Goal: Contribute content: Contribute content

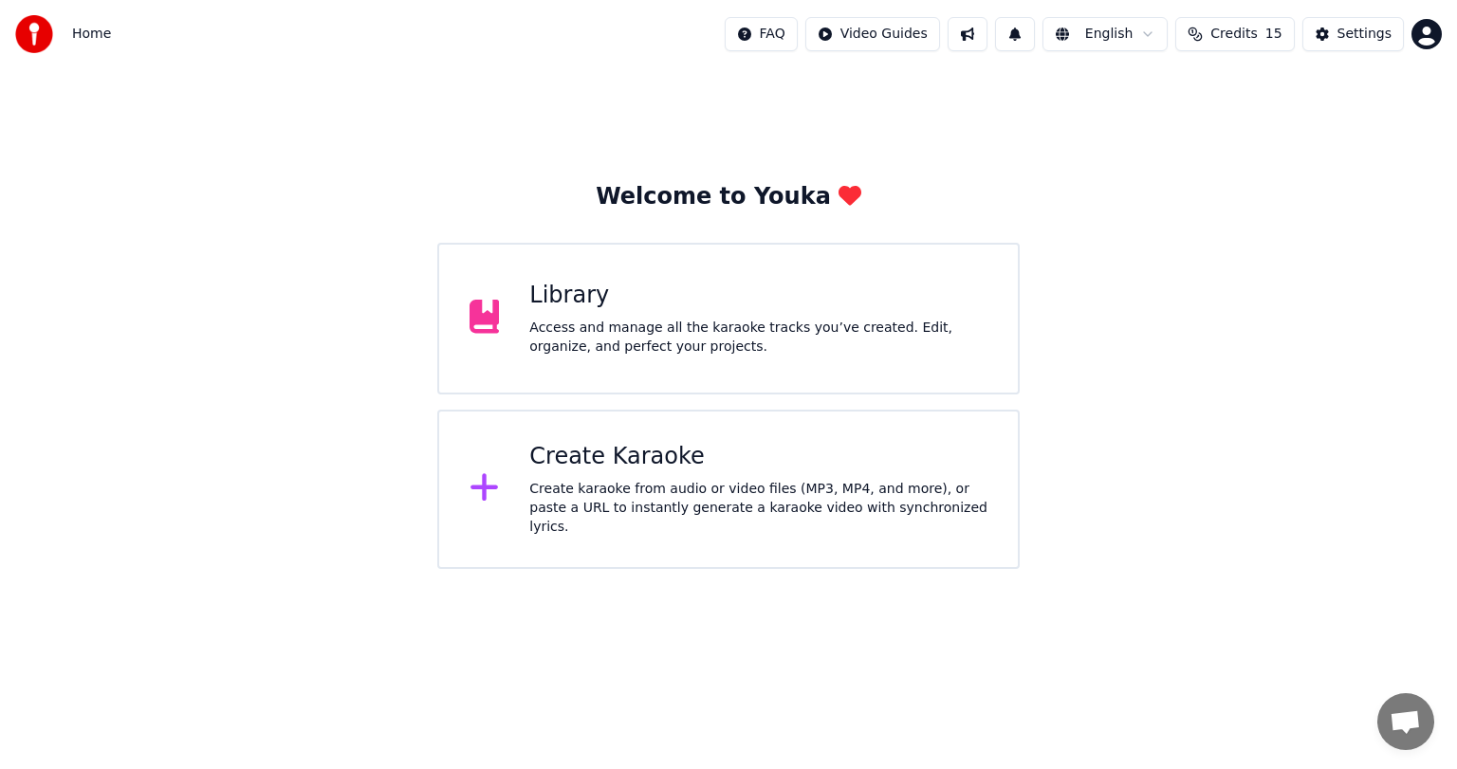
click at [586, 307] on div "Library" at bounding box center [758, 296] width 458 height 30
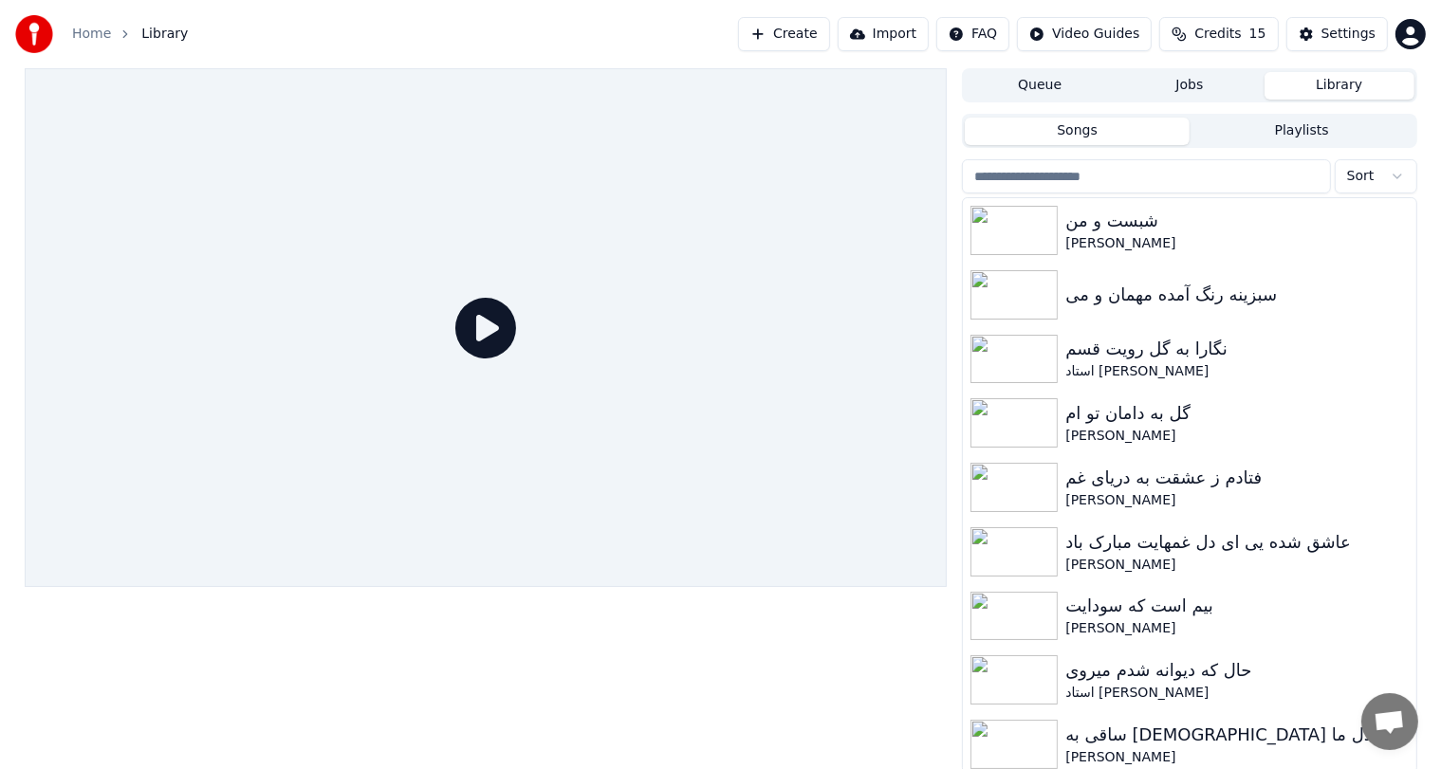
click at [830, 35] on button "Create" at bounding box center [784, 34] width 92 height 34
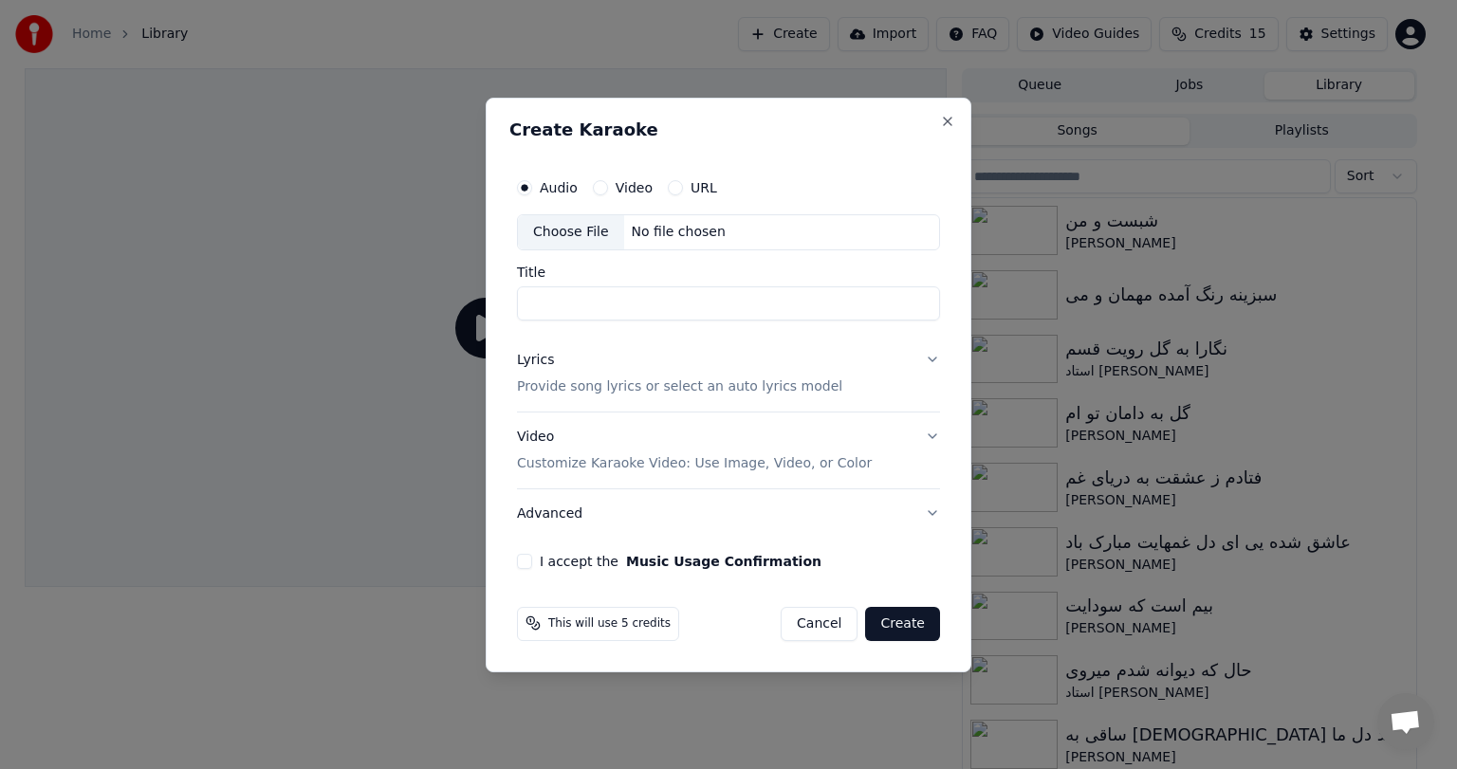
click at [675, 230] on div "No file chosen" at bounding box center [678, 232] width 109 height 19
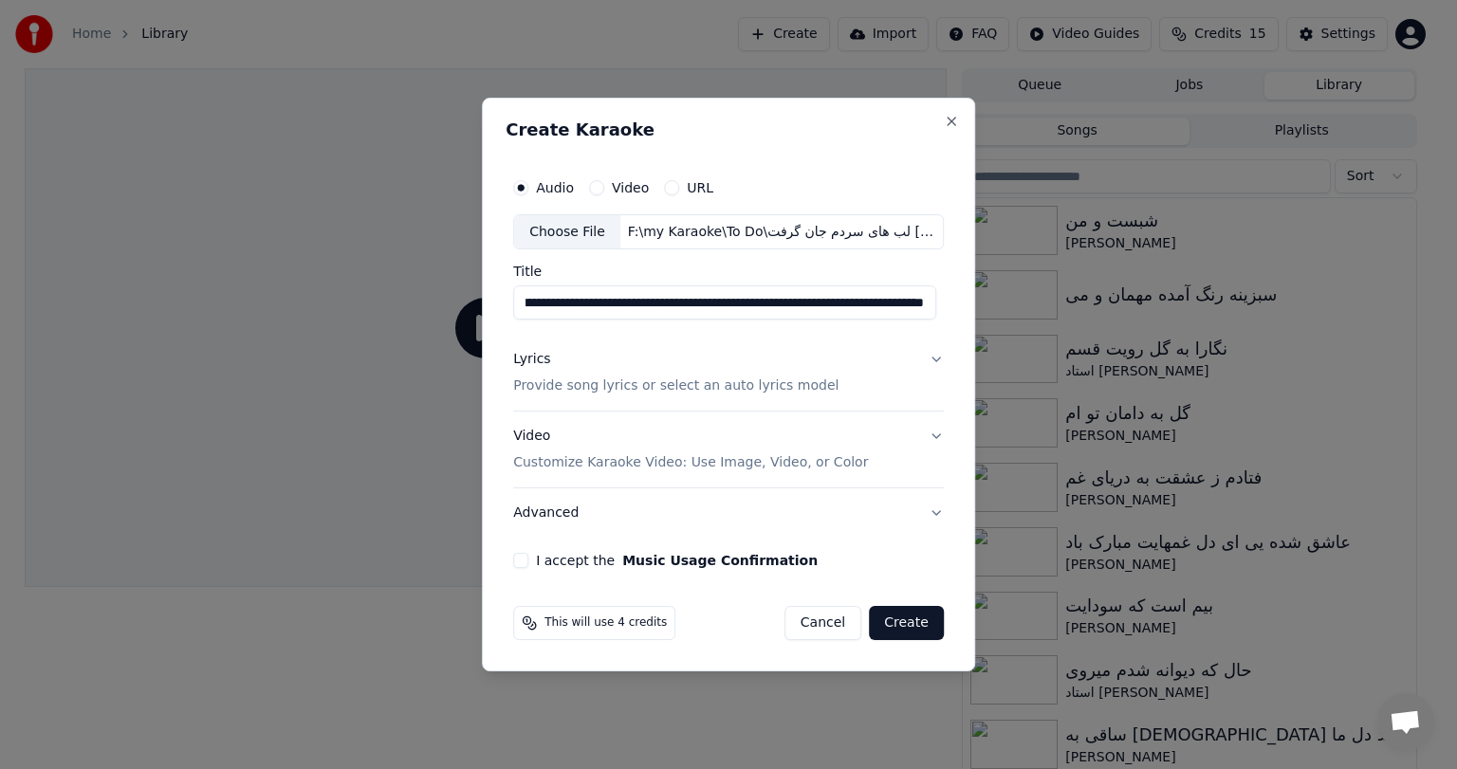
scroll to position [0, 276]
drag, startPoint x: 602, startPoint y: 307, endPoint x: 907, endPoint y: 303, distance: 304.5
click at [907, 303] on input "**********" at bounding box center [724, 303] width 423 height 34
type input "**********"
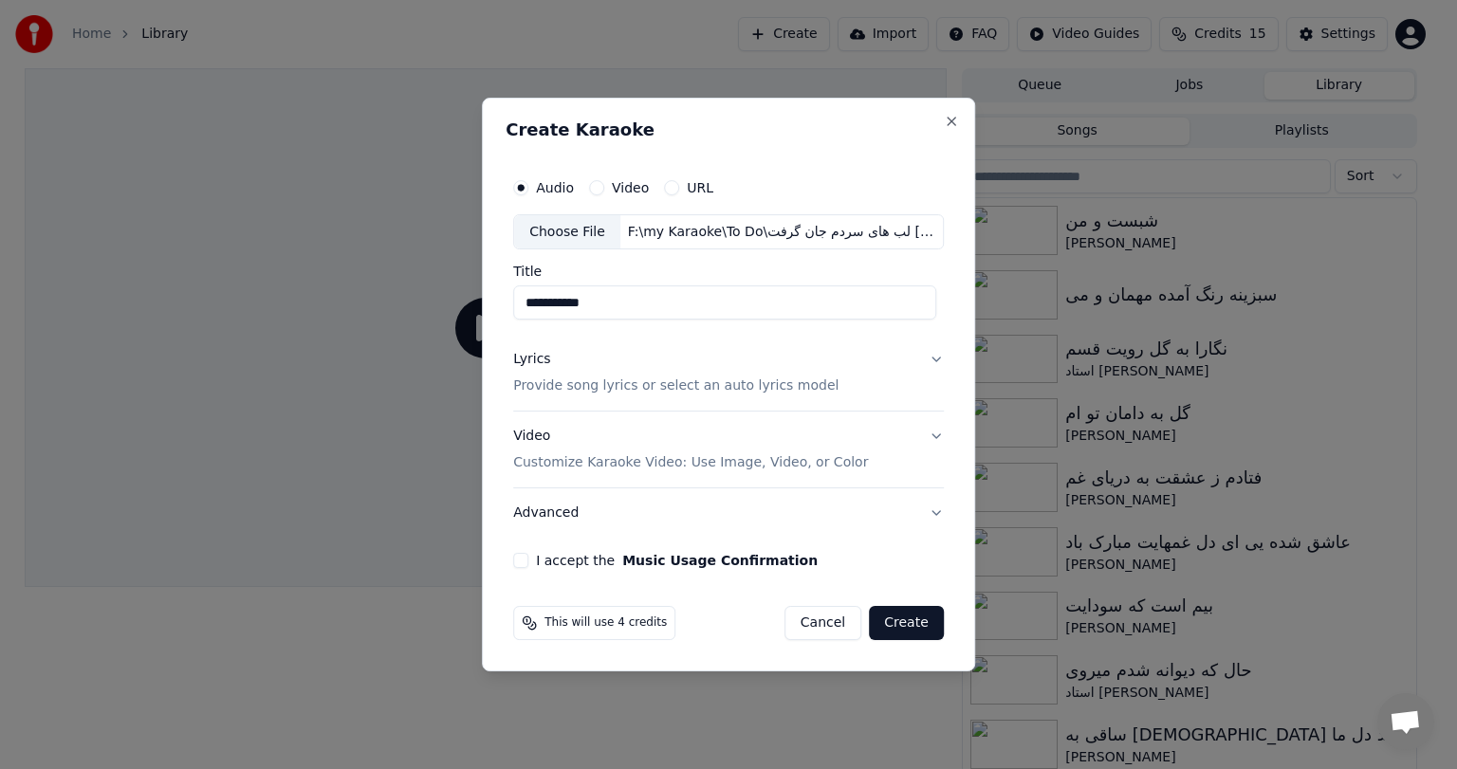
click at [910, 364] on button "Lyrics Provide song lyrics or select an auto lyrics model" at bounding box center [728, 374] width 431 height 76
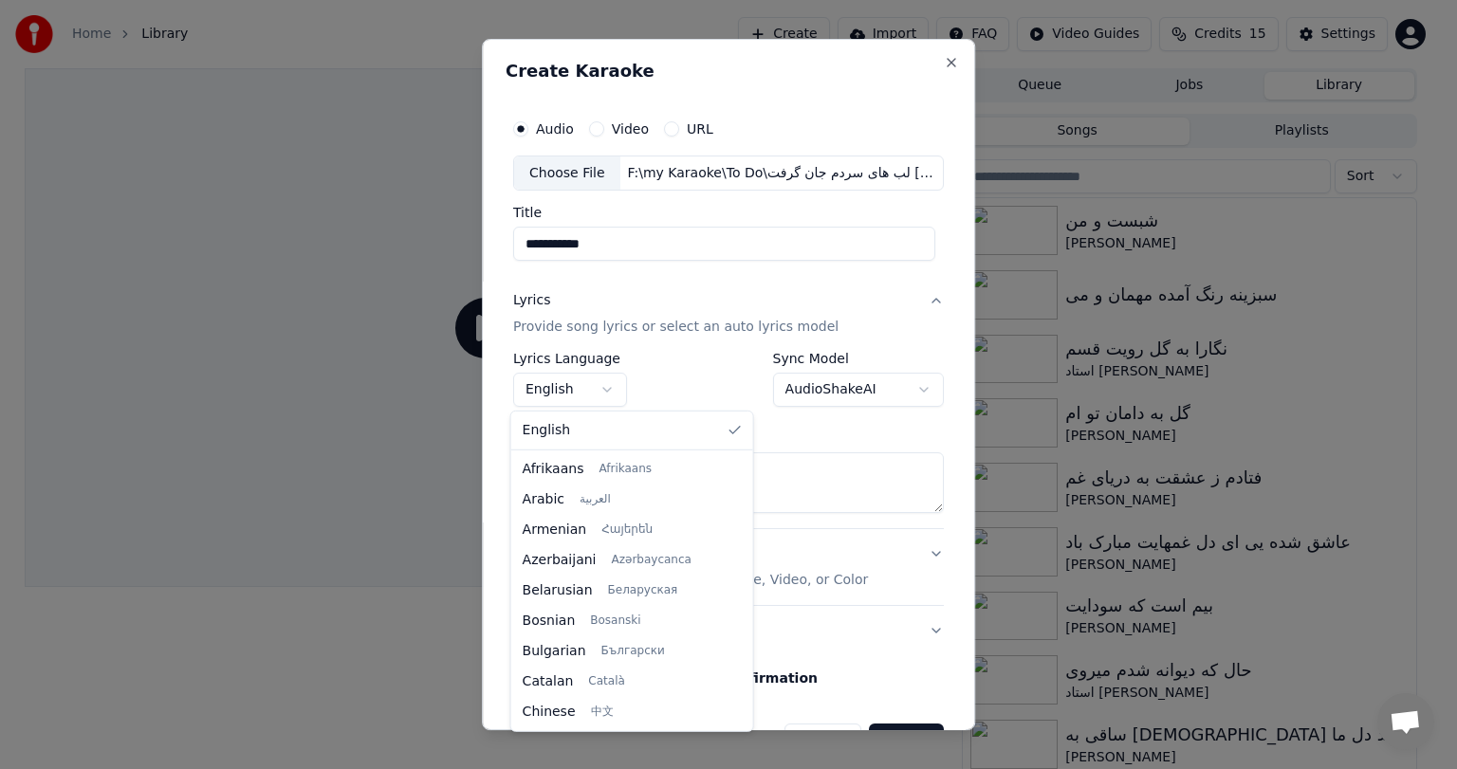
click at [569, 390] on body "**********" at bounding box center [720, 384] width 1441 height 769
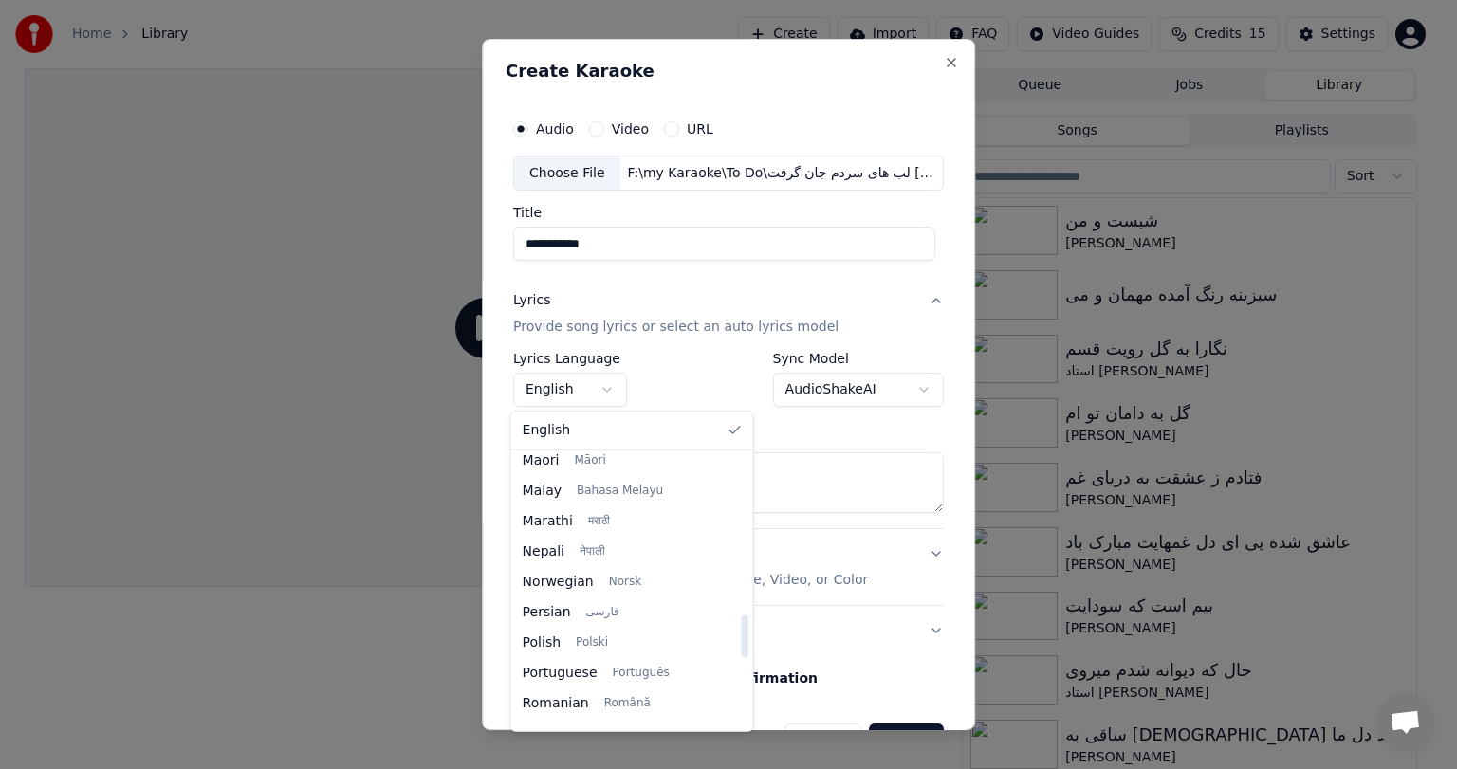
scroll to position [1045, 0]
select select "**"
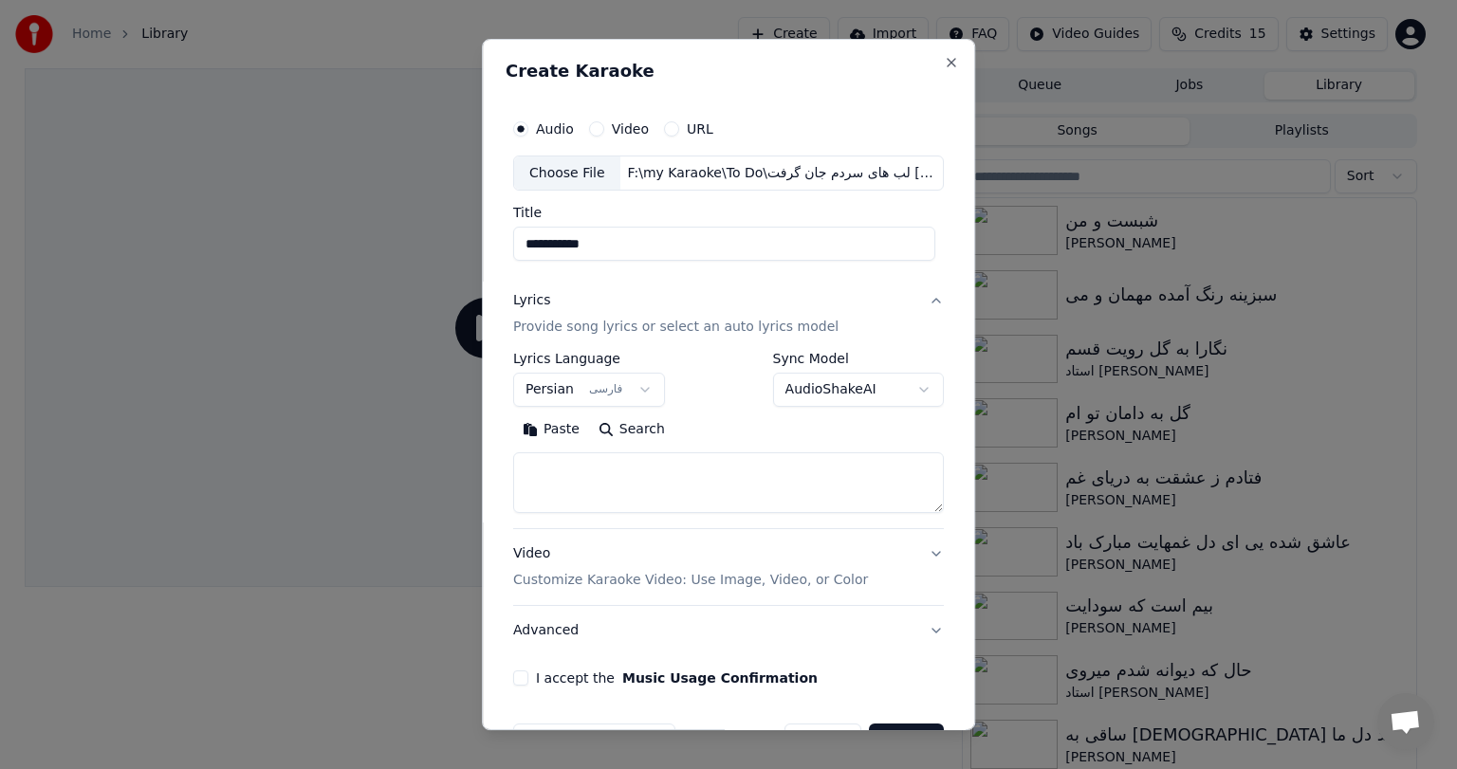
click at [493, 562] on div "**********" at bounding box center [728, 385] width 493 height 692
click at [609, 476] on textarea at bounding box center [728, 483] width 431 height 61
paste textarea "**********"
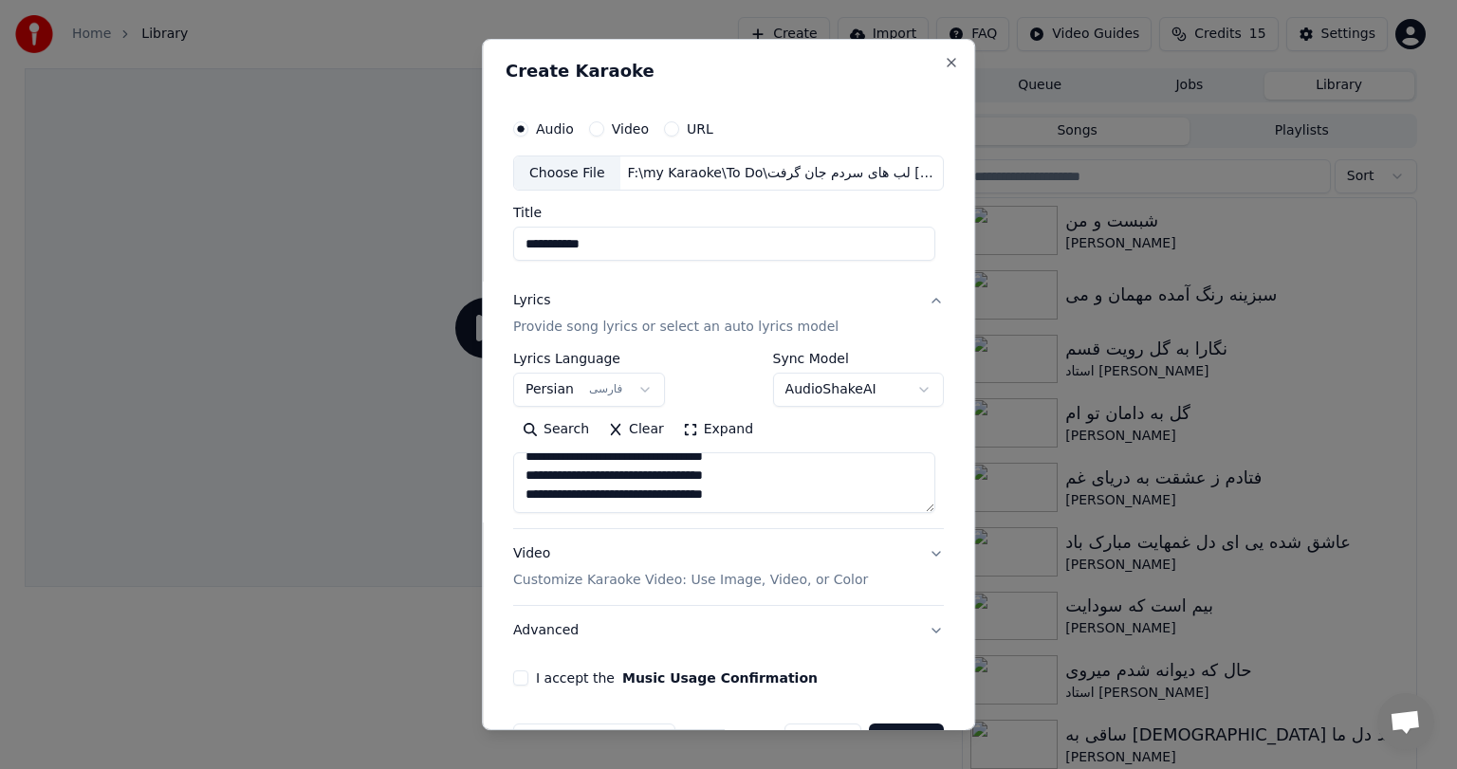
scroll to position [411, 0]
type textarea "**********"
click at [592, 545] on div "Video Customize Karaoke Video: Use Image, Video, or Color" at bounding box center [690, 568] width 355 height 46
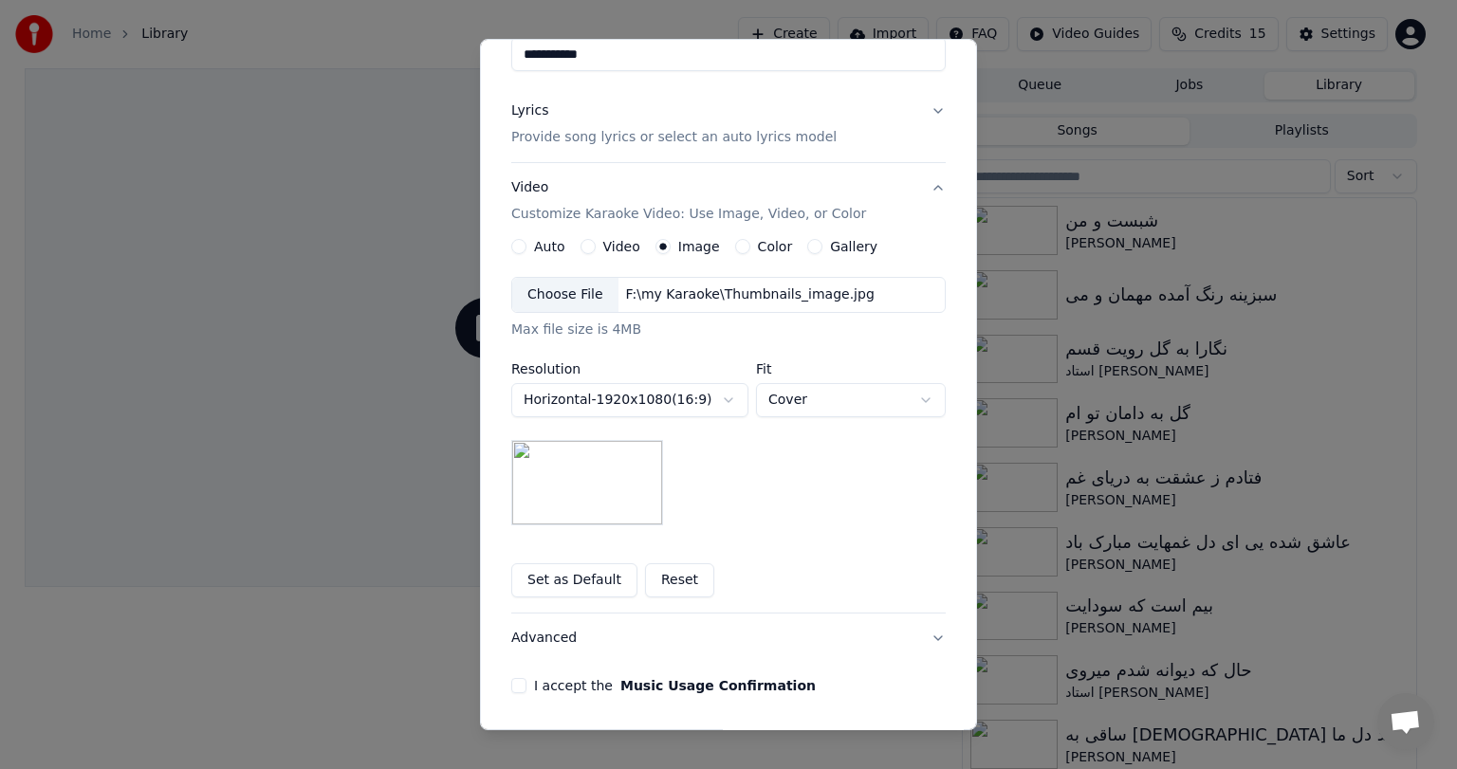
scroll to position [193, 0]
click at [618, 283] on div "F:\my Karaoke\Thumbnails_image.jpg" at bounding box center [750, 291] width 264 height 19
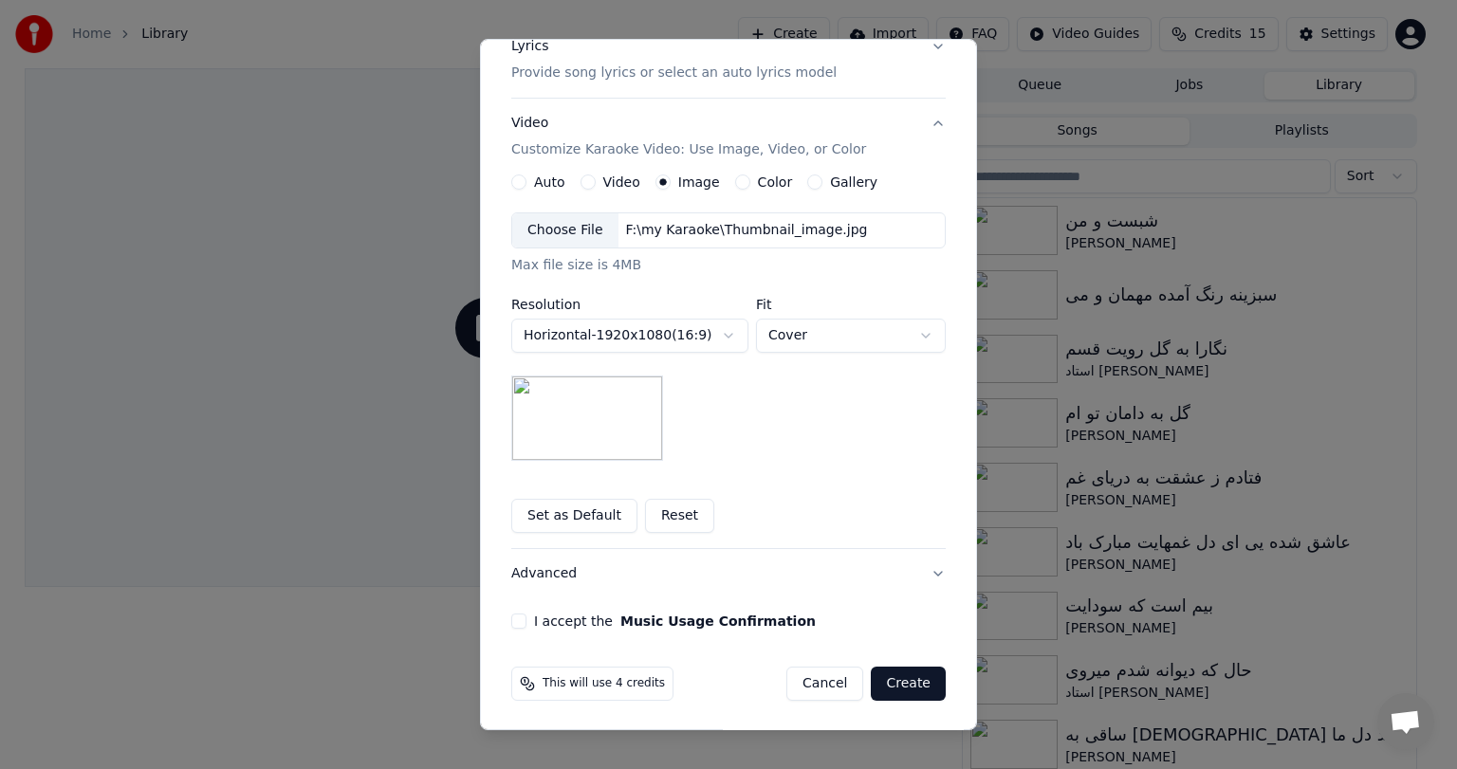
click at [511, 622] on button "I accept the Music Usage Confirmation" at bounding box center [518, 621] width 15 height 15
click at [906, 680] on button "Create" at bounding box center [908, 684] width 75 height 34
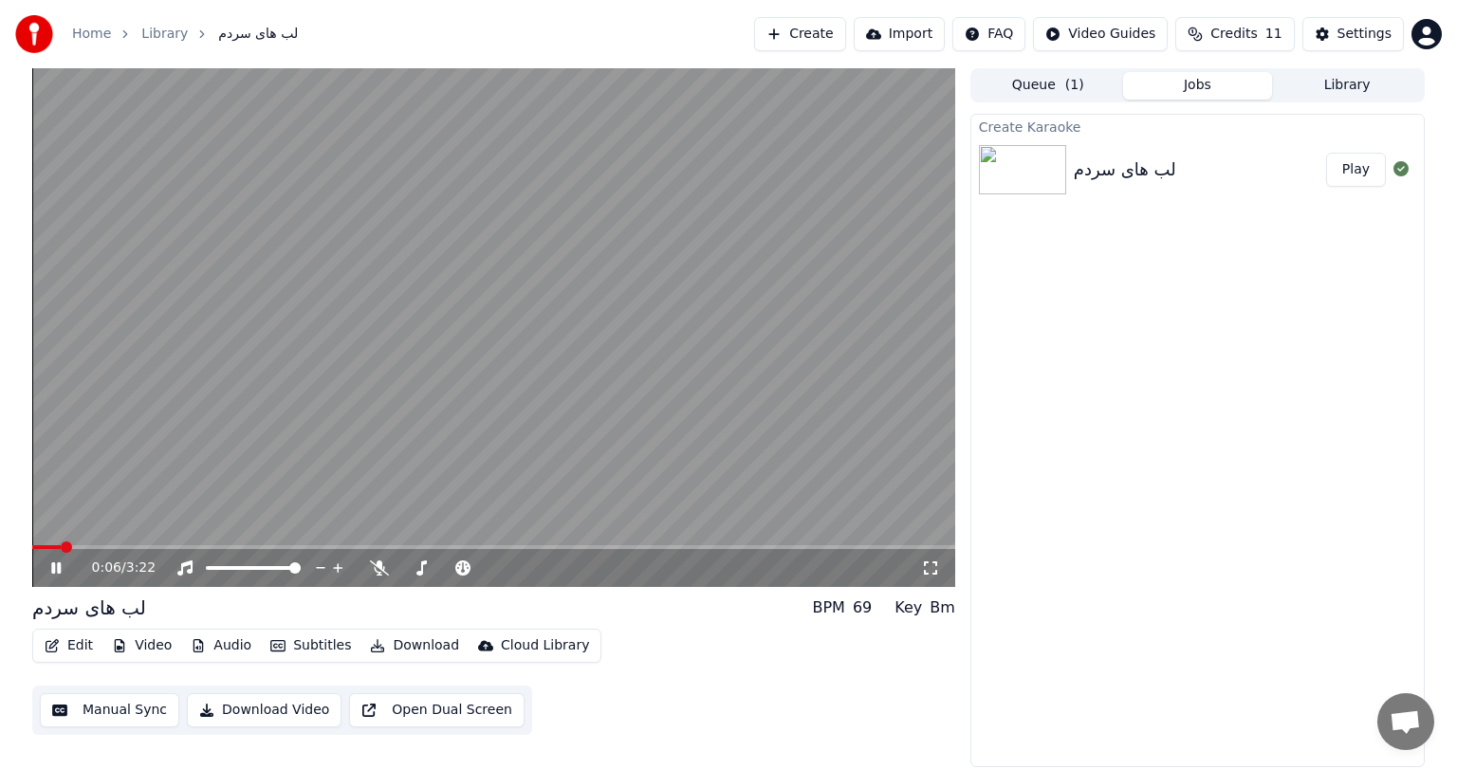
click at [510, 314] on video at bounding box center [493, 327] width 923 height 519
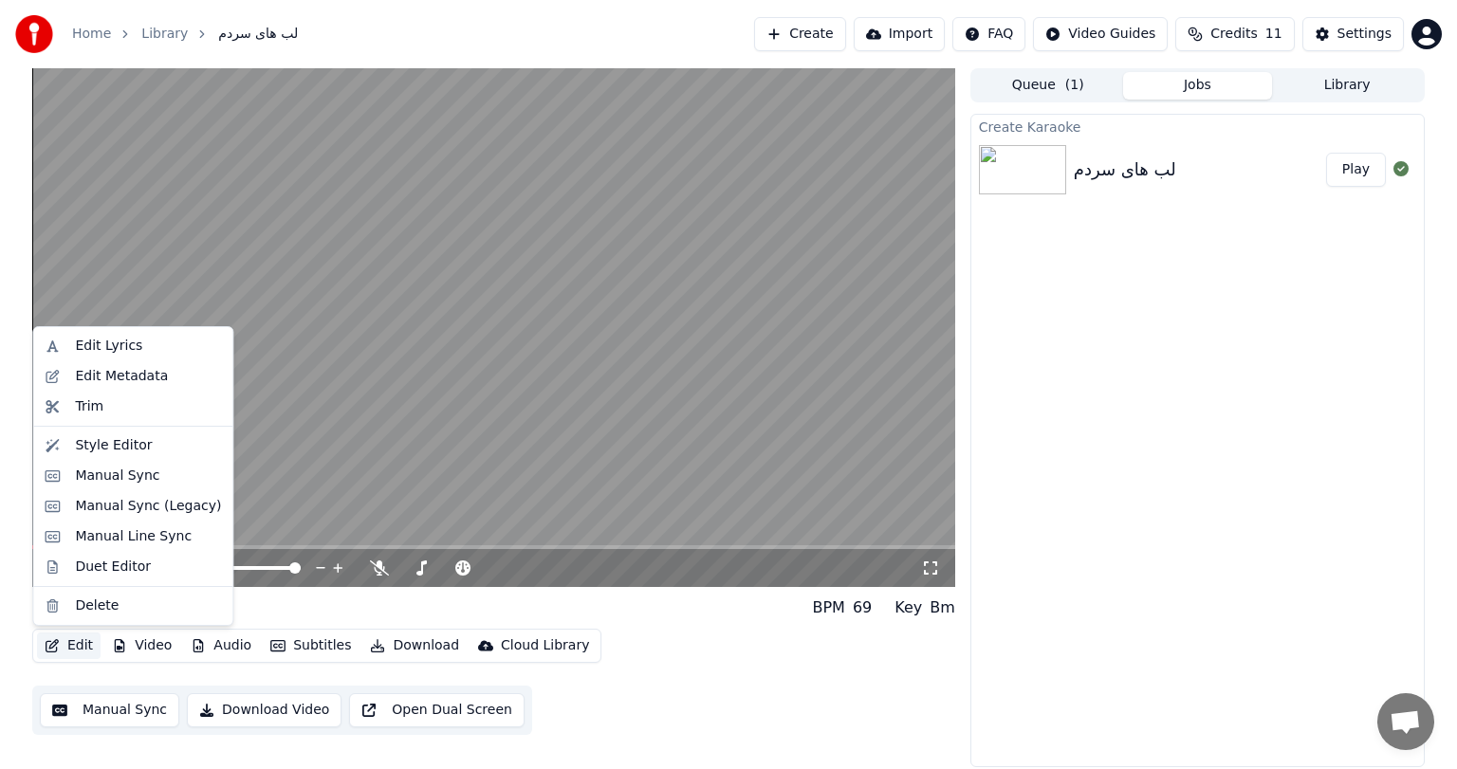
click at [76, 649] on button "Edit" at bounding box center [69, 646] width 64 height 27
click at [115, 467] on div "Manual Sync" at bounding box center [117, 476] width 84 height 19
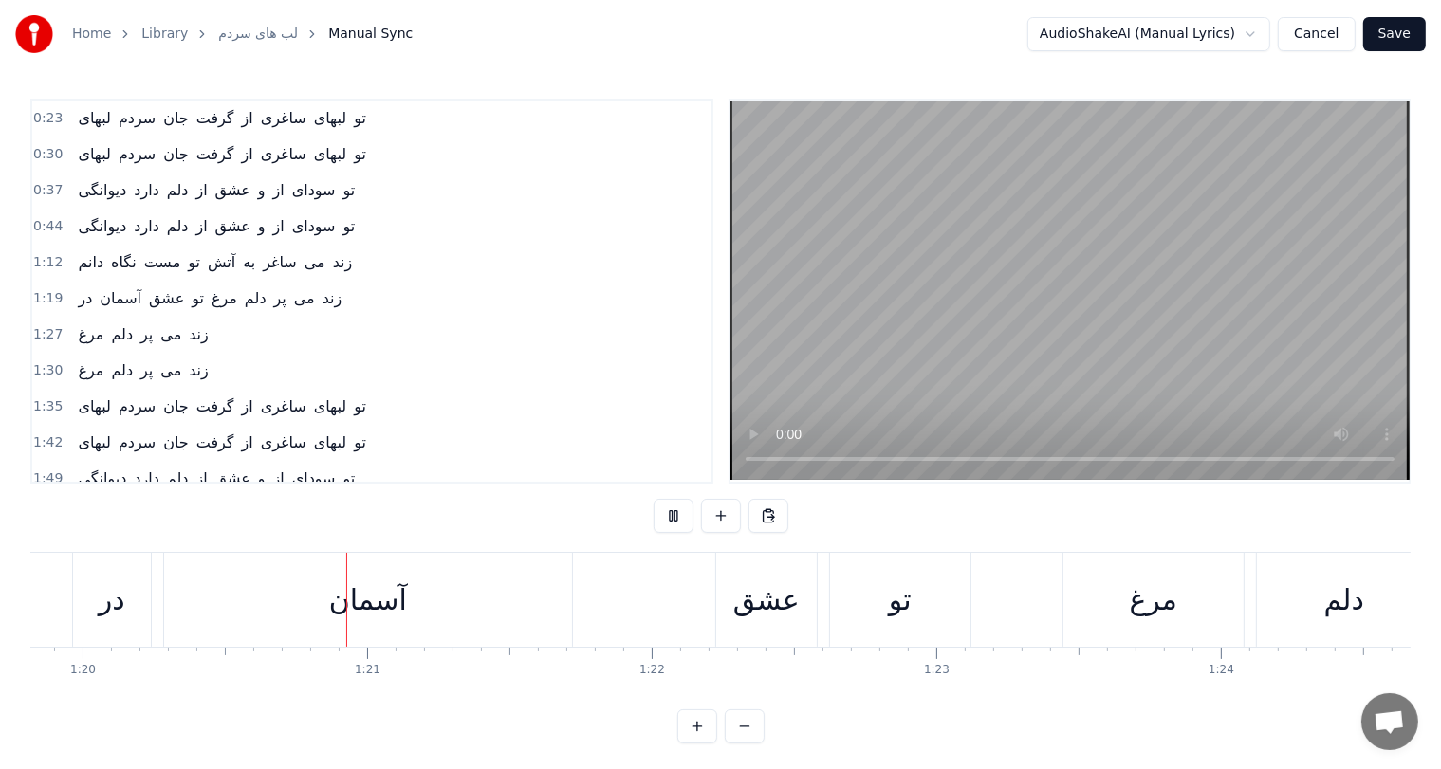
scroll to position [0, 22745]
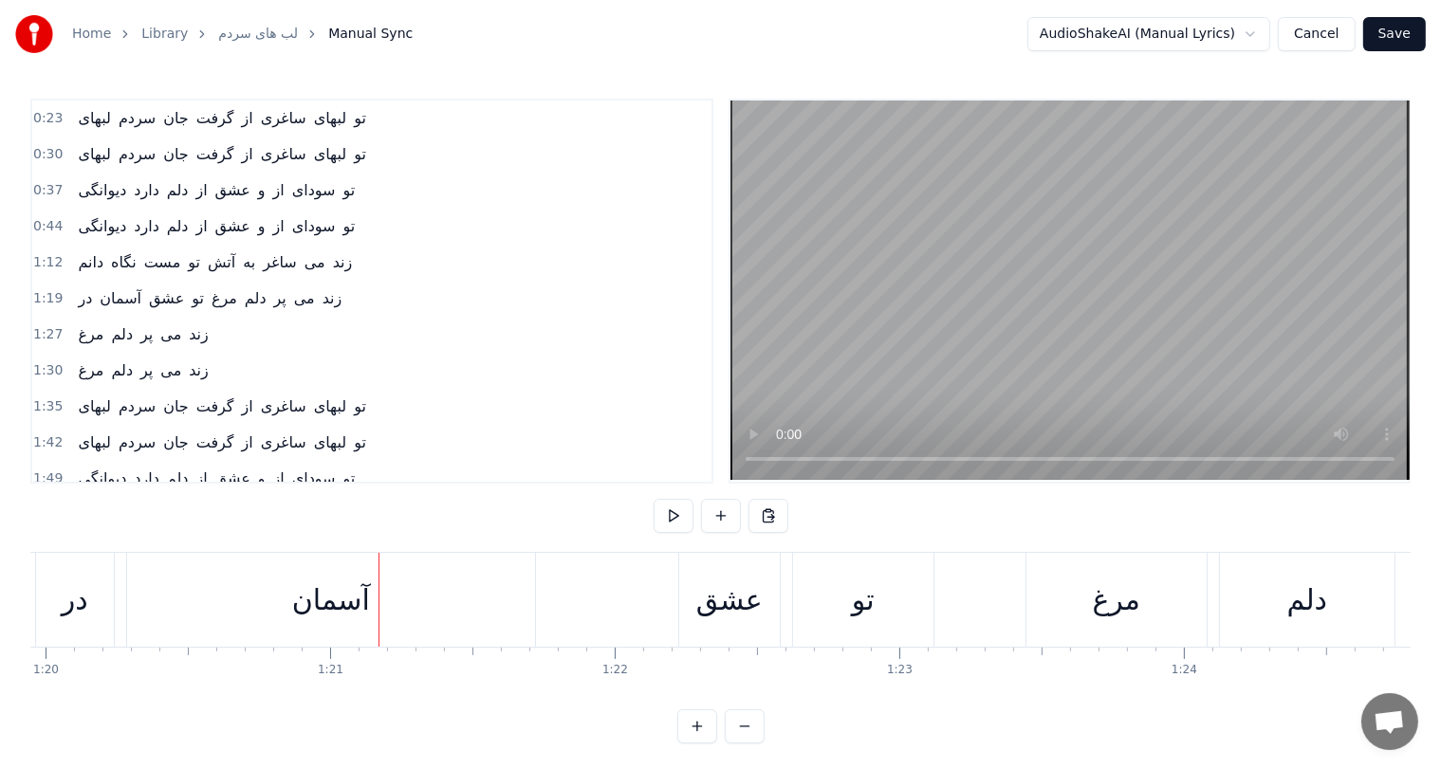
click at [710, 599] on div "عشق" at bounding box center [729, 599] width 66 height 43
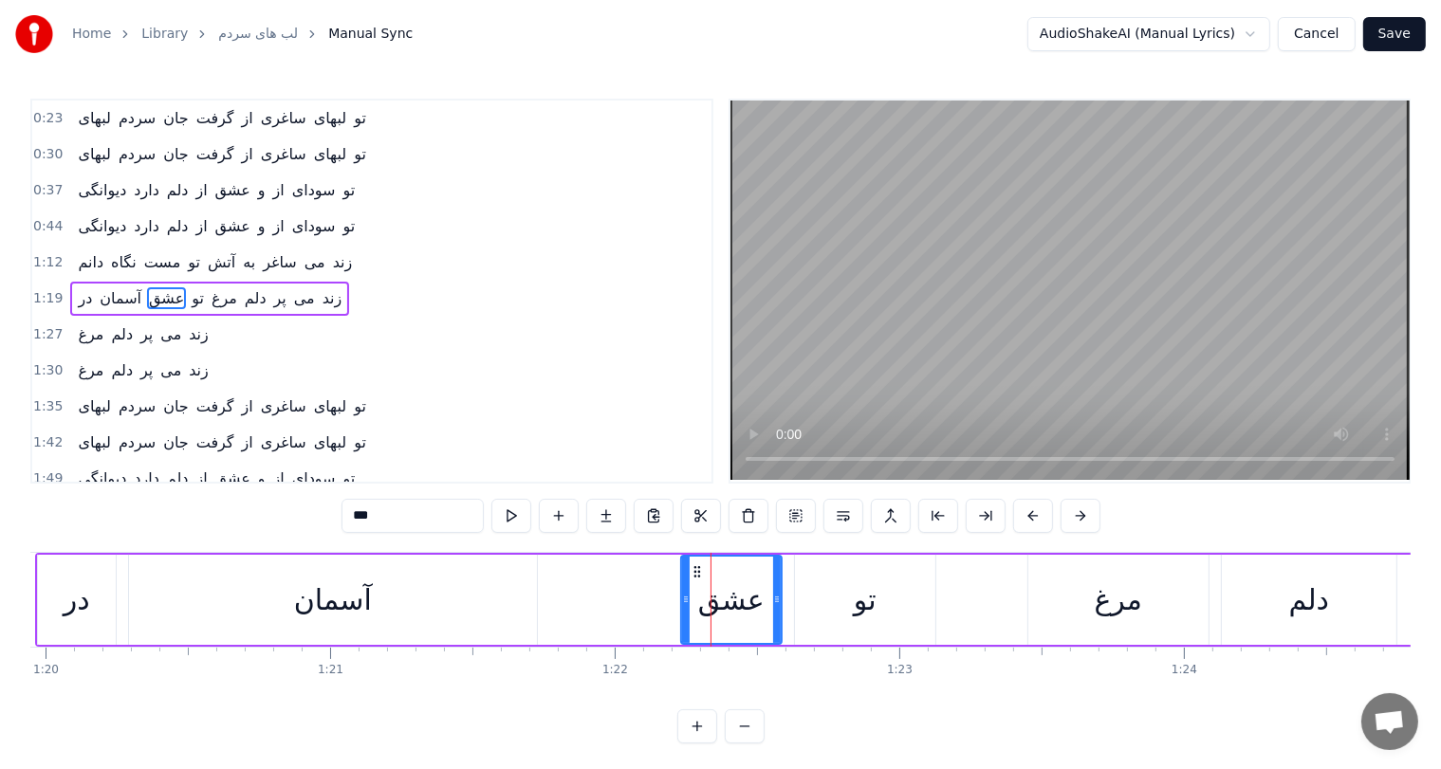
scroll to position [0, 0]
drag, startPoint x: 683, startPoint y: 603, endPoint x: 649, endPoint y: 604, distance: 34.2
click at [649, 604] on icon at bounding box center [652, 599] width 8 height 15
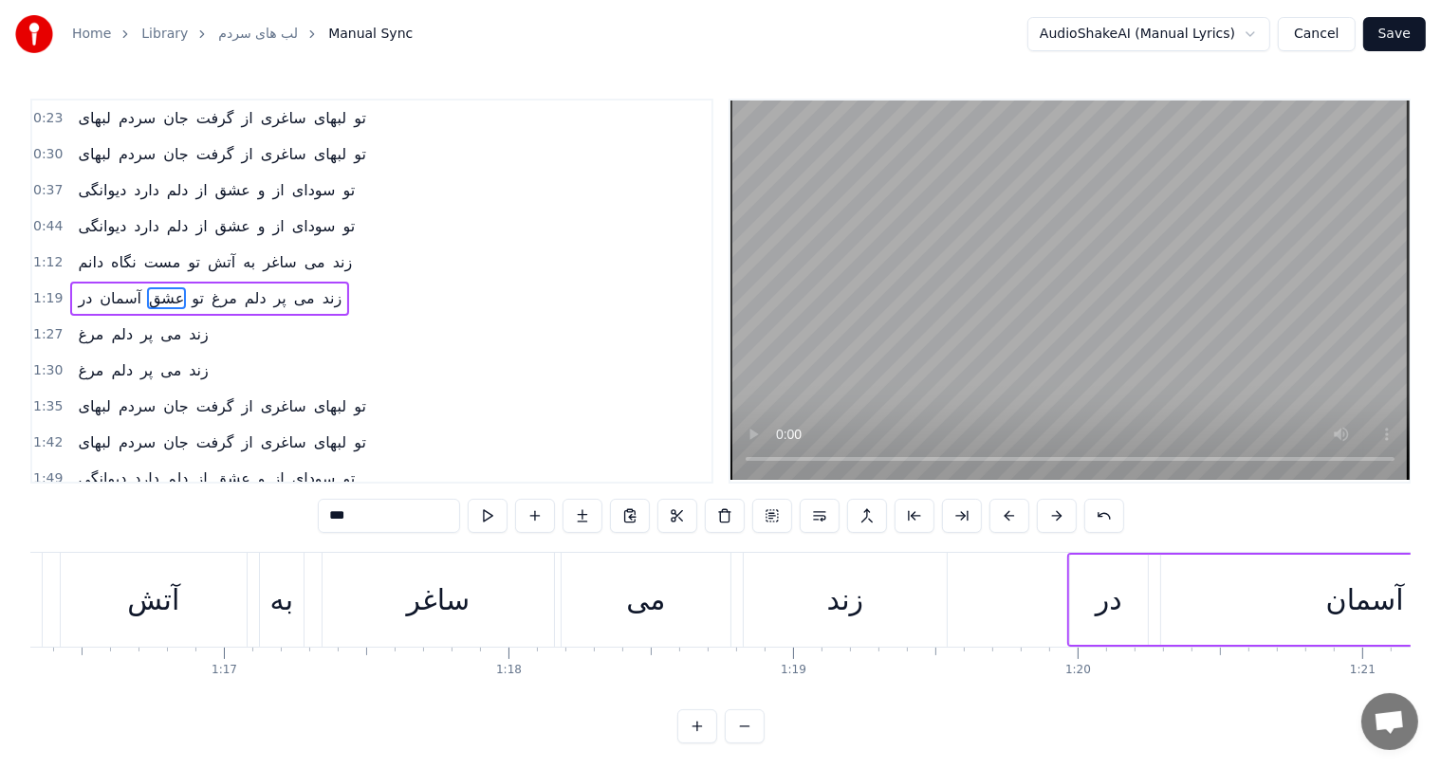
scroll to position [0, 21712]
click at [274, 588] on div "به" at bounding box center [283, 599] width 23 height 43
type input "**"
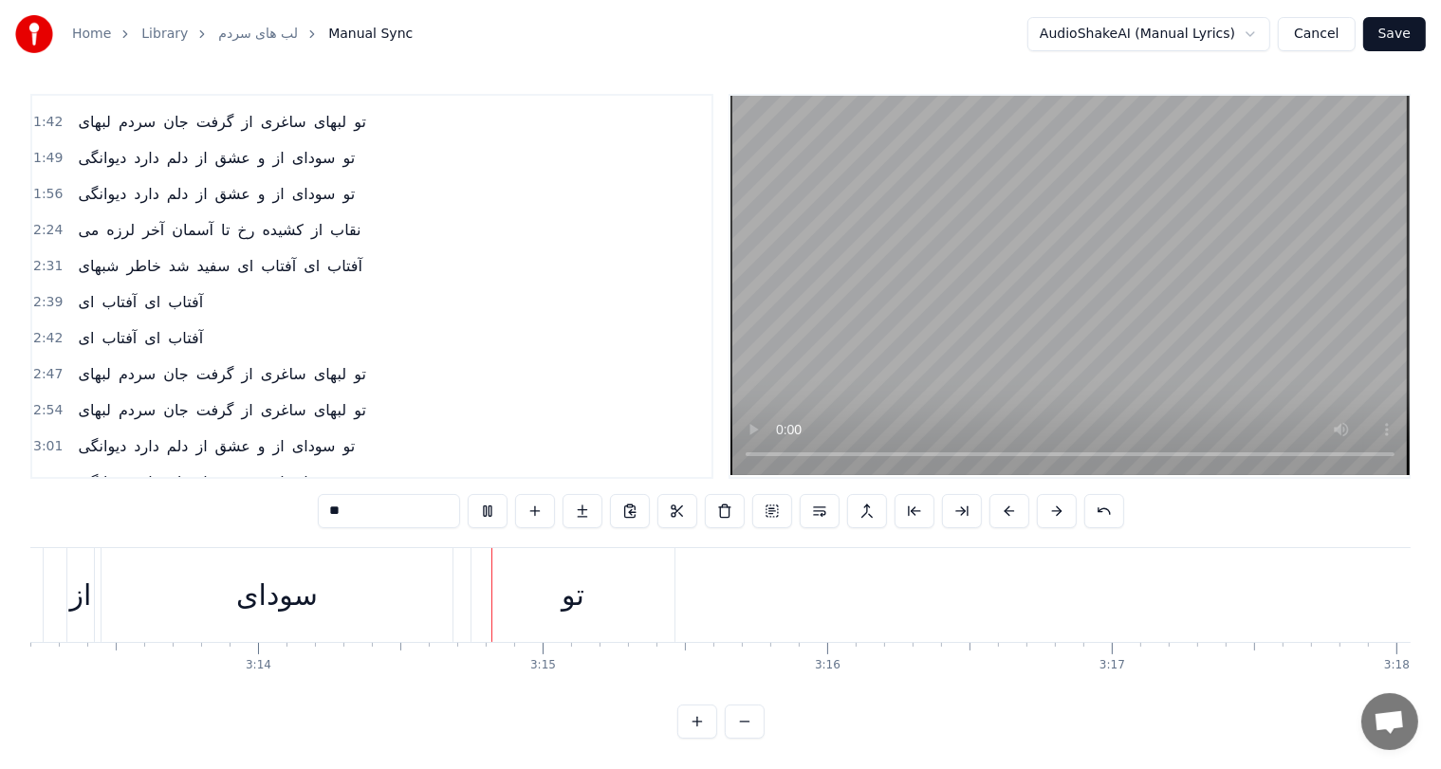
scroll to position [0, 55192]
click at [1397, 30] on button "Save" at bounding box center [1394, 34] width 63 height 34
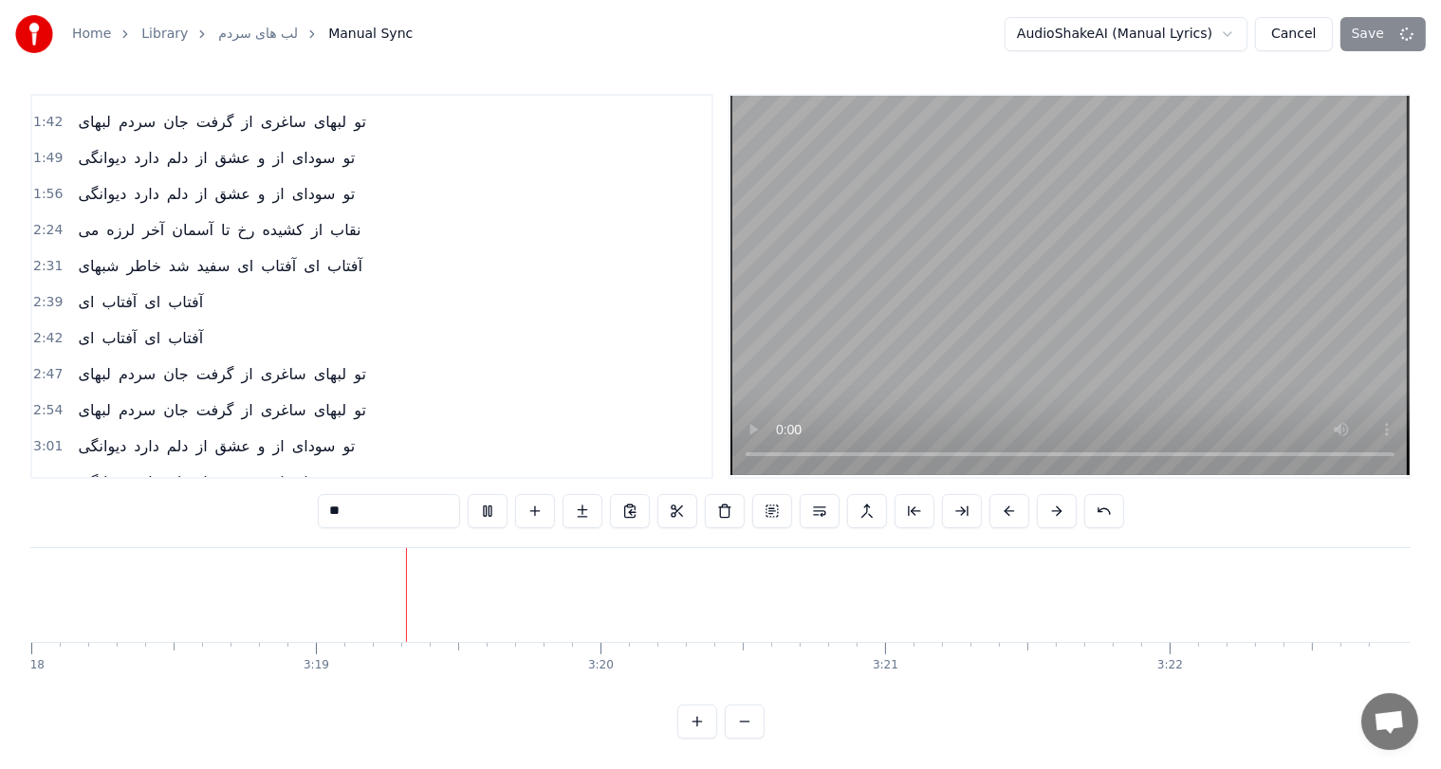
scroll to position [0, 56336]
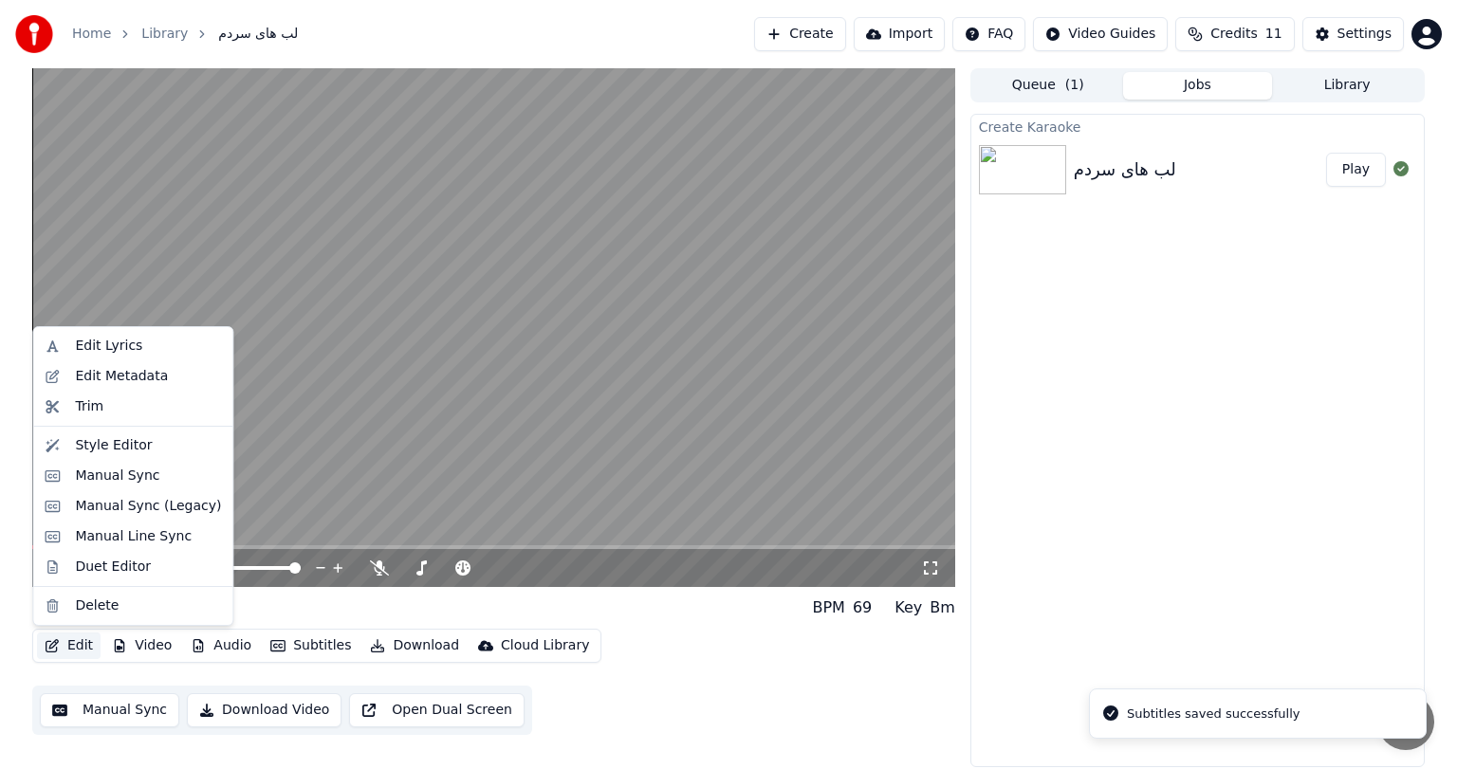
click at [72, 645] on button "Edit" at bounding box center [69, 646] width 64 height 27
click at [107, 379] on div "Edit Metadata" at bounding box center [121, 376] width 93 height 19
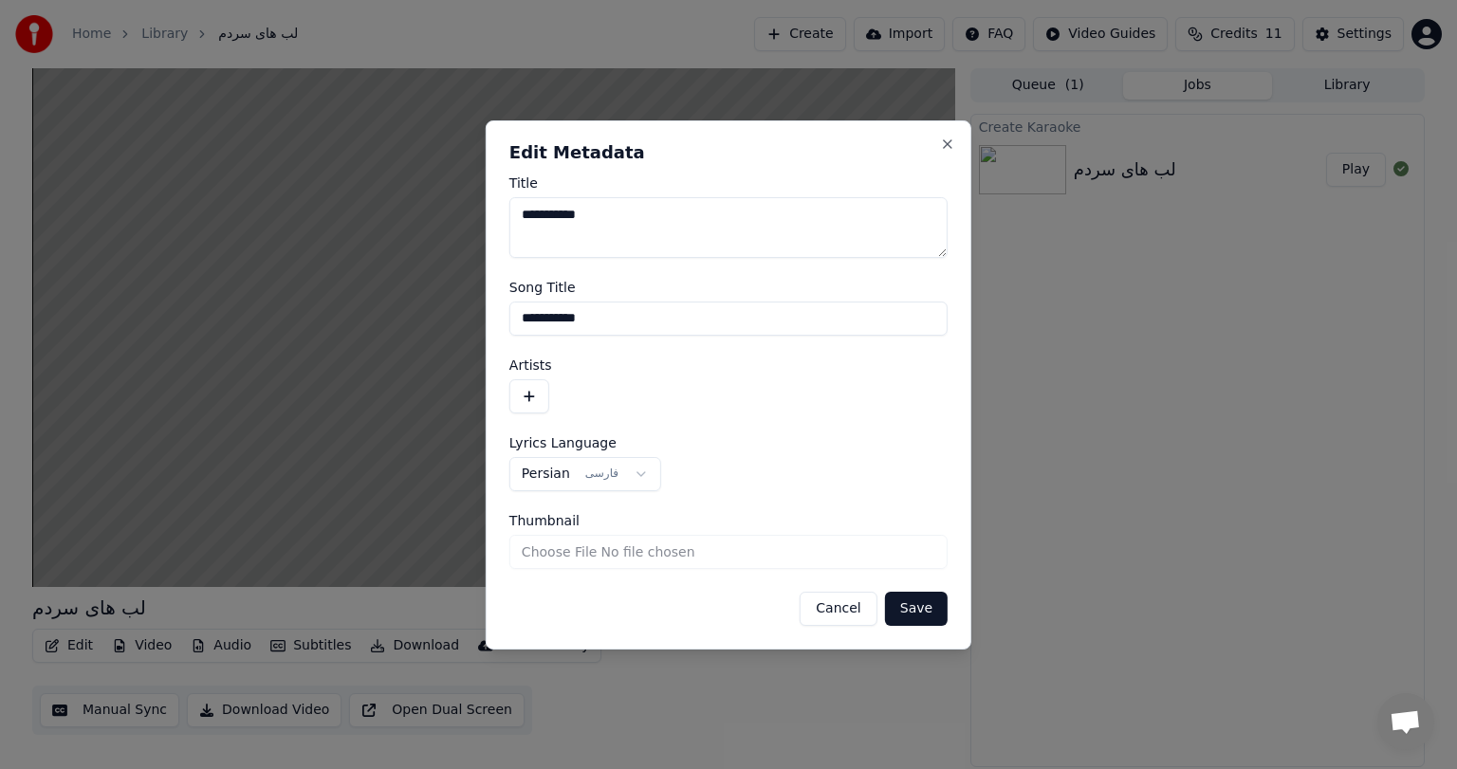
click at [536, 391] on button "button" at bounding box center [529, 396] width 40 height 34
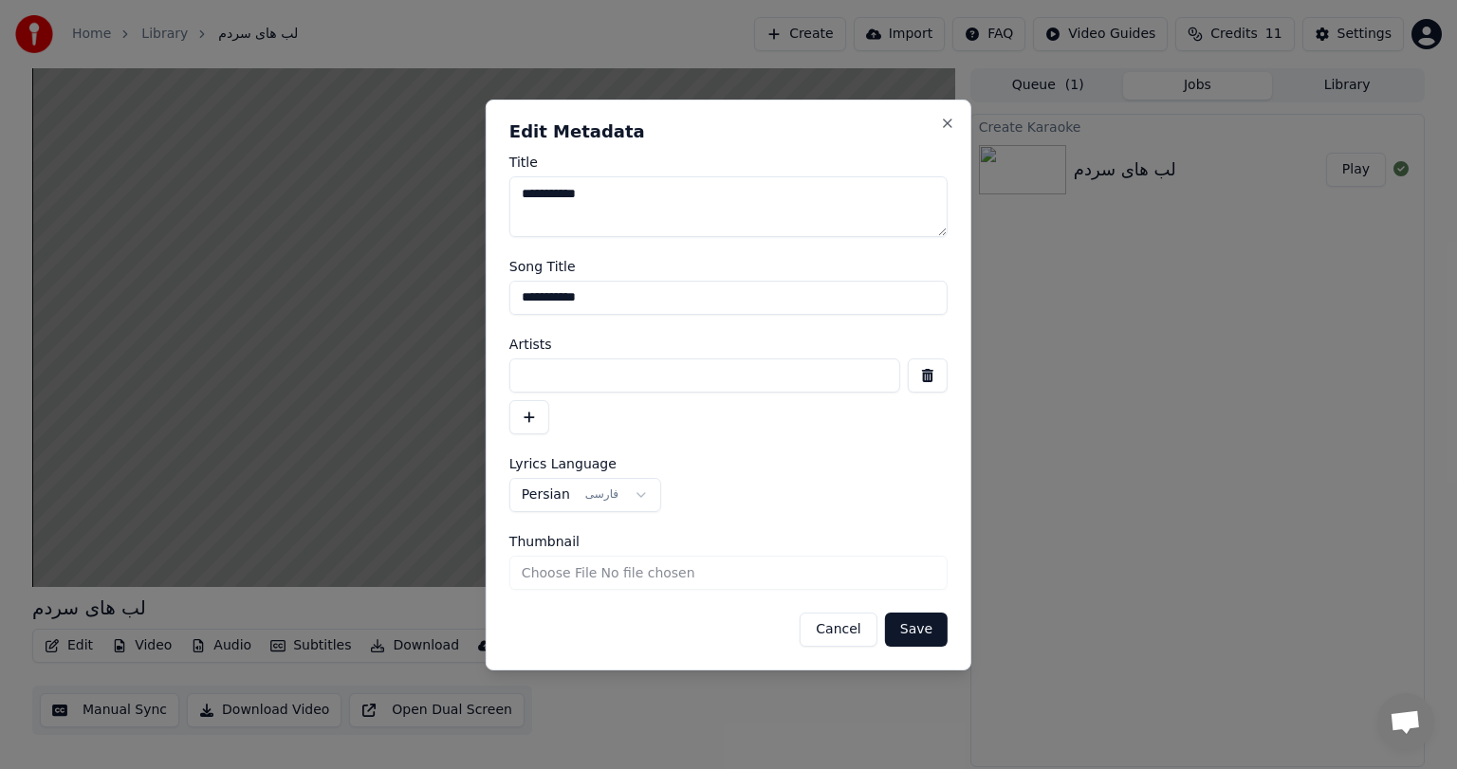
click at [608, 380] on input at bounding box center [704, 375] width 391 height 34
type input "*********"
click at [925, 633] on button "Save" at bounding box center [916, 630] width 63 height 34
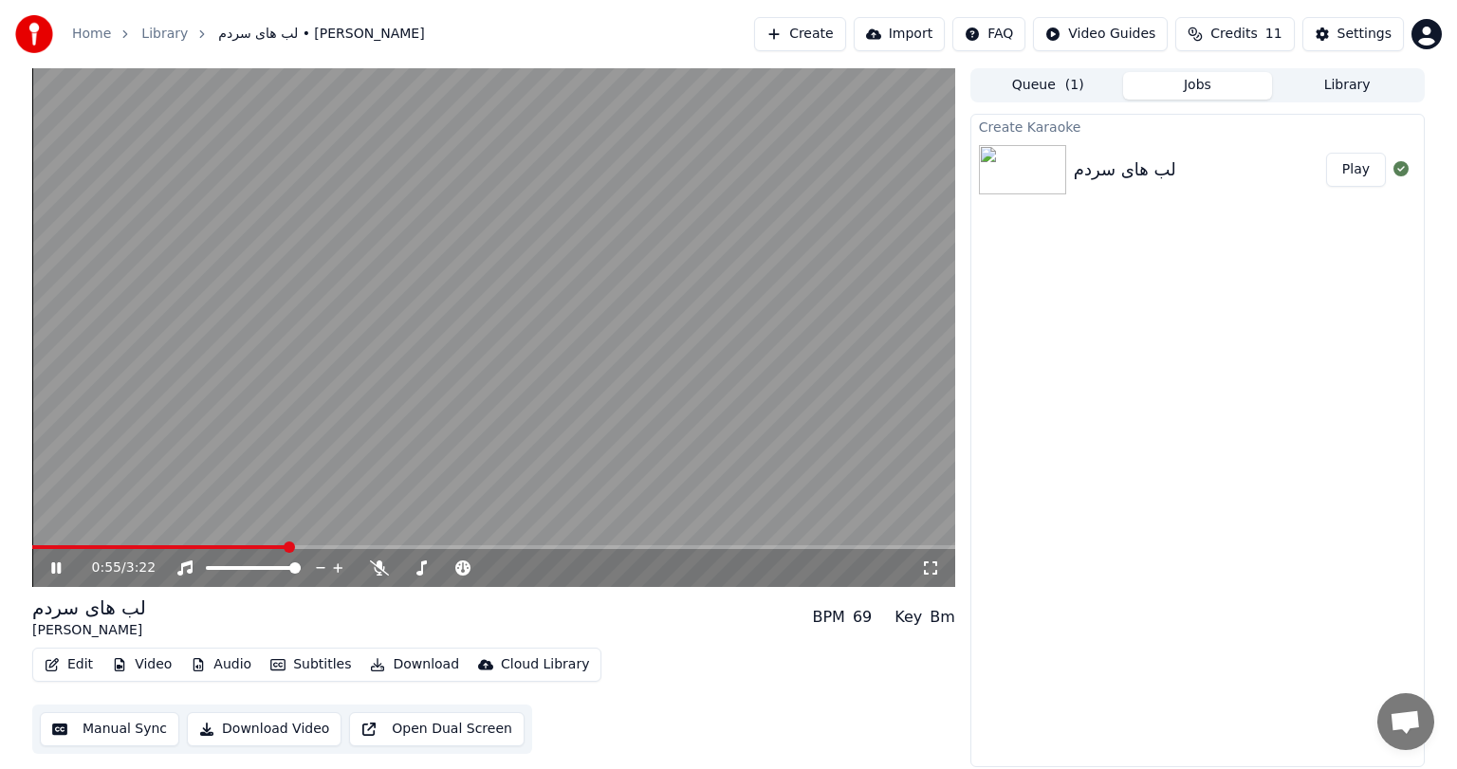
click at [271, 732] on button "Download Video" at bounding box center [264, 729] width 155 height 34
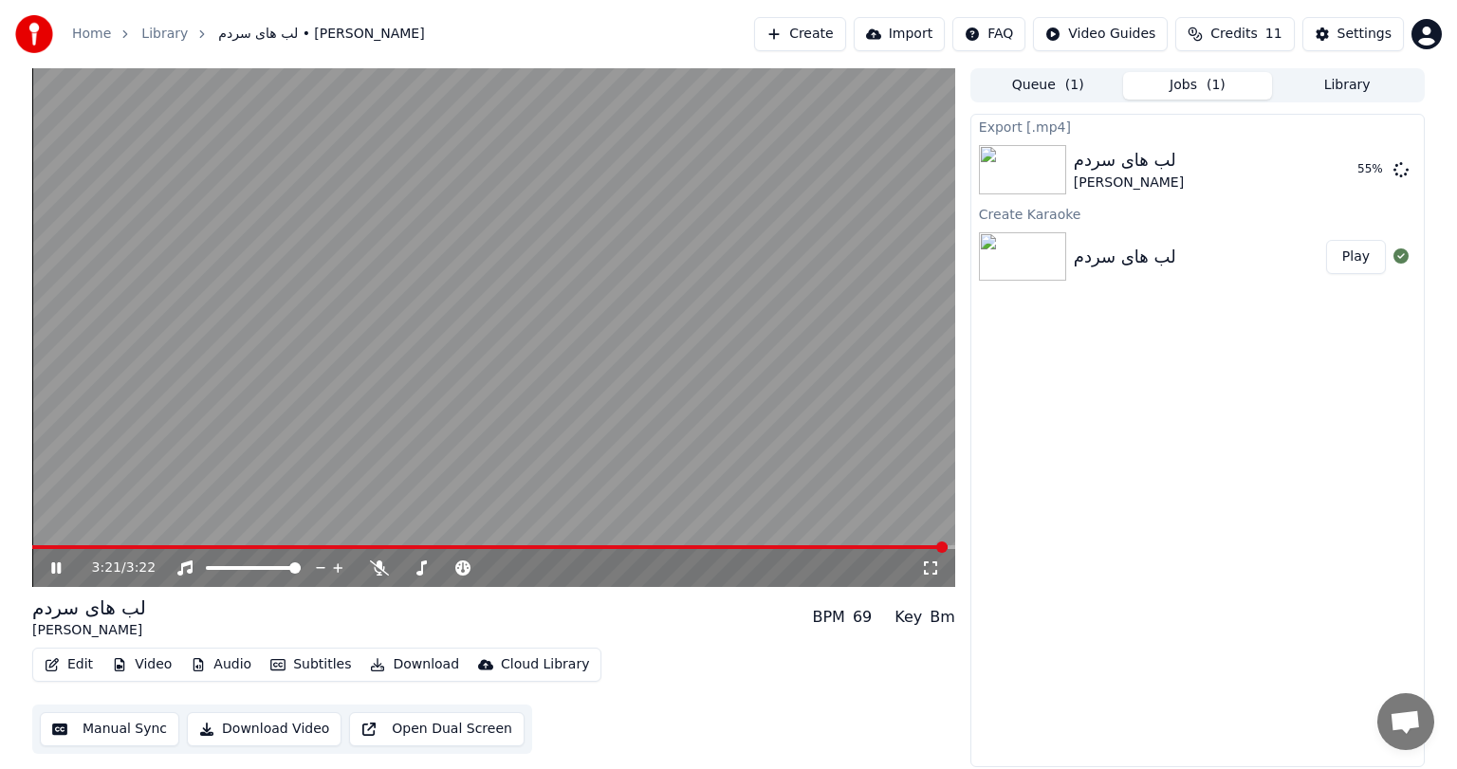
click at [51, 565] on icon at bounding box center [55, 567] width 9 height 11
click at [51, 565] on icon at bounding box center [55, 567] width 11 height 13
click at [51, 565] on icon at bounding box center [55, 567] width 9 height 11
click at [141, 659] on button "Video" at bounding box center [141, 665] width 75 height 27
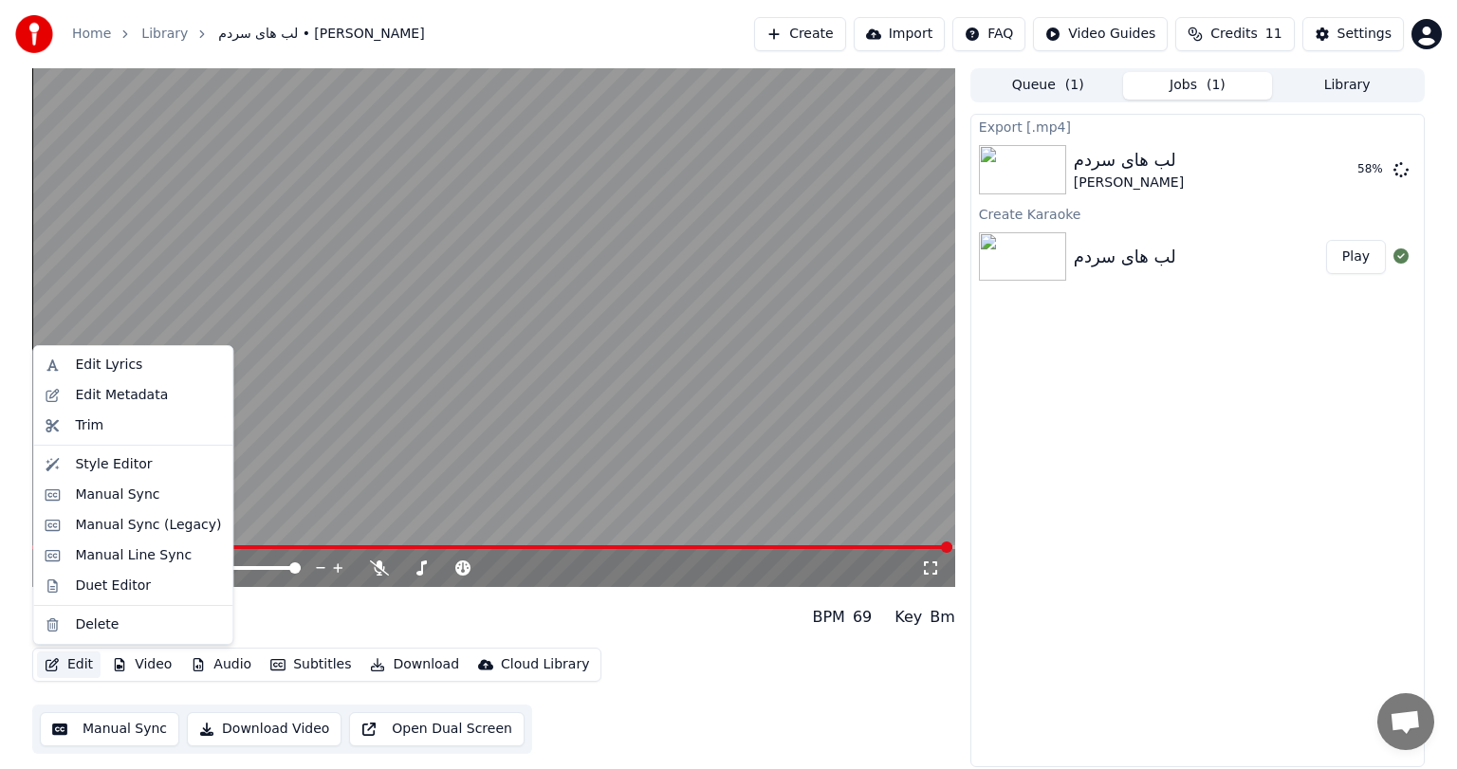
click at [73, 667] on button "Edit" at bounding box center [69, 665] width 64 height 27
click at [94, 426] on div "Trim" at bounding box center [89, 425] width 28 height 19
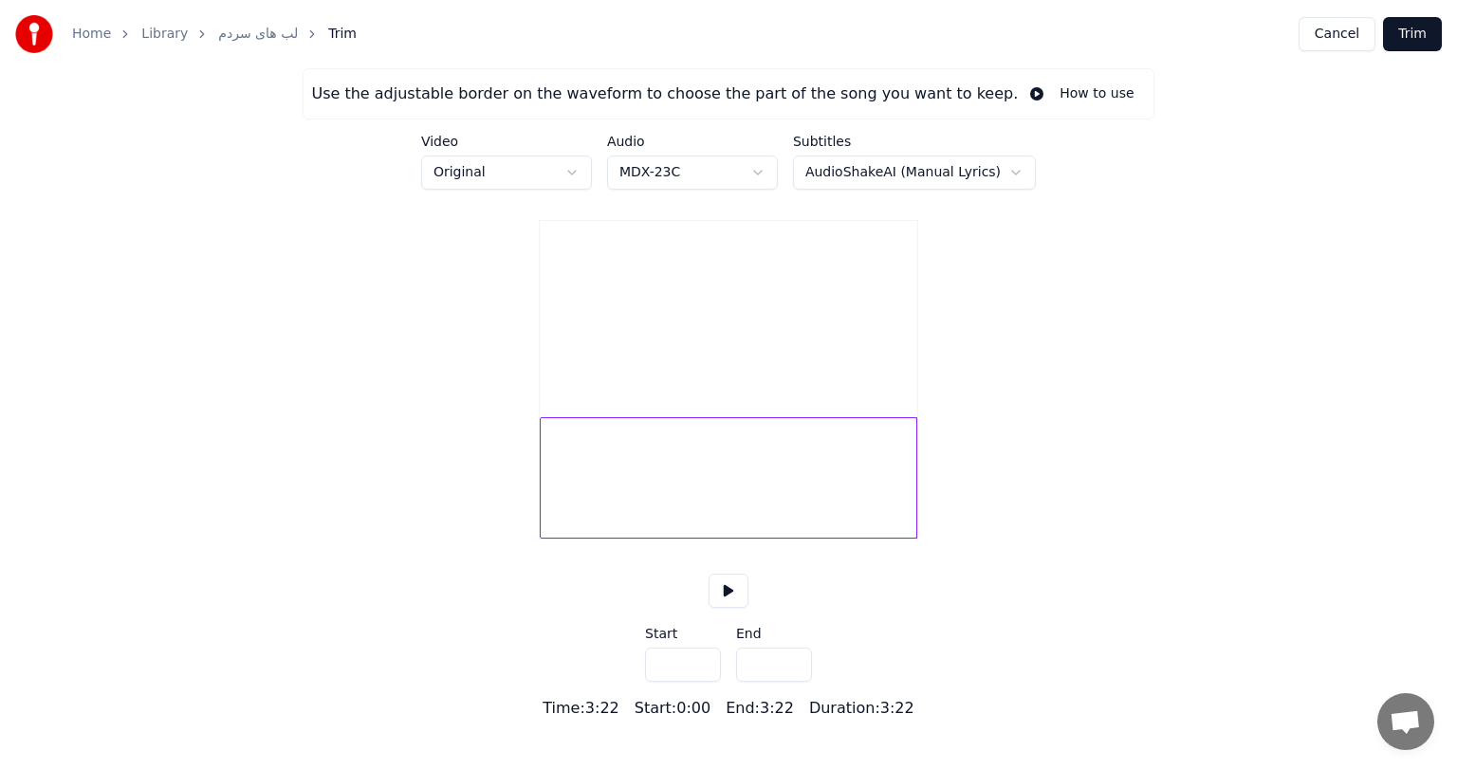
click at [730, 608] on button at bounding box center [728, 591] width 40 height 34
click at [619, 507] on div at bounding box center [728, 477] width 377 height 121
click at [902, 508] on div at bounding box center [728, 477] width 377 height 121
click at [731, 608] on button at bounding box center [728, 591] width 40 height 34
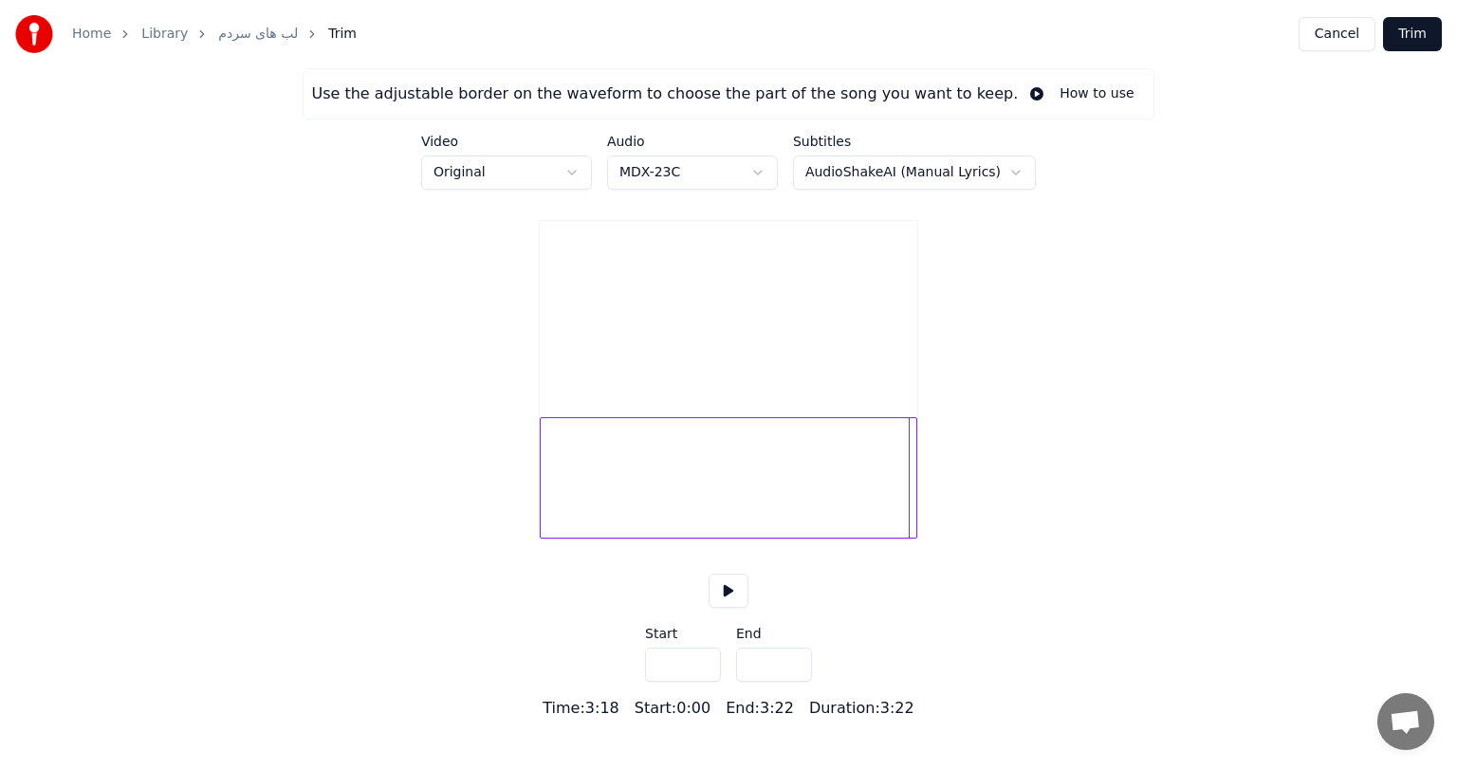
click at [1426, 30] on button "Trim" at bounding box center [1412, 34] width 59 height 34
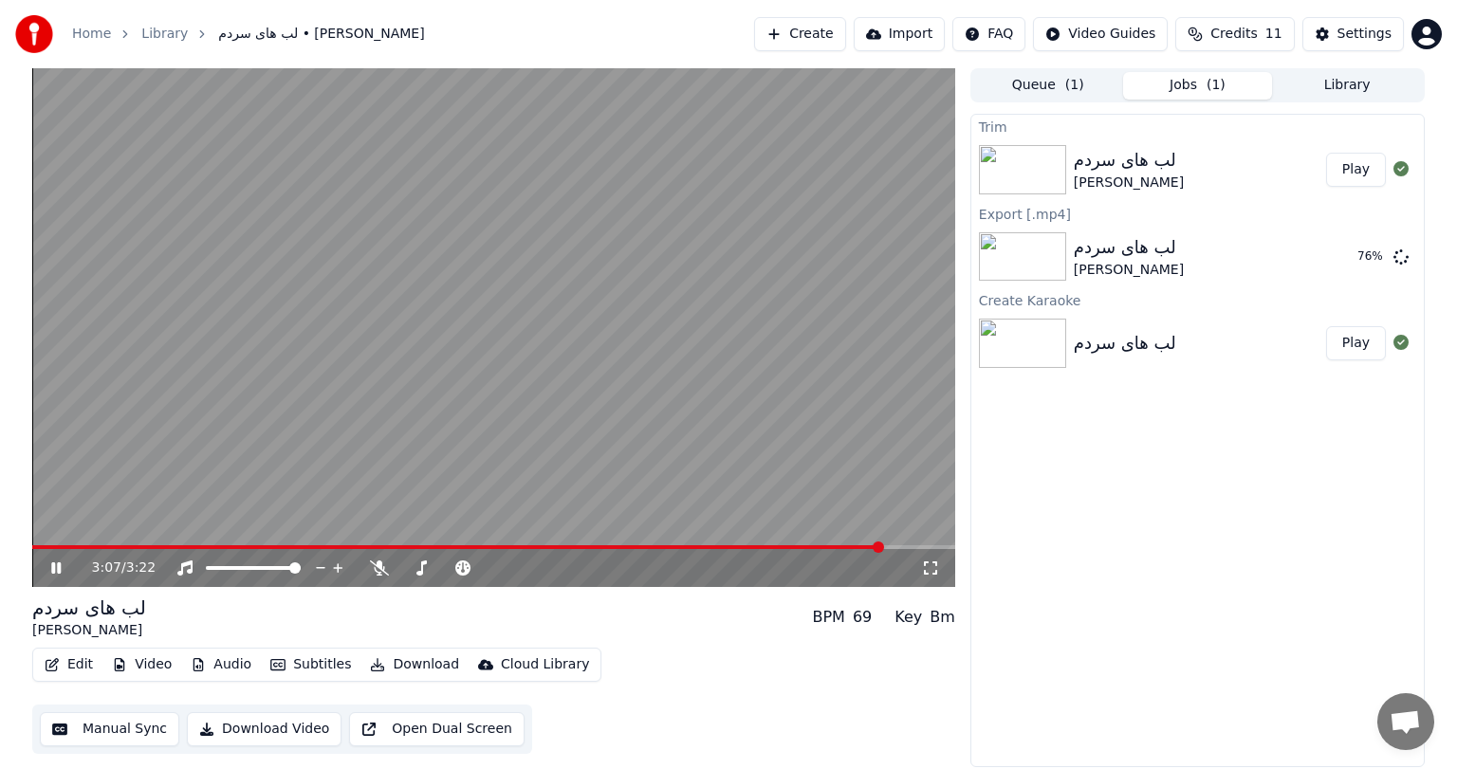
click at [881, 546] on span at bounding box center [493, 547] width 923 height 4
click at [920, 546] on span at bounding box center [493, 547] width 923 height 4
click at [920, 546] on span at bounding box center [491, 547] width 918 height 4
click at [920, 546] on span at bounding box center [493, 547] width 923 height 4
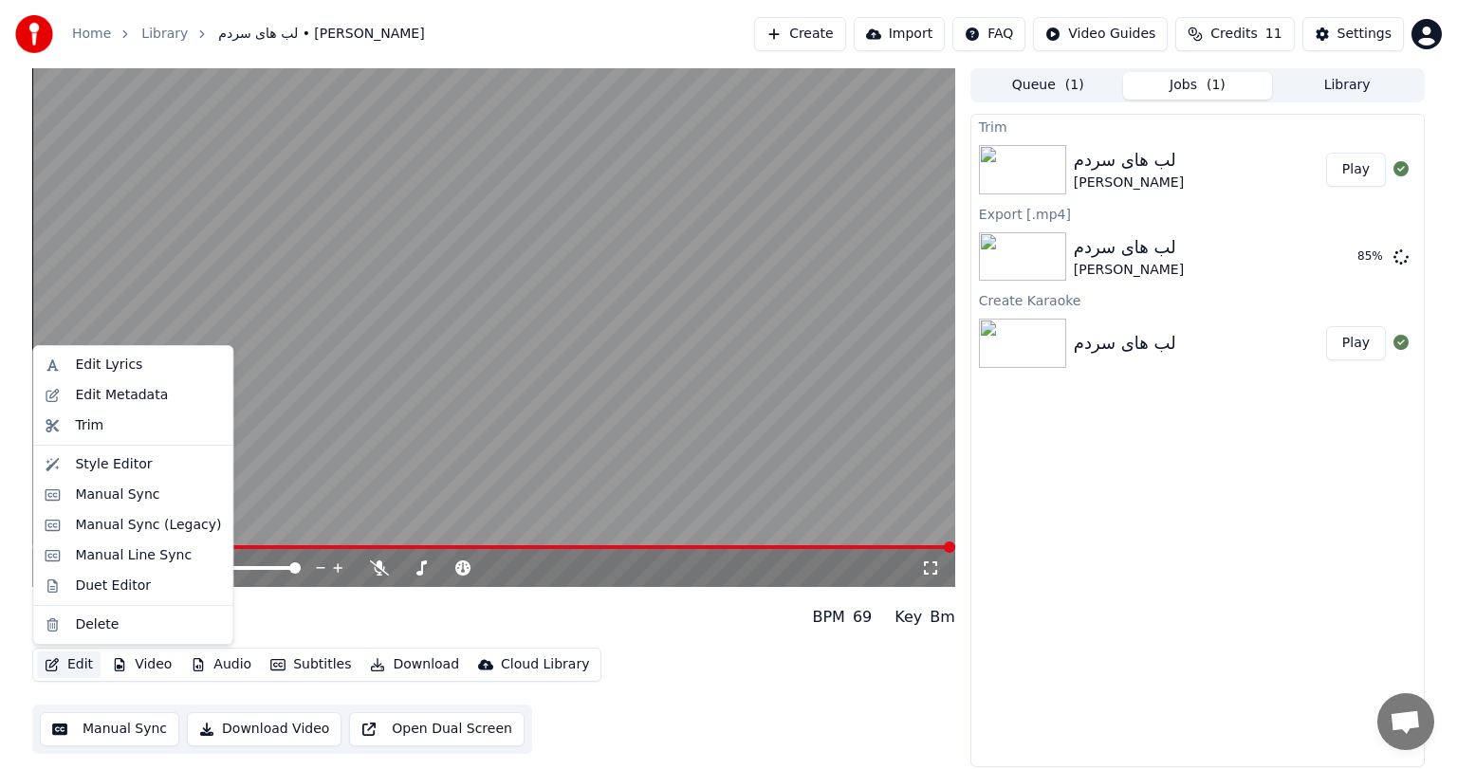
click at [80, 662] on button "Edit" at bounding box center [69, 665] width 64 height 27
click at [93, 417] on div "Trim" at bounding box center [89, 425] width 28 height 19
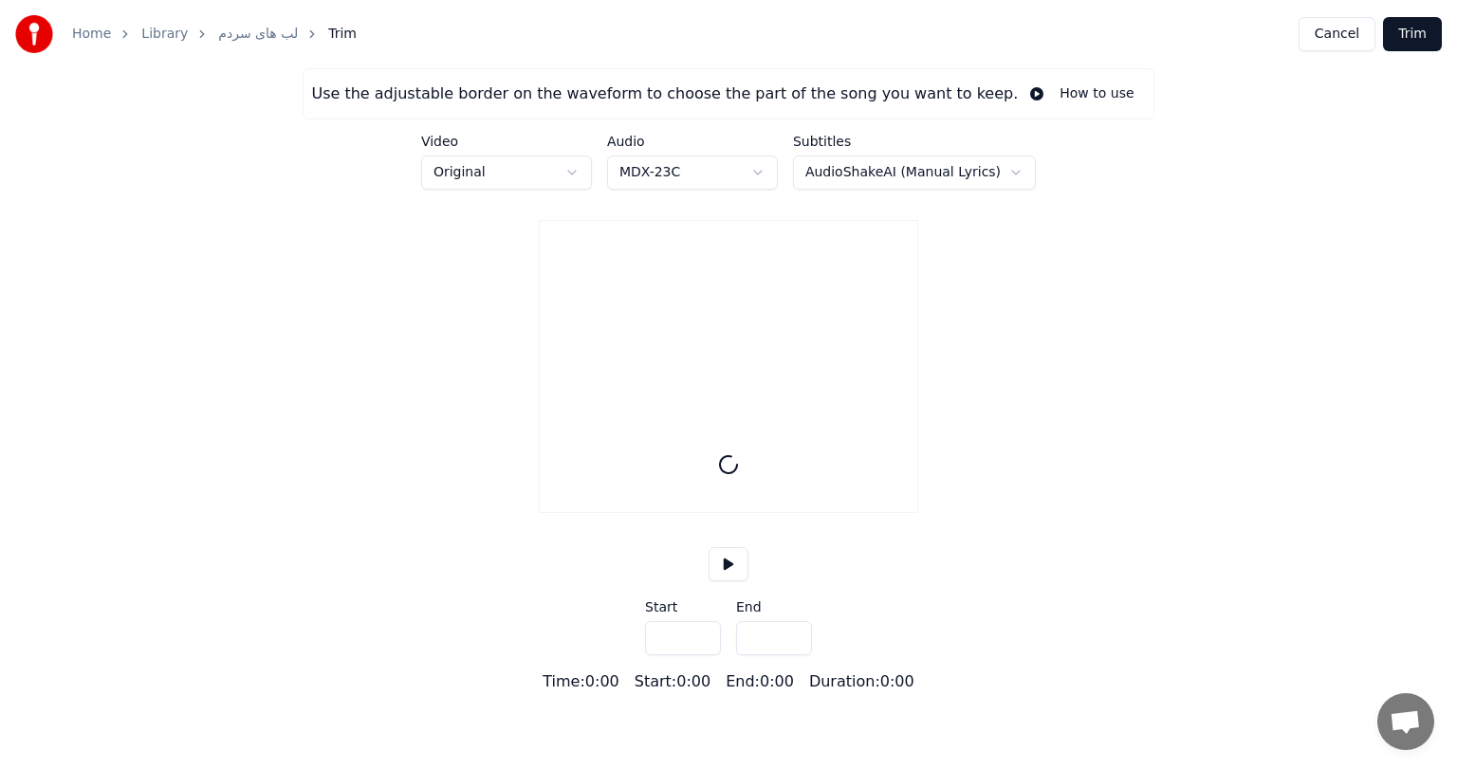
click at [793, 655] on input "***" at bounding box center [774, 638] width 76 height 34
click at [793, 652] on input "***" at bounding box center [774, 638] width 76 height 34
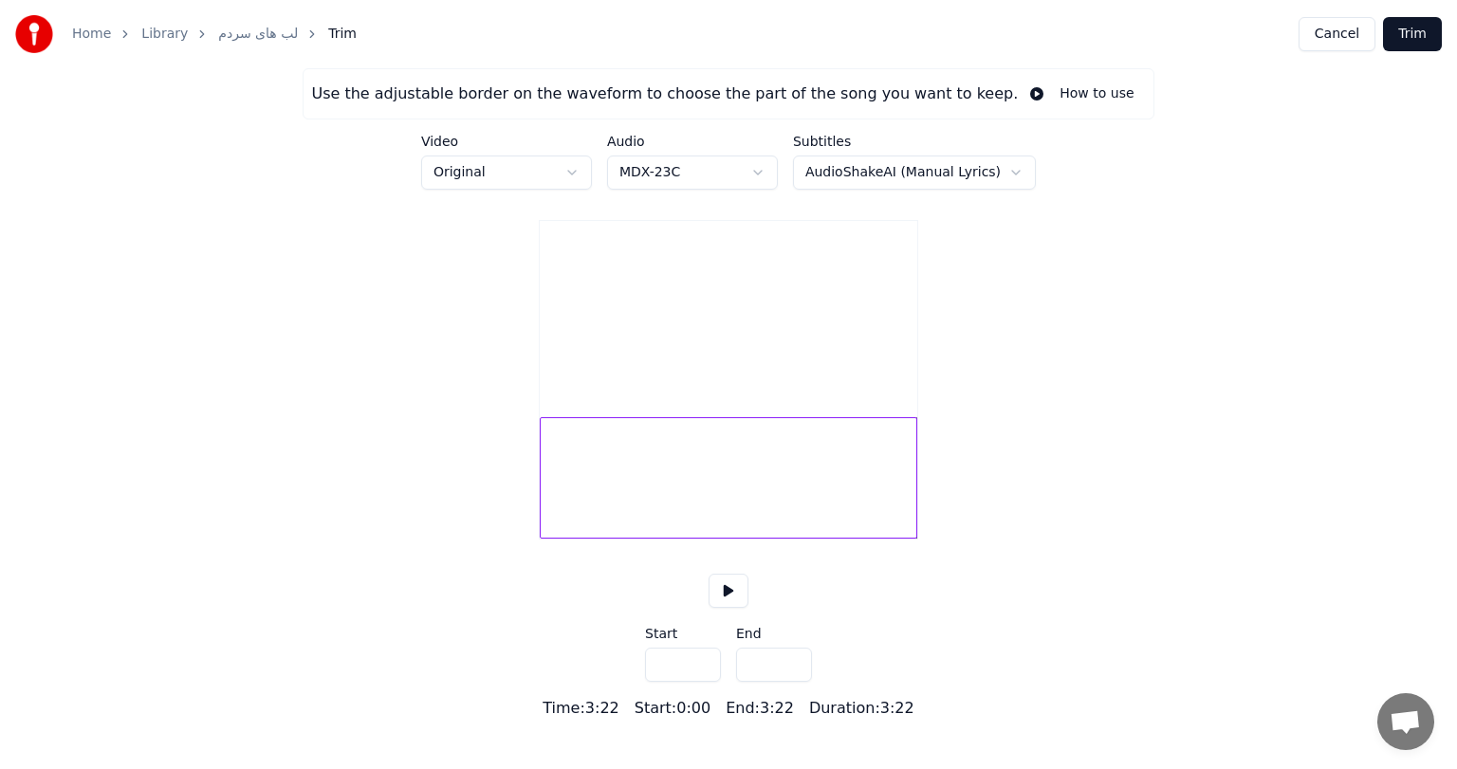
click at [905, 494] on div at bounding box center [728, 477] width 377 height 121
type input "*****"
click at [724, 608] on button at bounding box center [728, 591] width 40 height 34
click at [1346, 30] on button "Cancel" at bounding box center [1336, 34] width 77 height 34
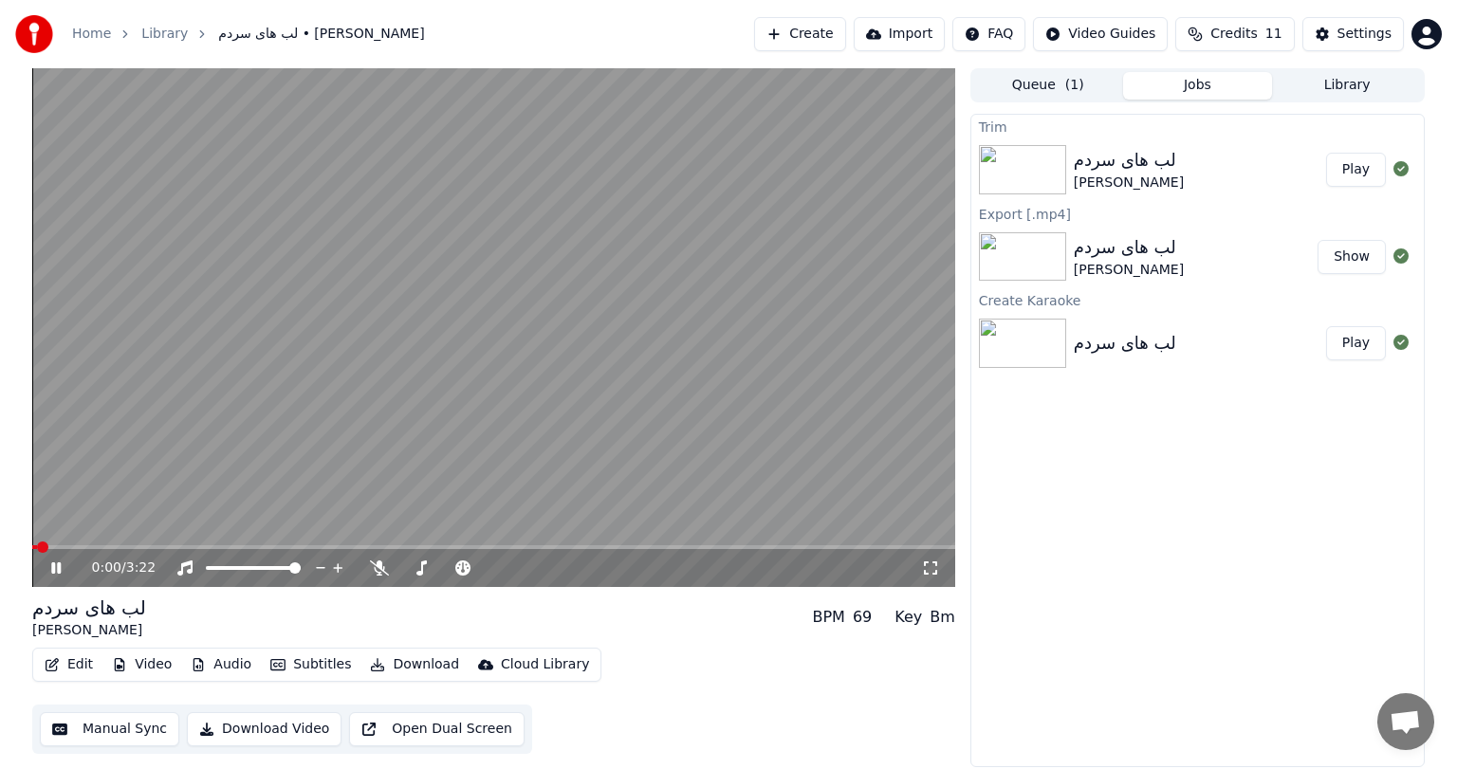
click at [55, 570] on icon at bounding box center [69, 567] width 45 height 15
click at [1350, 164] on button "Play" at bounding box center [1356, 170] width 60 height 34
click at [887, 546] on span at bounding box center [493, 547] width 923 height 4
click at [914, 546] on span at bounding box center [493, 547] width 923 height 4
click at [1356, 258] on button "Show" at bounding box center [1351, 257] width 68 height 34
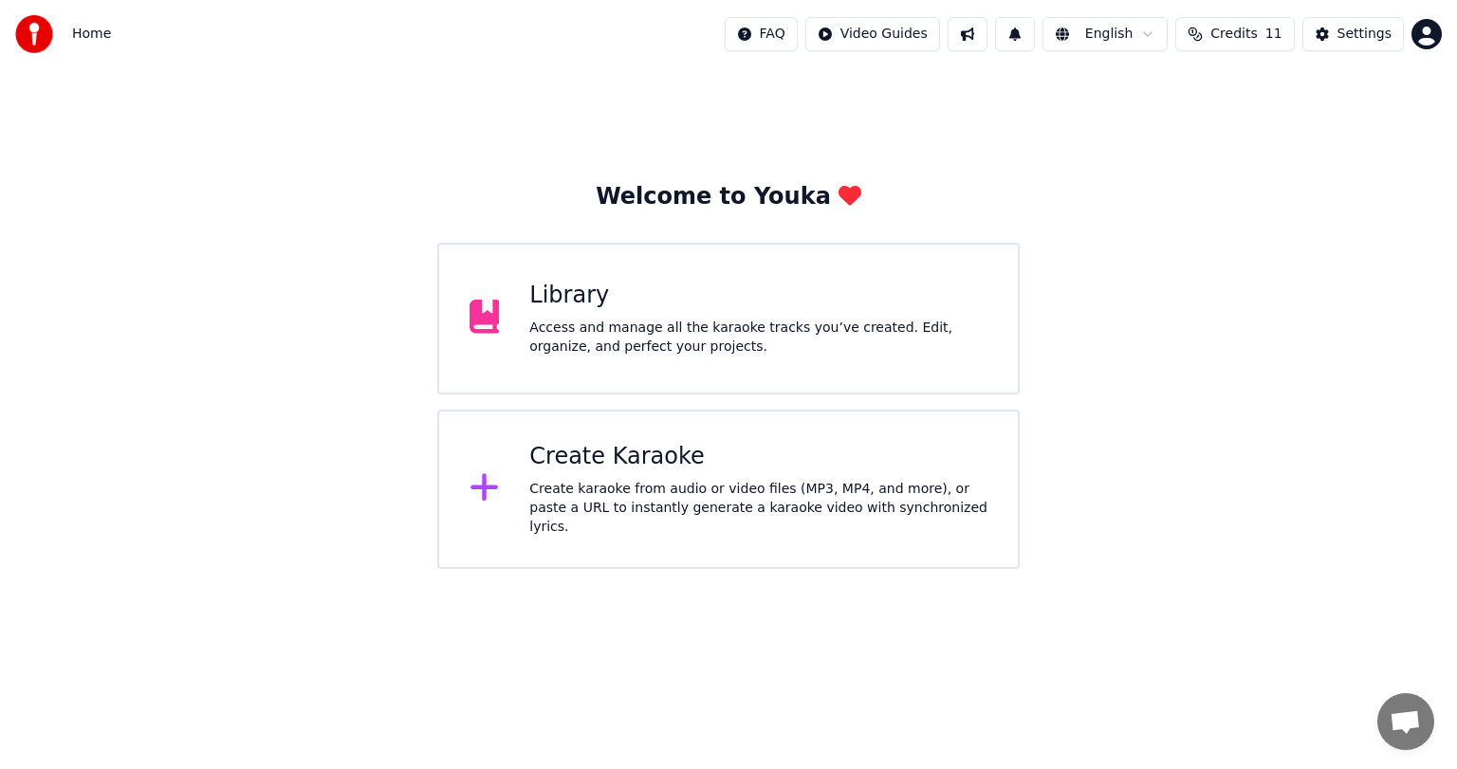
click at [692, 255] on div "Library Access and manage all the karaoke tracks you’ve created. Edit, organize…" at bounding box center [728, 319] width 582 height 152
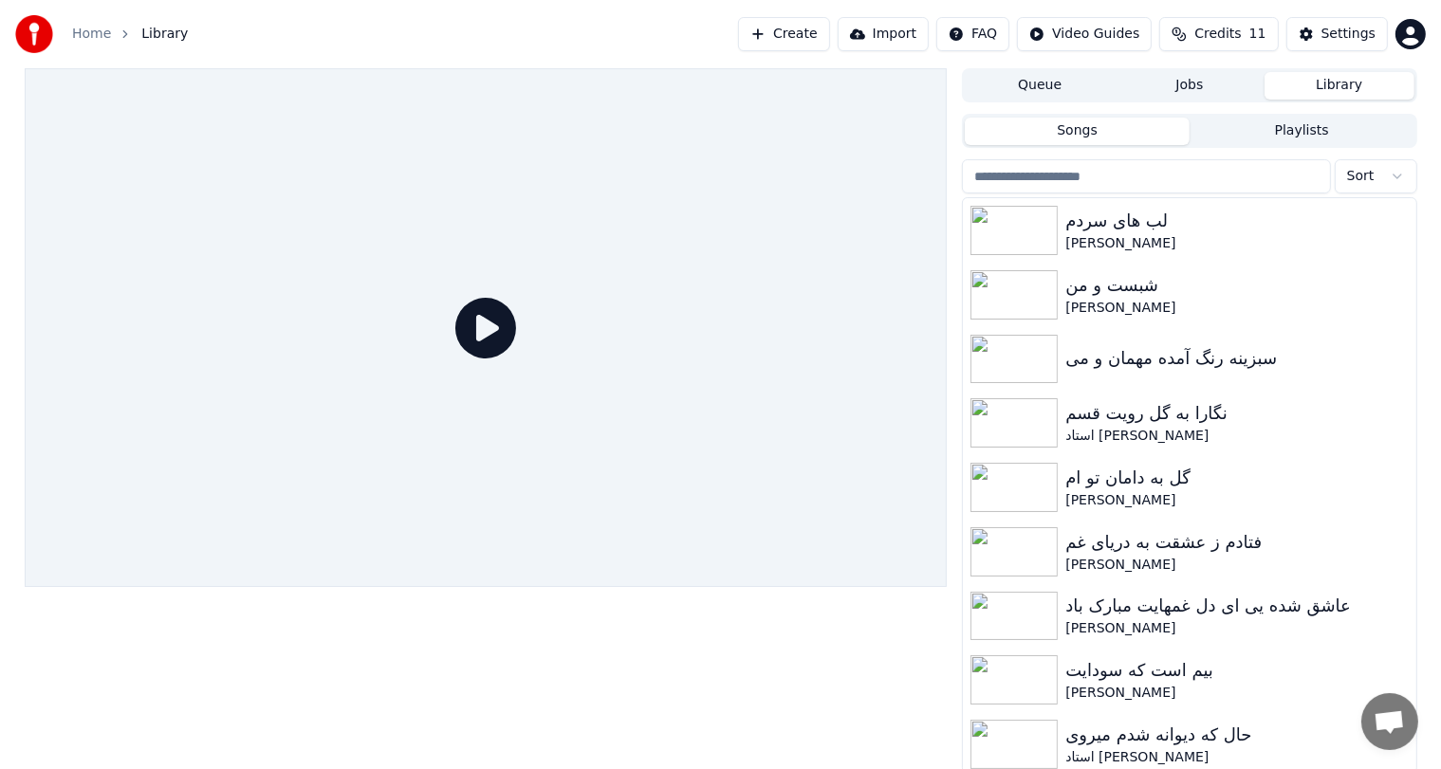
click at [808, 28] on button "Create" at bounding box center [784, 34] width 92 height 34
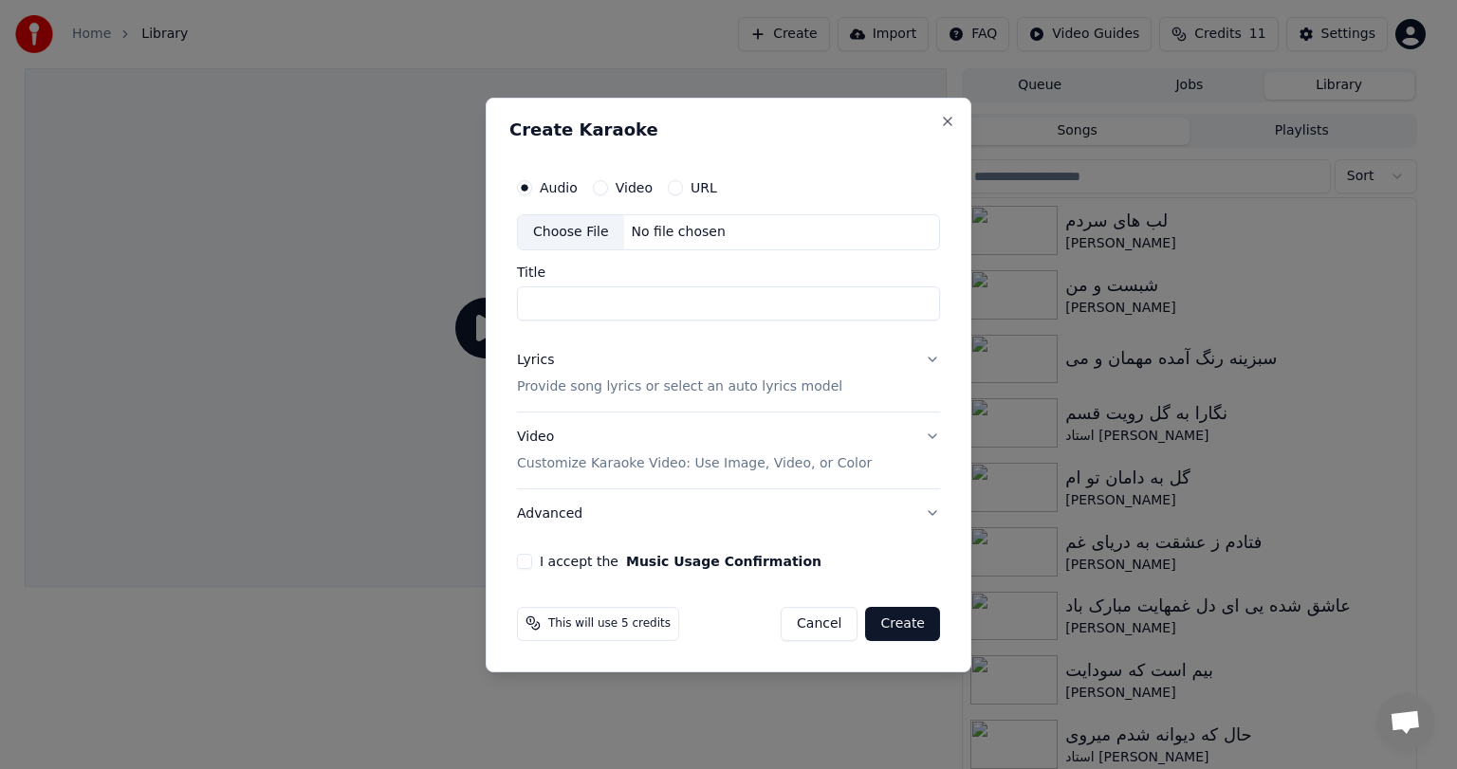
click at [678, 237] on div "No file chosen" at bounding box center [678, 232] width 109 height 19
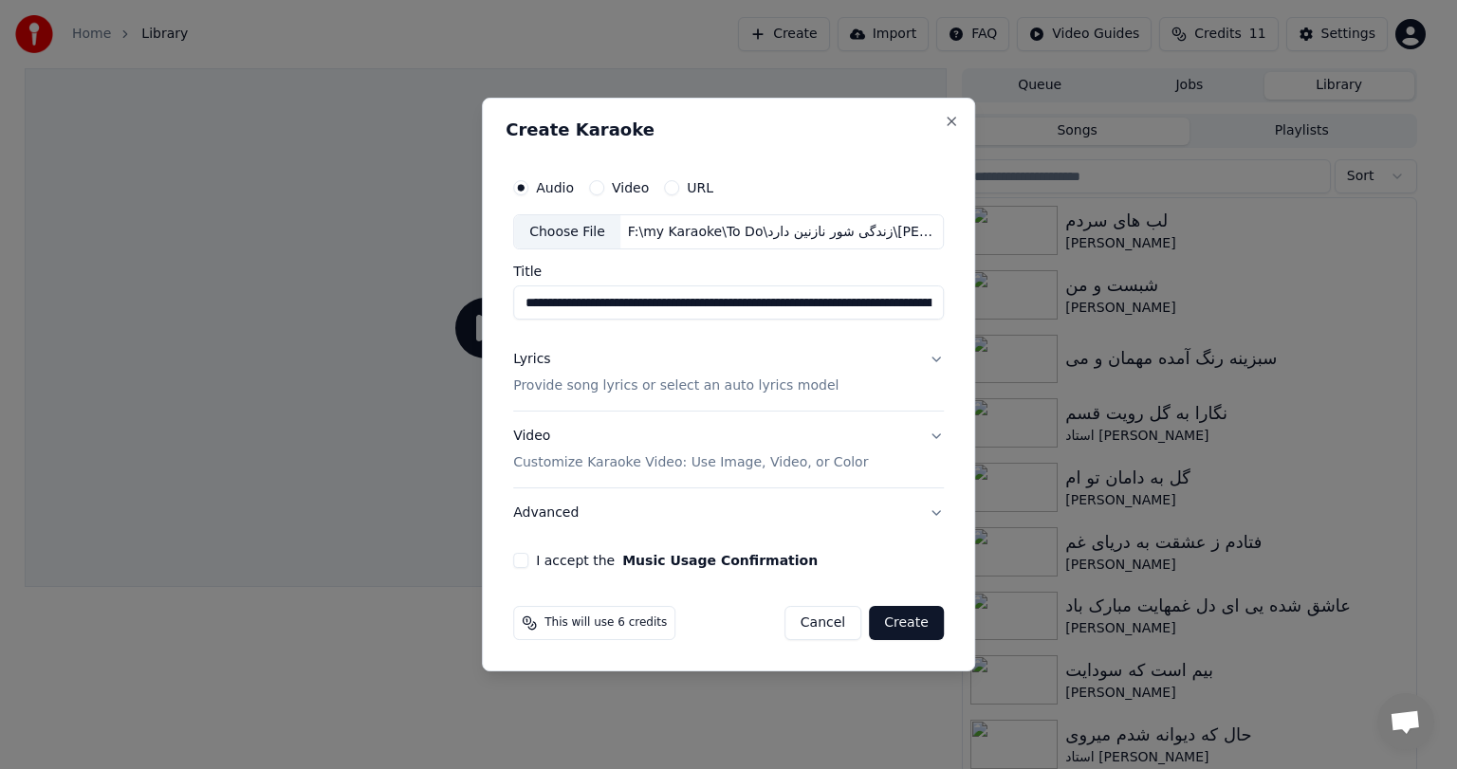
click at [667, 301] on input "**********" at bounding box center [728, 303] width 431 height 34
paste input
type input "**********"
click at [618, 363] on div "Lyrics Provide song lyrics or select an auto lyrics model" at bounding box center [675, 374] width 325 height 46
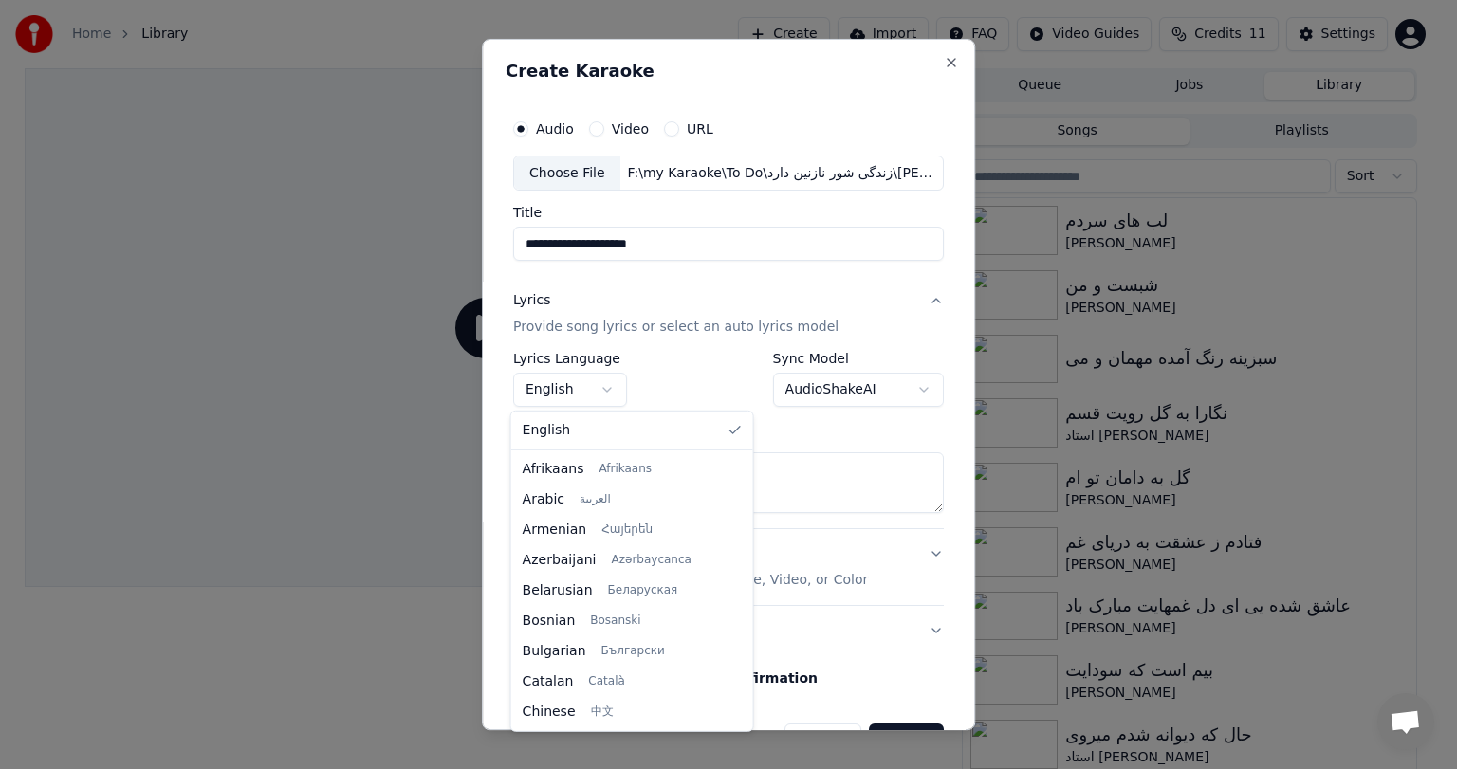
click at [538, 379] on body "**********" at bounding box center [720, 384] width 1441 height 769
select select "**"
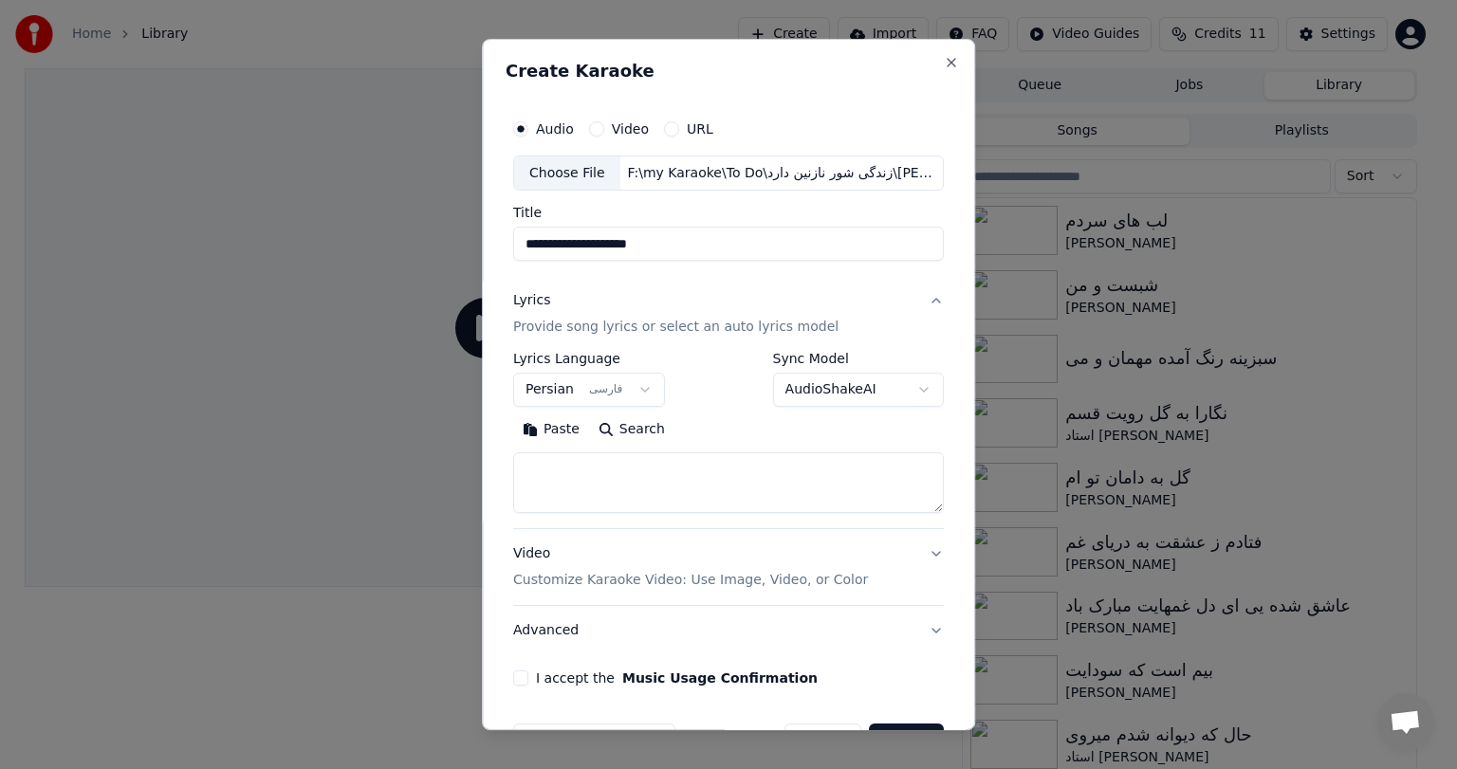
click at [730, 478] on textarea at bounding box center [728, 483] width 431 height 61
paste textarea "**********"
type textarea "**********"
click at [624, 550] on div "Video Customize Karaoke Video: Use Image, Video, or Color" at bounding box center [690, 568] width 355 height 46
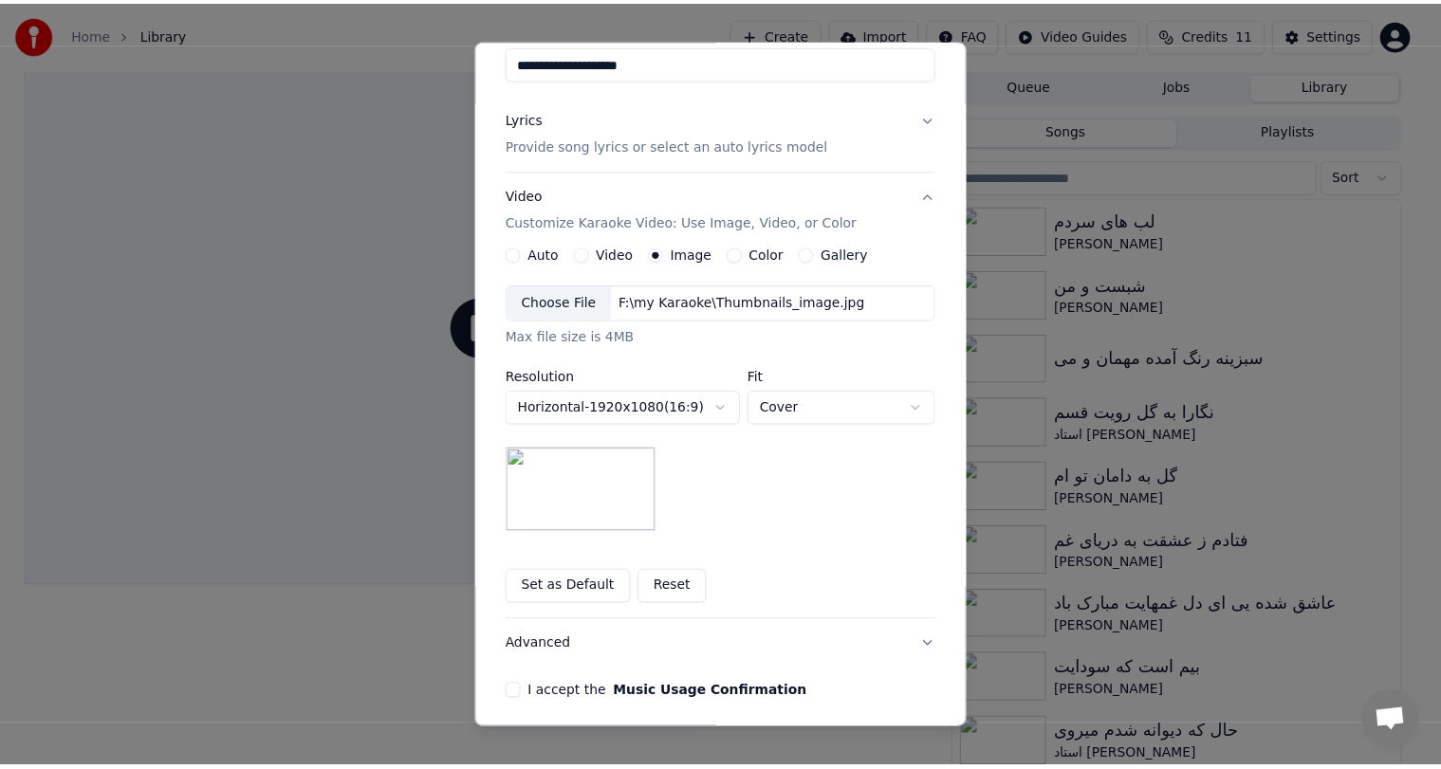
scroll to position [254, 0]
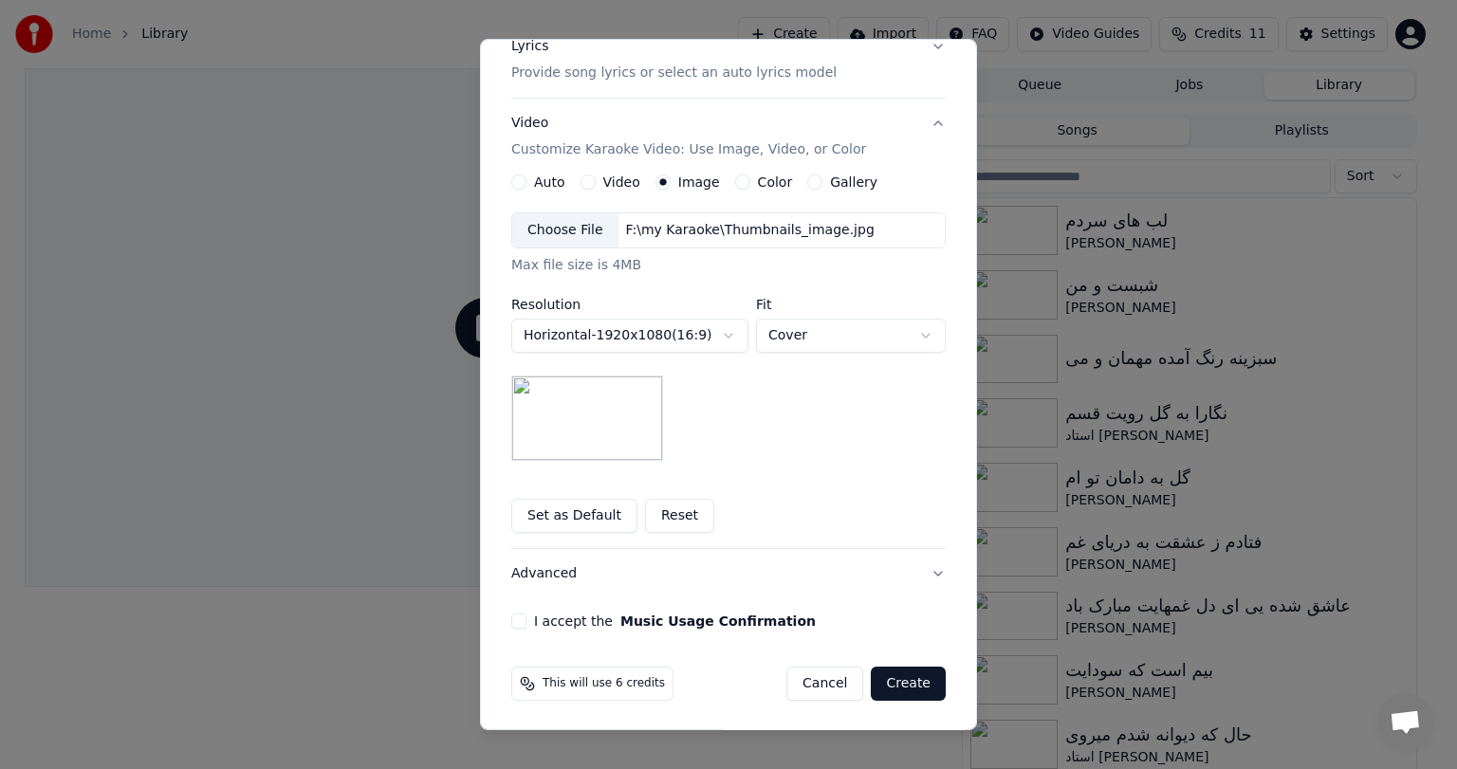
click at [652, 226] on div "F:\my Karaoke\Thumbnails_image.jpg" at bounding box center [750, 230] width 264 height 19
click at [512, 615] on button "I accept the Music Usage Confirmation" at bounding box center [518, 621] width 15 height 15
click at [908, 682] on button "Create" at bounding box center [908, 684] width 75 height 34
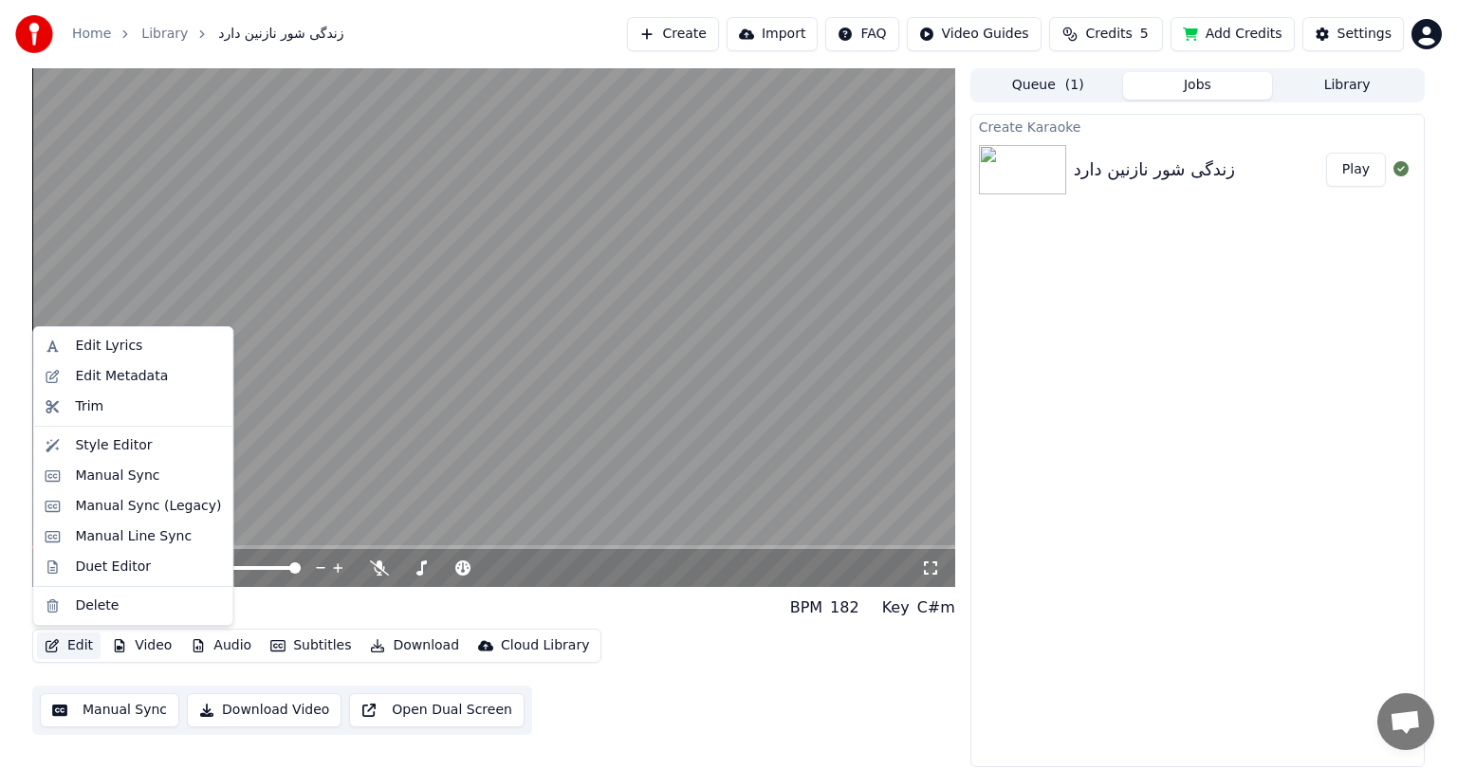
click at [54, 646] on icon "button" at bounding box center [52, 645] width 15 height 13
click at [107, 376] on div "Edit Metadata" at bounding box center [121, 376] width 93 height 19
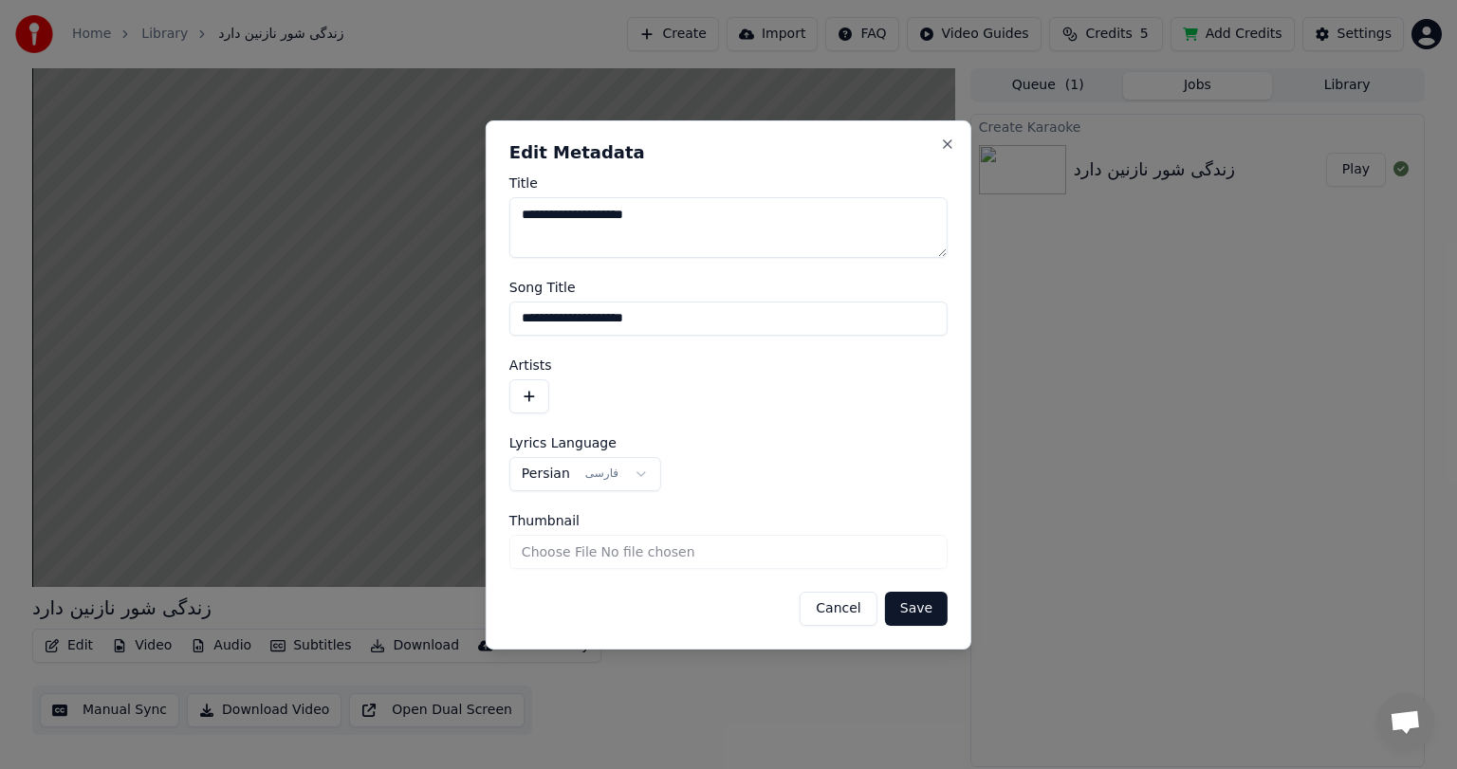
click at [528, 386] on button "button" at bounding box center [529, 396] width 40 height 34
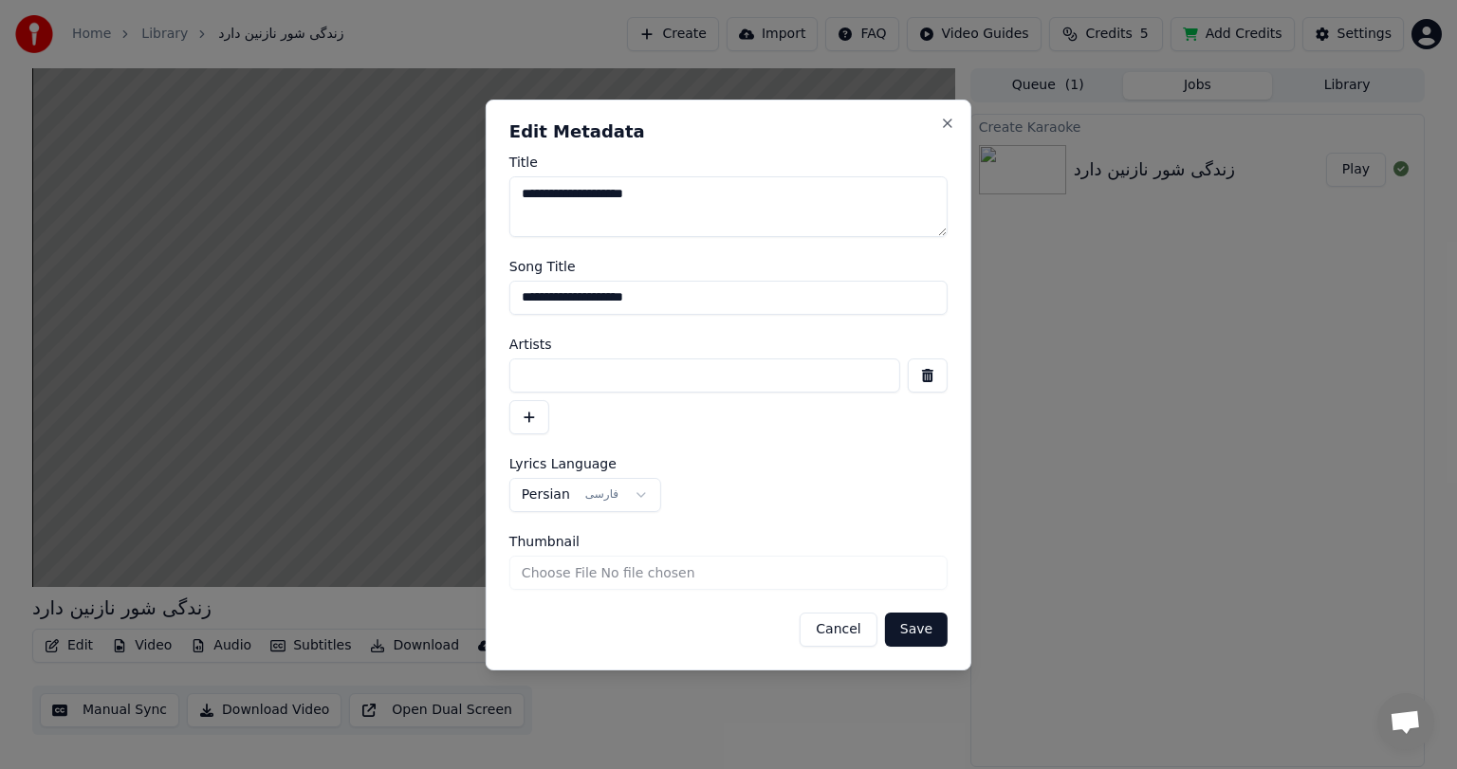
click at [580, 382] on input at bounding box center [704, 375] width 391 height 34
paste input "**********"
type input "**********"
click at [926, 624] on button "Save" at bounding box center [916, 630] width 63 height 34
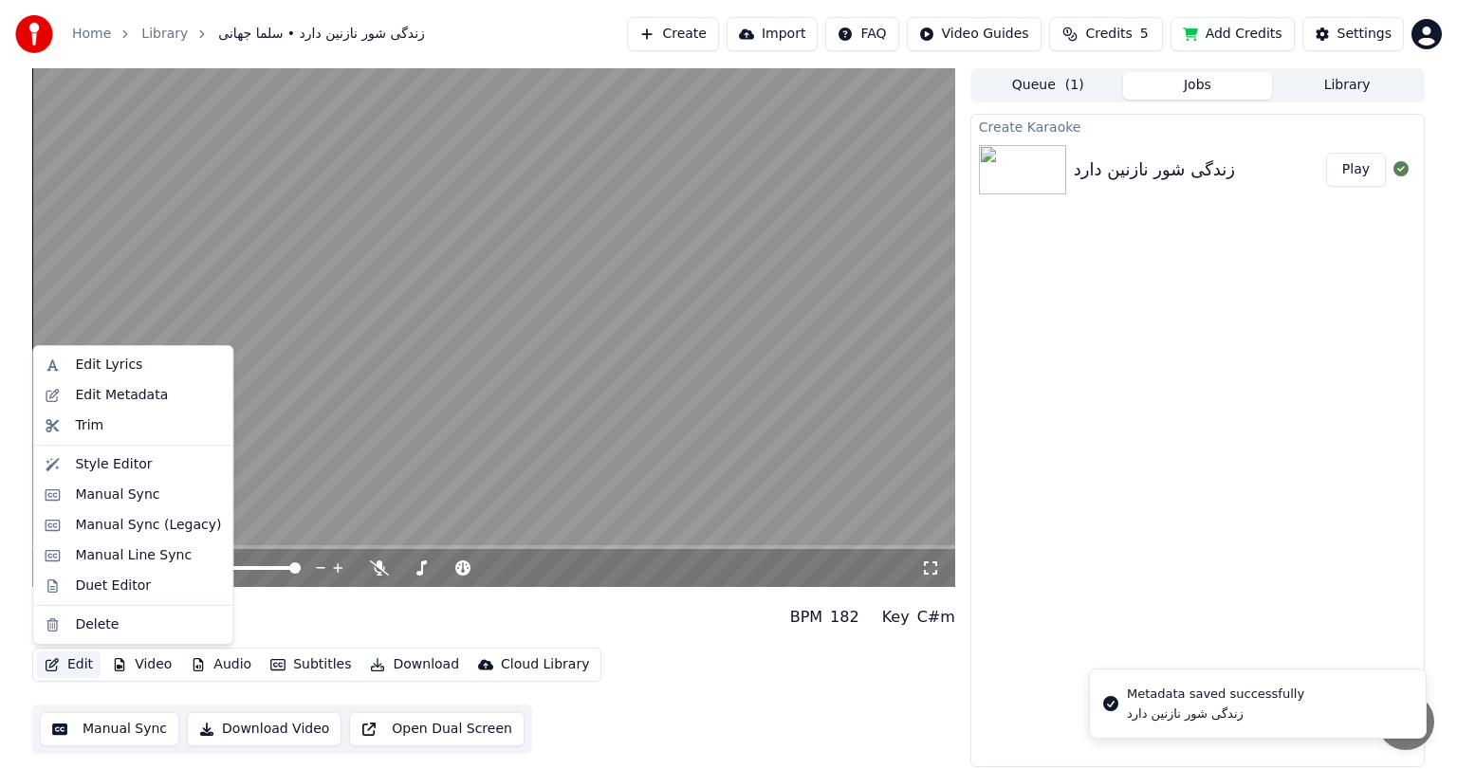
click at [62, 660] on button "Edit" at bounding box center [69, 665] width 64 height 27
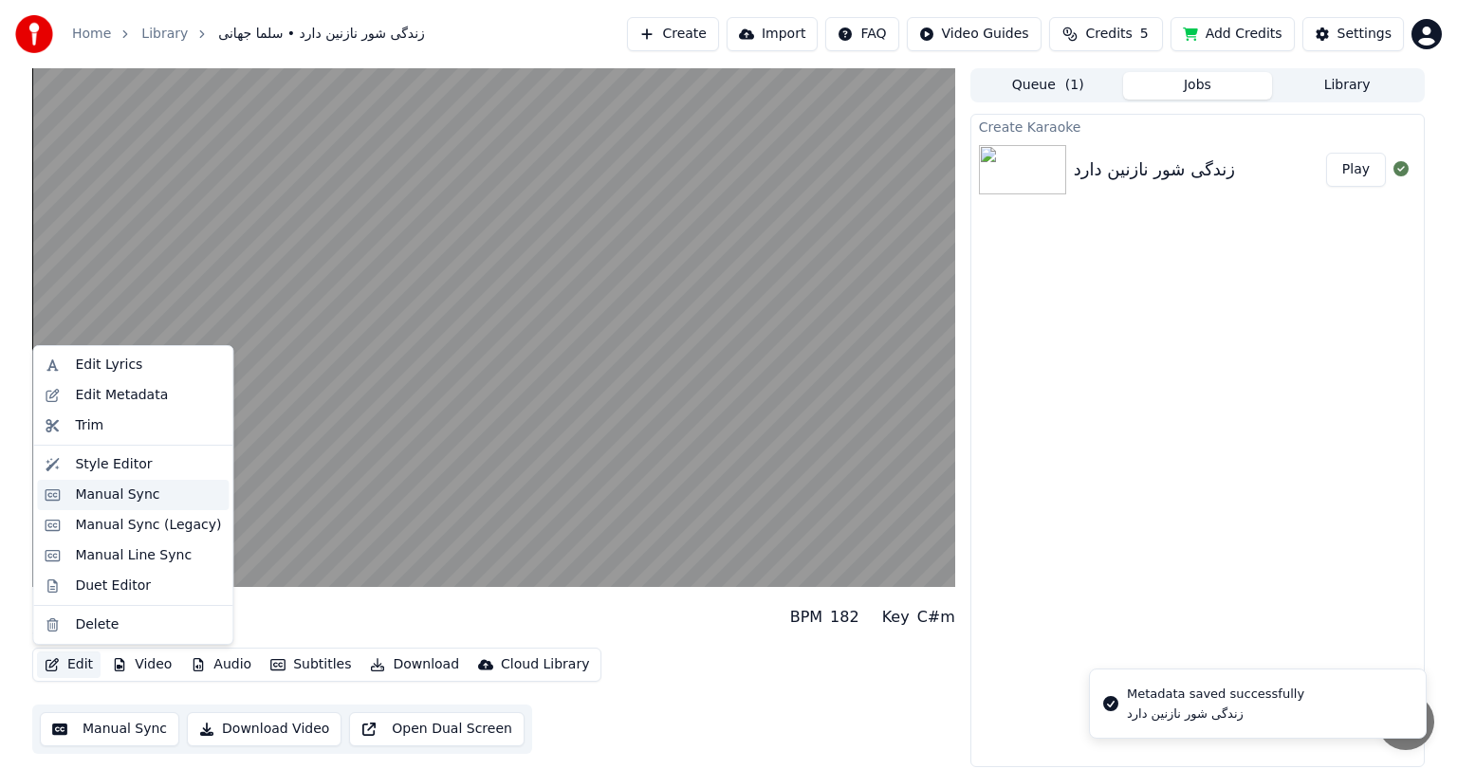
click at [135, 488] on div "Manual Sync" at bounding box center [117, 495] width 84 height 19
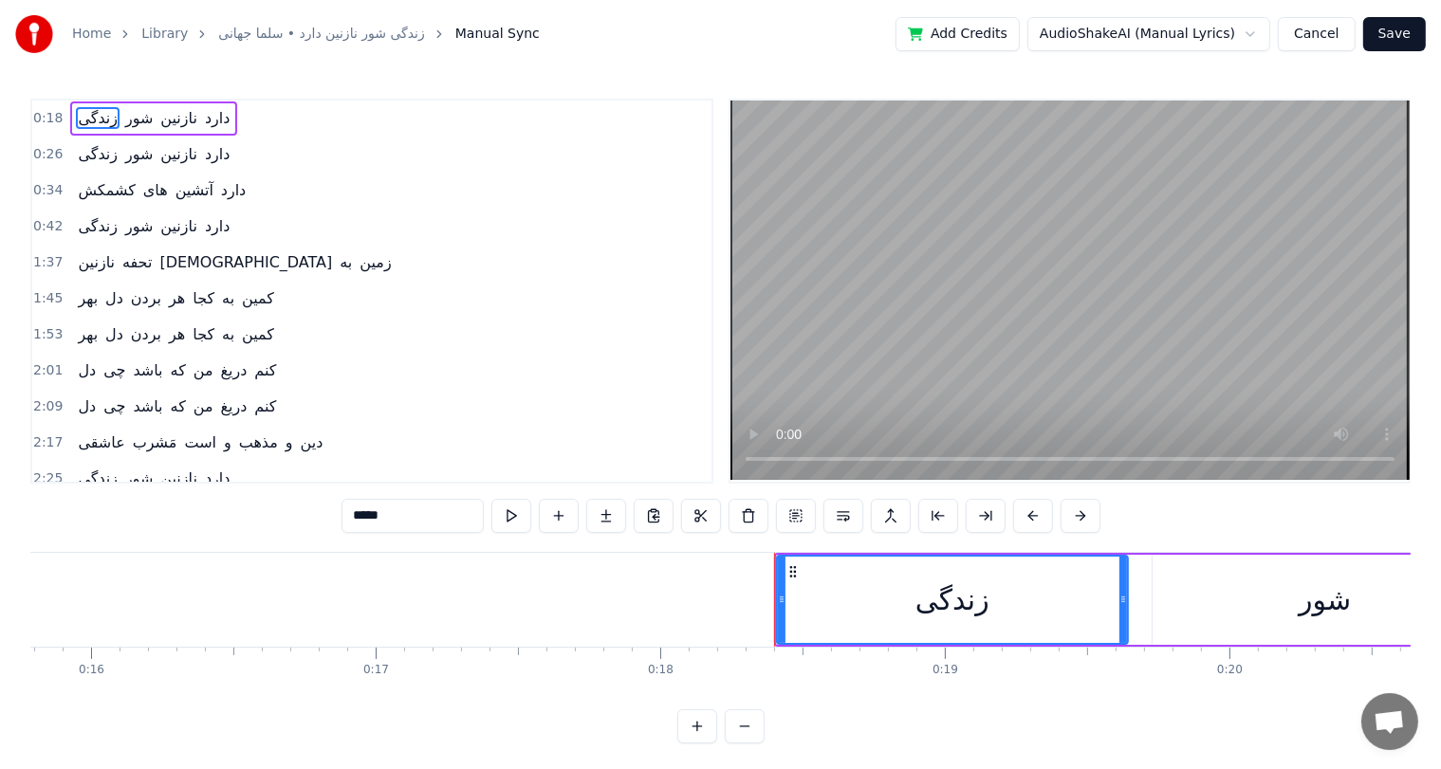
scroll to position [0, 4487]
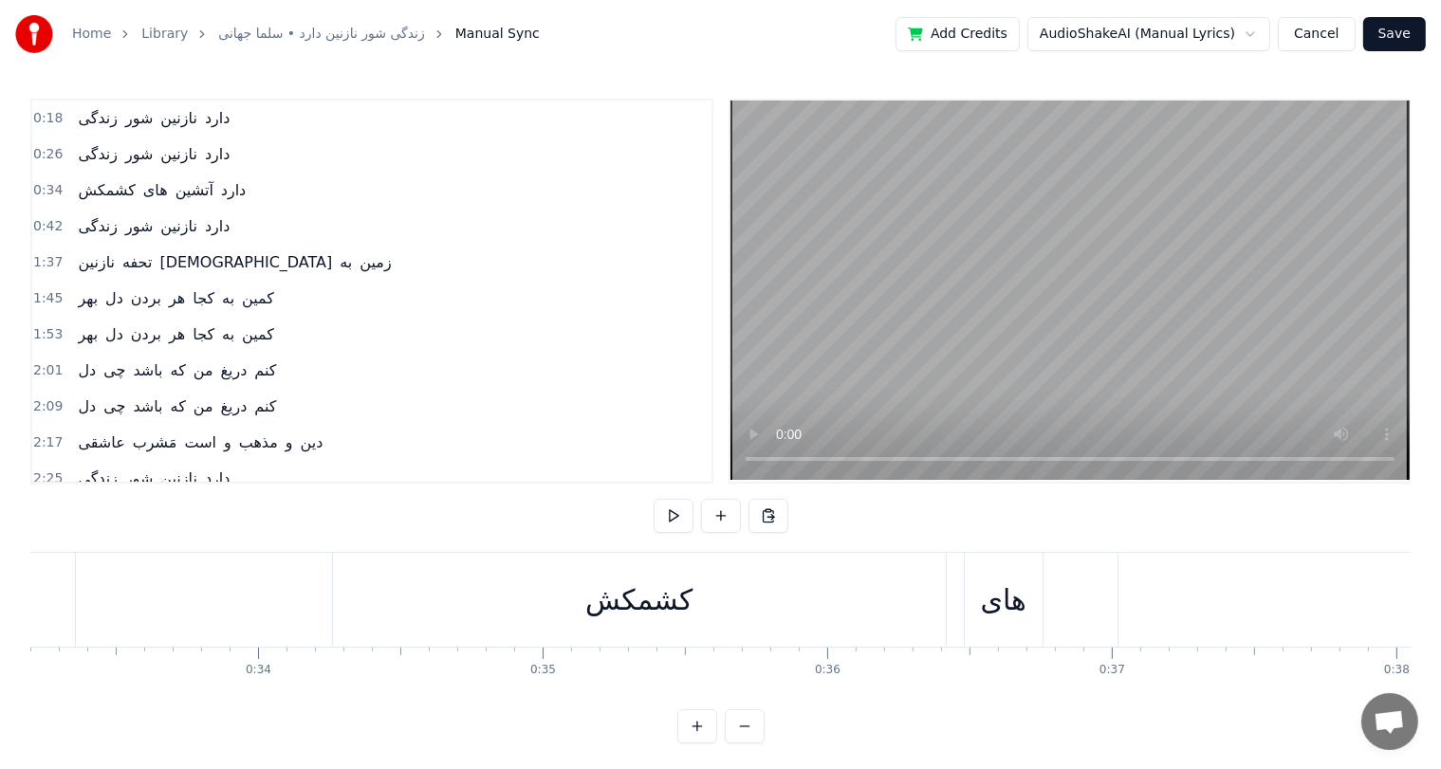
scroll to position [0, 9105]
click at [353, 599] on div "دارد" at bounding box center [129, 600] width 573 height 94
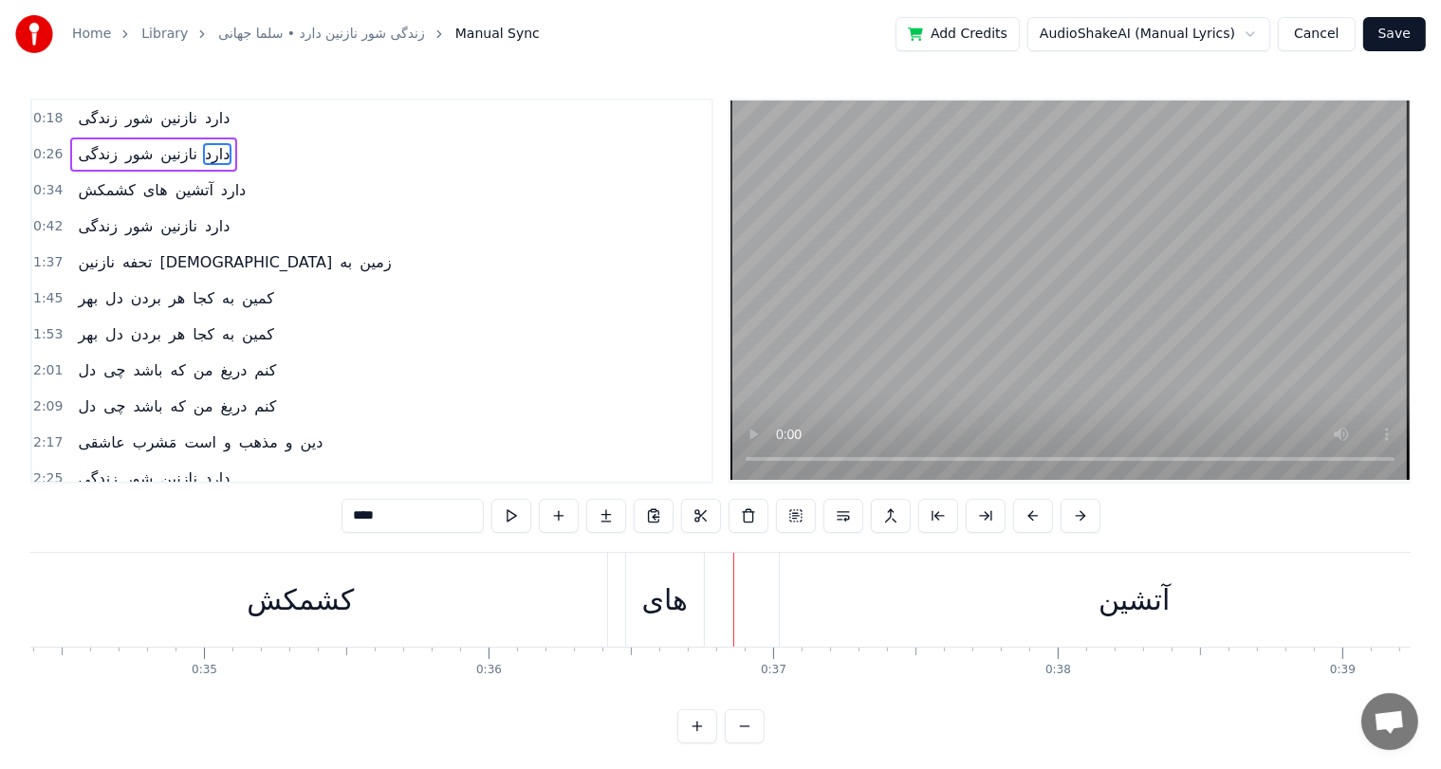
scroll to position [0, 9783]
click at [315, 597] on div "کشمکش" at bounding box center [301, 599] width 107 height 43
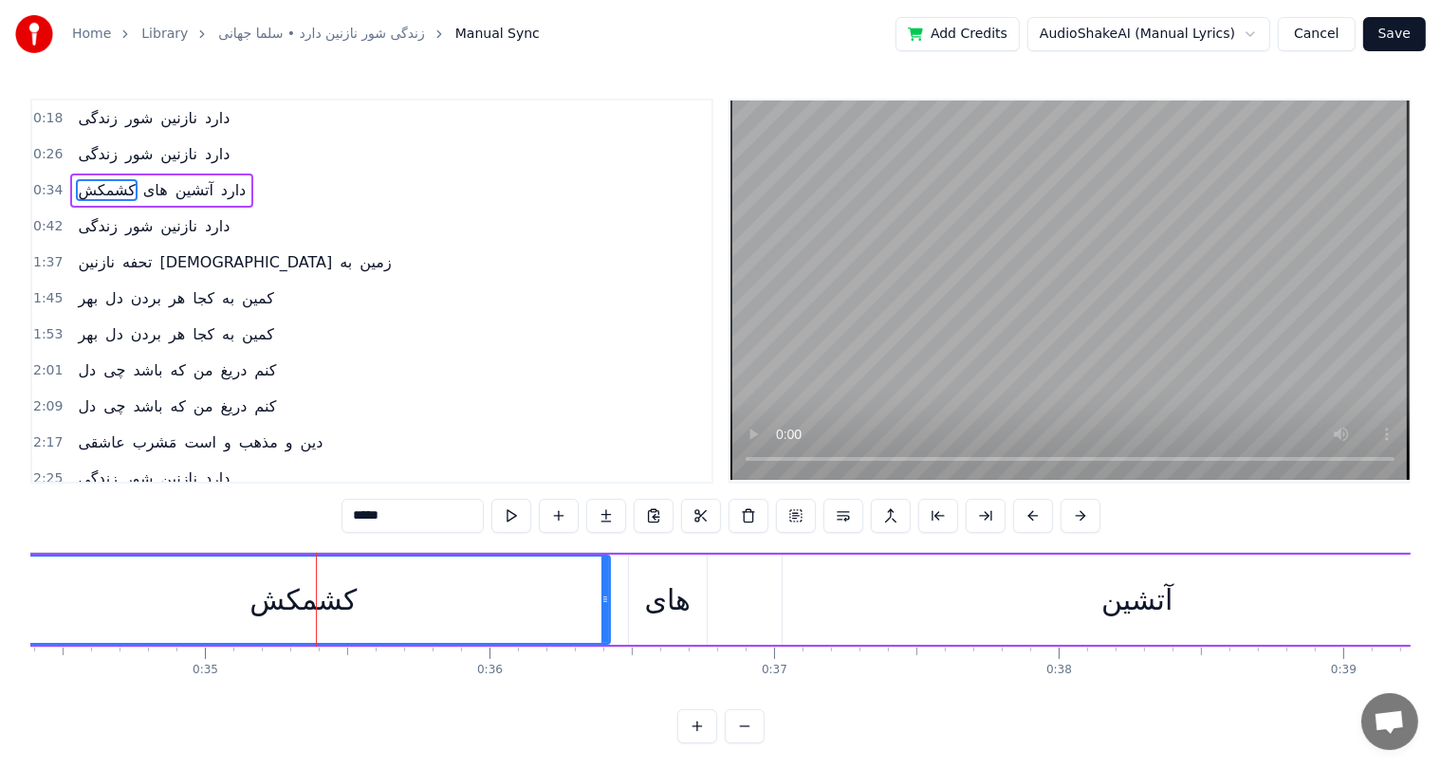
click at [413, 516] on input "*****" at bounding box center [412, 516] width 142 height 34
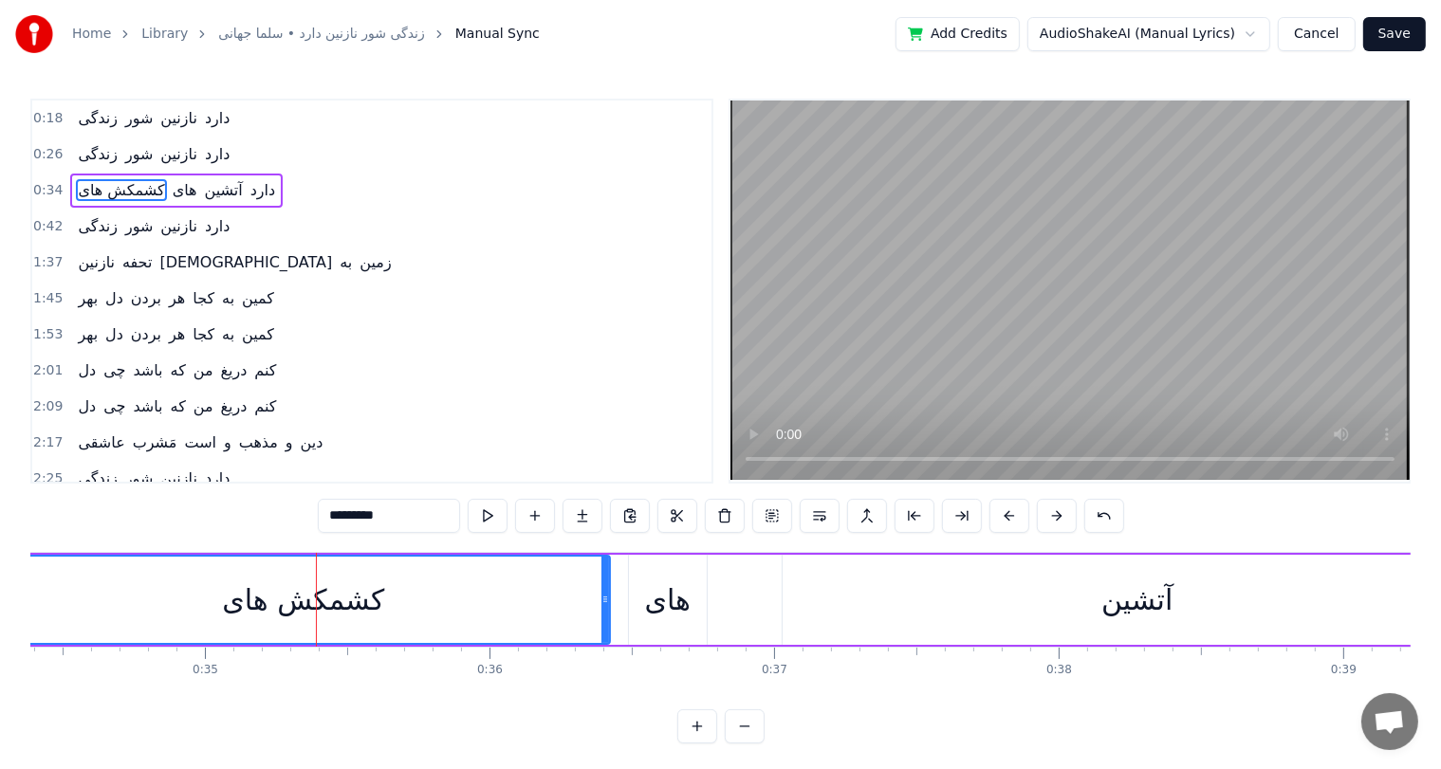
click at [653, 596] on div "های" at bounding box center [668, 599] width 46 height 43
type input "***"
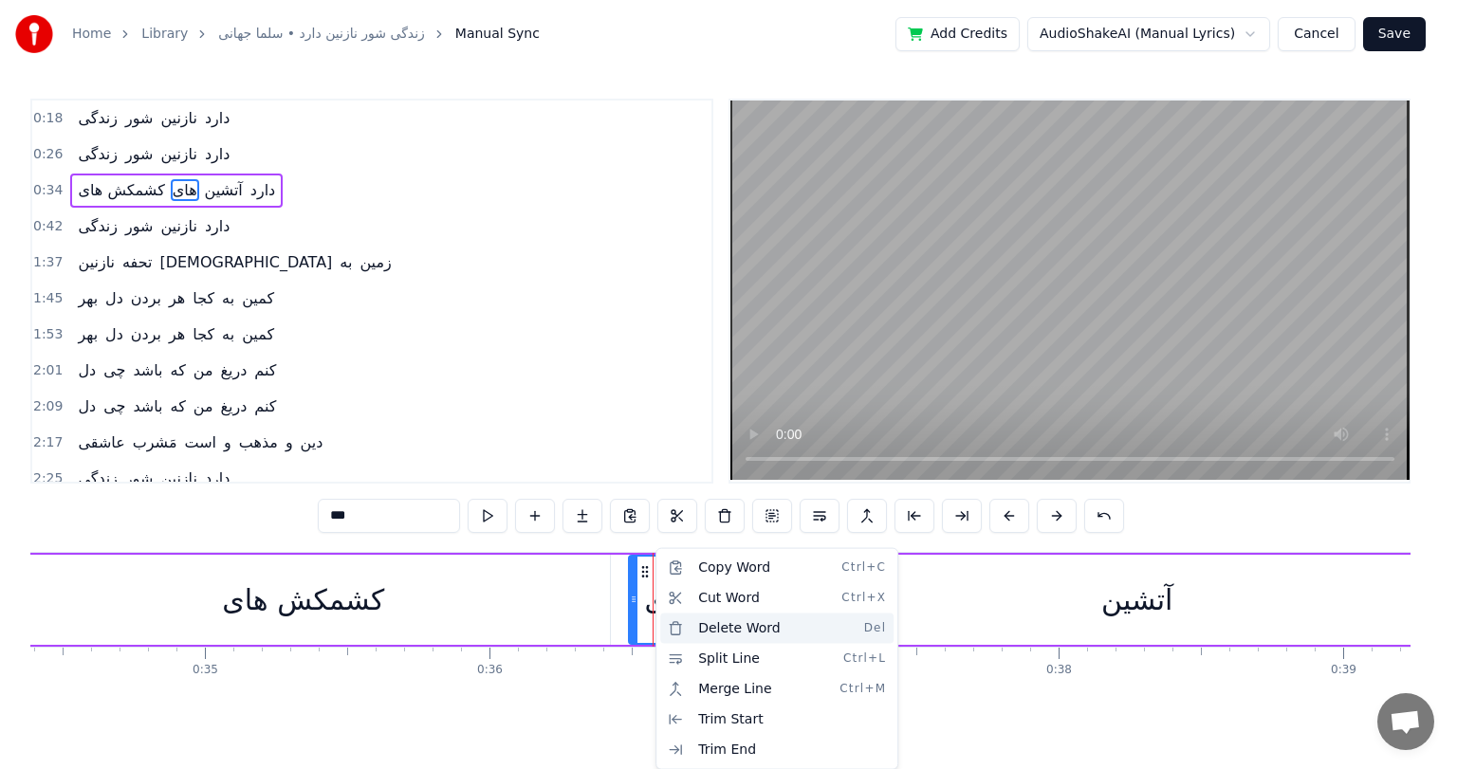
click at [740, 634] on div "Delete Word Del" at bounding box center [776, 629] width 233 height 30
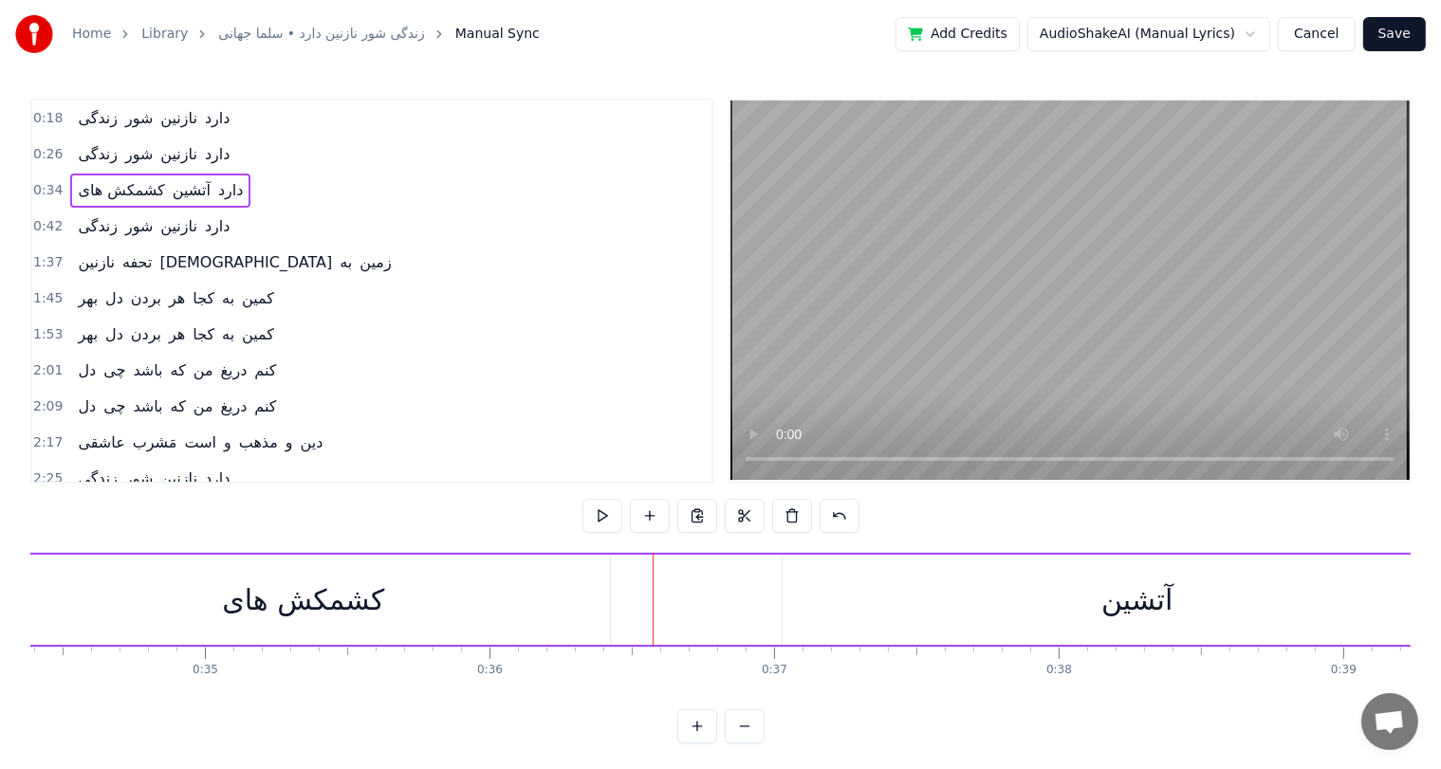
click at [531, 588] on div "کشمکش های" at bounding box center [303, 600] width 613 height 90
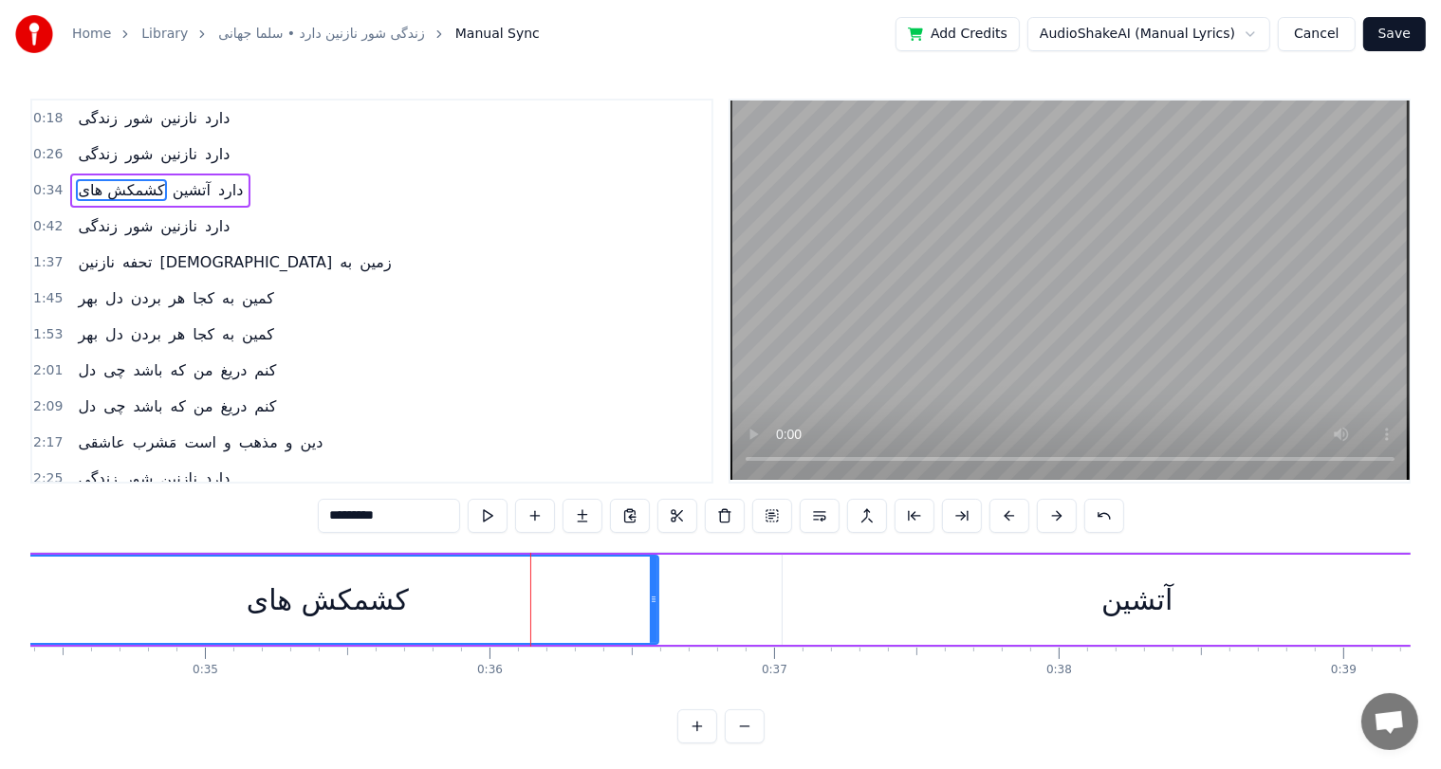
drag, startPoint x: 605, startPoint y: 593, endPoint x: 653, endPoint y: 601, distance: 49.1
click at [653, 601] on icon at bounding box center [654, 599] width 8 height 15
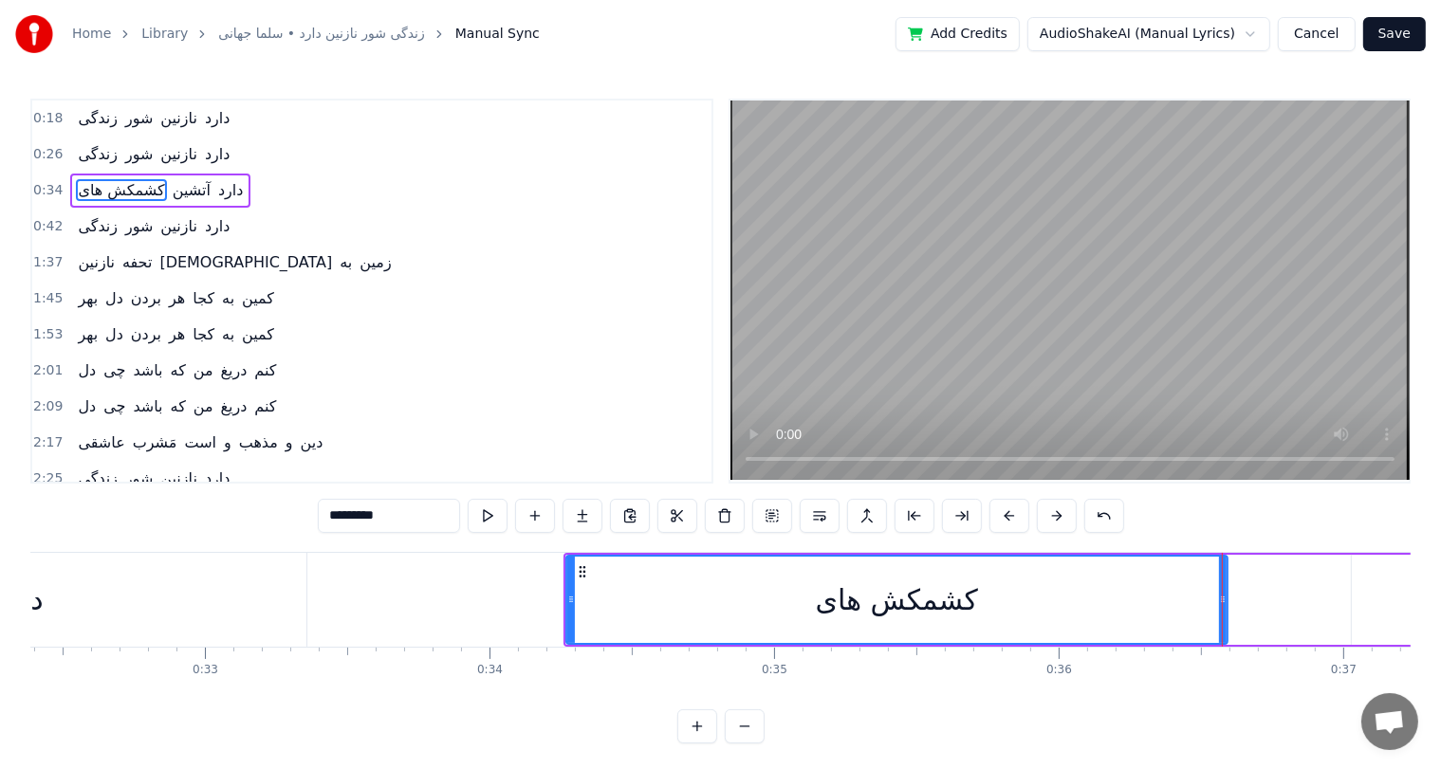
scroll to position [0, 9214]
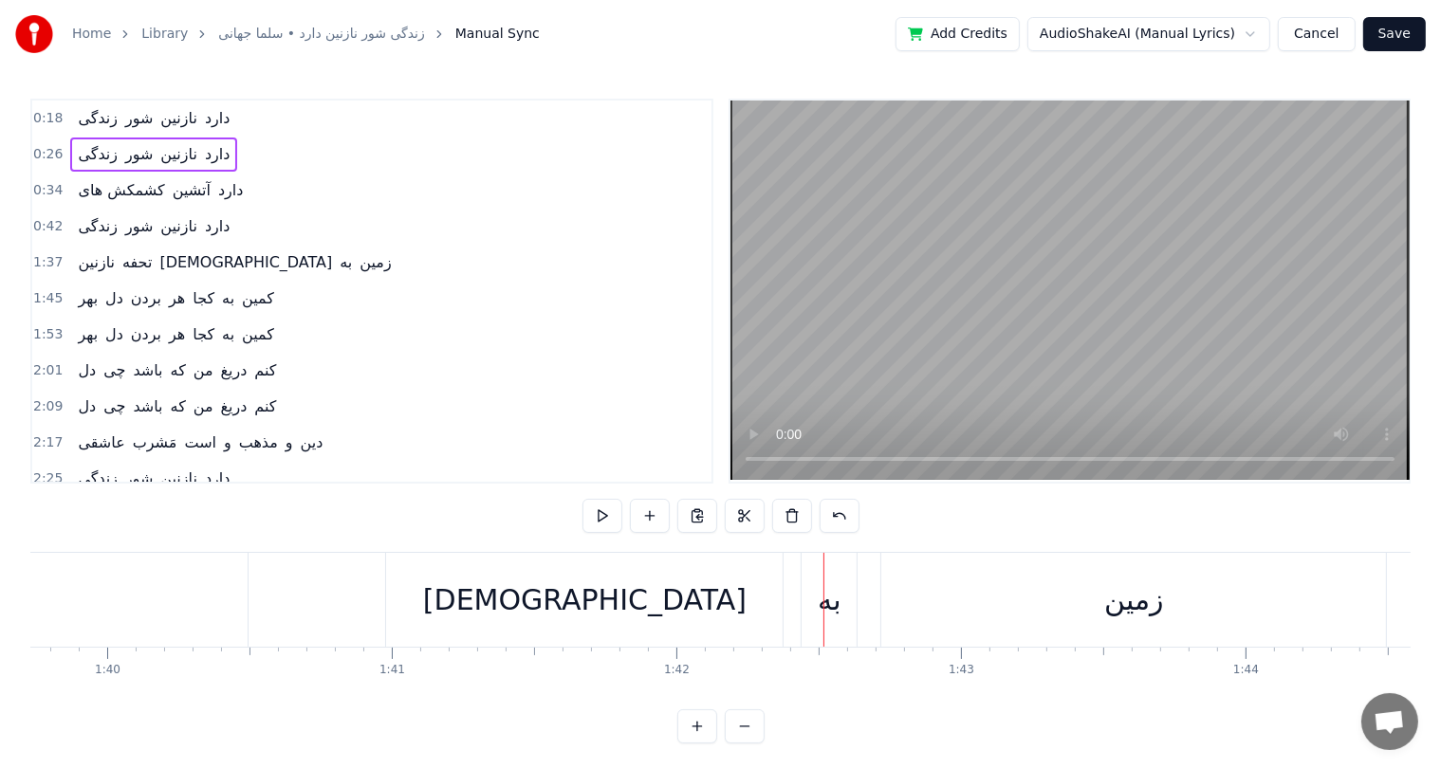
scroll to position [0, 27849]
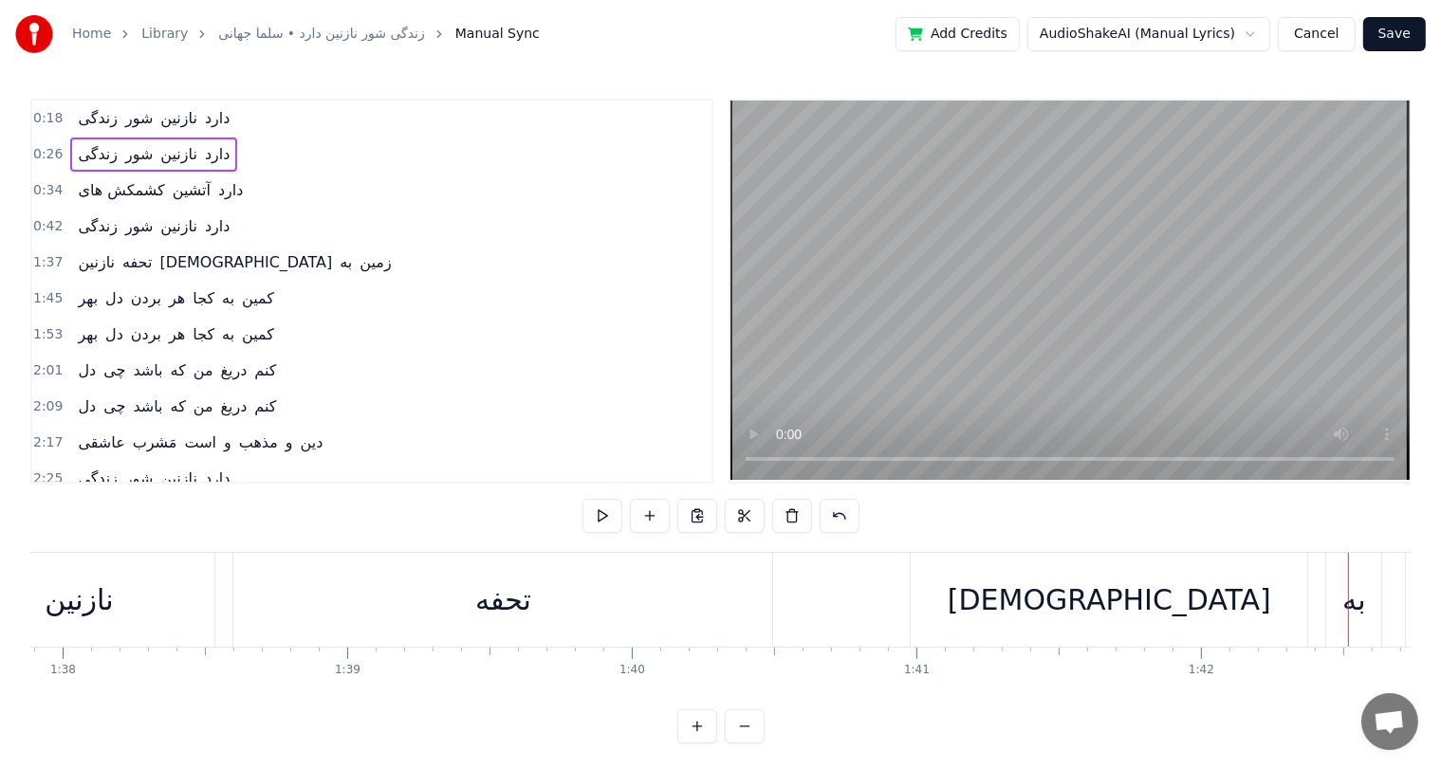
click at [1033, 596] on div "[DEMOGRAPHIC_DATA]" at bounding box center [1108, 600] width 396 height 94
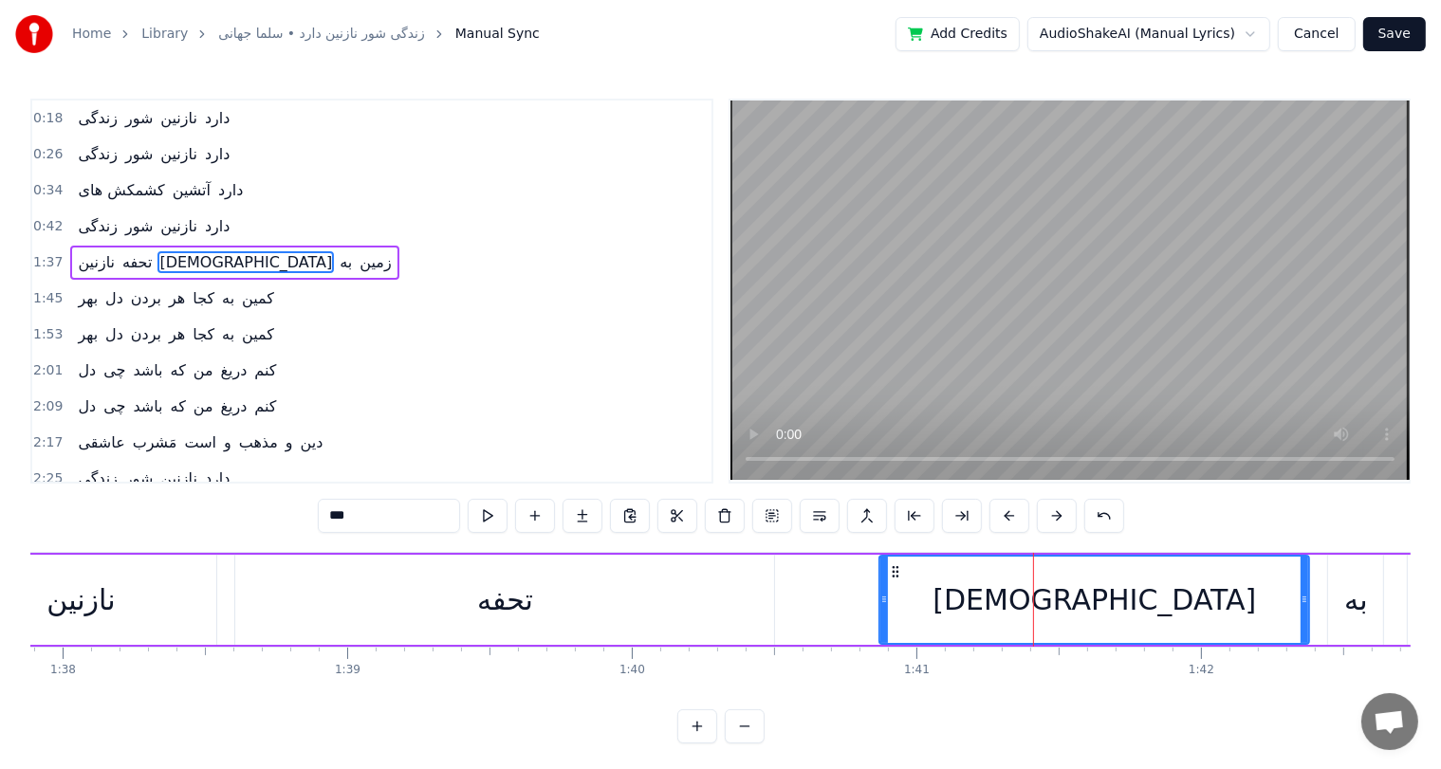
drag, startPoint x: 918, startPoint y: 598, endPoint x: 880, endPoint y: 599, distance: 37.9
click at [880, 599] on icon at bounding box center [884, 599] width 8 height 15
click at [361, 615] on div "تحفه" at bounding box center [504, 600] width 539 height 90
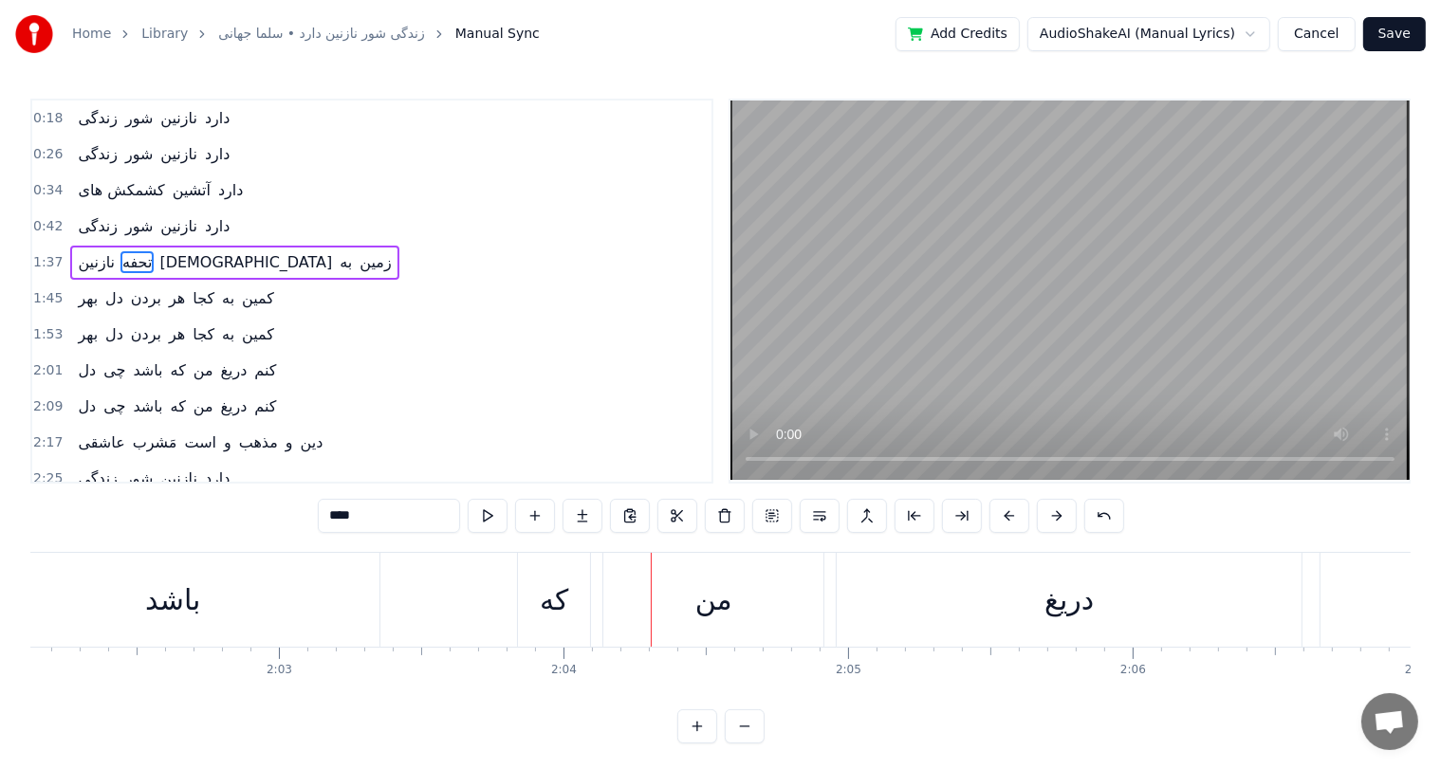
scroll to position [0, 34707]
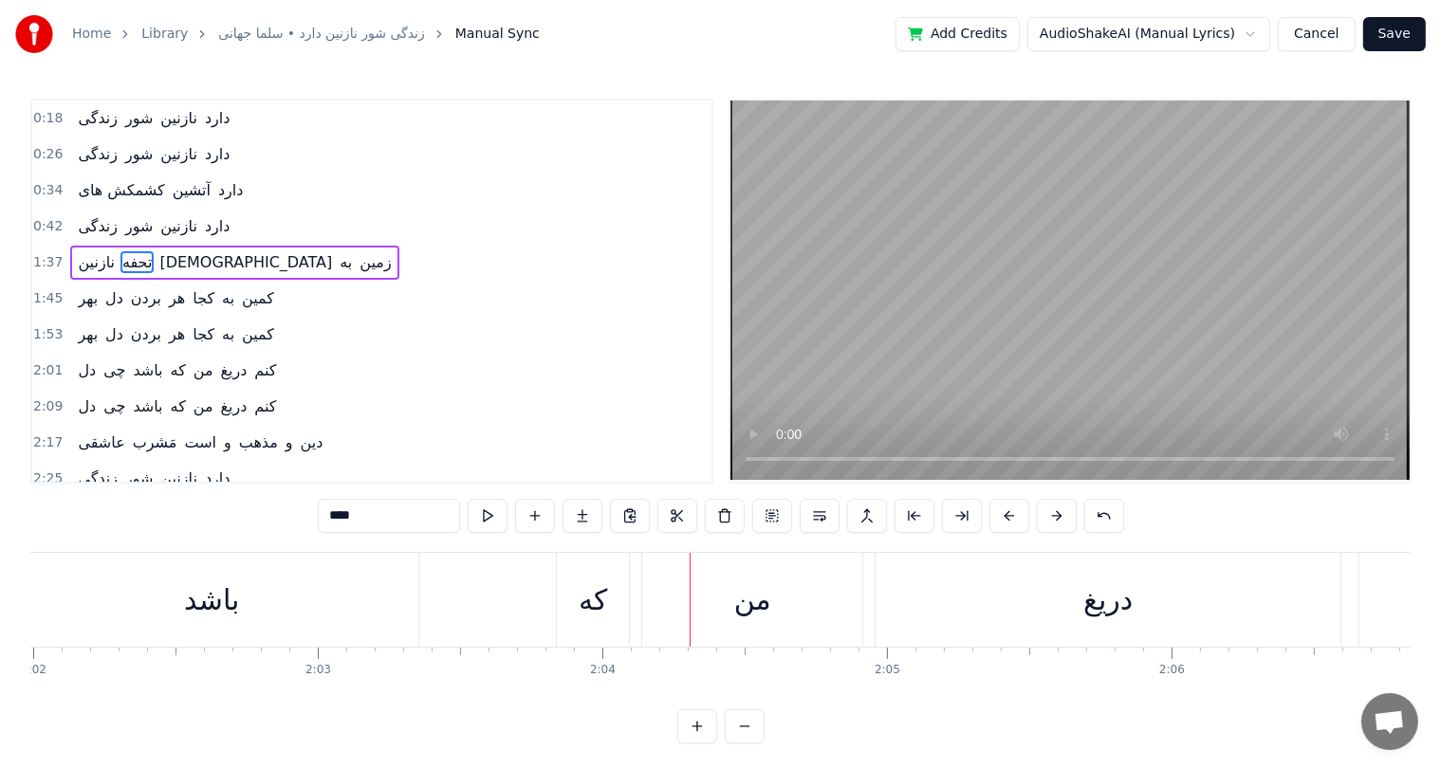
click at [358, 592] on div "باشد" at bounding box center [211, 600] width 413 height 94
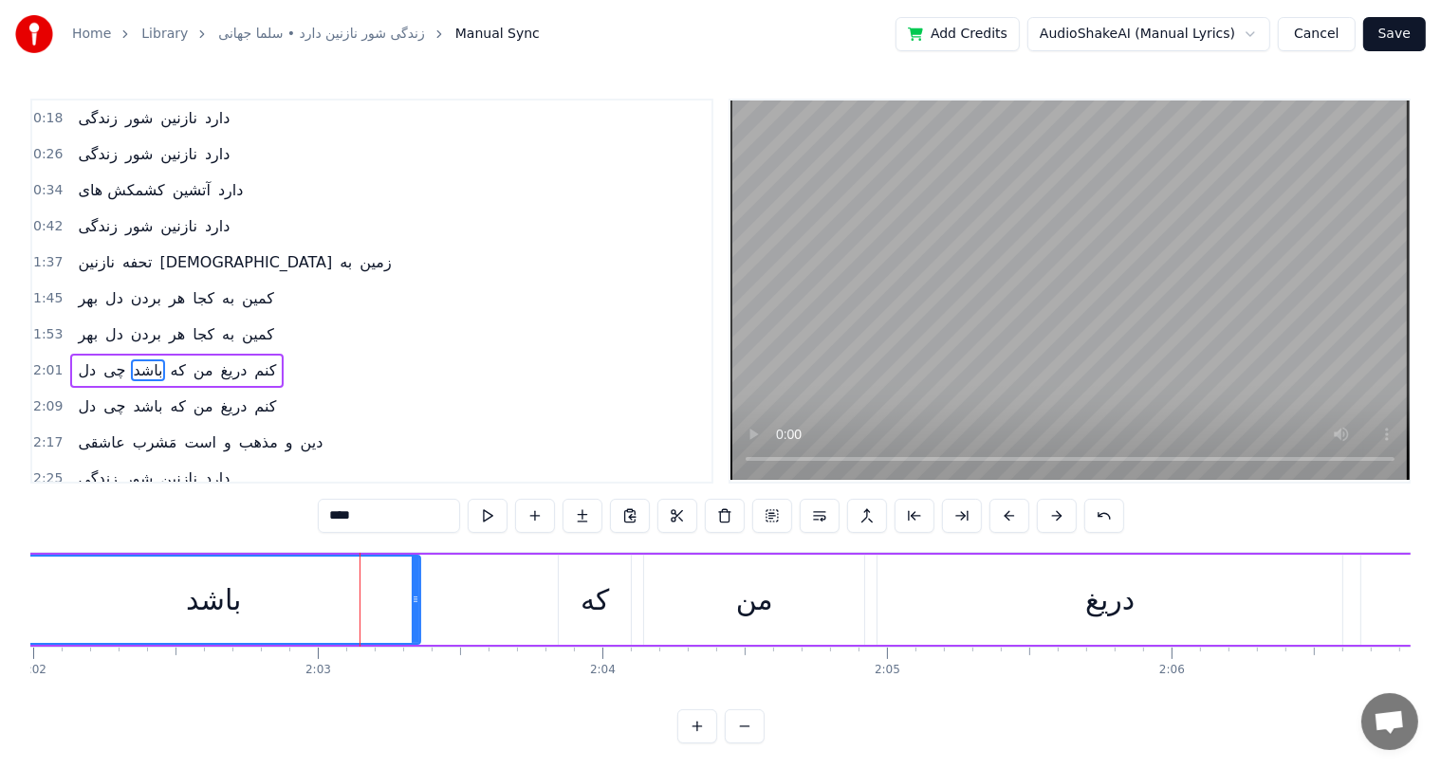
scroll to position [70, 0]
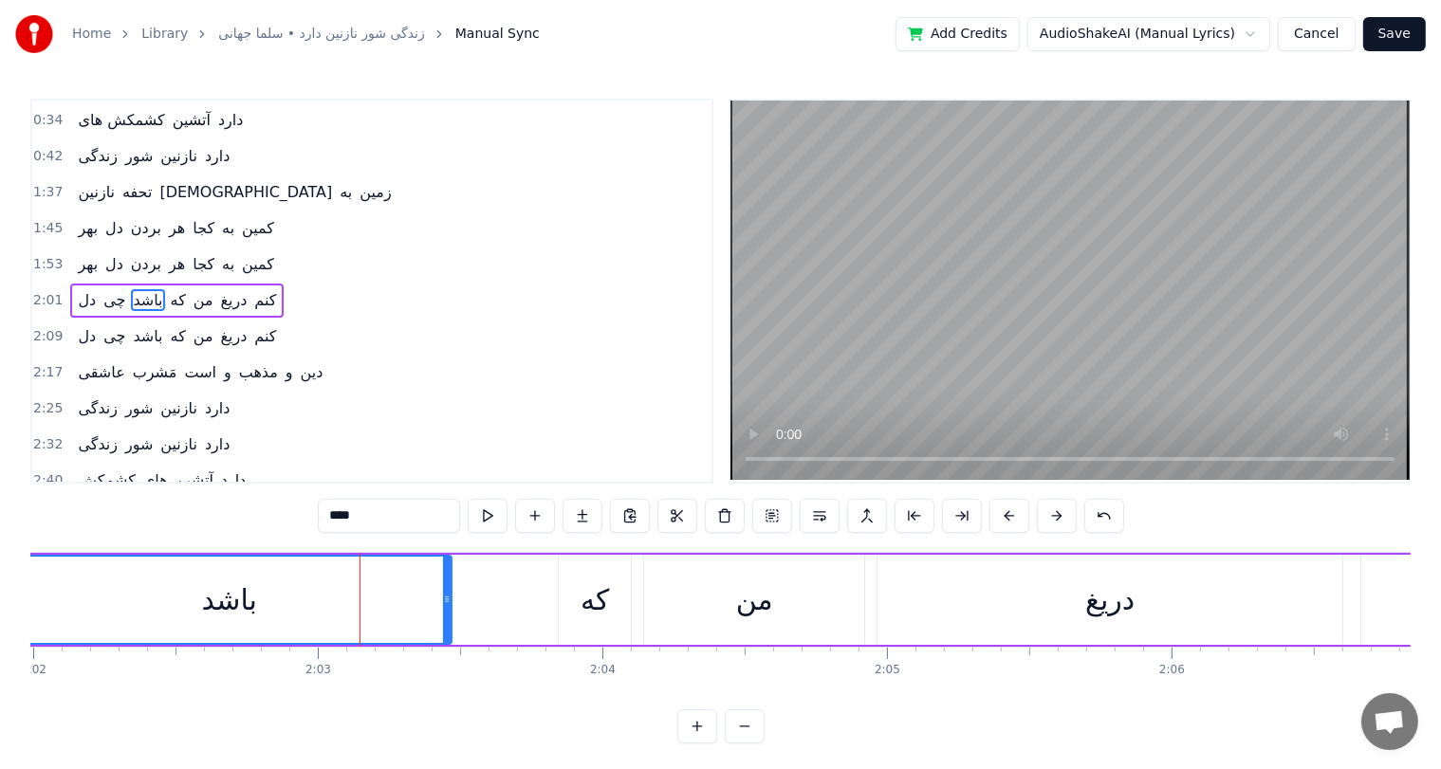
drag, startPoint x: 415, startPoint y: 596, endPoint x: 450, endPoint y: 600, distance: 35.4
click at [450, 600] on icon at bounding box center [447, 599] width 8 height 15
click at [598, 597] on div "که" at bounding box center [594, 599] width 28 height 43
type input "**"
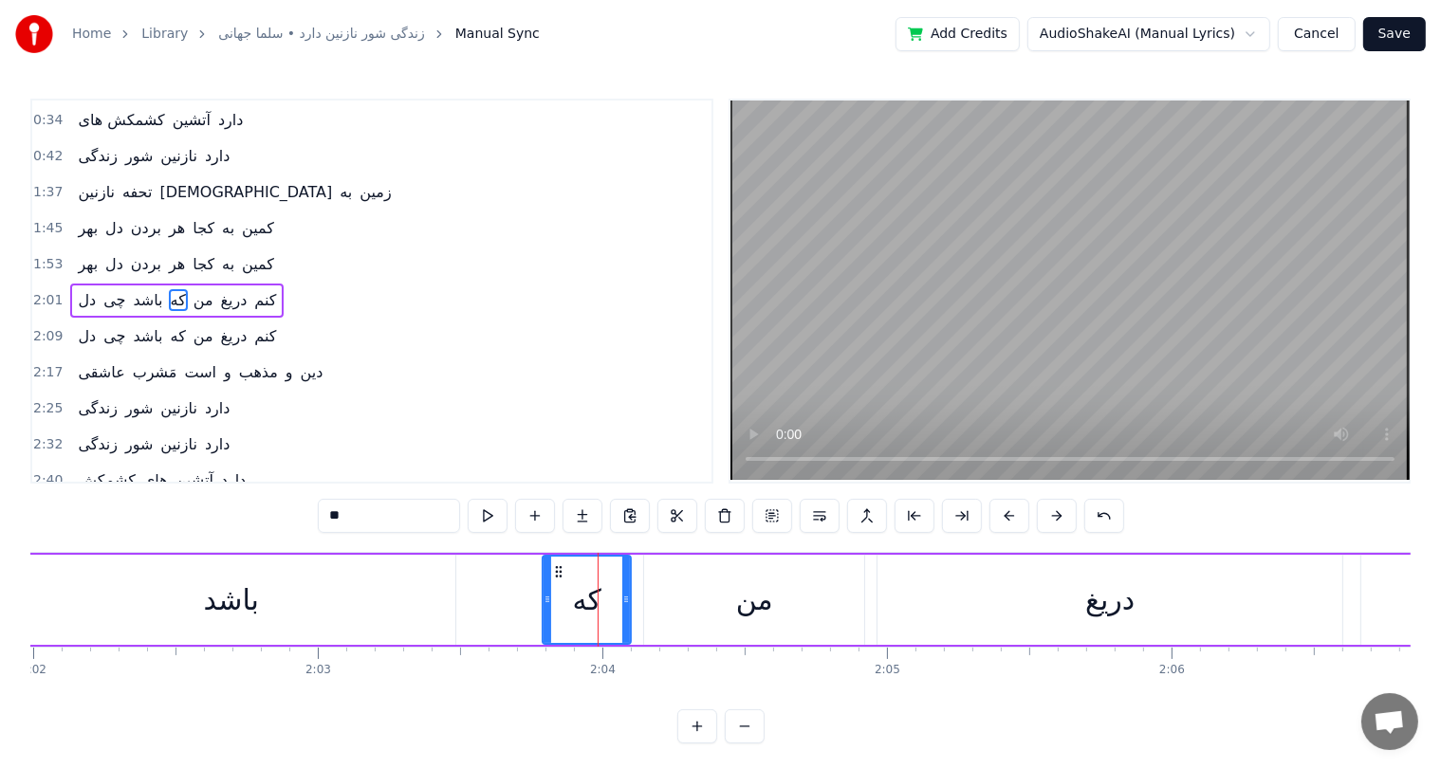
drag, startPoint x: 561, startPoint y: 599, endPoint x: 544, endPoint y: 601, distance: 17.2
click at [544, 601] on icon at bounding box center [547, 599] width 8 height 15
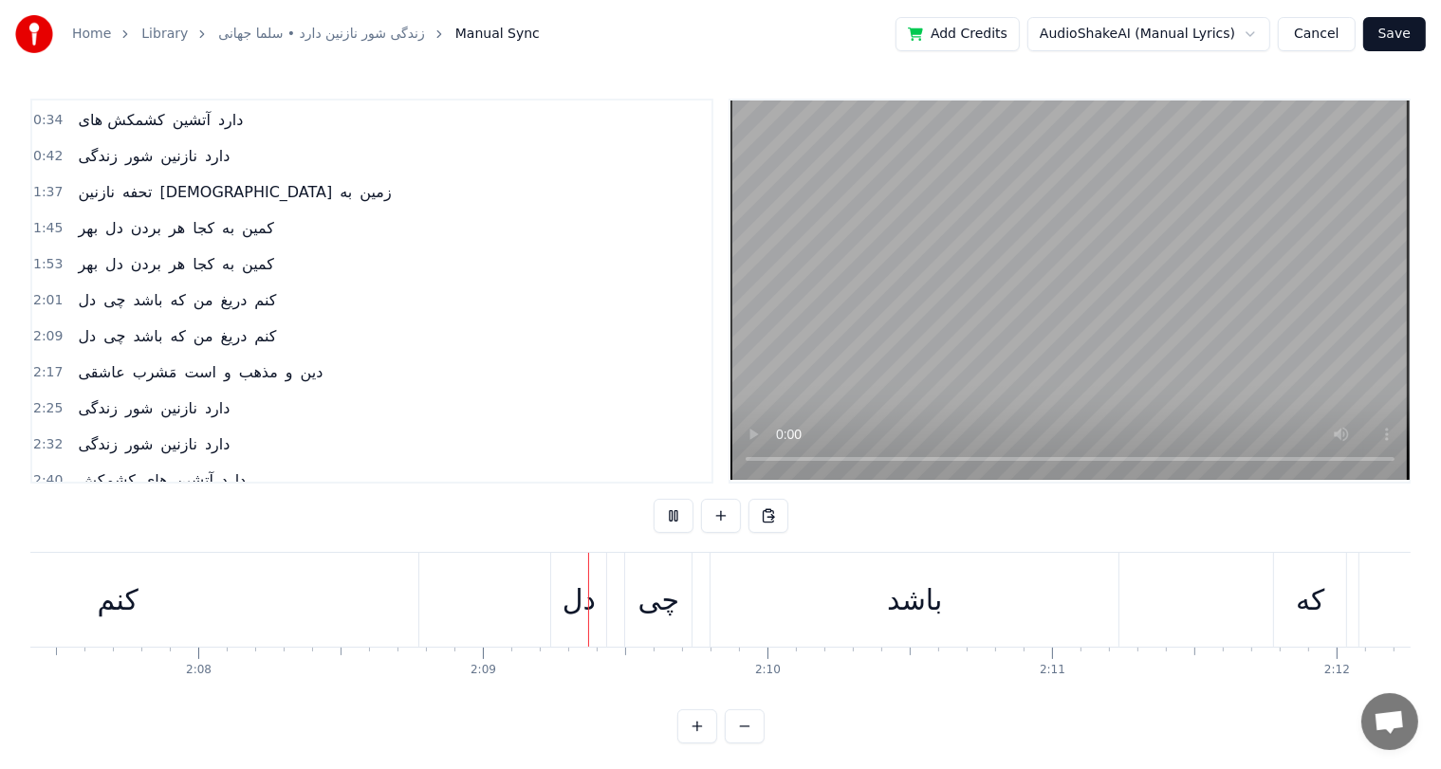
scroll to position [0, 36556]
click at [1008, 597] on div "که" at bounding box center [1002, 599] width 28 height 43
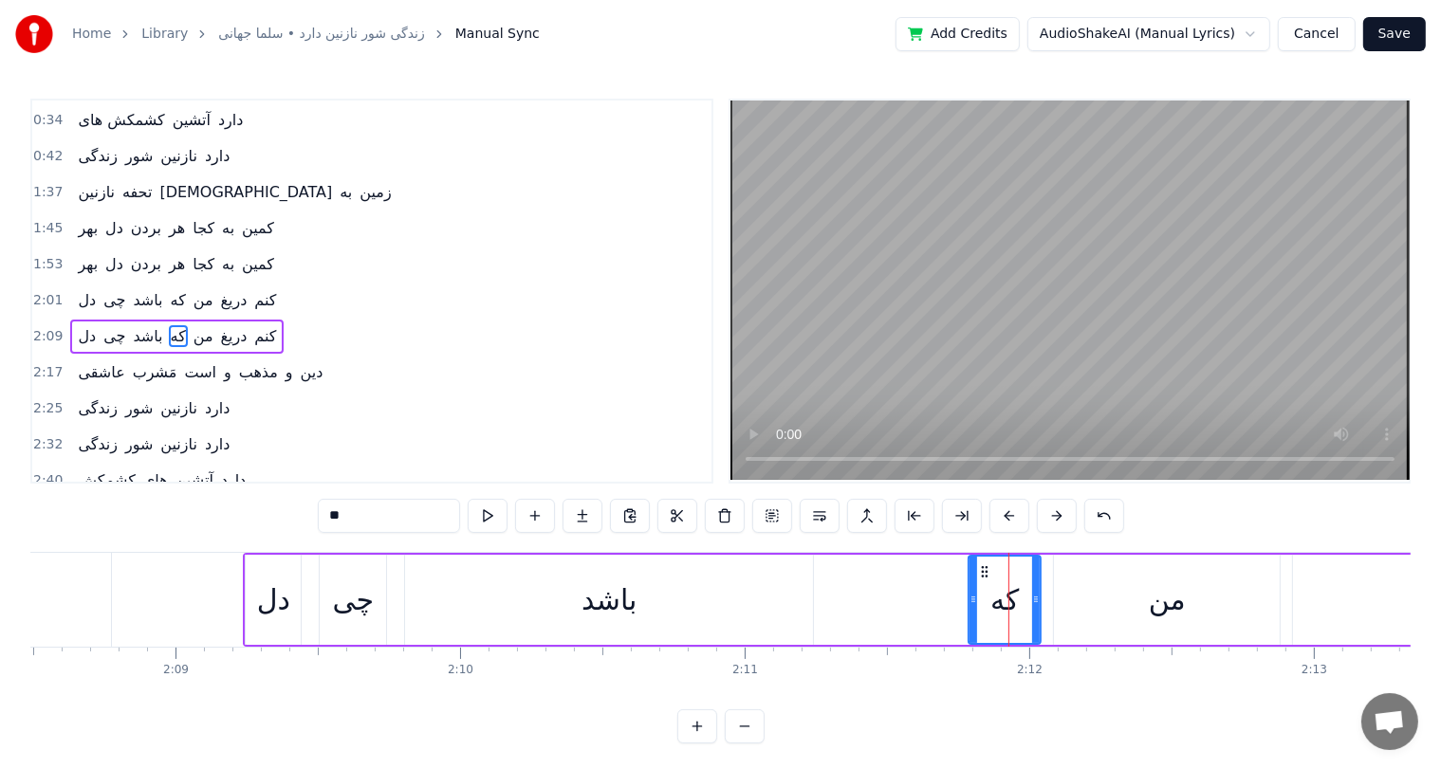
scroll to position [105, 0]
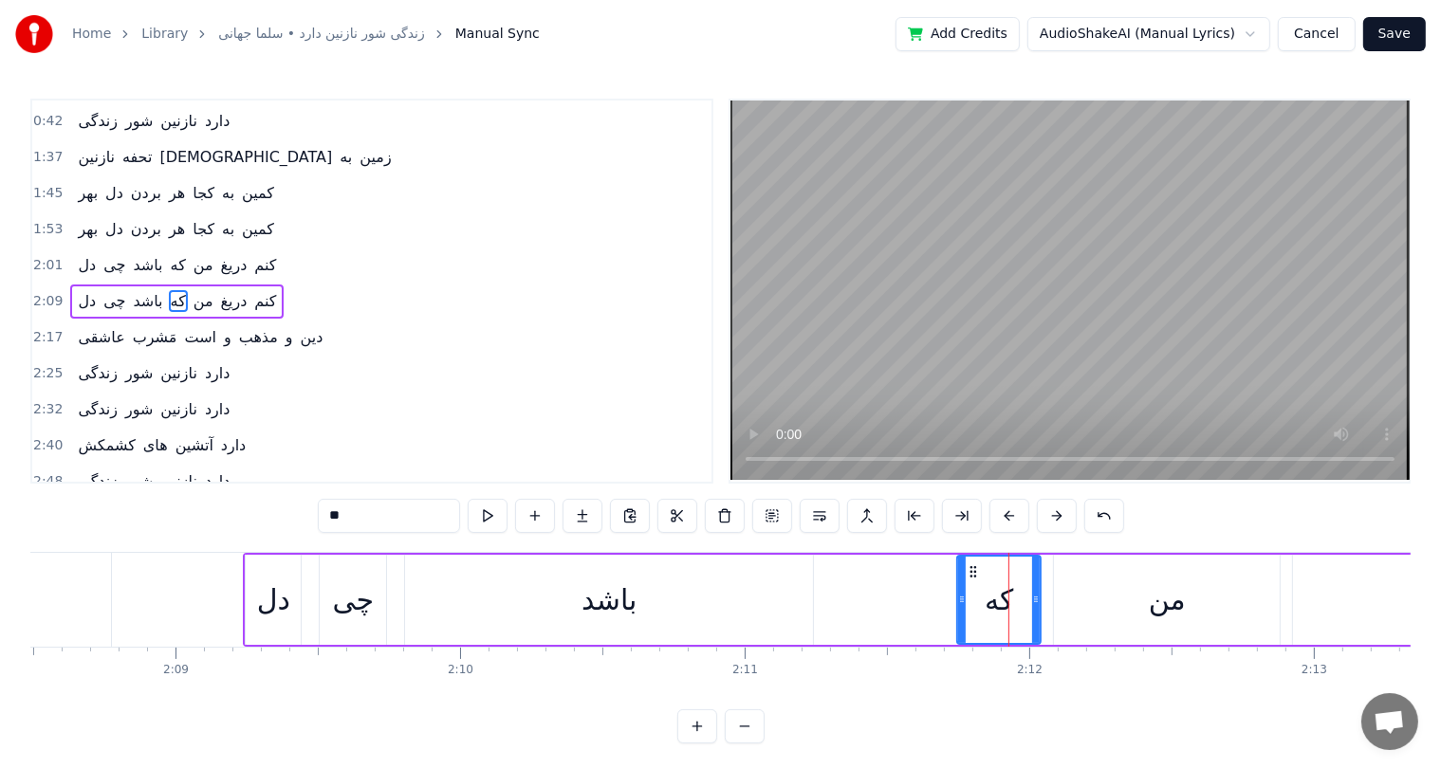
drag, startPoint x: 967, startPoint y: 597, endPoint x: 955, endPoint y: 600, distance: 12.7
click at [956, 600] on div "که" at bounding box center [998, 600] width 85 height 90
click at [634, 610] on div "باشد" at bounding box center [608, 599] width 55 height 43
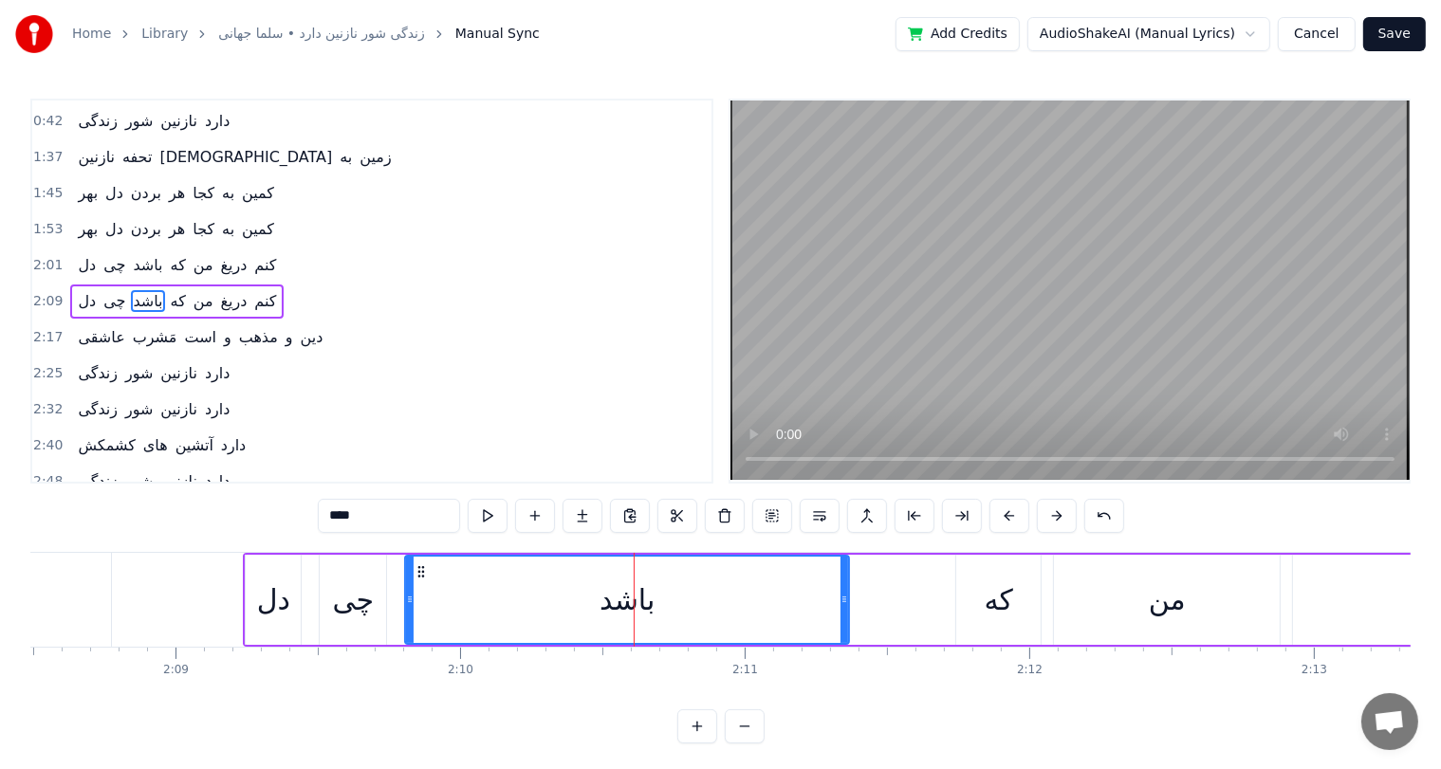
drag, startPoint x: 808, startPoint y: 602, endPoint x: 846, endPoint y: 603, distance: 37.9
click at [846, 603] on icon at bounding box center [844, 599] width 8 height 15
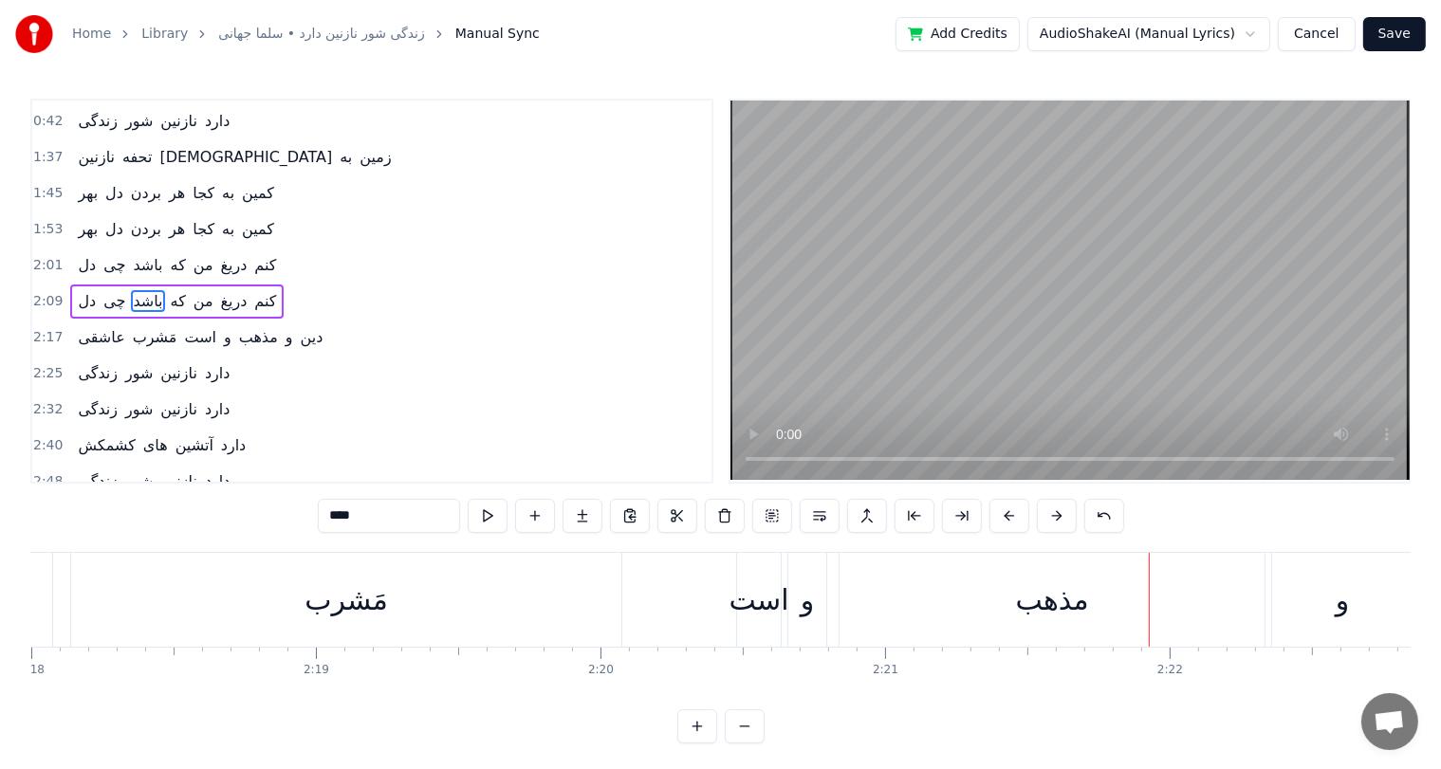
scroll to position [0, 39259]
click at [766, 599] on div "است" at bounding box center [761, 599] width 60 height 43
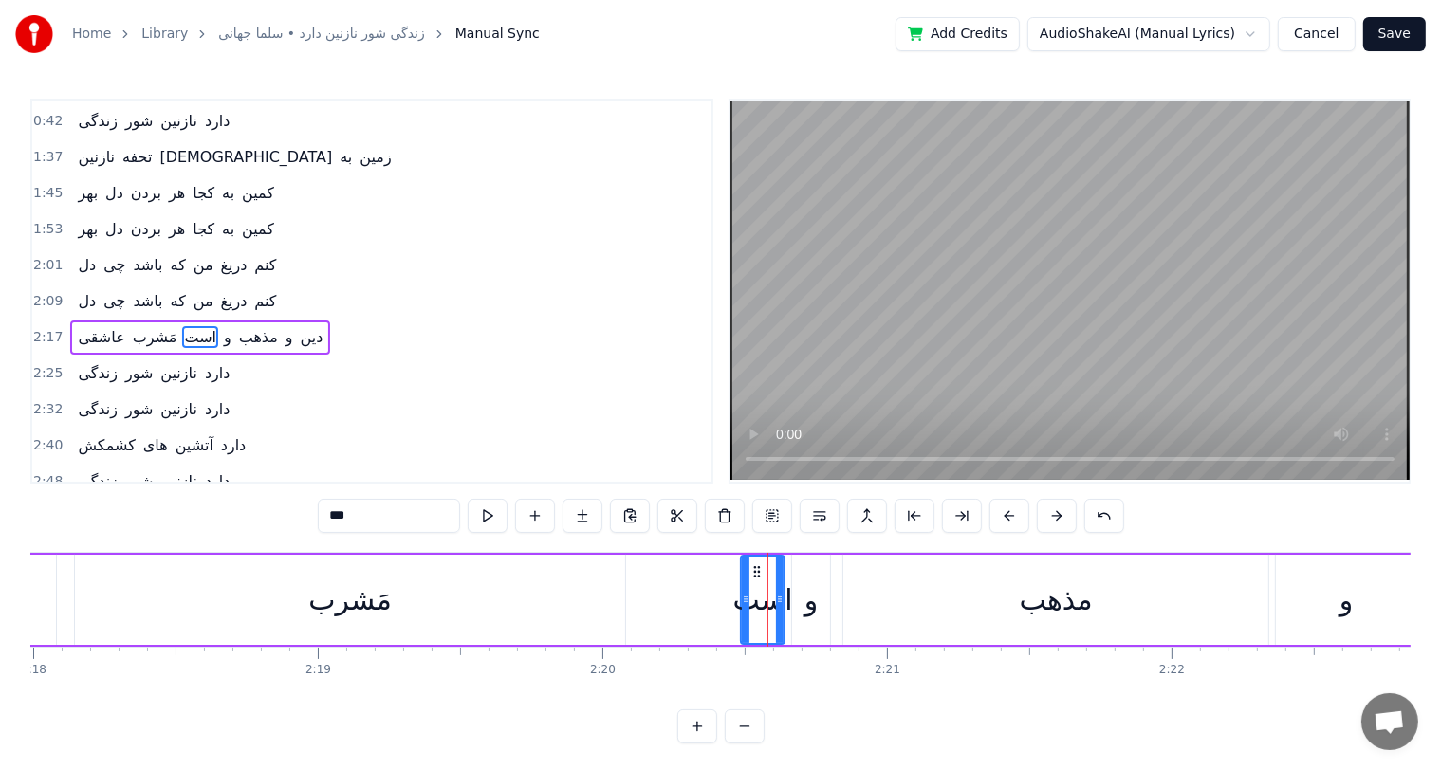
scroll to position [140, 0]
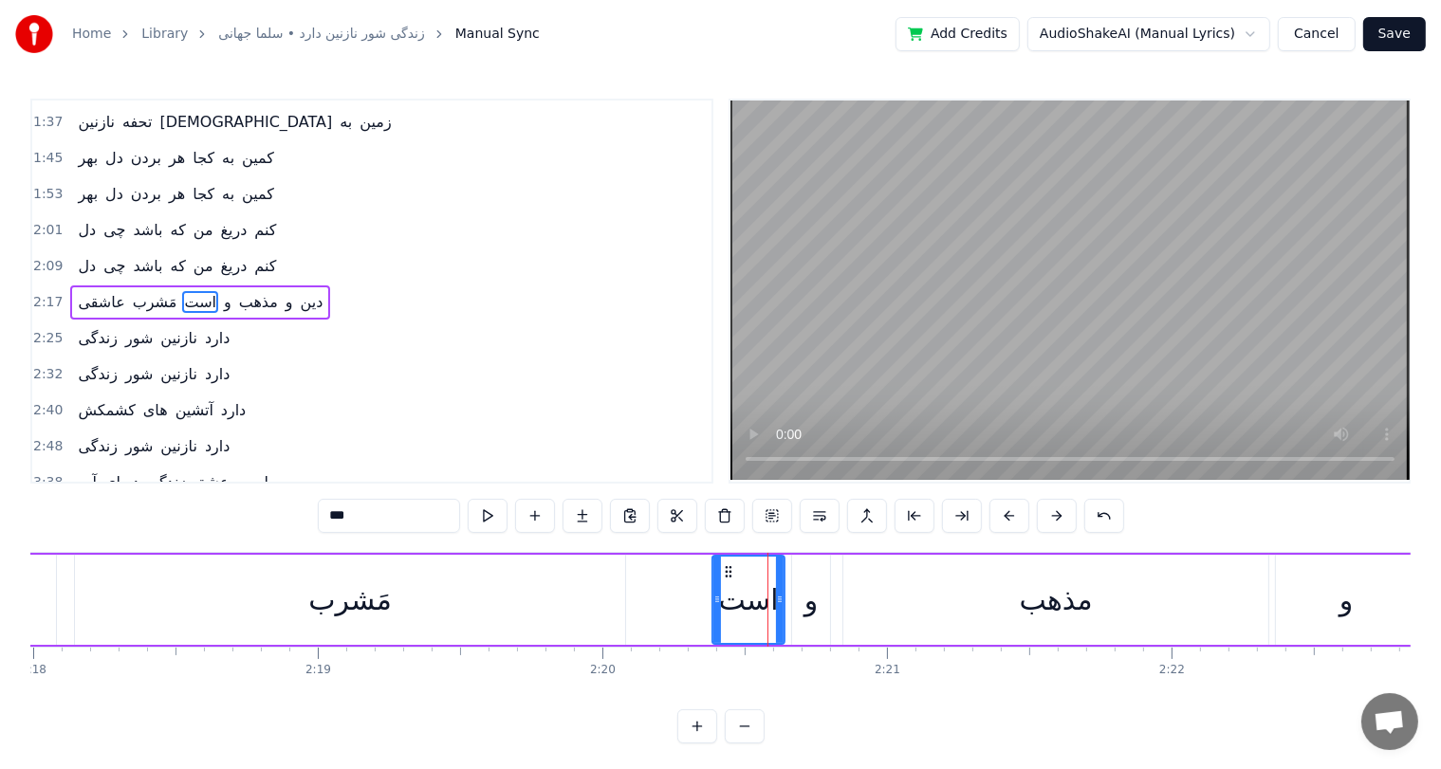
drag, startPoint x: 745, startPoint y: 599, endPoint x: 717, endPoint y: 602, distance: 28.6
click at [717, 602] on icon at bounding box center [717, 599] width 8 height 15
click at [260, 592] on div "مَشرب" at bounding box center [350, 600] width 550 height 90
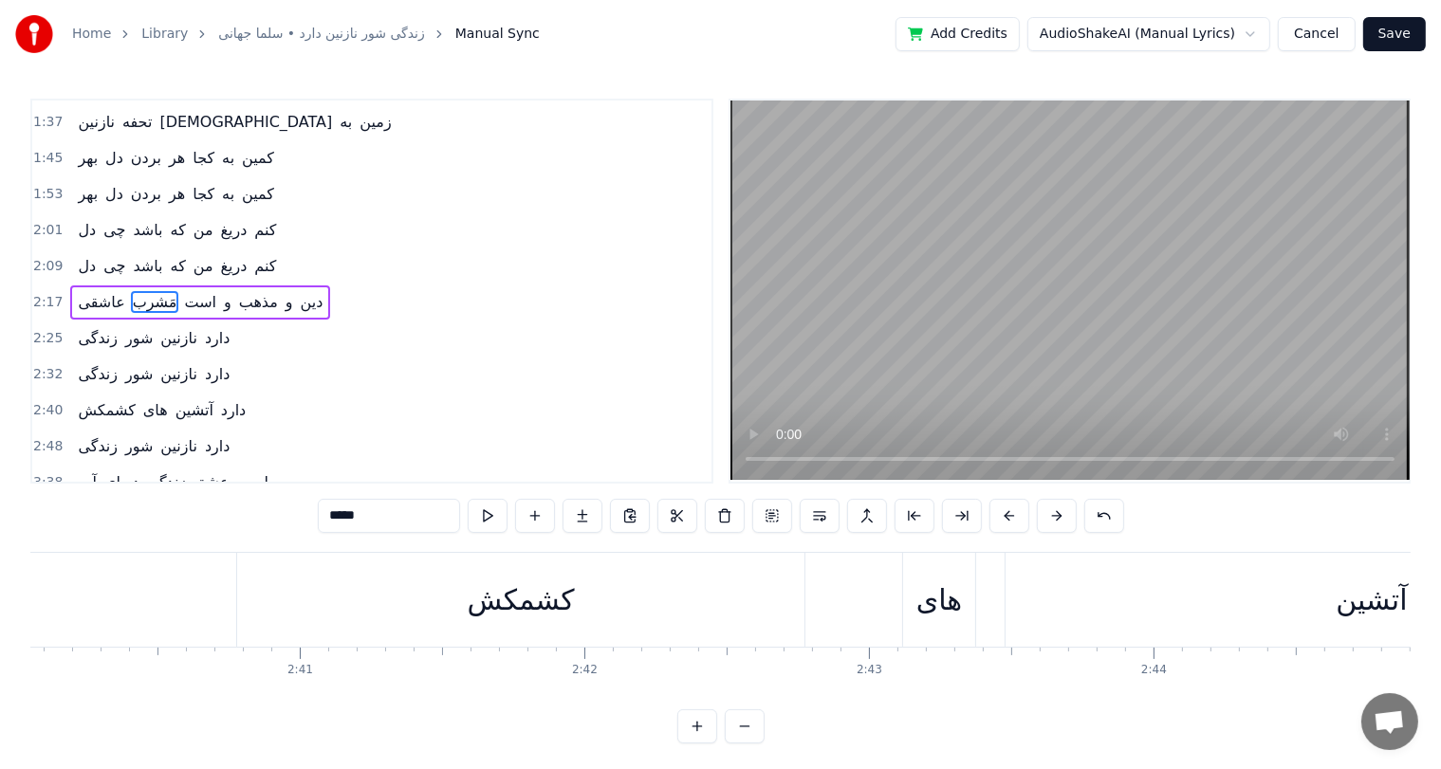
scroll to position [0, 45535]
click at [506, 603] on div "کشمکش" at bounding box center [521, 599] width 107 height 43
type input "*****"
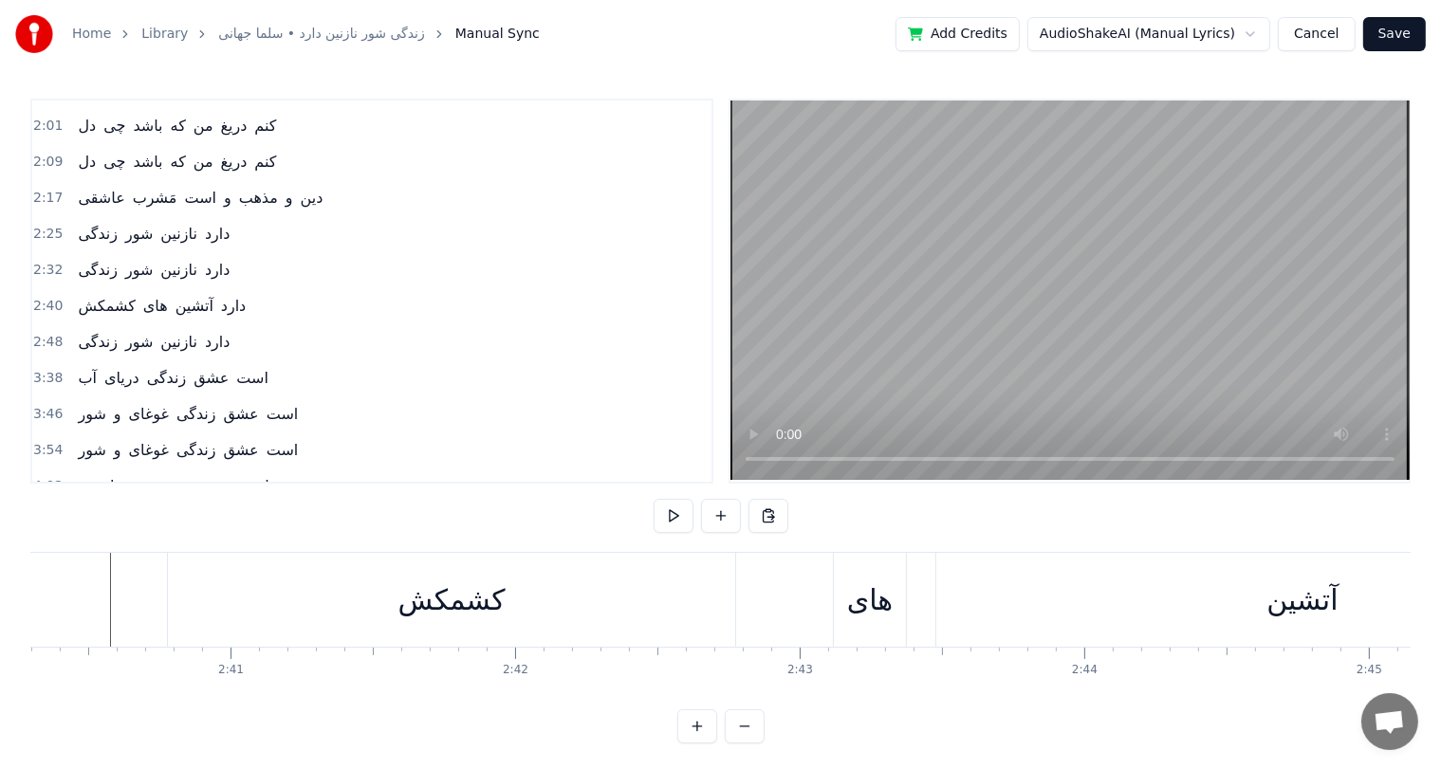
scroll to position [0, 45590]
click at [304, 615] on div "کشمکش" at bounding box center [466, 600] width 567 height 94
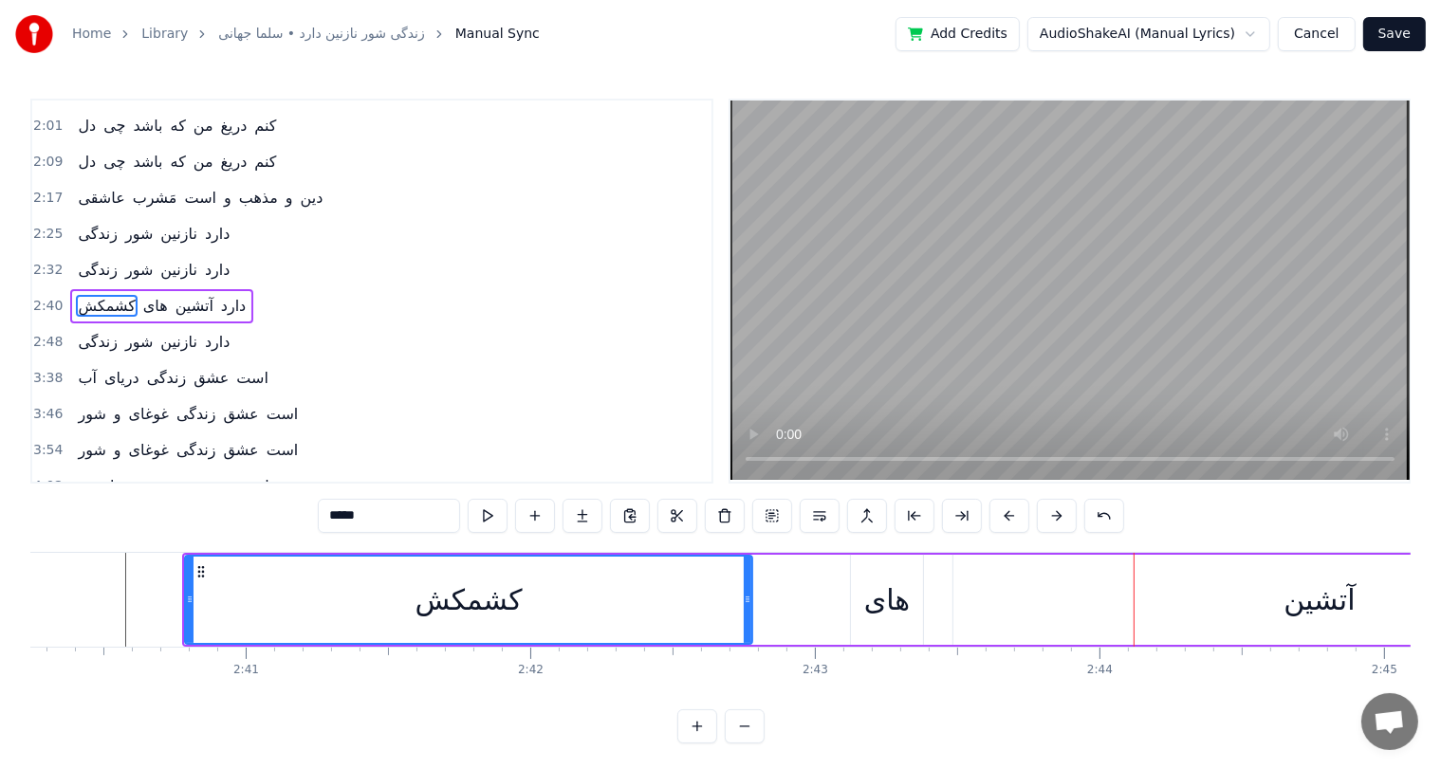
click at [877, 592] on div "های" at bounding box center [887, 599] width 46 height 43
type input "***"
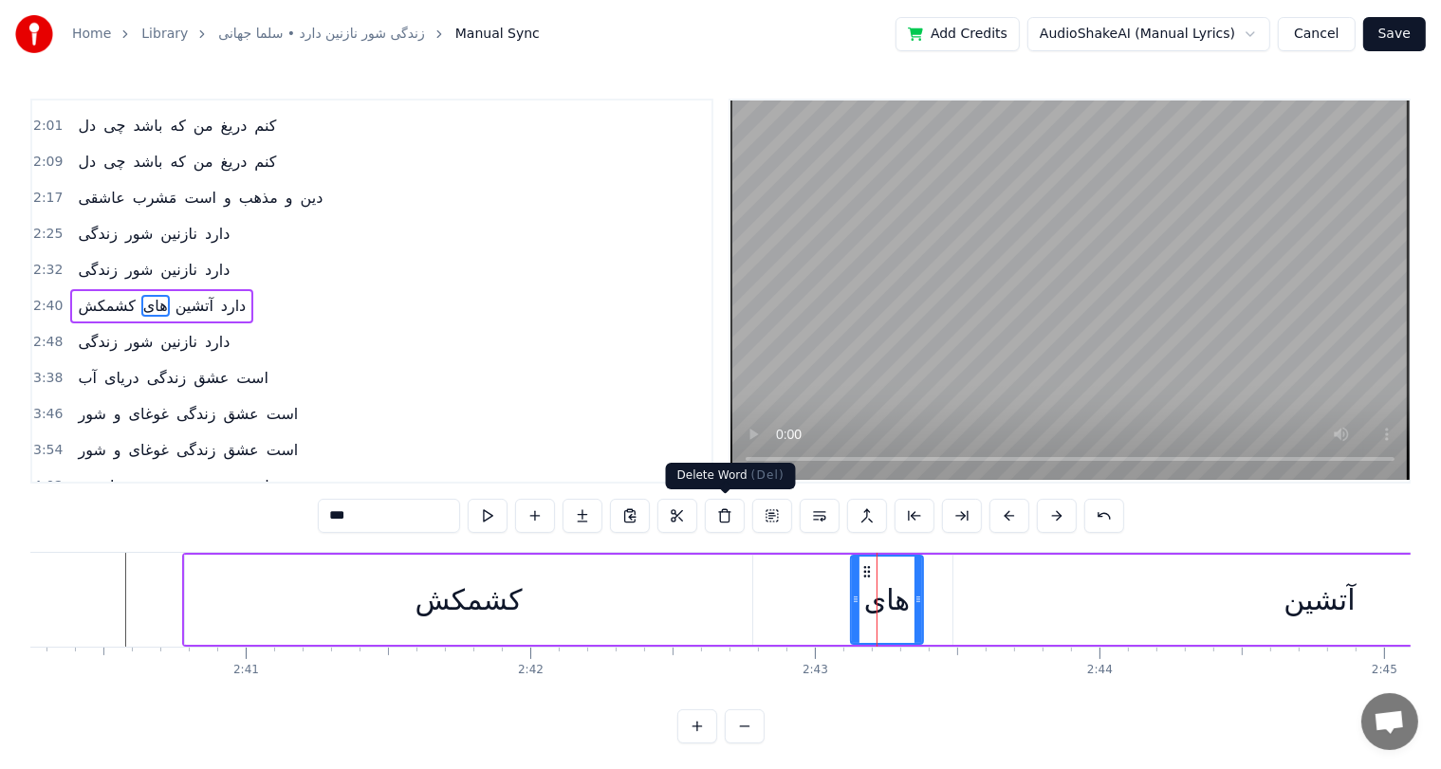
click at [725, 520] on button at bounding box center [725, 516] width 40 height 34
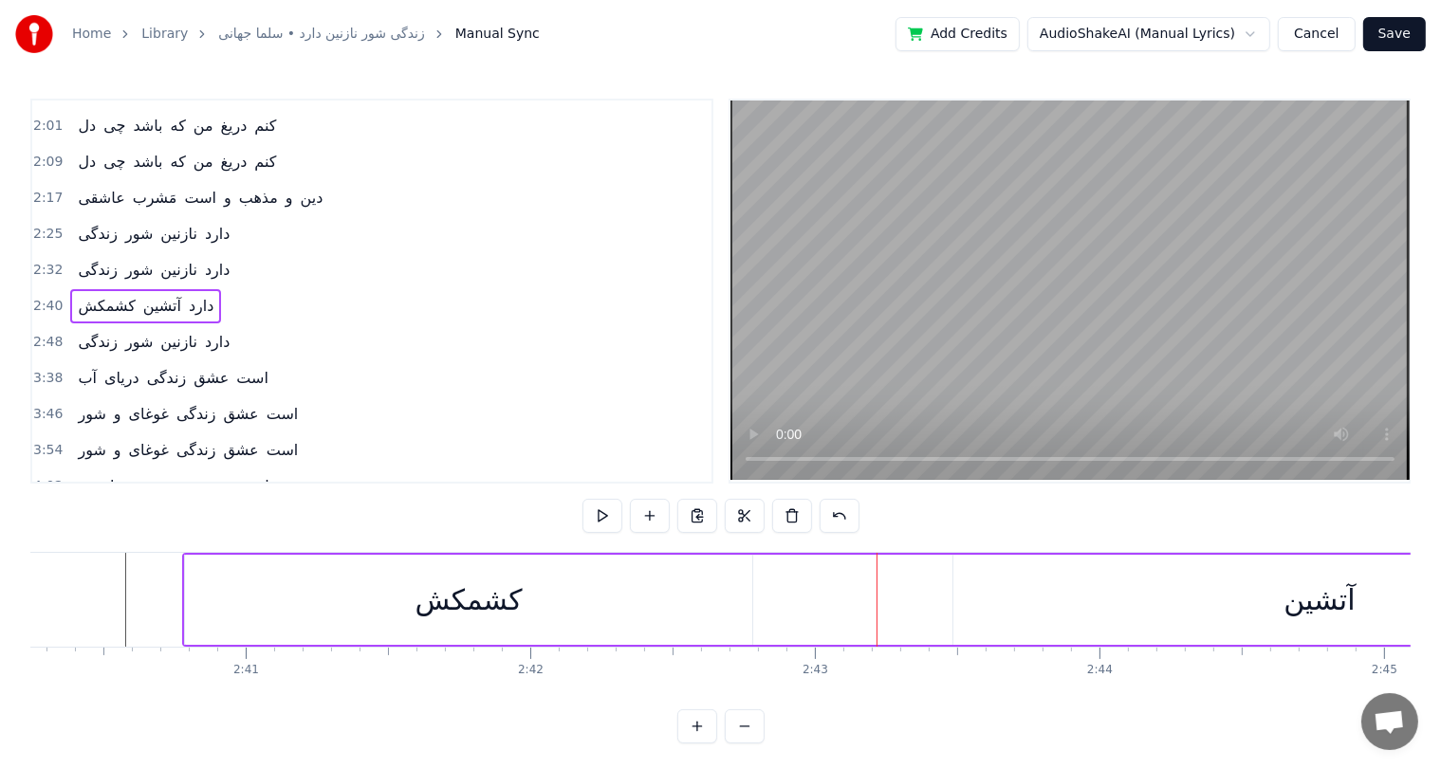
click at [495, 606] on div "کشمکش" at bounding box center [467, 599] width 107 height 43
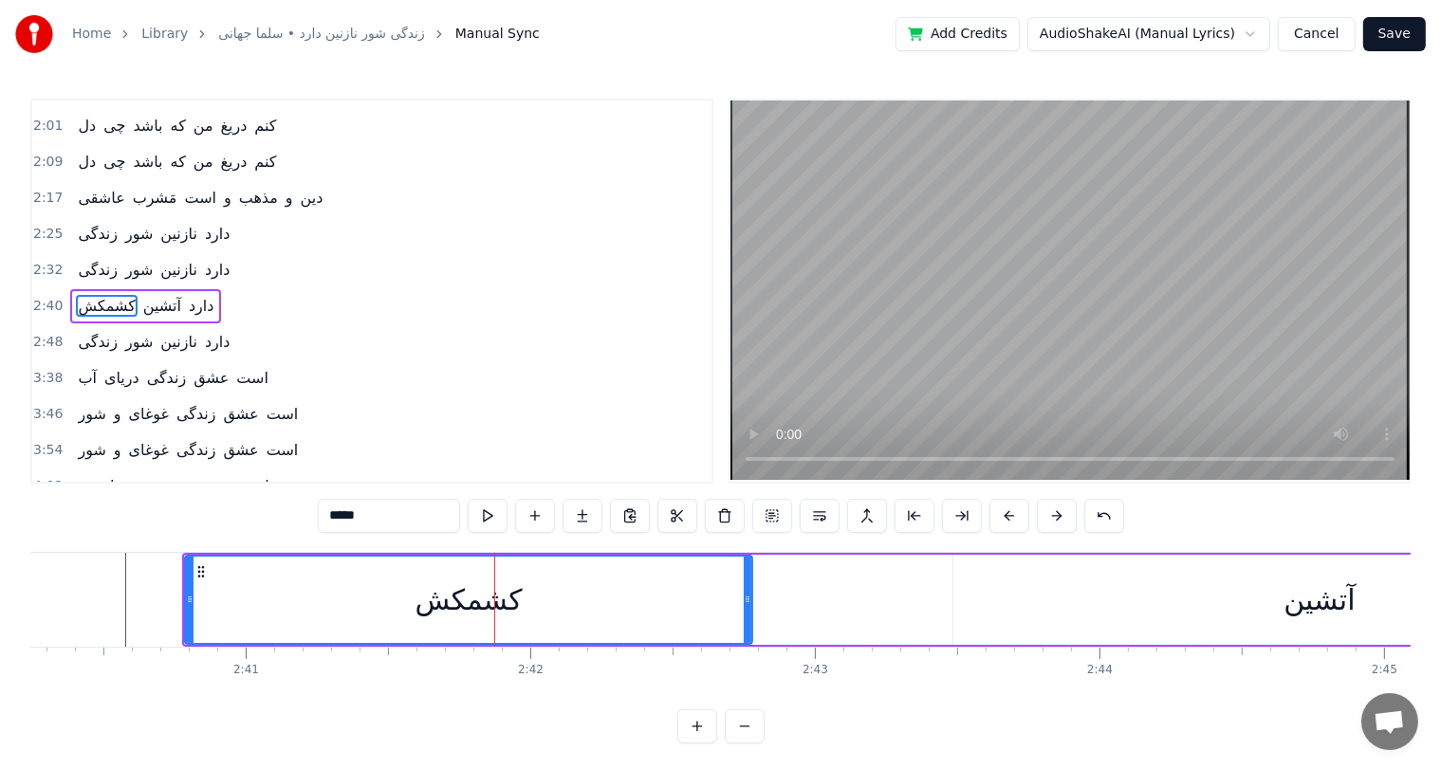
click at [395, 519] on input "*****" at bounding box center [389, 516] width 142 height 34
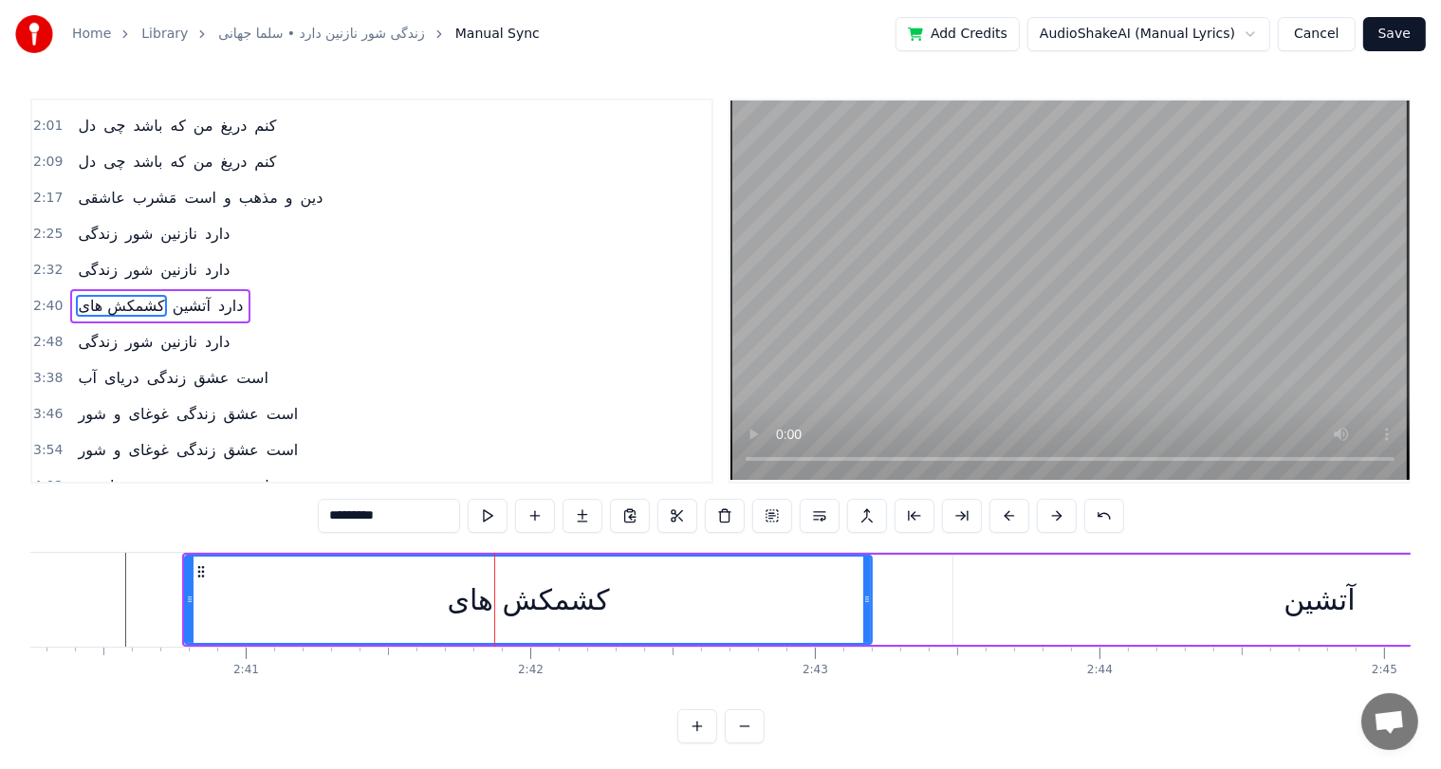
drag, startPoint x: 746, startPoint y: 587, endPoint x: 872, endPoint y: 599, distance: 125.8
click at [871, 599] on div at bounding box center [867, 600] width 8 height 86
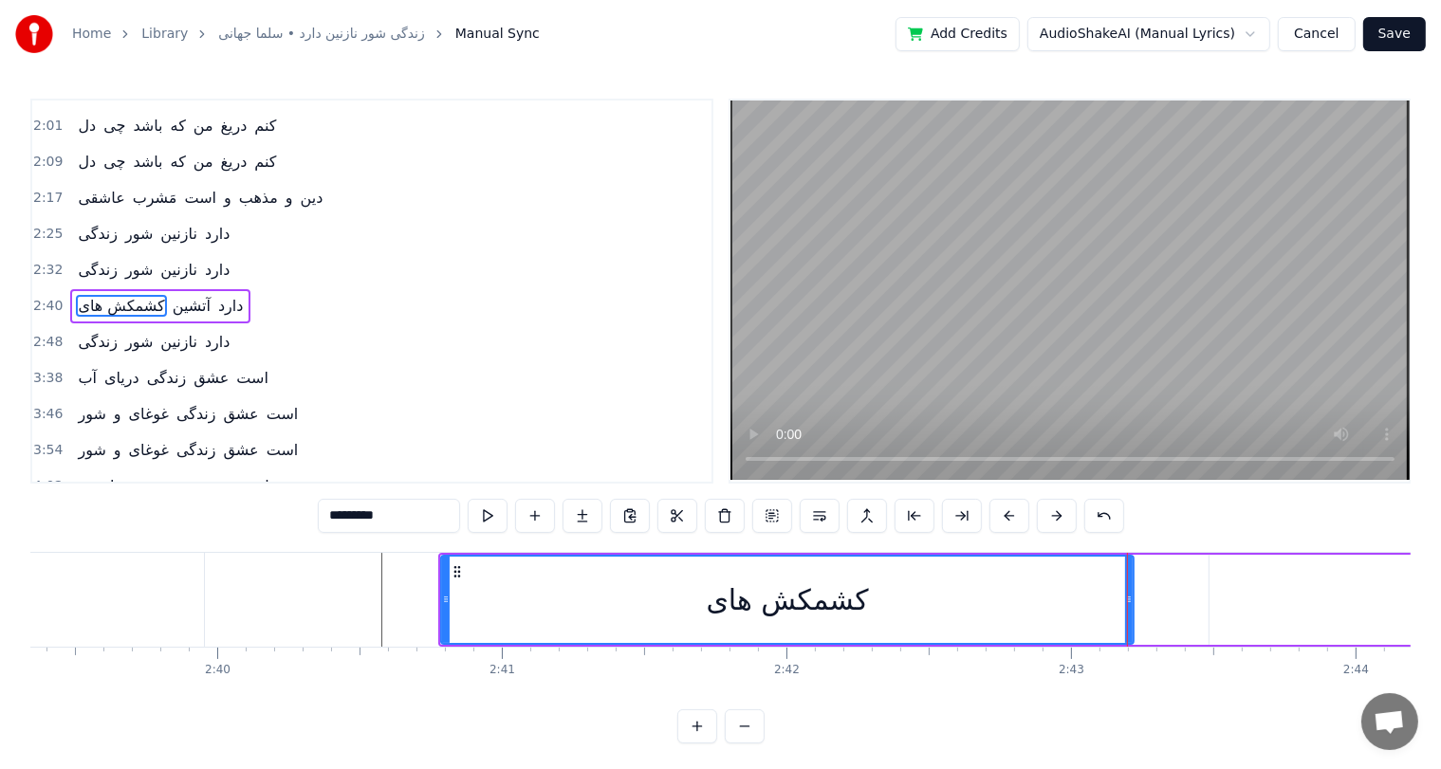
scroll to position [0, 45317]
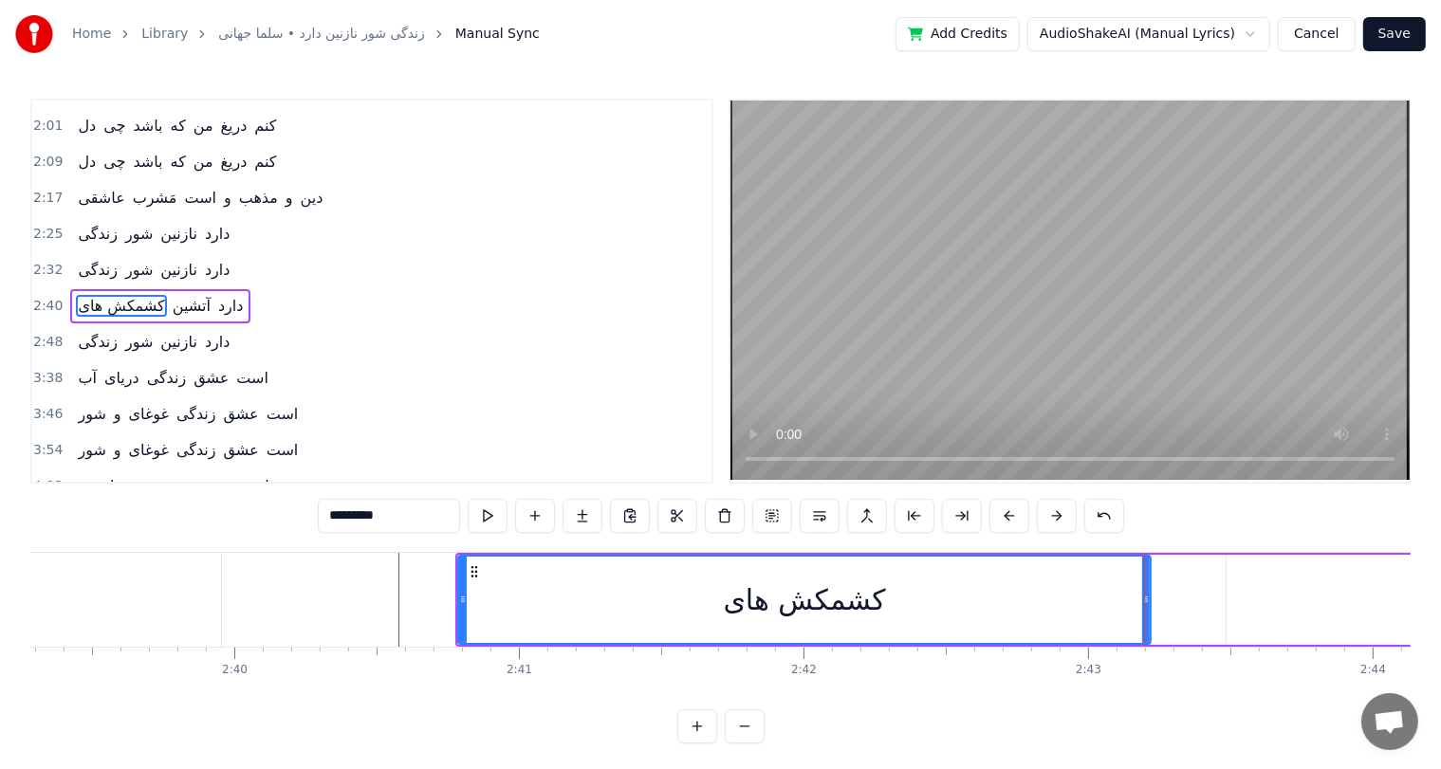
type input "*********"
click at [296, 597] on div at bounding box center [1275, 600] width 93124 height 94
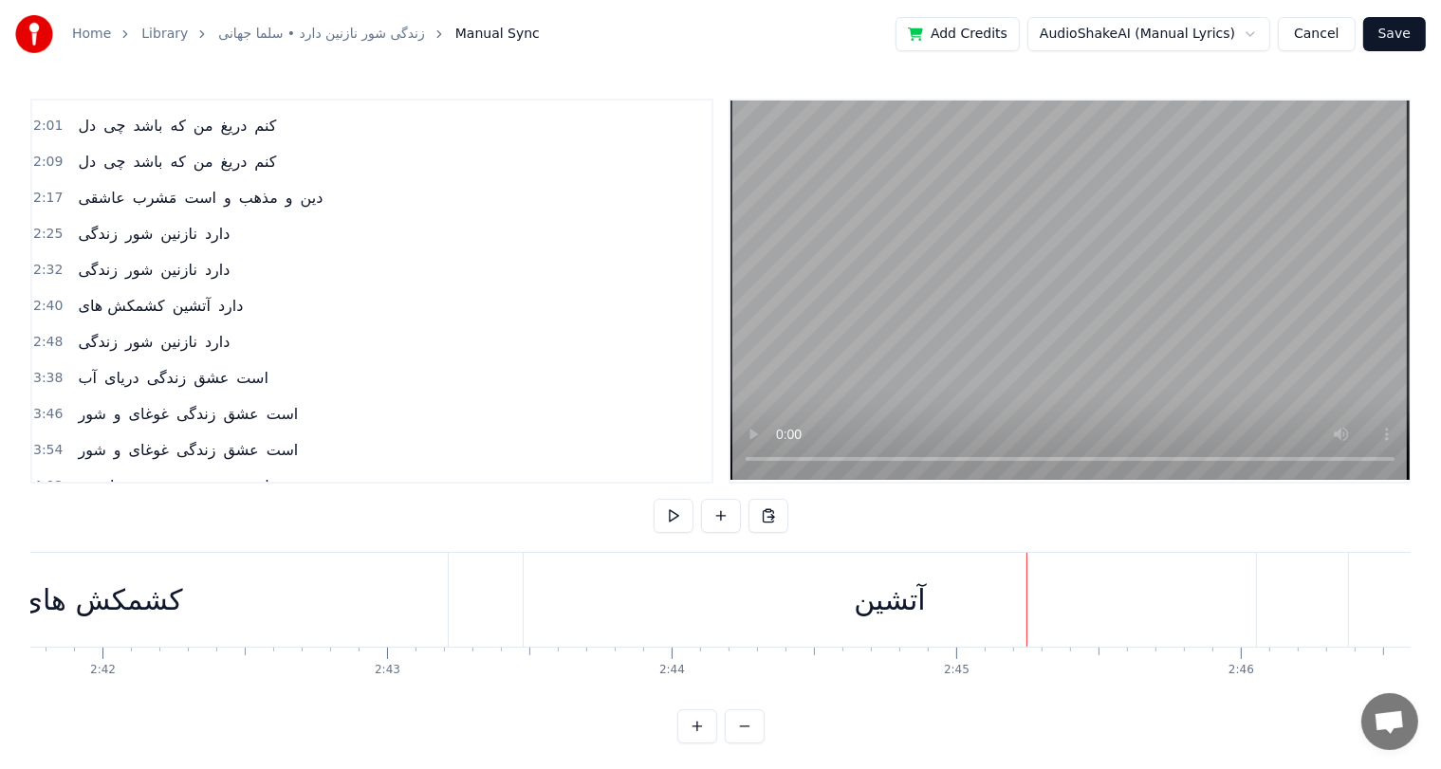
scroll to position [0, 45989]
click at [931, 605] on div "آتشین" at bounding box center [918, 599] width 71 height 43
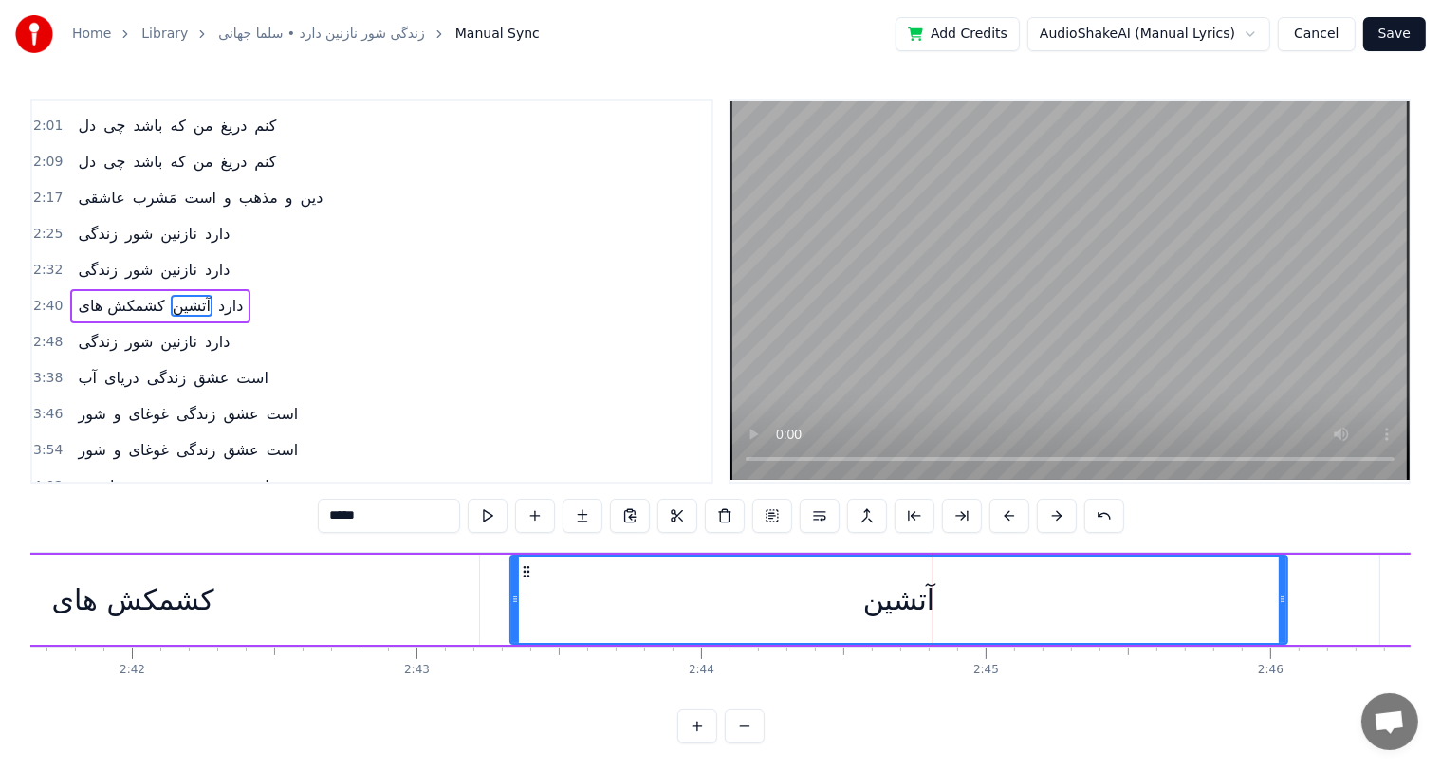
drag, startPoint x: 560, startPoint y: 603, endPoint x: 516, endPoint y: 603, distance: 44.6
click at [516, 603] on icon at bounding box center [515, 599] width 8 height 15
click at [311, 598] on div "کشمکش های" at bounding box center [133, 600] width 692 height 90
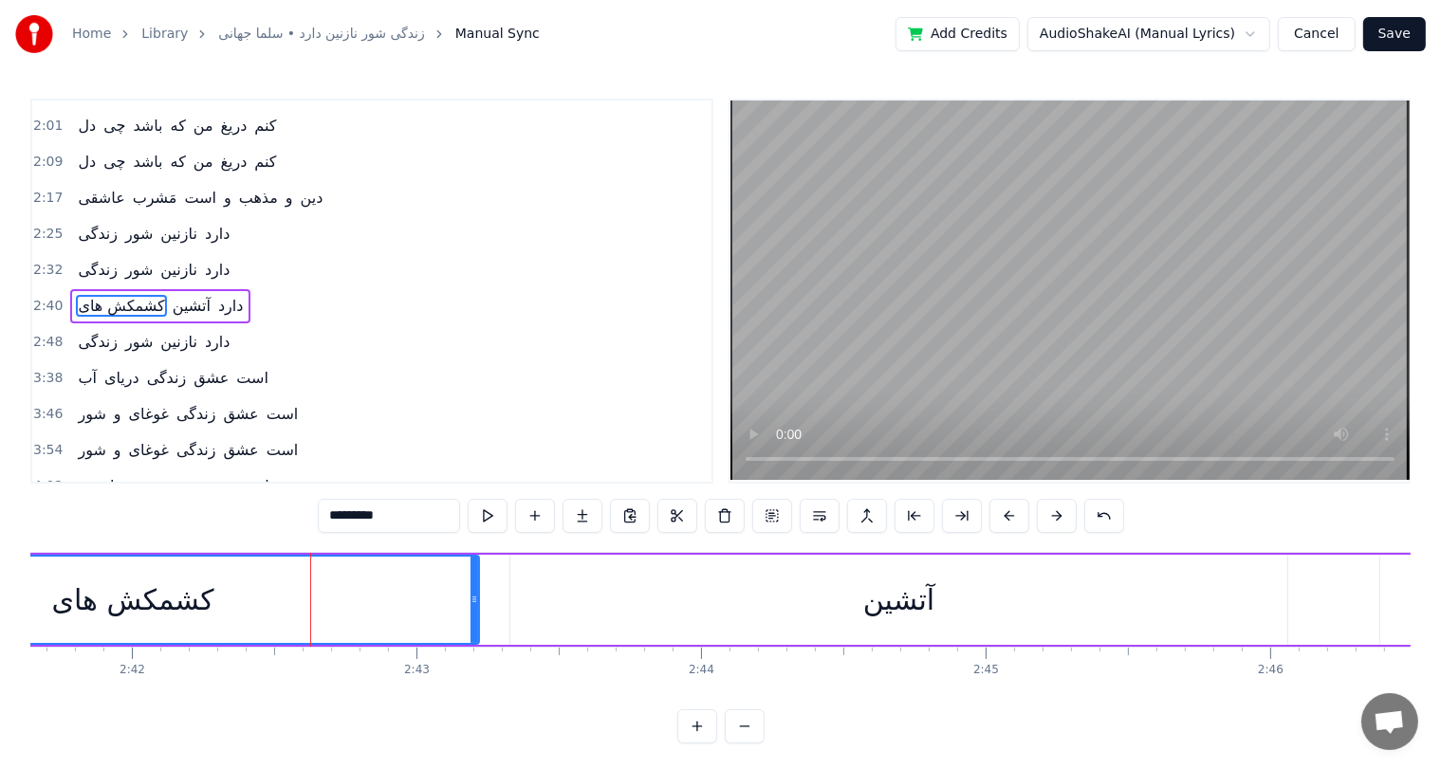
click at [661, 607] on div "آتشین" at bounding box center [898, 600] width 777 height 90
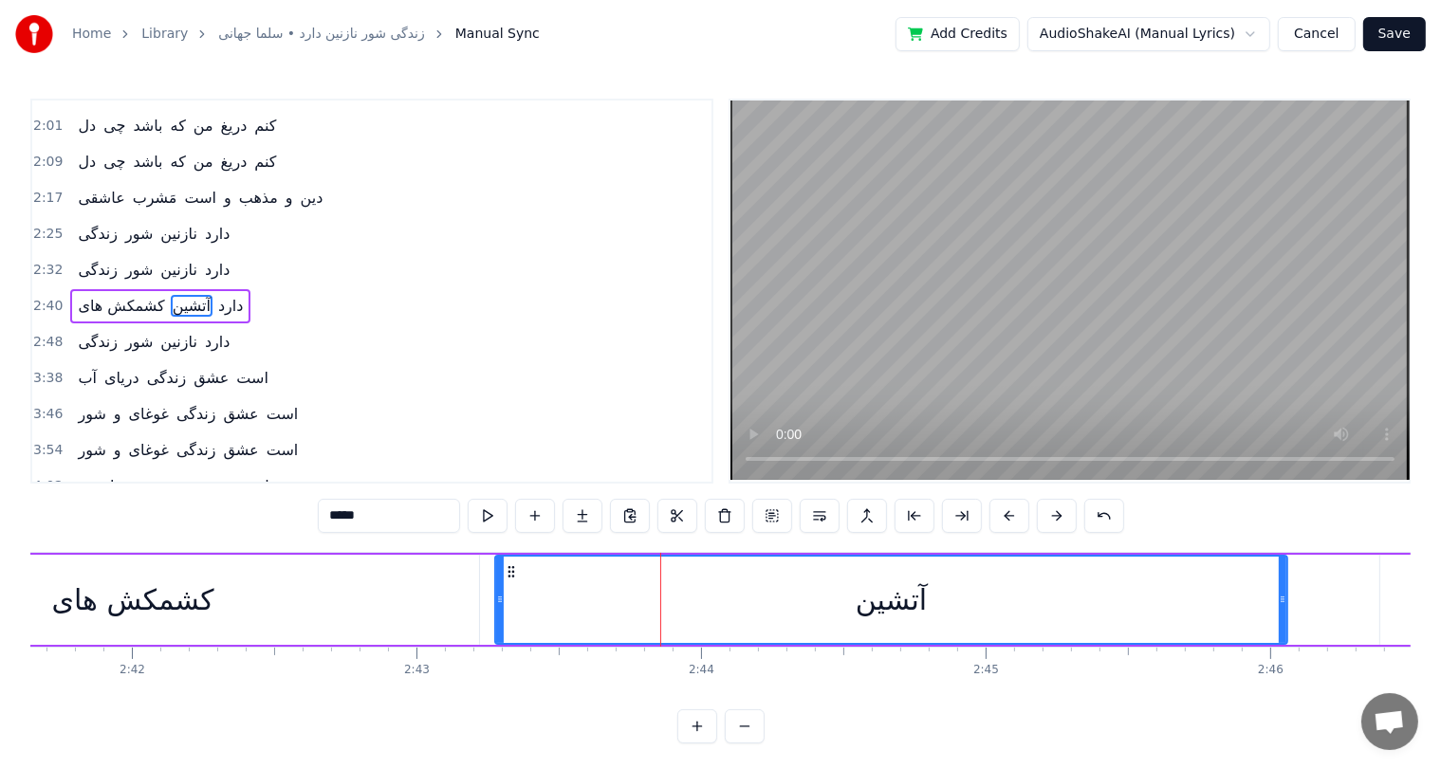
drag, startPoint x: 510, startPoint y: 596, endPoint x: 494, endPoint y: 596, distance: 16.1
click at [496, 596] on icon at bounding box center [500, 599] width 8 height 15
click at [106, 580] on div "کشمکش های" at bounding box center [132, 599] width 162 height 43
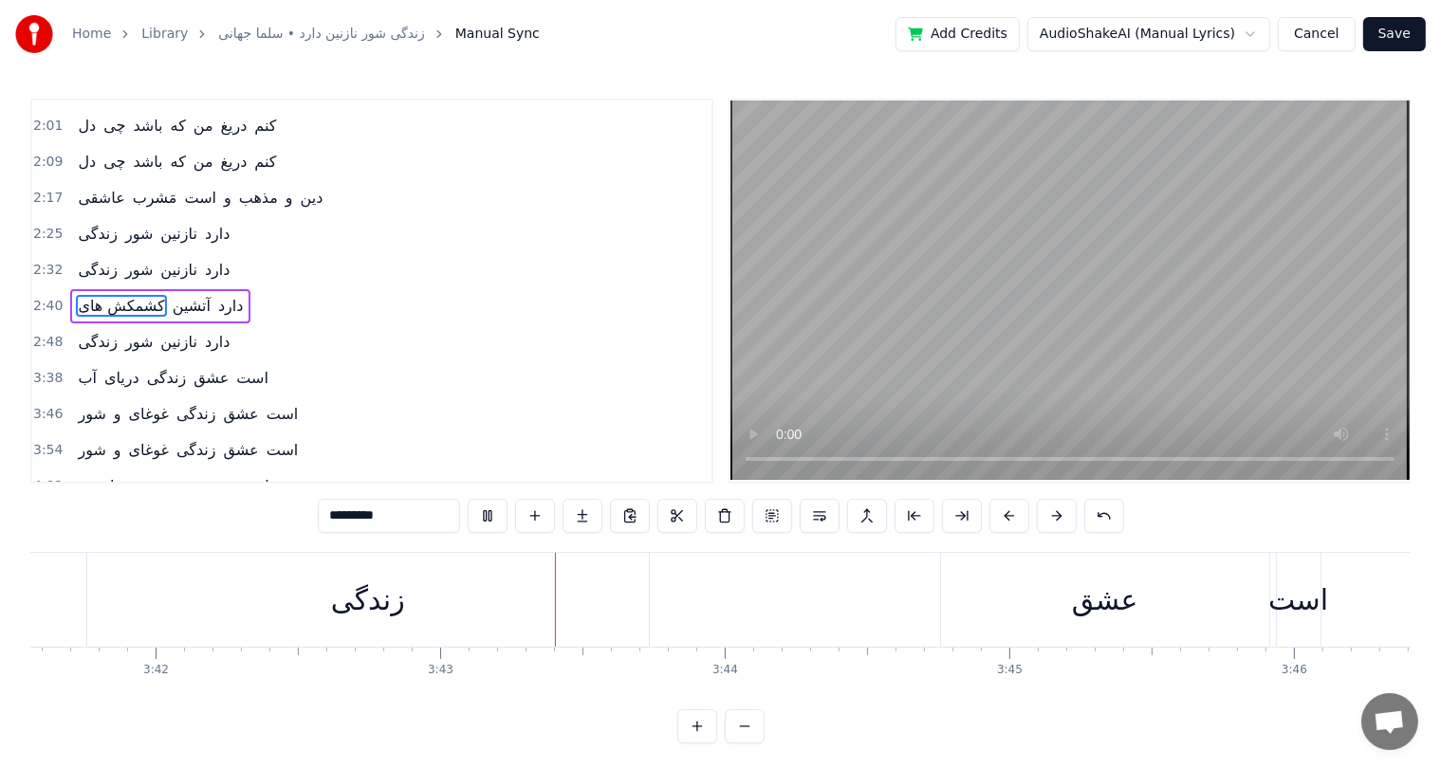
scroll to position [0, 63300]
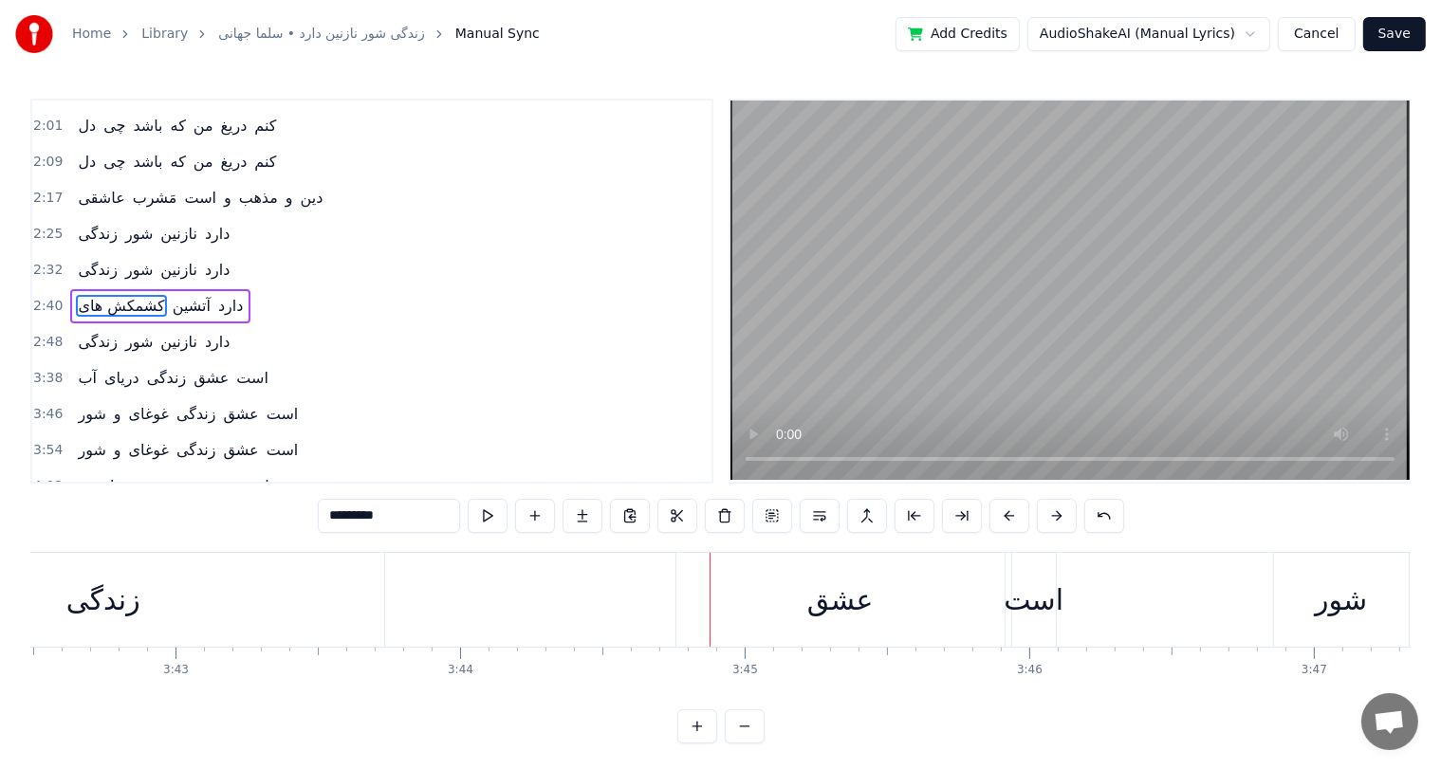
click at [803, 611] on div "عشق" at bounding box center [840, 600] width 328 height 94
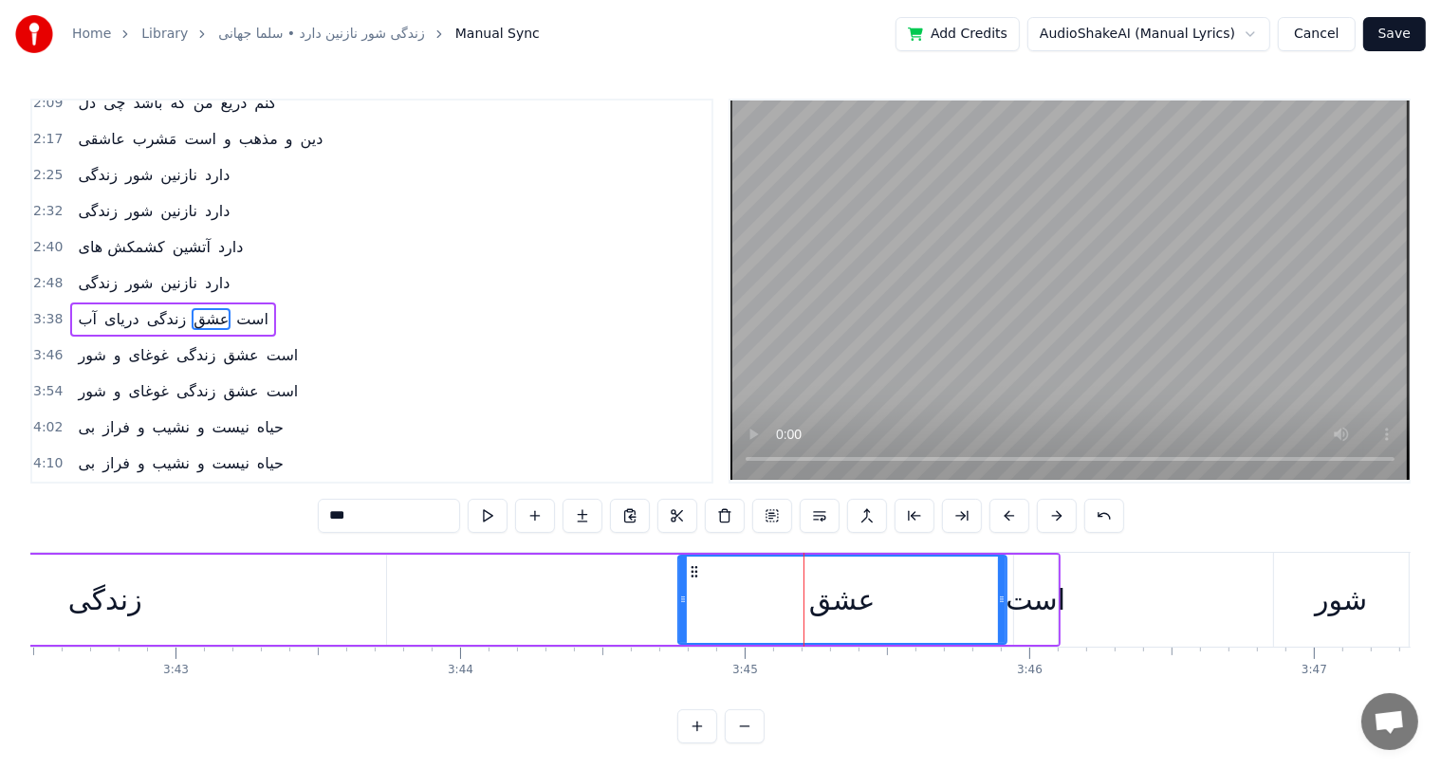
scroll to position [315, 0]
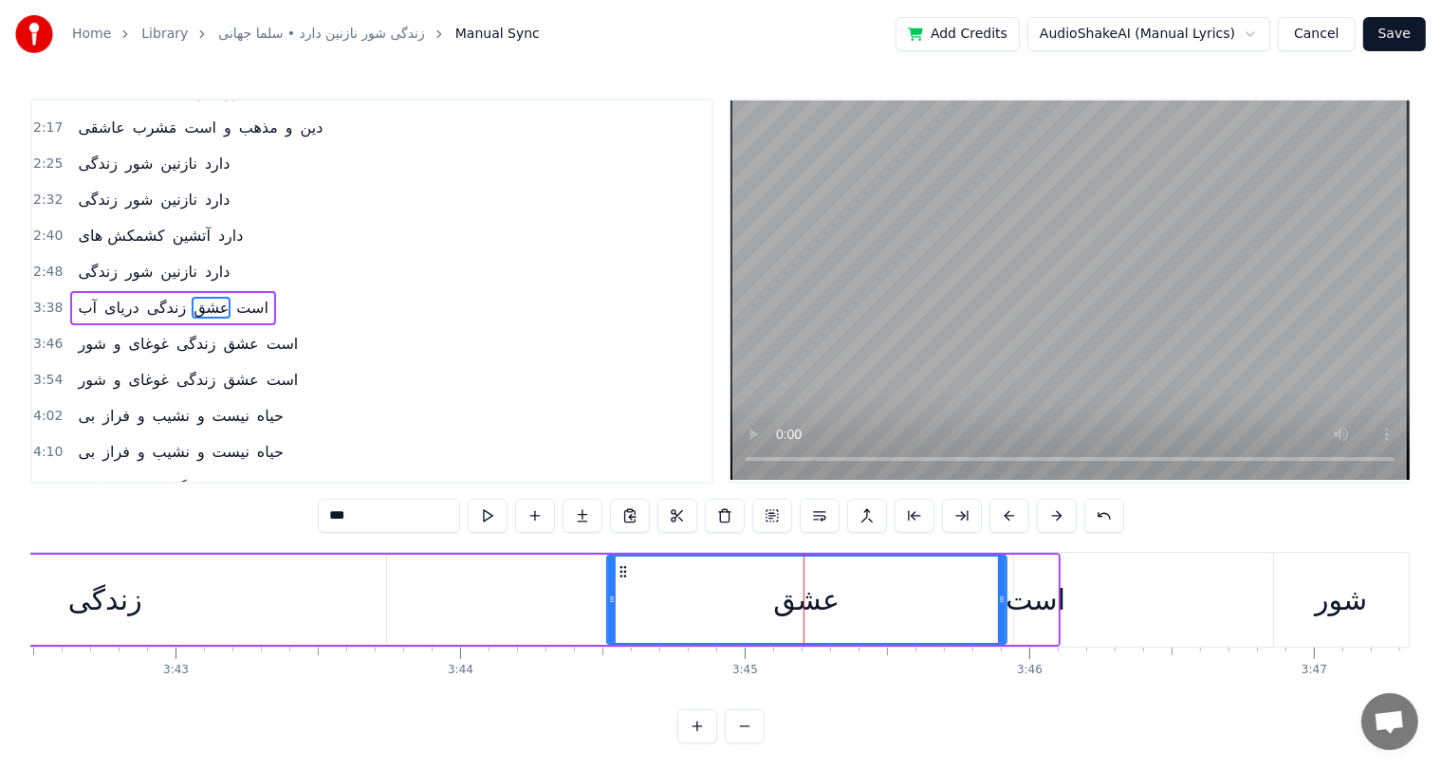
drag, startPoint x: 677, startPoint y: 606, endPoint x: 603, endPoint y: 607, distance: 74.0
click at [608, 607] on div at bounding box center [612, 600] width 8 height 86
drag, startPoint x: 603, startPoint y: 607, endPoint x: 587, endPoint y: 607, distance: 16.1
click at [589, 607] on div at bounding box center [593, 600] width 8 height 86
click at [297, 595] on div "زندگی" at bounding box center [105, 600] width 561 height 90
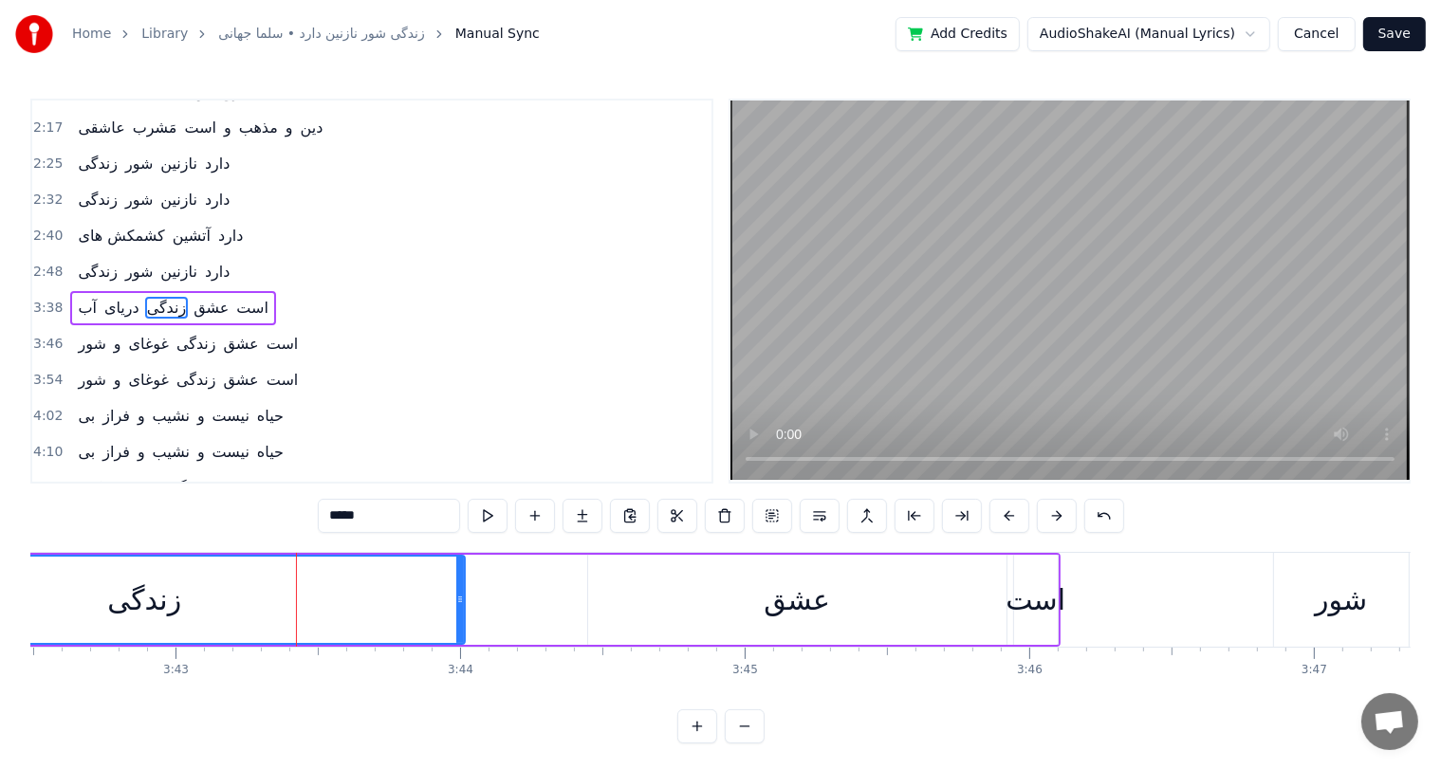
drag, startPoint x: 382, startPoint y: 595, endPoint x: 466, endPoint y: 603, distance: 83.9
click at [464, 603] on icon at bounding box center [460, 599] width 8 height 15
click at [147, 615] on div "زندگی" at bounding box center [147, 599] width 74 height 43
click at [1028, 619] on div "است" at bounding box center [1035, 599] width 60 height 43
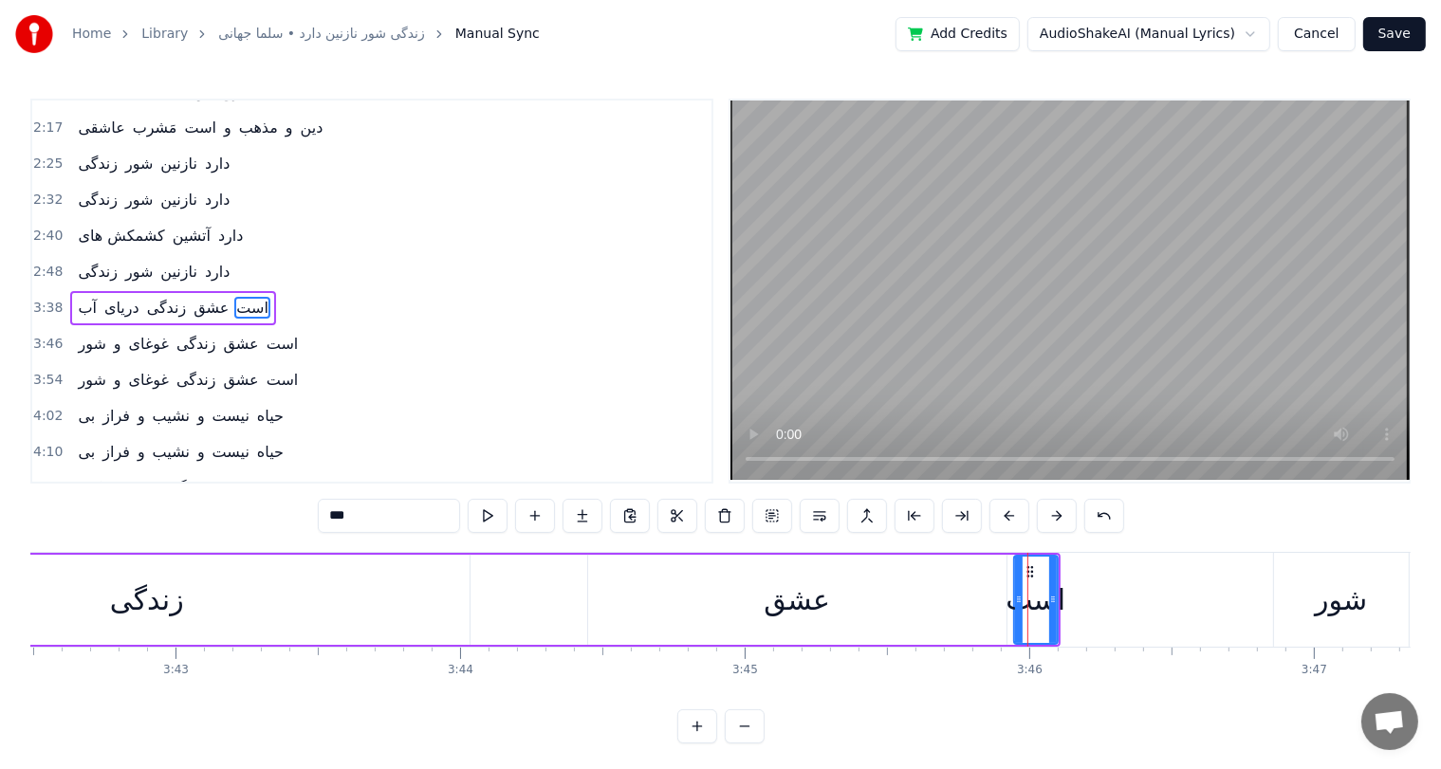
click at [856, 620] on div "عشق" at bounding box center [797, 600] width 418 height 90
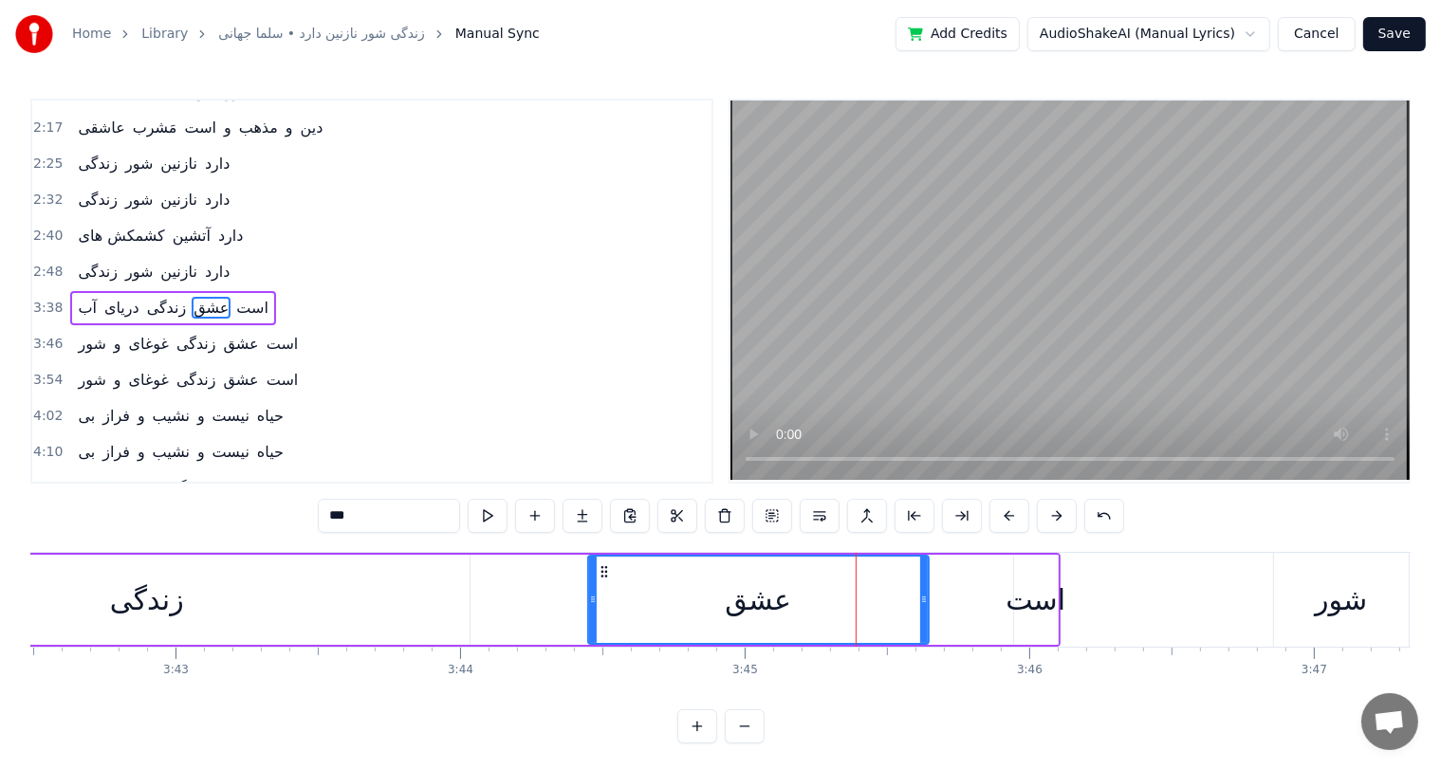
drag, startPoint x: 1000, startPoint y: 597, endPoint x: 922, endPoint y: 599, distance: 77.8
click at [922, 599] on icon at bounding box center [924, 599] width 8 height 15
click at [1046, 598] on div "است" at bounding box center [1035, 599] width 60 height 43
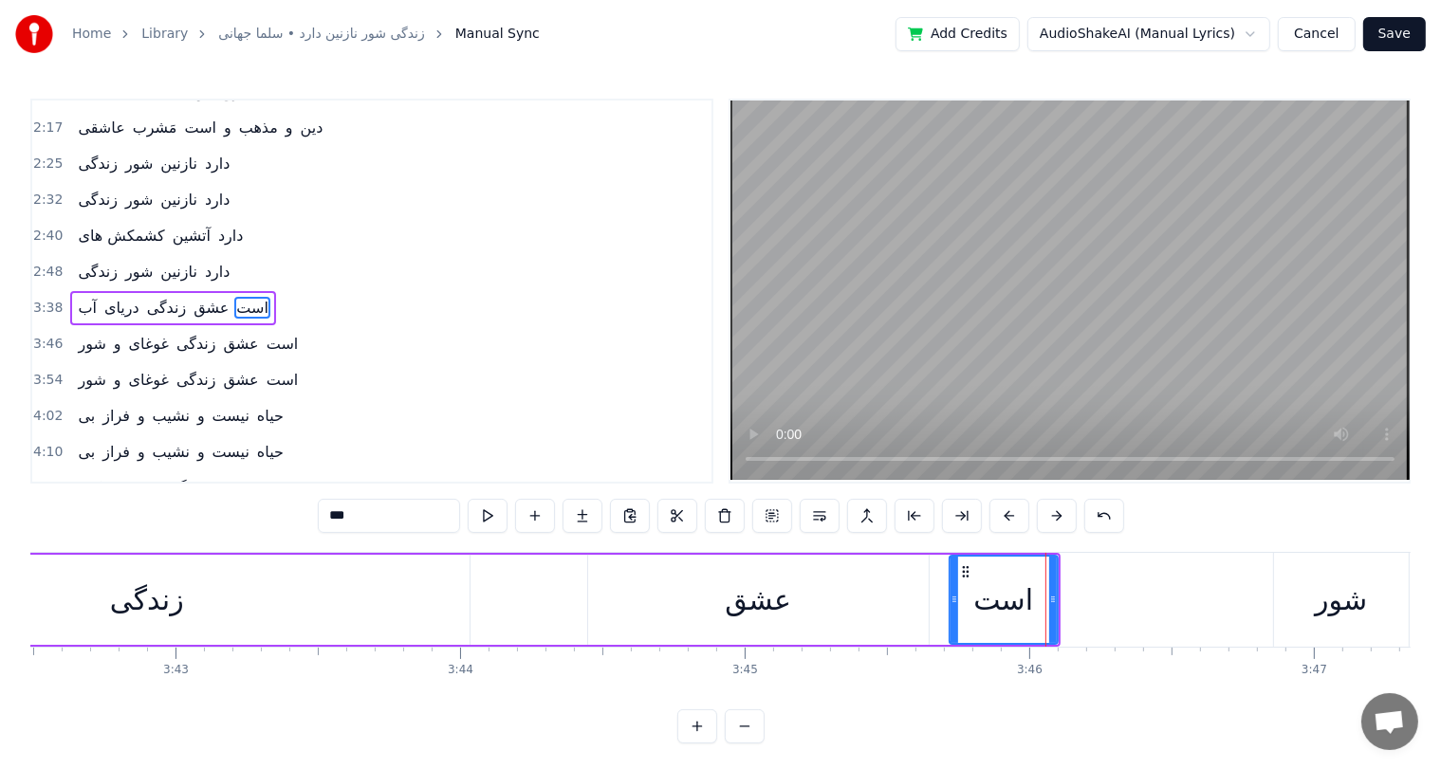
drag, startPoint x: 1017, startPoint y: 597, endPoint x: 952, endPoint y: 597, distance: 64.5
click at [952, 597] on icon at bounding box center [954, 599] width 8 height 15
click at [202, 602] on div "زندگی" at bounding box center [147, 600] width 645 height 90
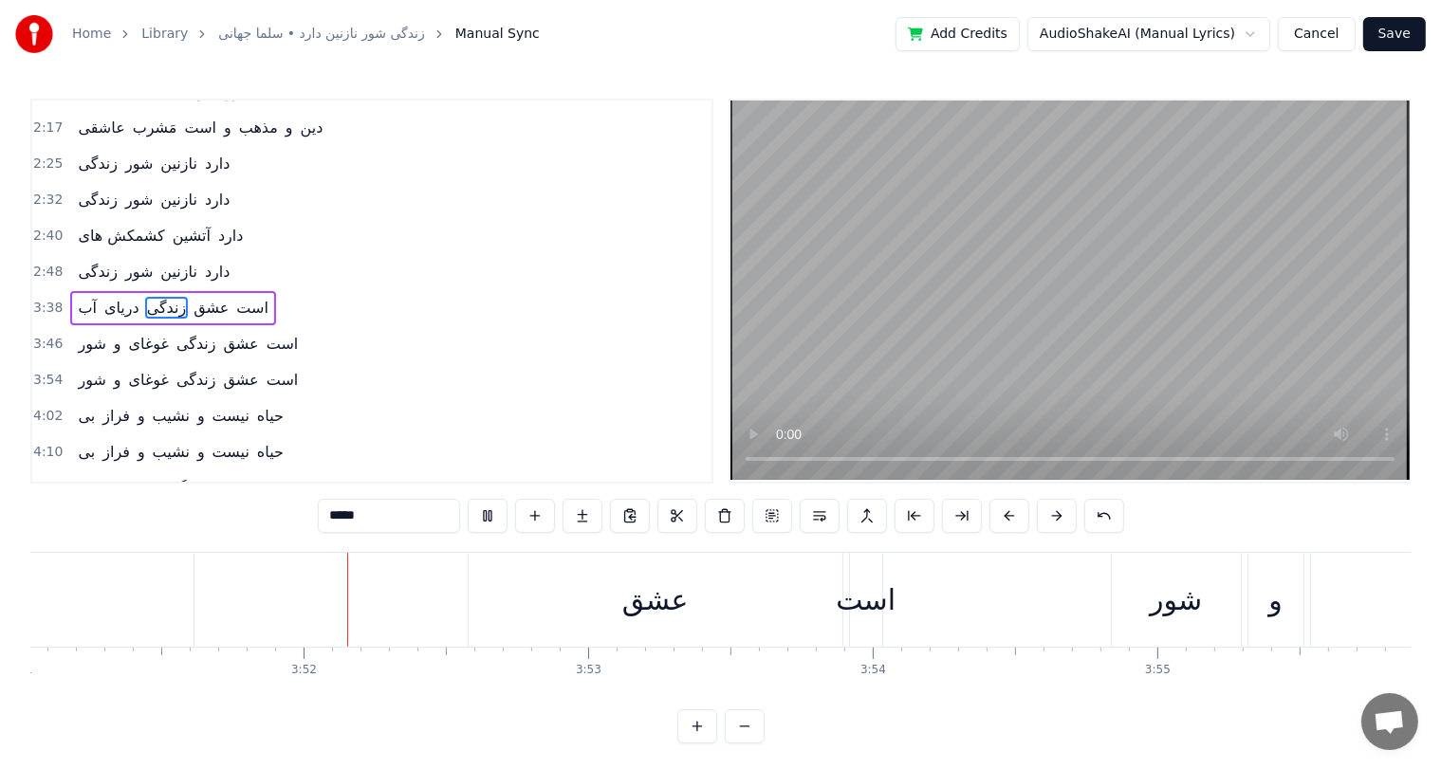
scroll to position [0, 65771]
click at [638, 600] on div "عشق" at bounding box center [617, 599] width 66 height 43
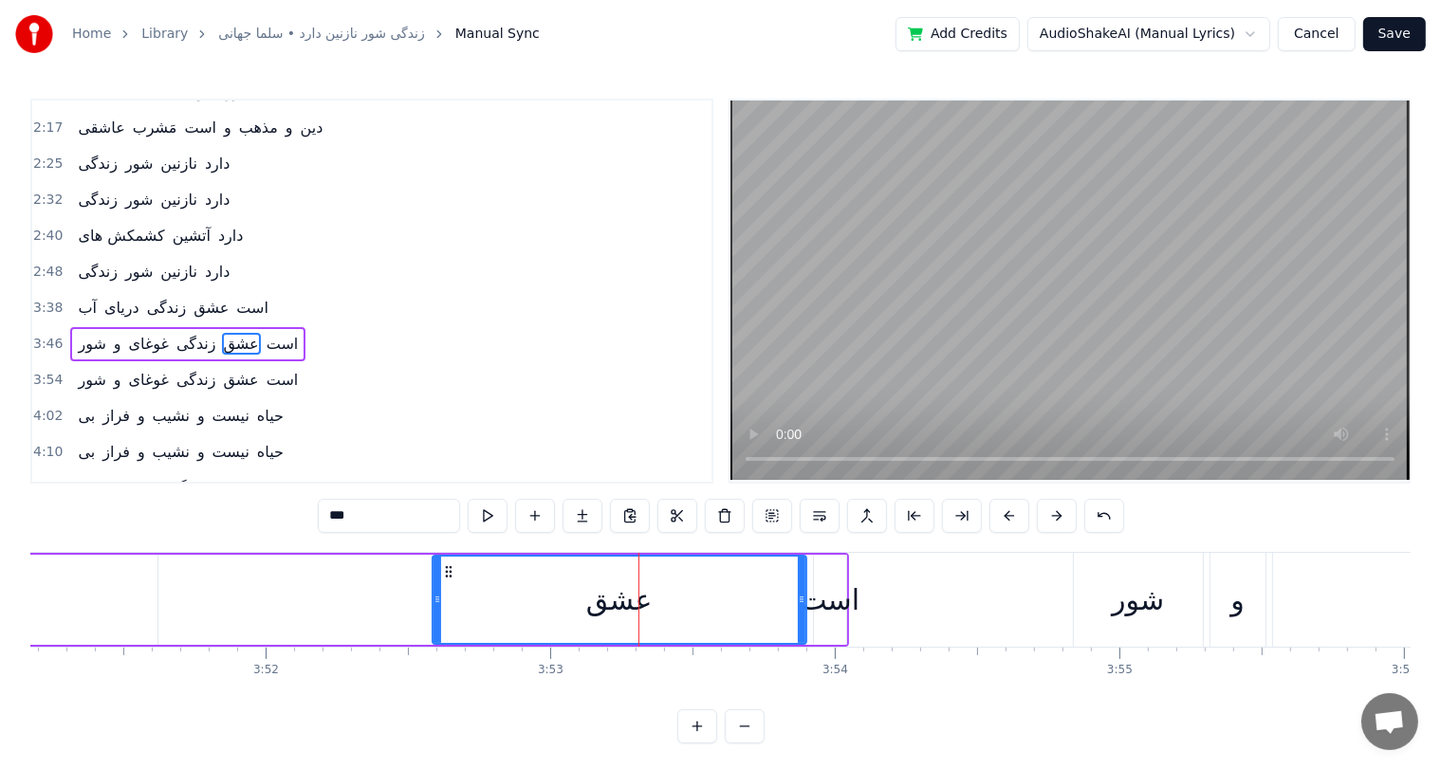
scroll to position [349, 0]
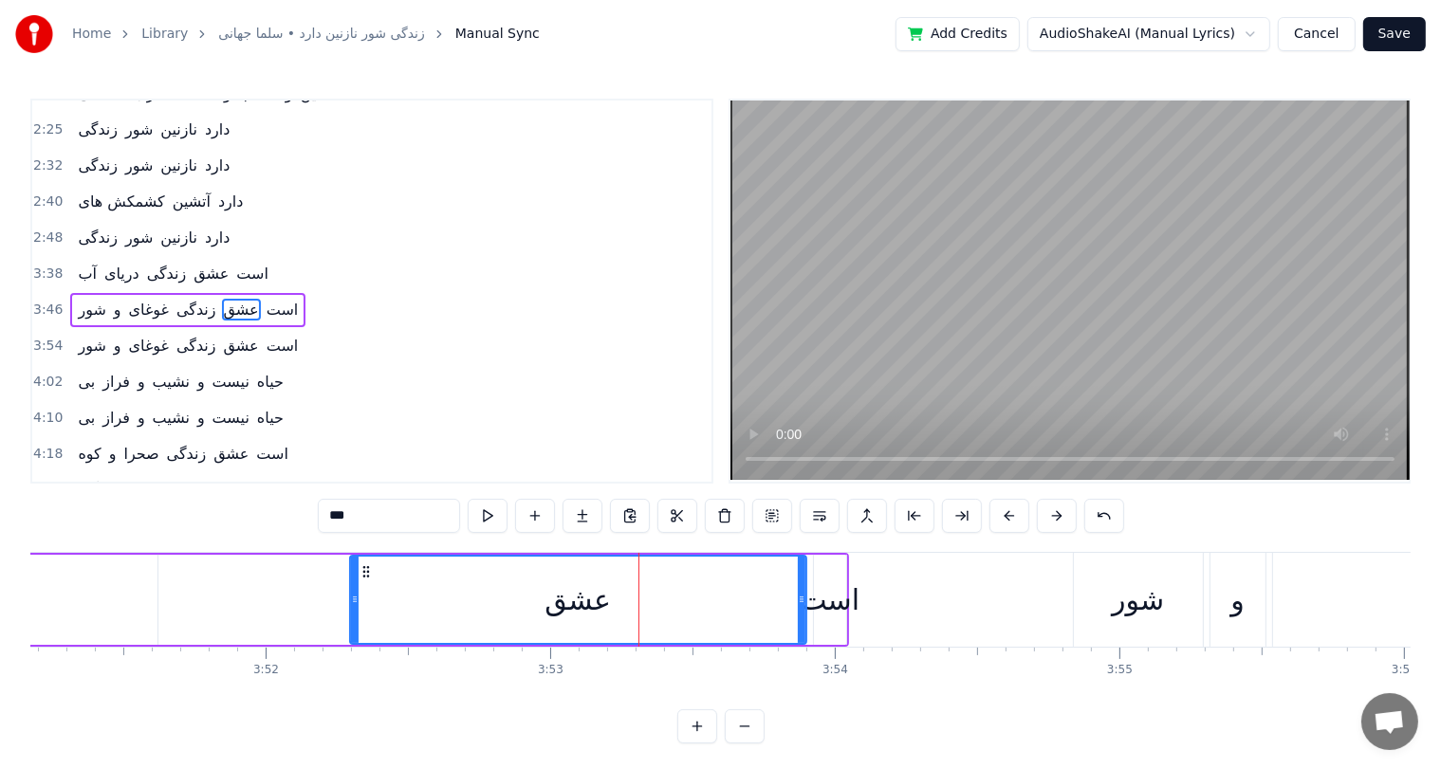
drag, startPoint x: 435, startPoint y: 603, endPoint x: 353, endPoint y: 603, distance: 82.5
click at [353, 603] on icon at bounding box center [355, 599] width 8 height 15
drag, startPoint x: 800, startPoint y: 605, endPoint x: 741, endPoint y: 607, distance: 59.8
click at [744, 607] on div at bounding box center [748, 600] width 8 height 86
click at [835, 606] on div "است" at bounding box center [829, 599] width 60 height 43
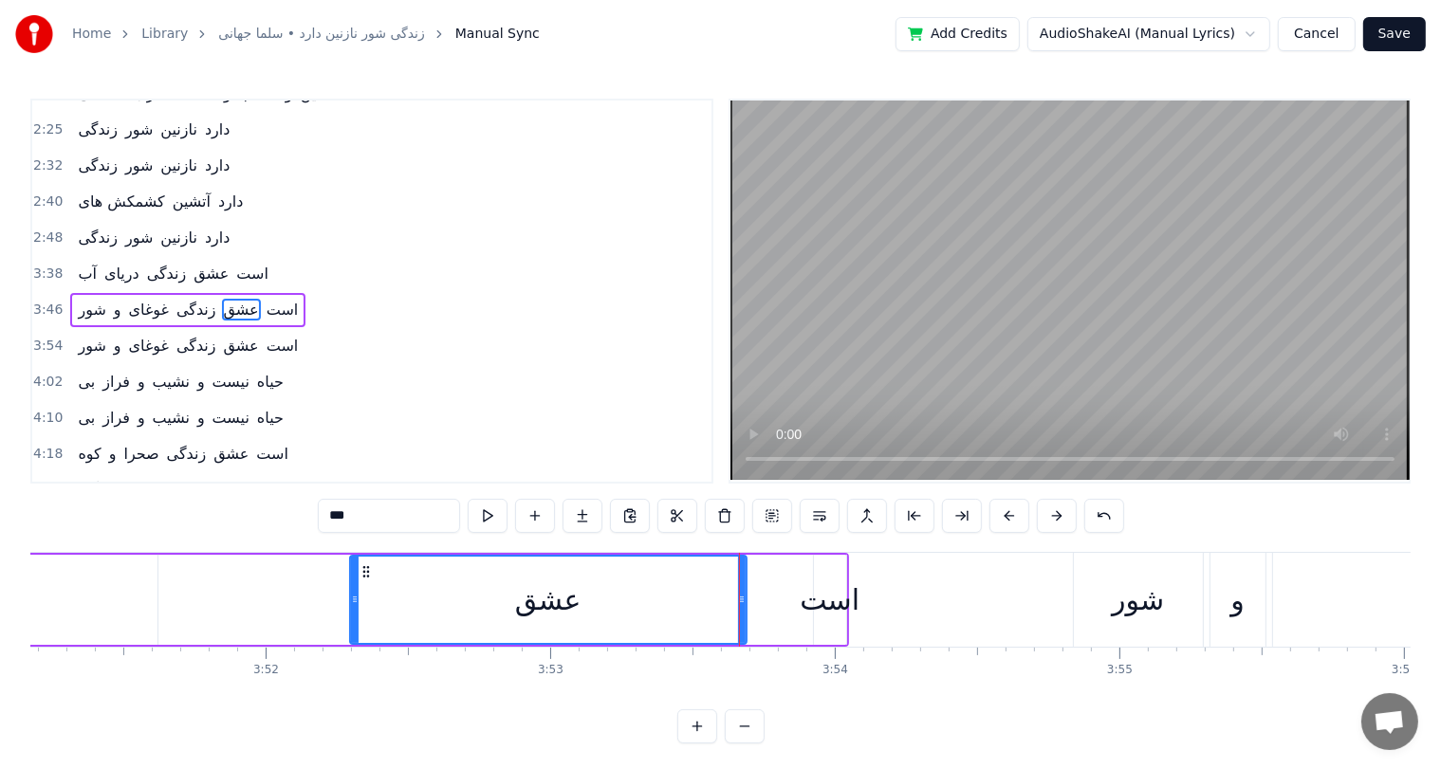
type input "***"
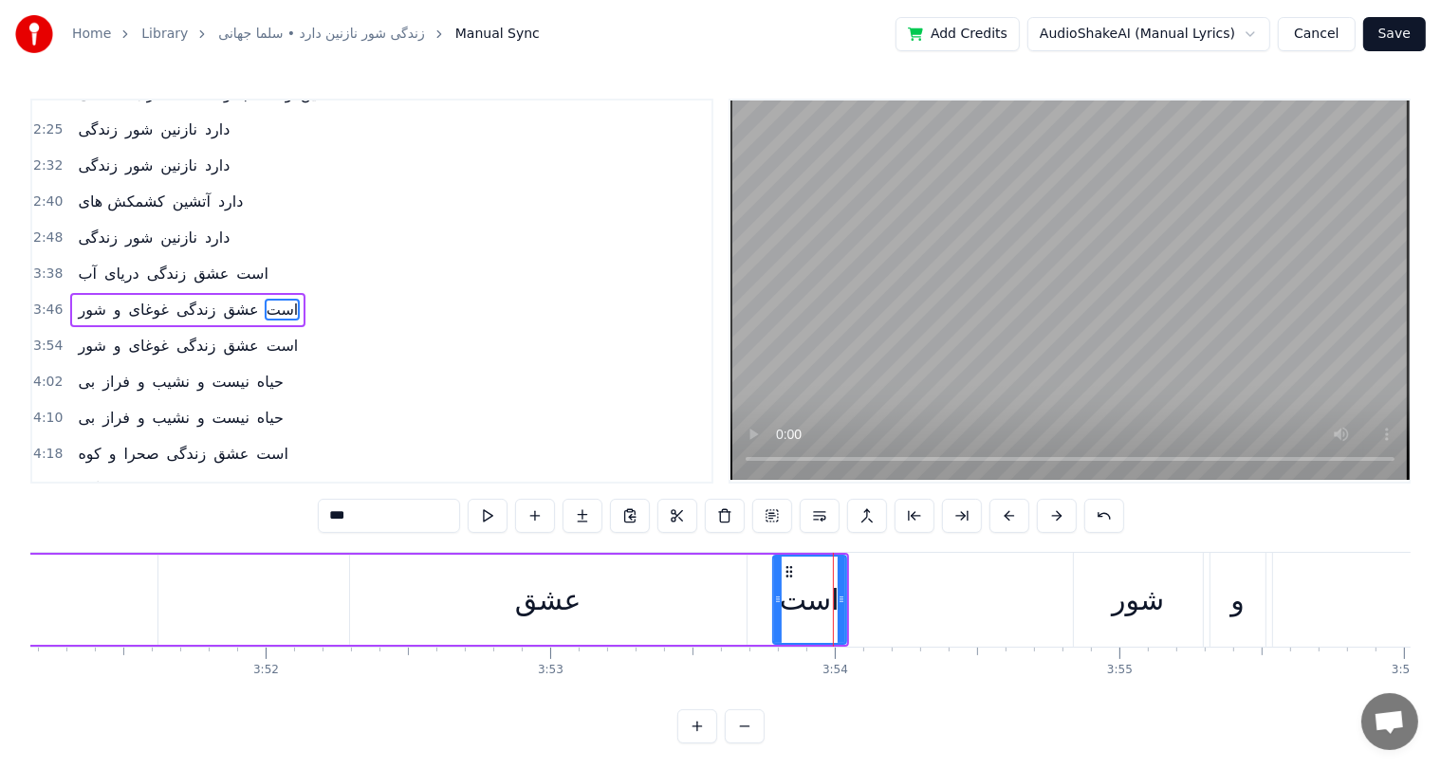
drag, startPoint x: 816, startPoint y: 600, endPoint x: 770, endPoint y: 600, distance: 45.5
click at [774, 600] on icon at bounding box center [778, 599] width 8 height 15
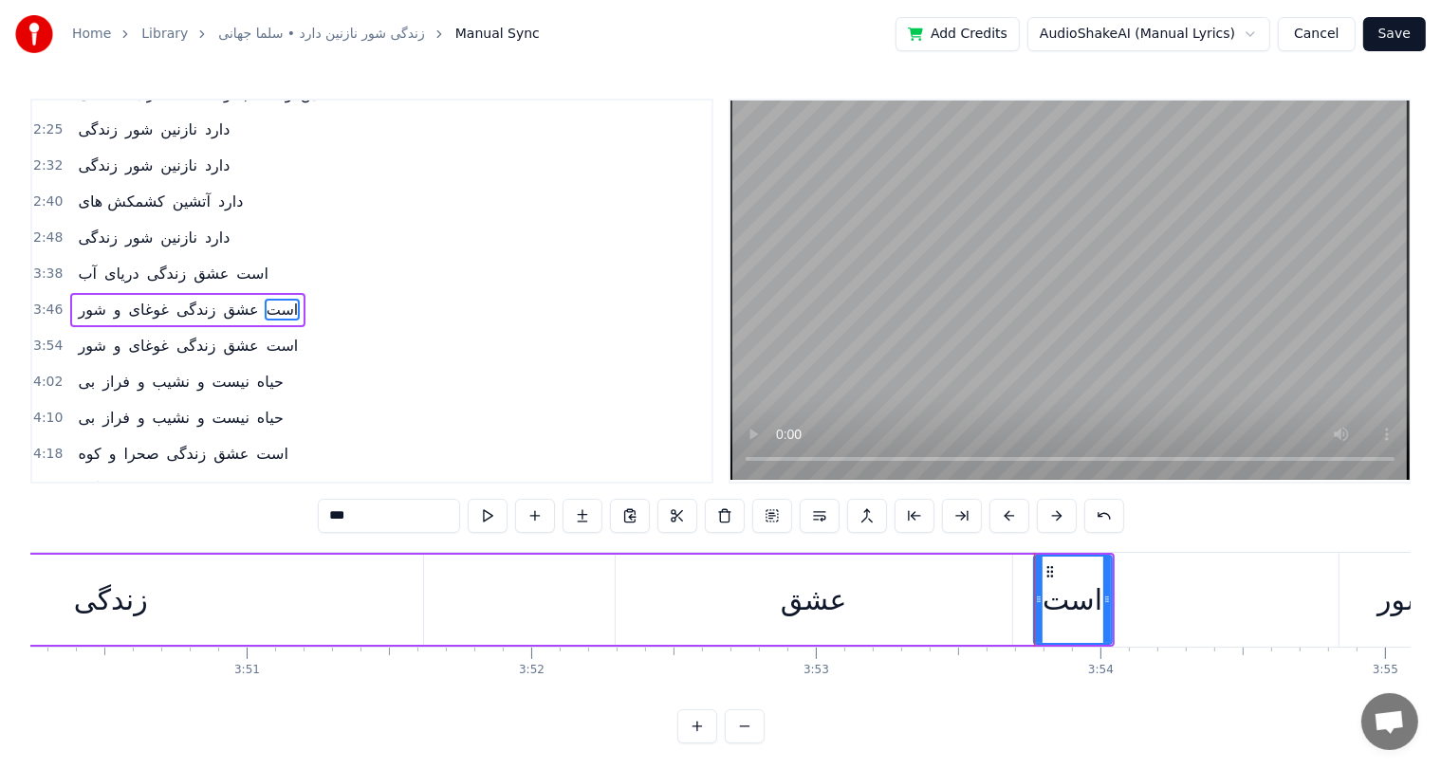
scroll to position [0, 65505]
click at [472, 597] on div "شور و غوغای زندگی عشق است" at bounding box center [91, 600] width 2047 height 94
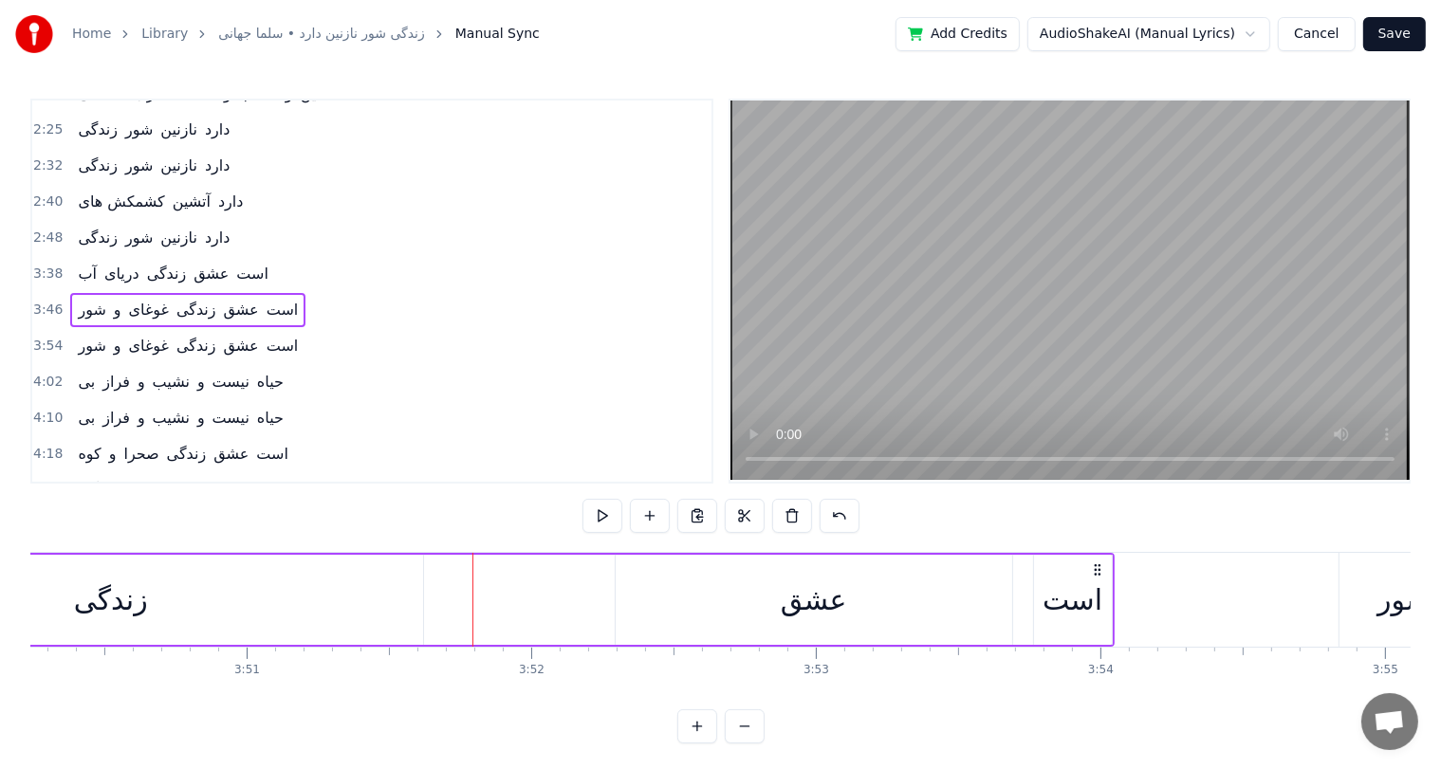
click at [707, 599] on div "عشق" at bounding box center [813, 600] width 396 height 90
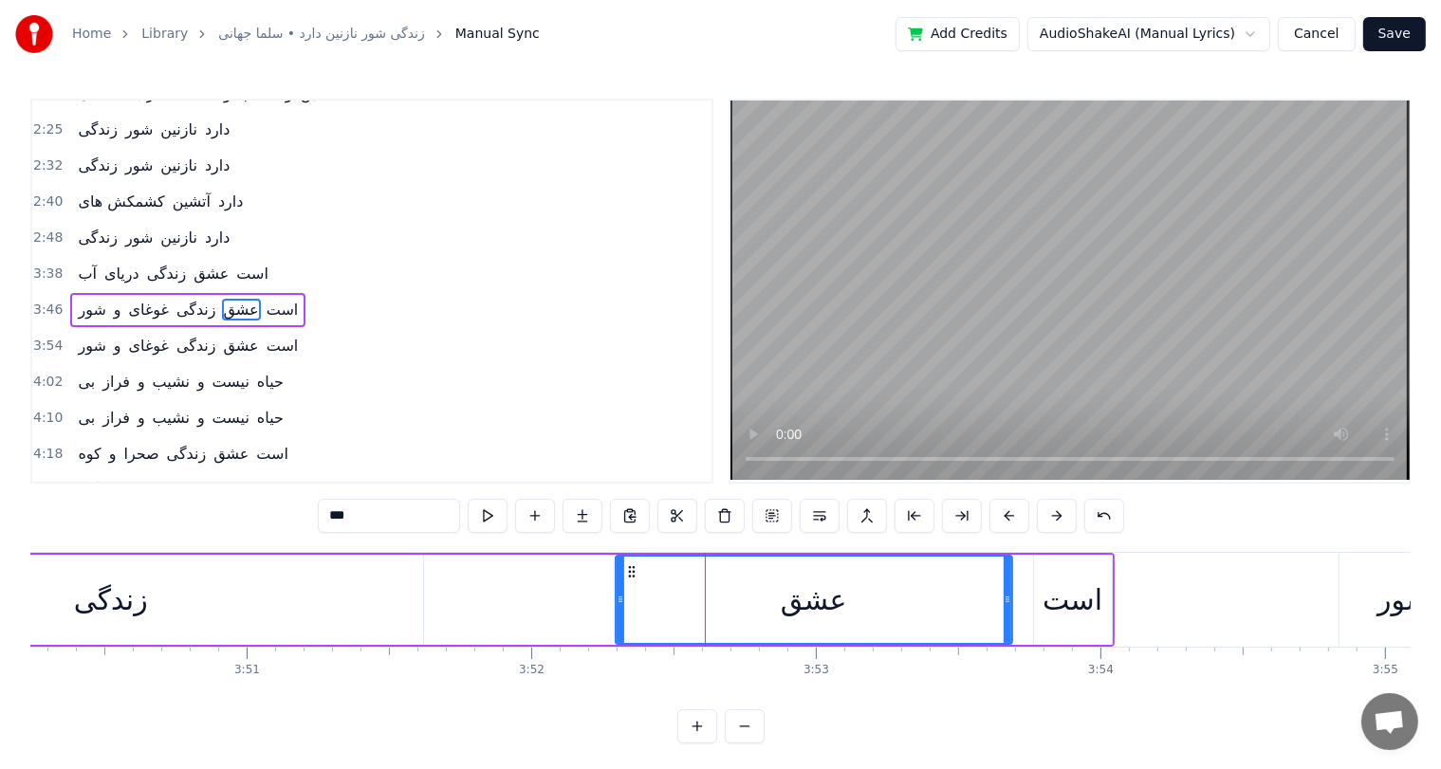
click at [248, 601] on div "زندگی" at bounding box center [111, 600] width 624 height 90
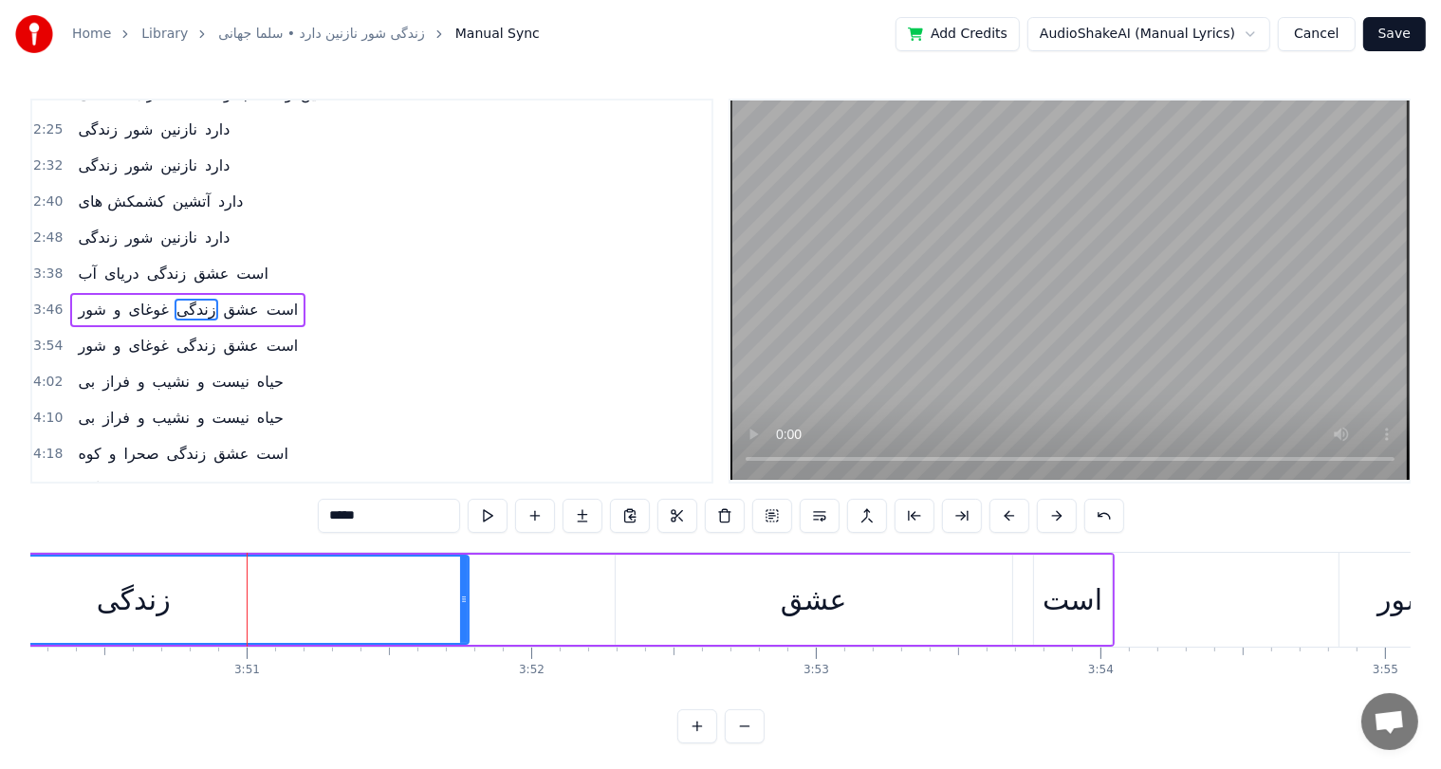
drag, startPoint x: 418, startPoint y: 591, endPoint x: 495, endPoint y: 602, distance: 77.7
click at [468, 602] on div at bounding box center [464, 600] width 8 height 86
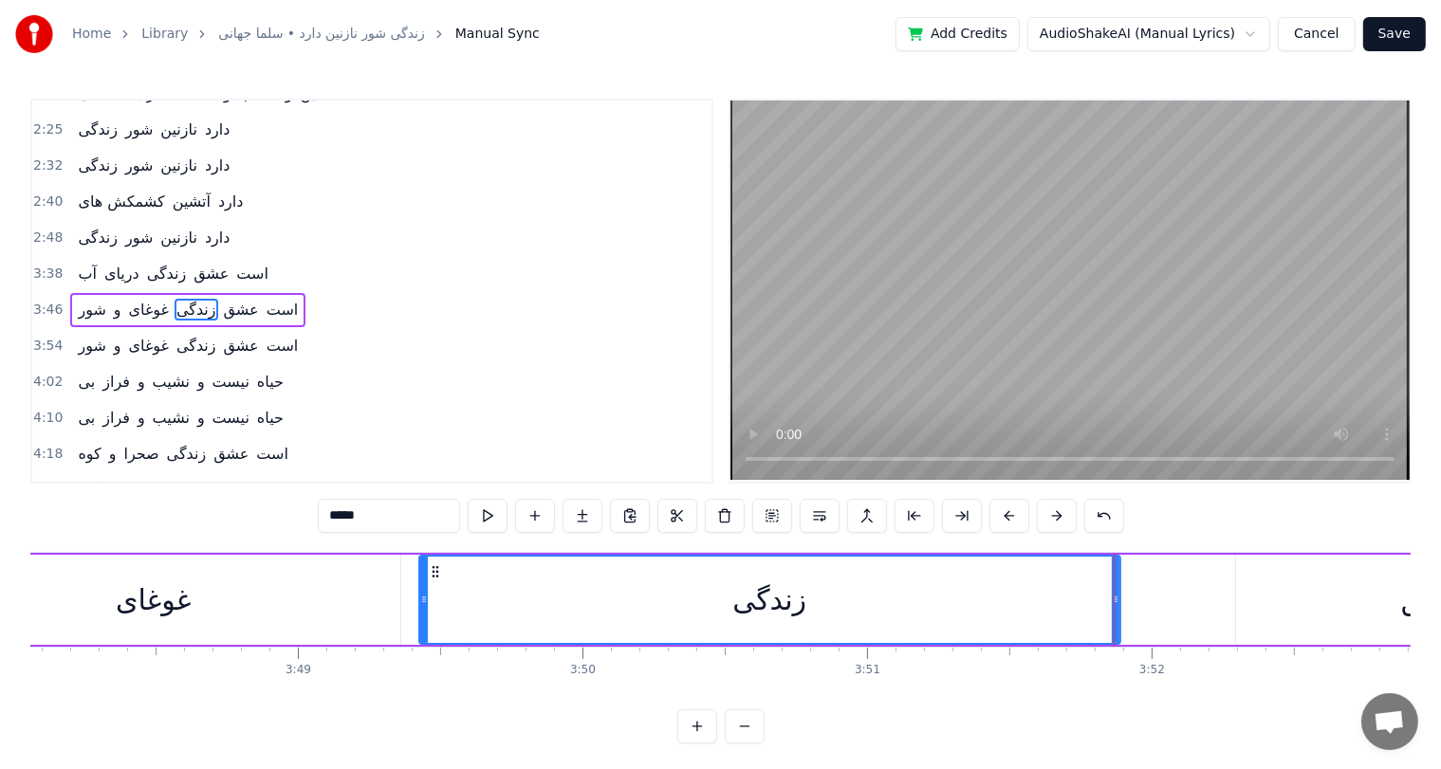
scroll to position [0, 64883]
click at [495, 602] on div "زندگی" at bounding box center [771, 600] width 699 height 86
click at [112, 597] on div "غوغای" at bounding box center [155, 600] width 493 height 90
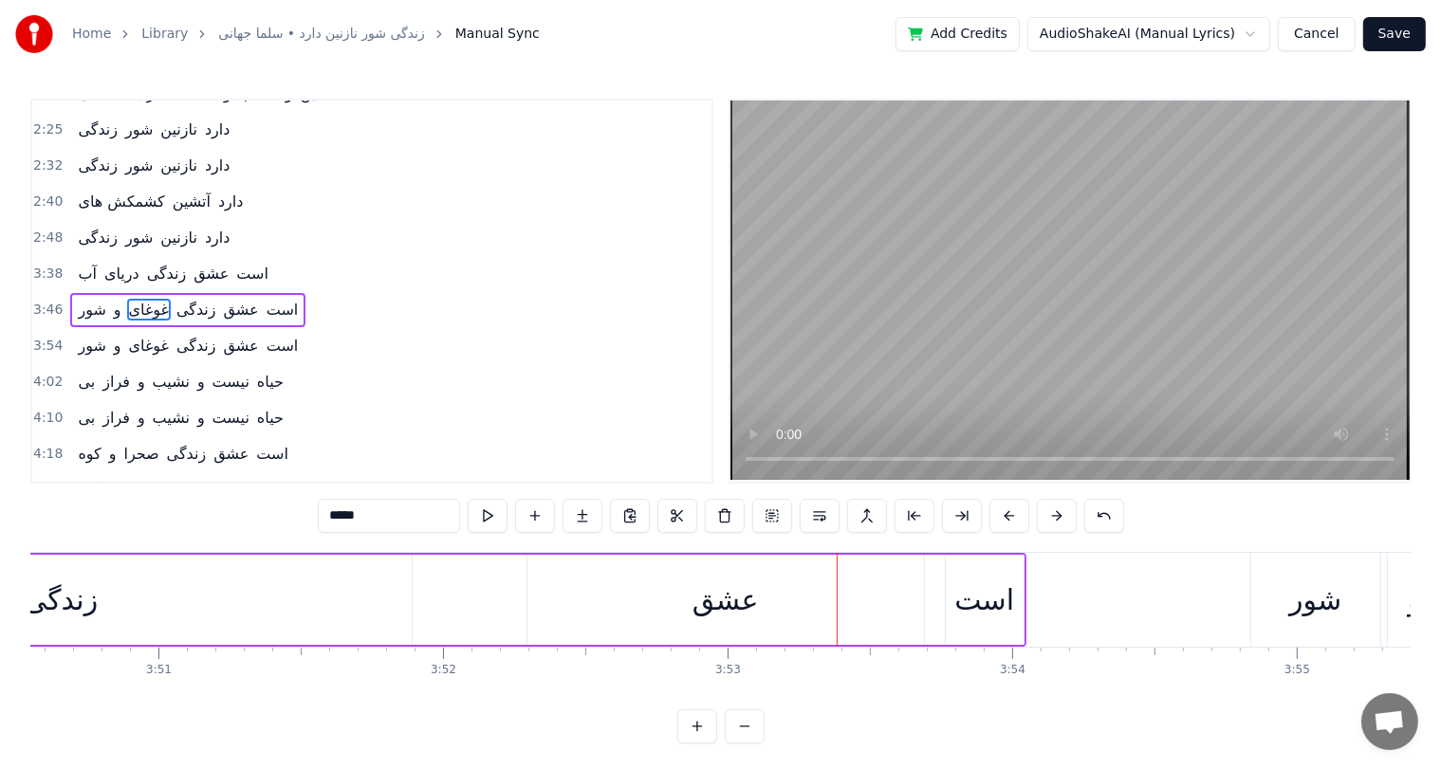
scroll to position [0, 65594]
click at [668, 602] on div "عشق" at bounding box center [724, 600] width 396 height 90
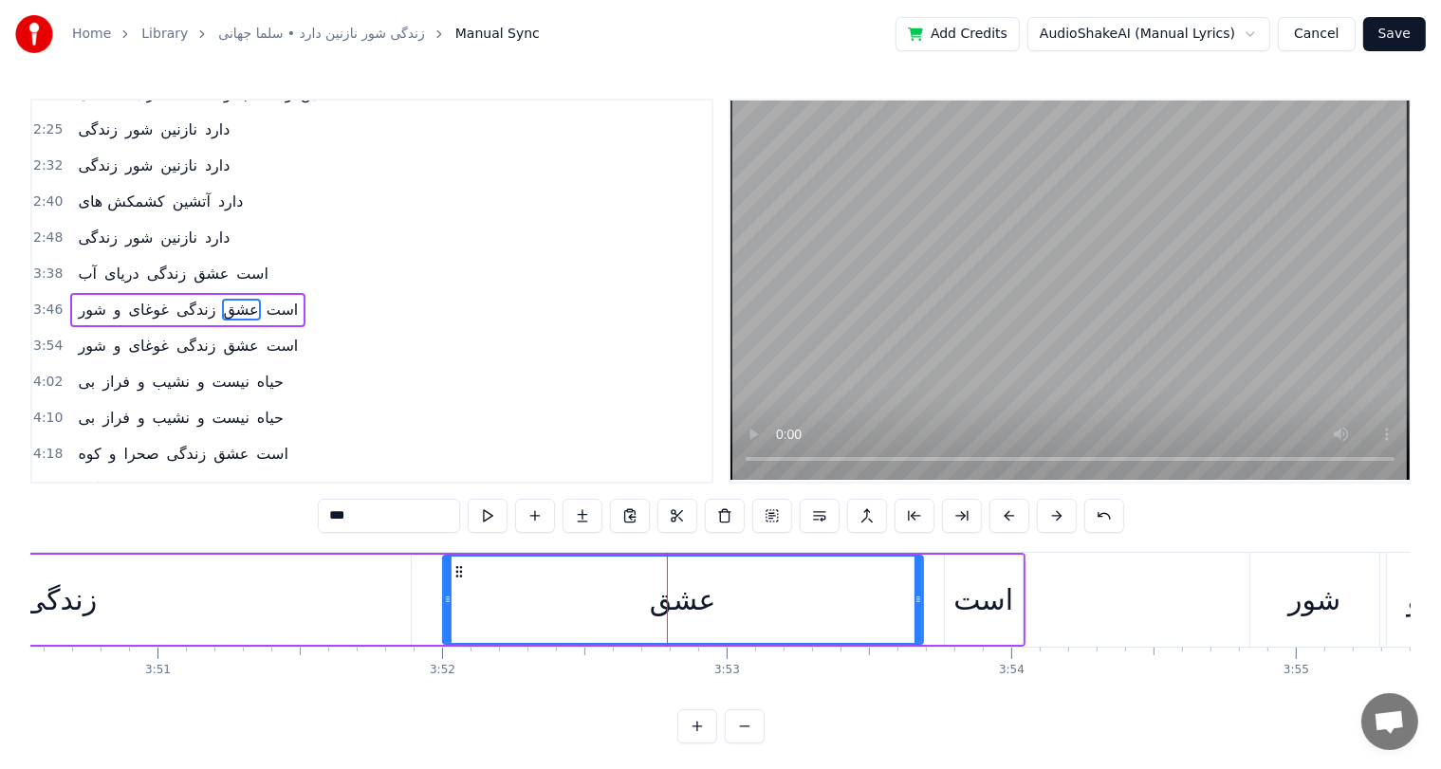
drag, startPoint x: 530, startPoint y: 591, endPoint x: 447, endPoint y: 594, distance: 83.5
click at [447, 594] on div at bounding box center [448, 600] width 8 height 86
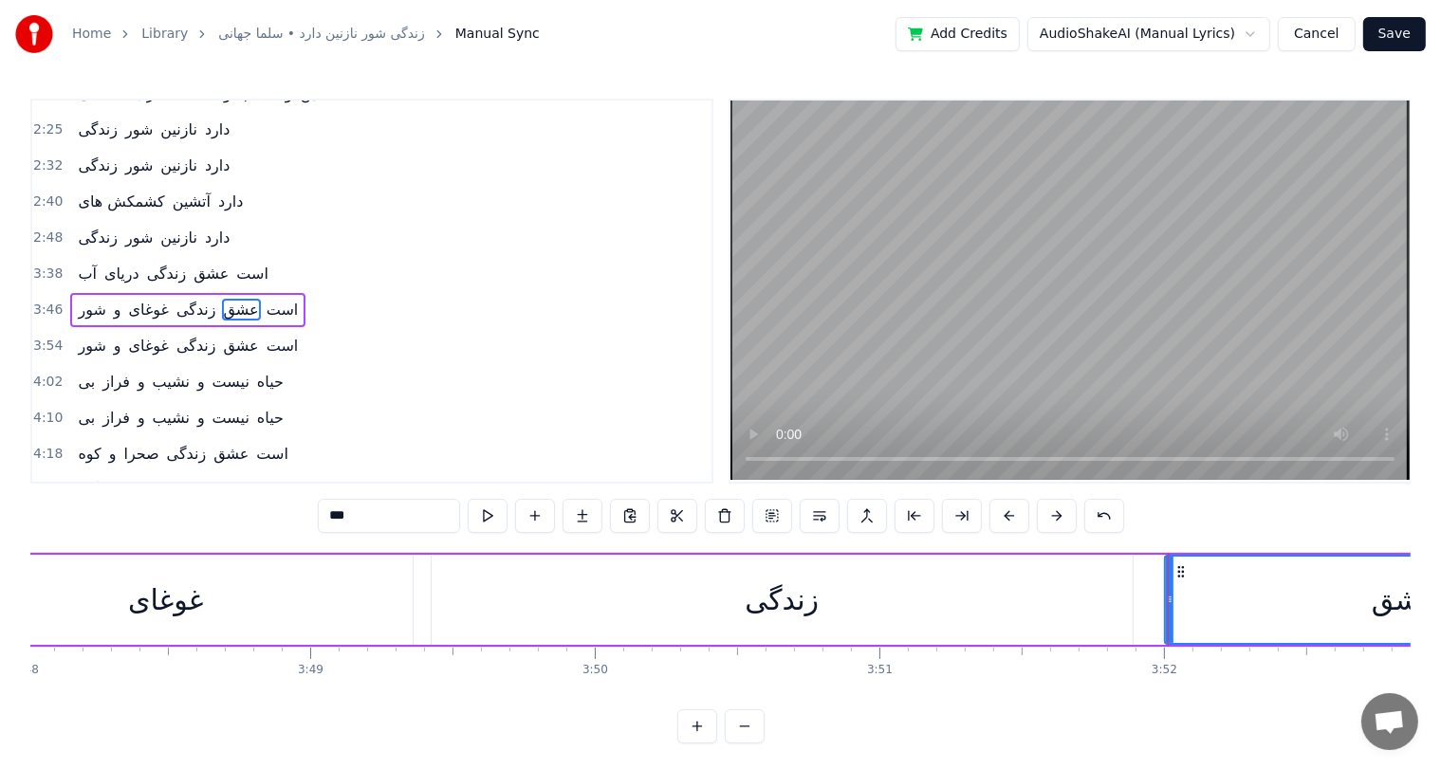
scroll to position [0, 64861]
click at [201, 595] on div "غوغای" at bounding box center [177, 599] width 76 height 43
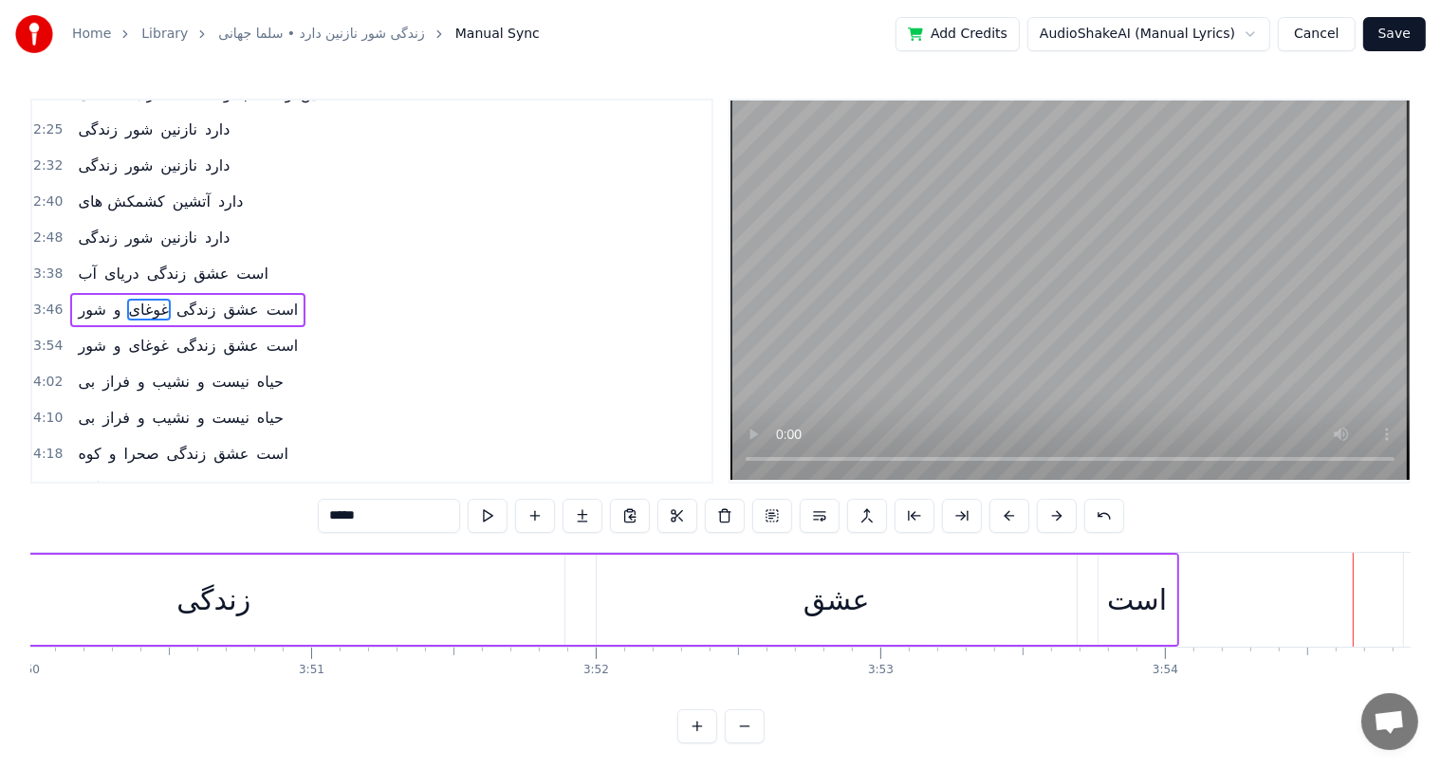
scroll to position [0, 65440]
click at [916, 578] on div "عشق" at bounding box center [837, 600] width 480 height 90
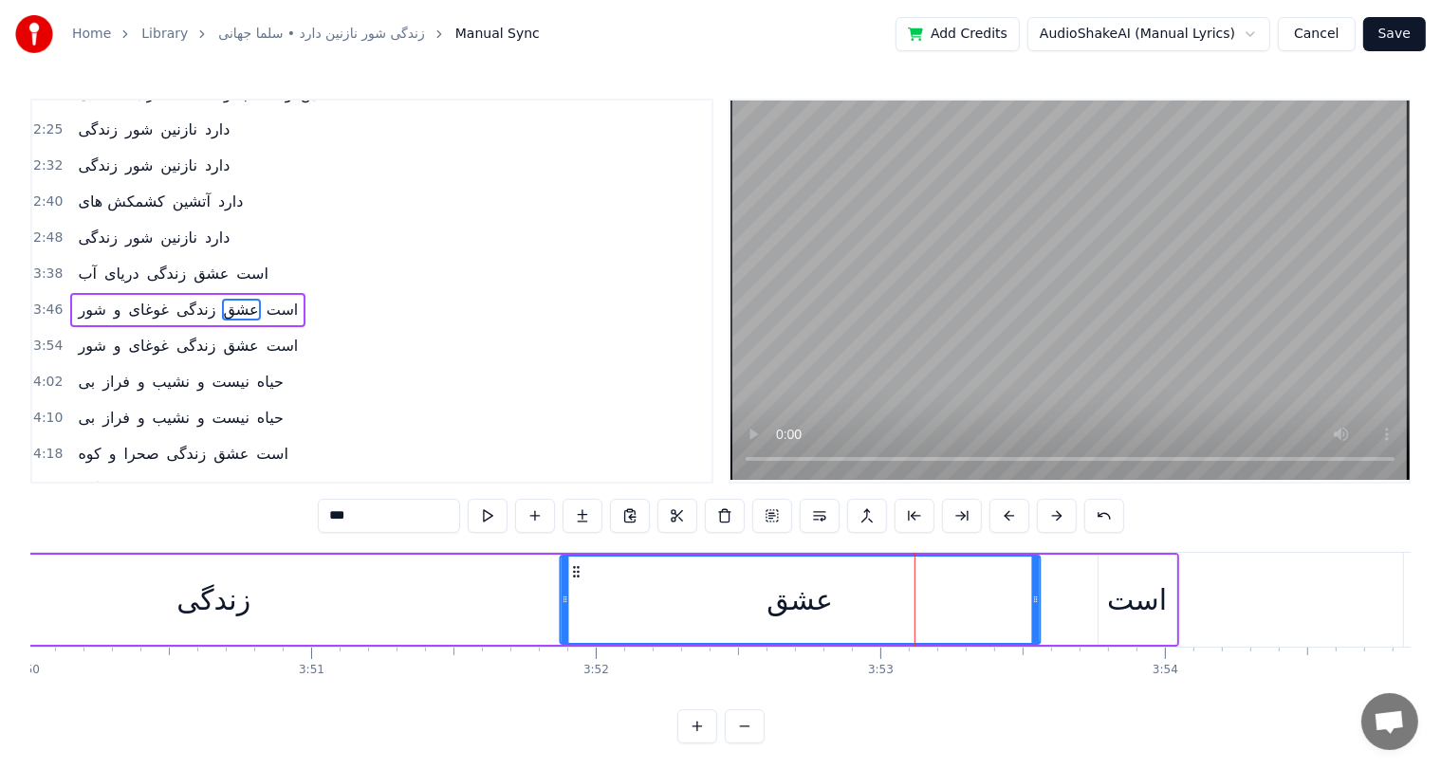
drag, startPoint x: 610, startPoint y: 566, endPoint x: 573, endPoint y: 569, distance: 37.1
click at [573, 569] on icon at bounding box center [575, 571] width 15 height 15
click at [1148, 599] on div "است" at bounding box center [1137, 599] width 60 height 43
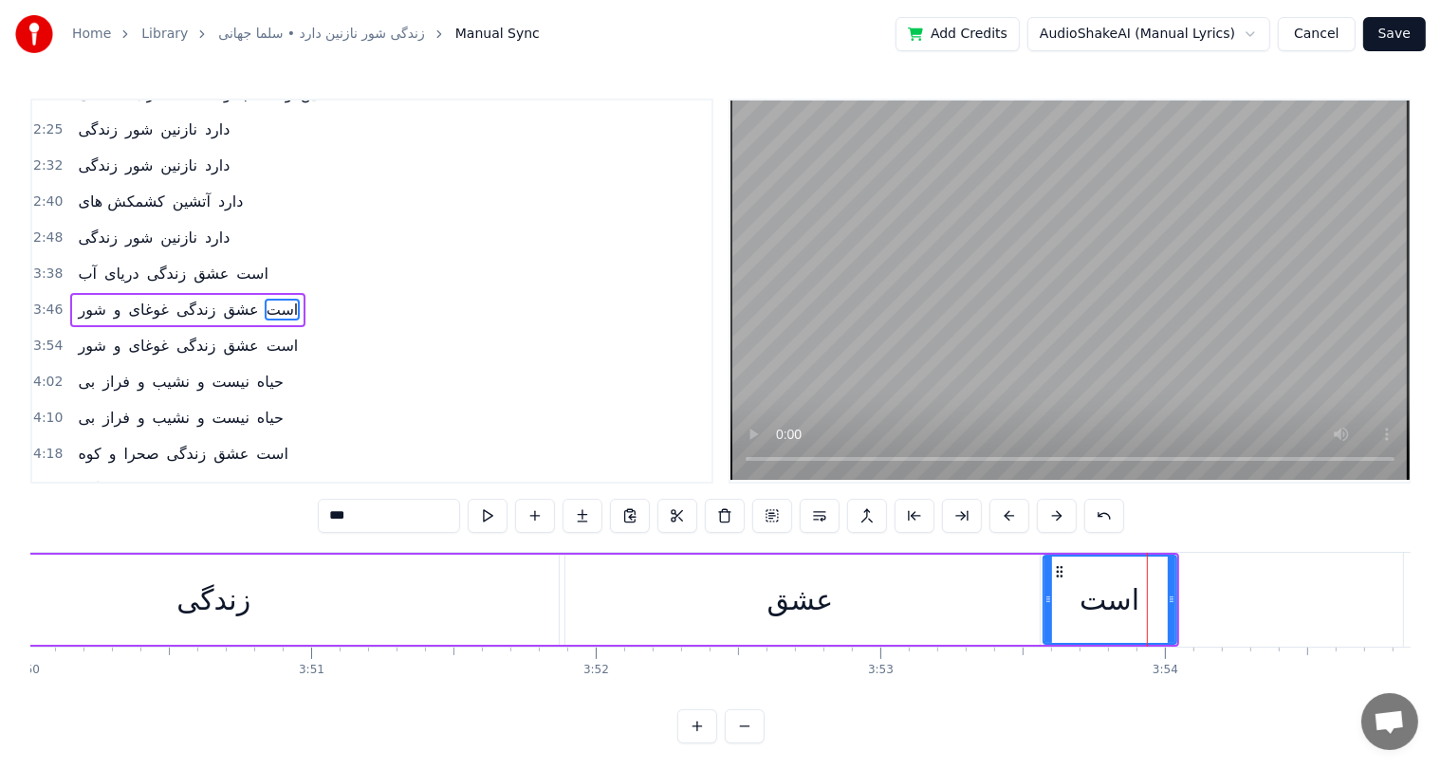
drag, startPoint x: 1099, startPoint y: 581, endPoint x: 1044, endPoint y: 586, distance: 55.2
click at [1044, 586] on div at bounding box center [1048, 600] width 8 height 86
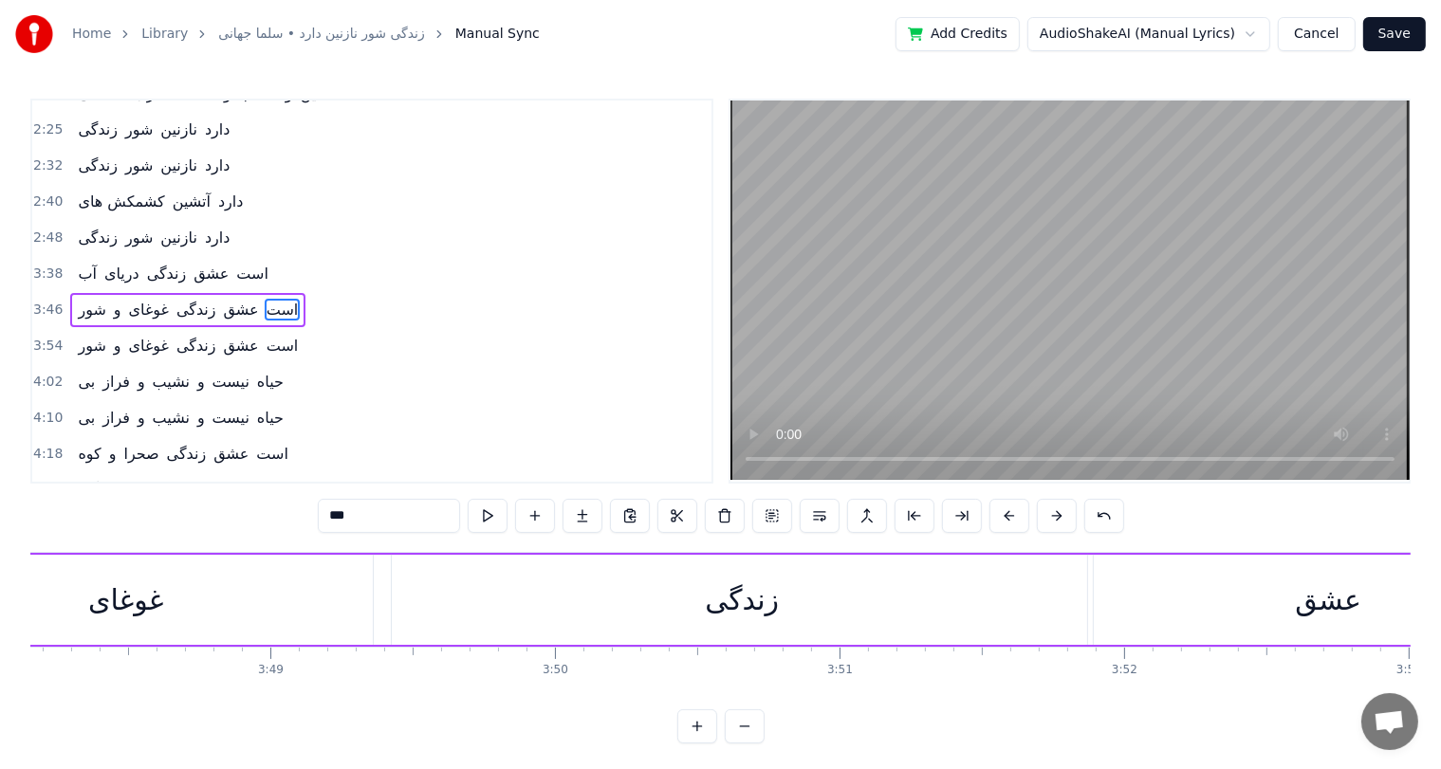
scroll to position [0, 64911]
click at [337, 585] on div "غوغای" at bounding box center [127, 600] width 493 height 90
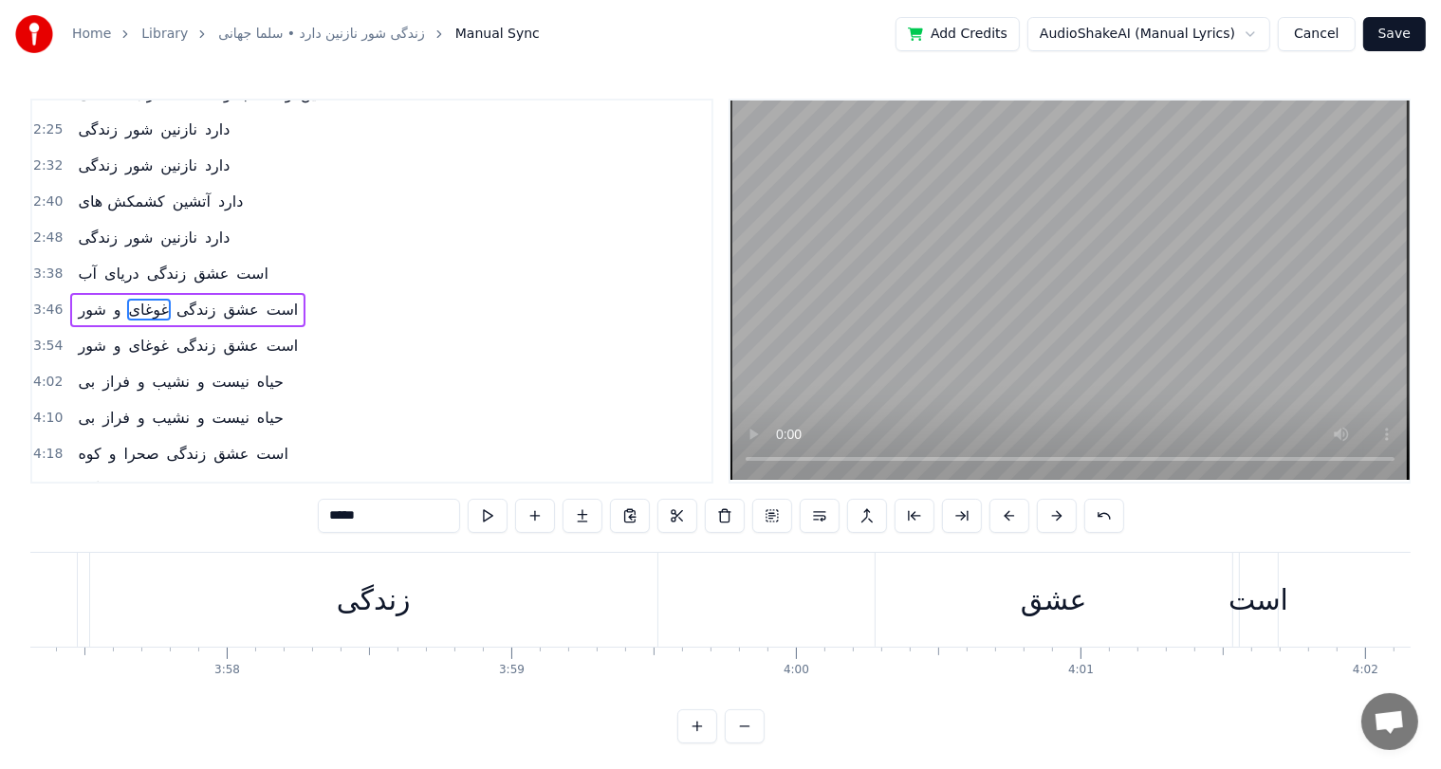
scroll to position [0, 67515]
click at [987, 592] on div "عشق" at bounding box center [1054, 600] width 357 height 94
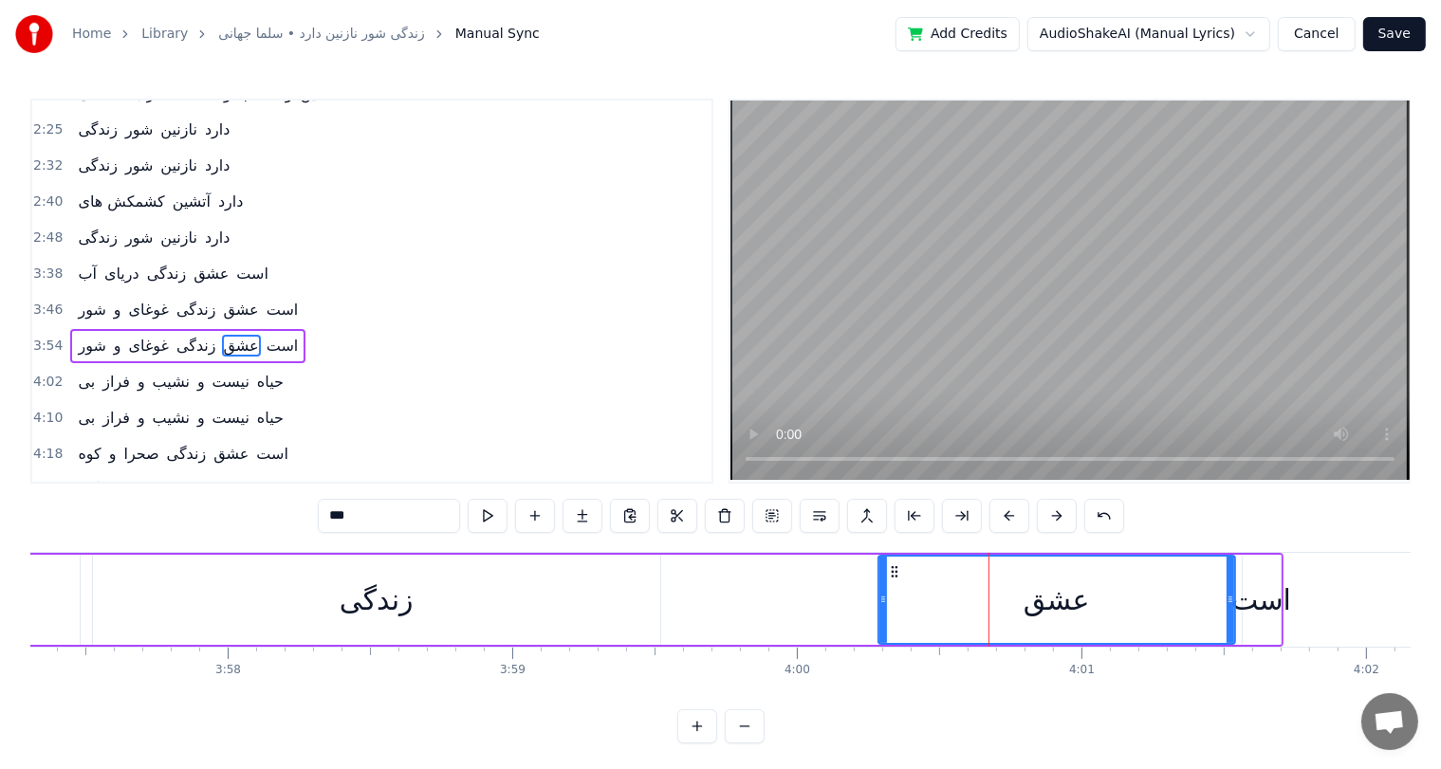
scroll to position [384, 0]
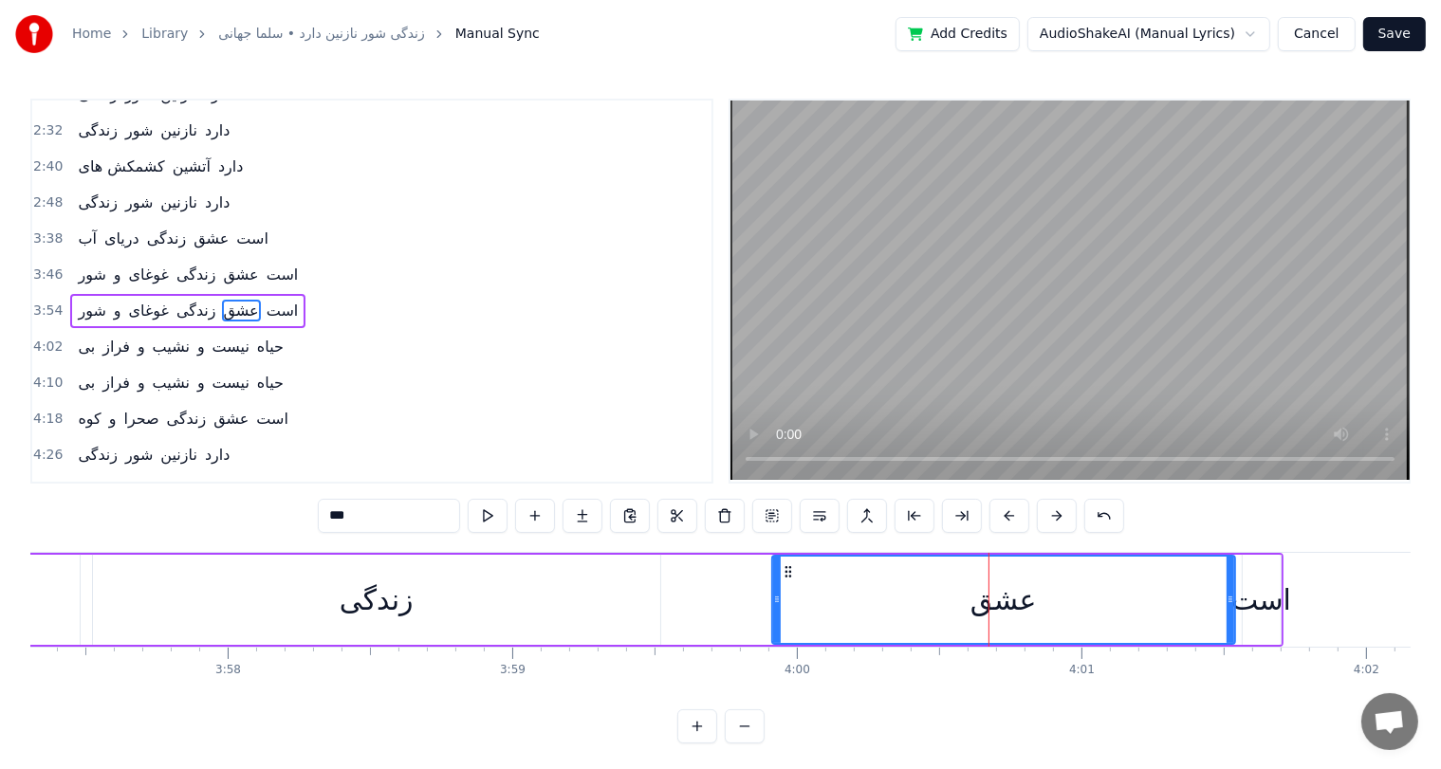
drag, startPoint x: 881, startPoint y: 585, endPoint x: 766, endPoint y: 585, distance: 114.8
click at [773, 585] on div at bounding box center [777, 600] width 8 height 86
drag, startPoint x: 1229, startPoint y: 596, endPoint x: 1142, endPoint y: 603, distance: 87.6
click at [1142, 603] on icon at bounding box center [1143, 599] width 8 height 15
click at [1263, 603] on div "است" at bounding box center [1261, 599] width 60 height 43
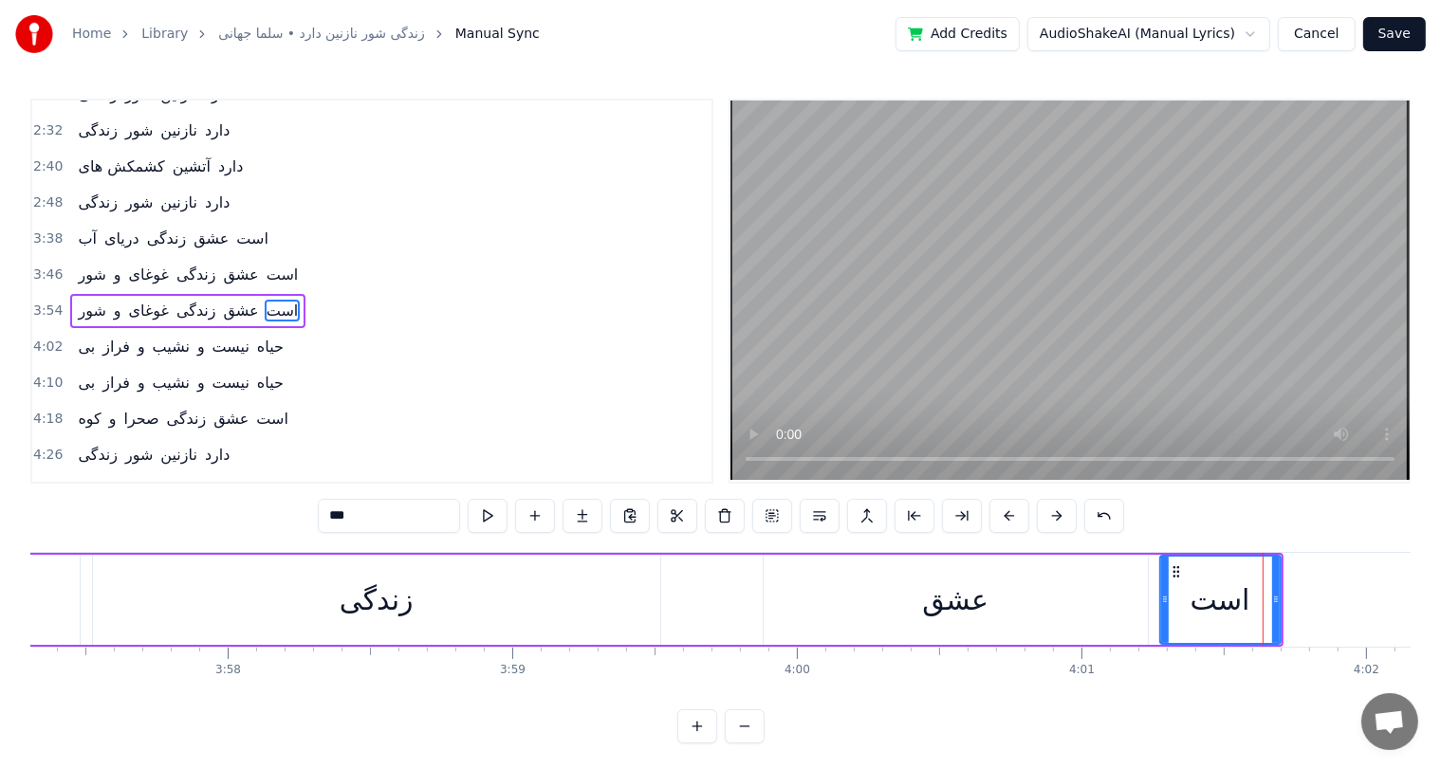
drag, startPoint x: 1244, startPoint y: 579, endPoint x: 1162, endPoint y: 584, distance: 82.6
click at [1162, 584] on div at bounding box center [1165, 600] width 8 height 86
click at [812, 584] on div "عشق" at bounding box center [955, 600] width 384 height 90
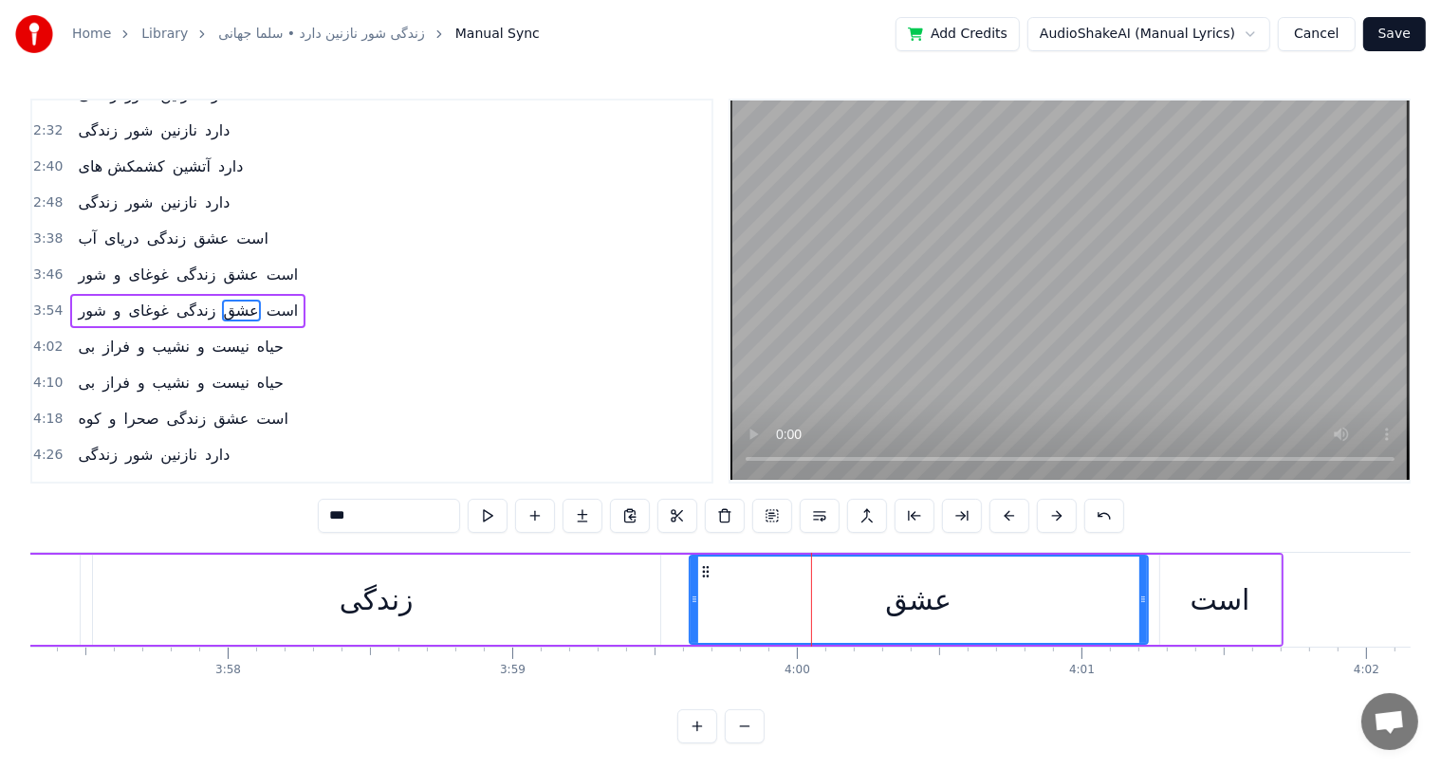
drag, startPoint x: 762, startPoint y: 588, endPoint x: 689, endPoint y: 590, distance: 74.0
click at [690, 590] on div at bounding box center [694, 600] width 8 height 86
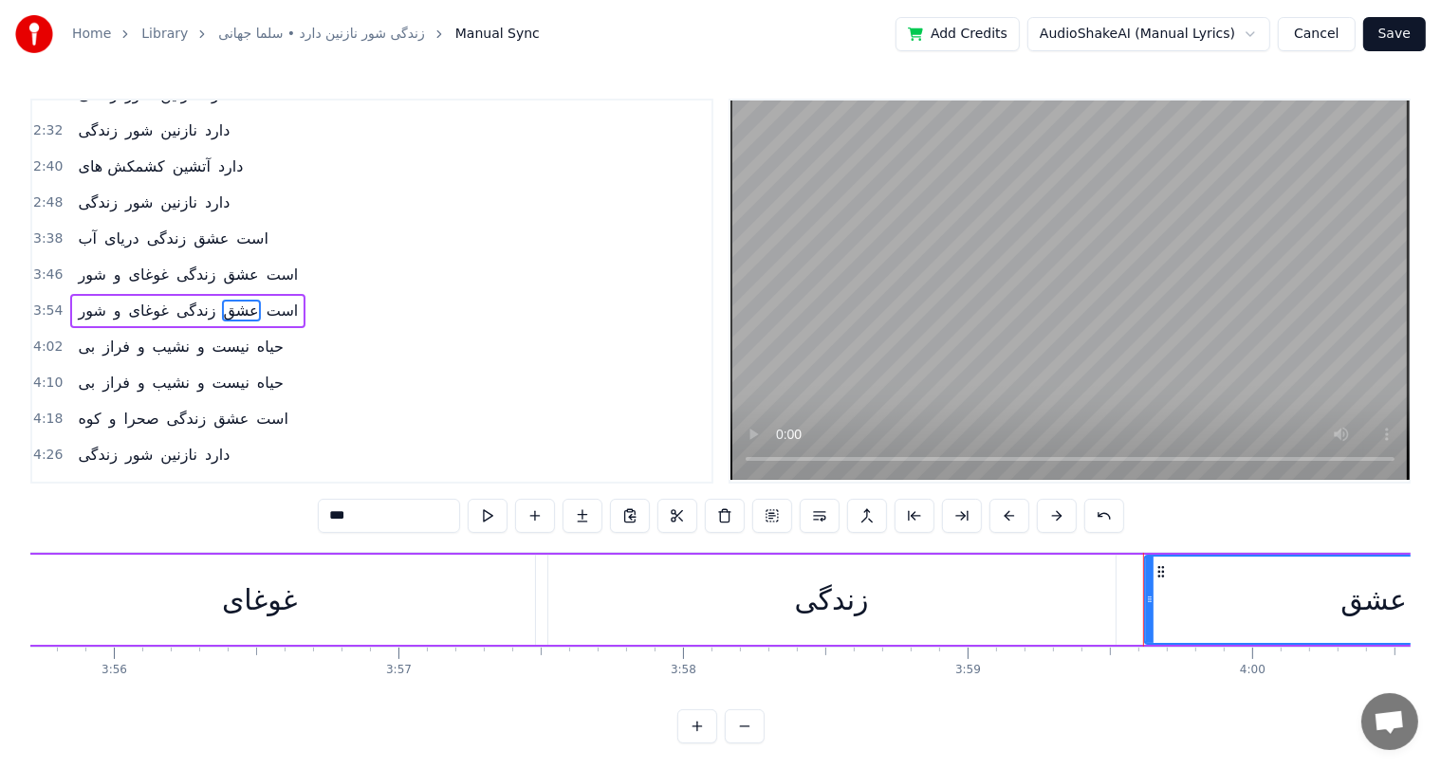
scroll to position [0, 67001]
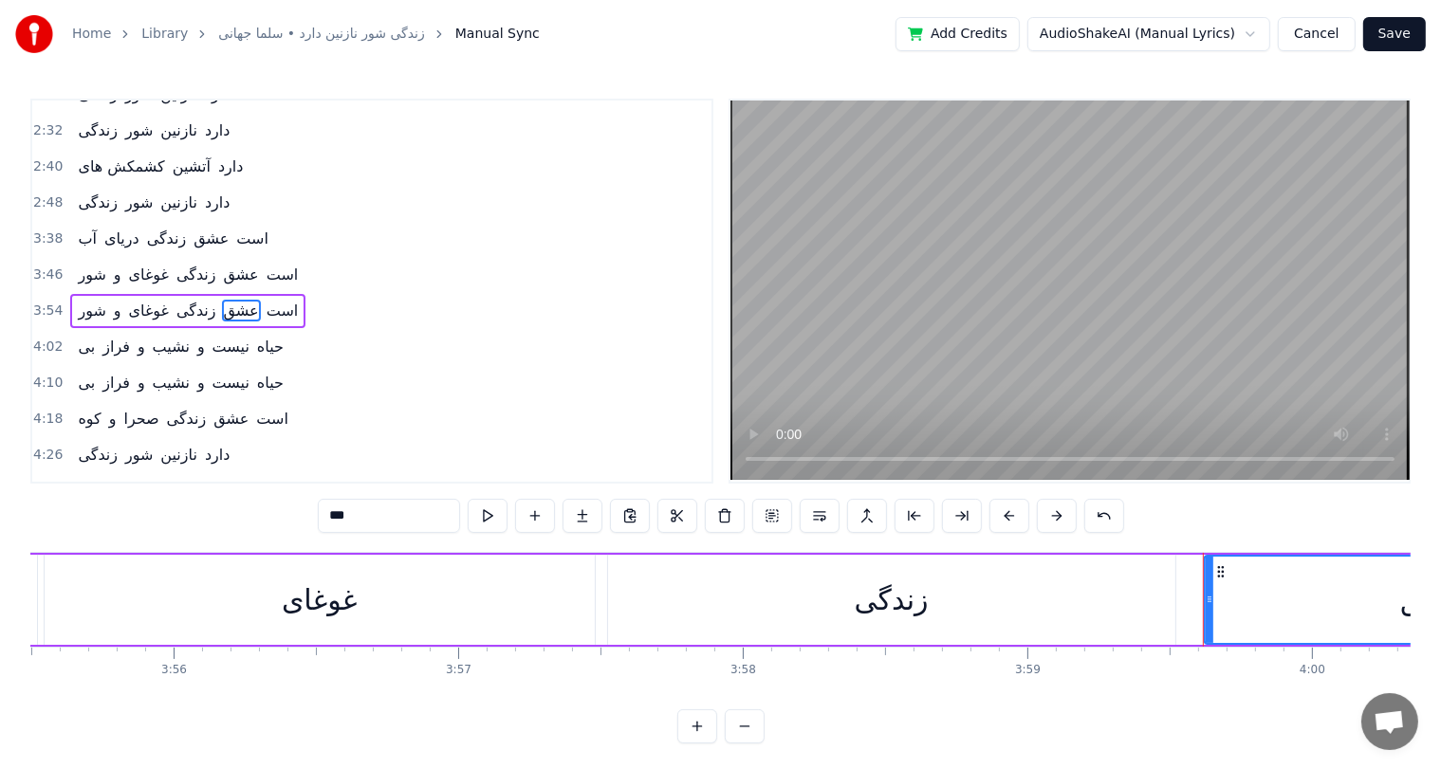
click at [241, 594] on div "غوغای" at bounding box center [320, 600] width 550 height 90
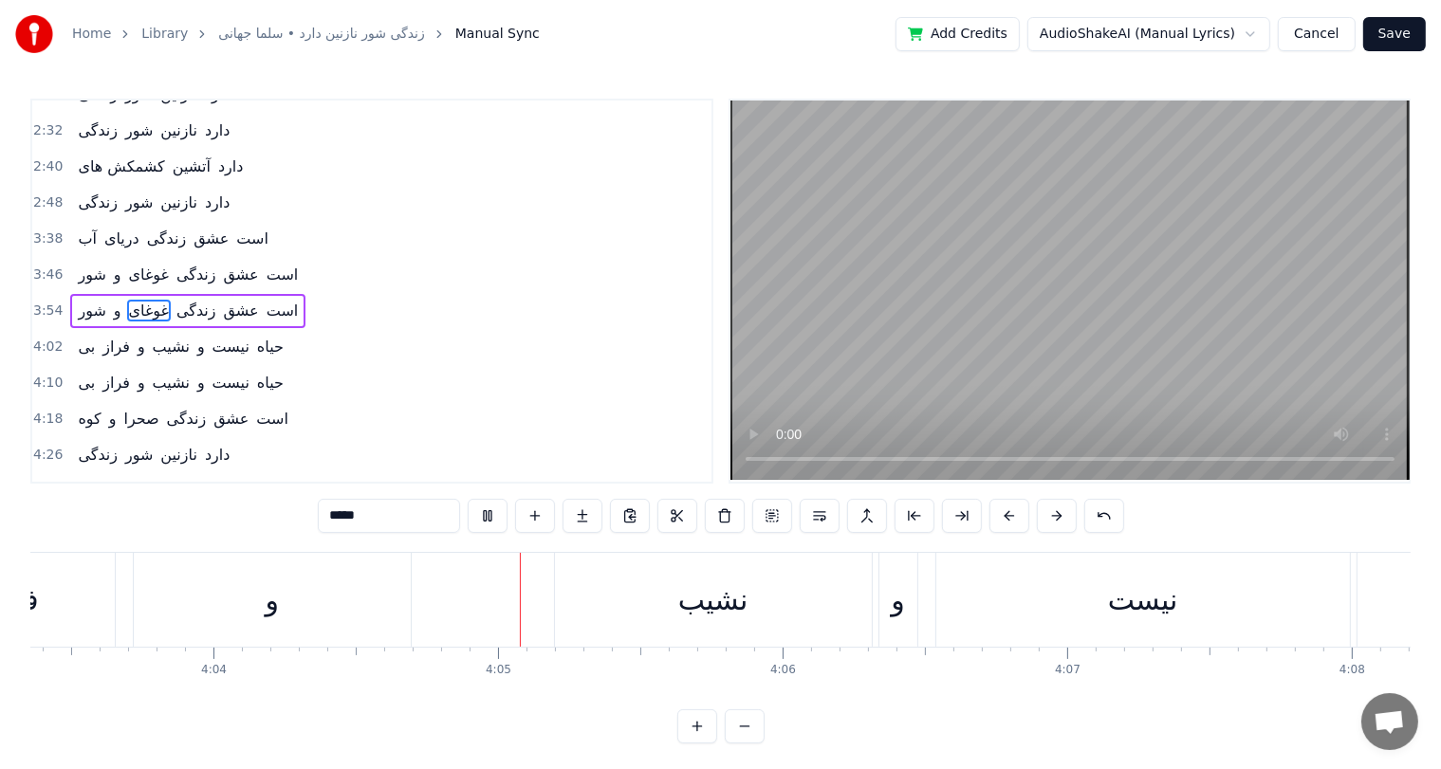
scroll to position [0, 69462]
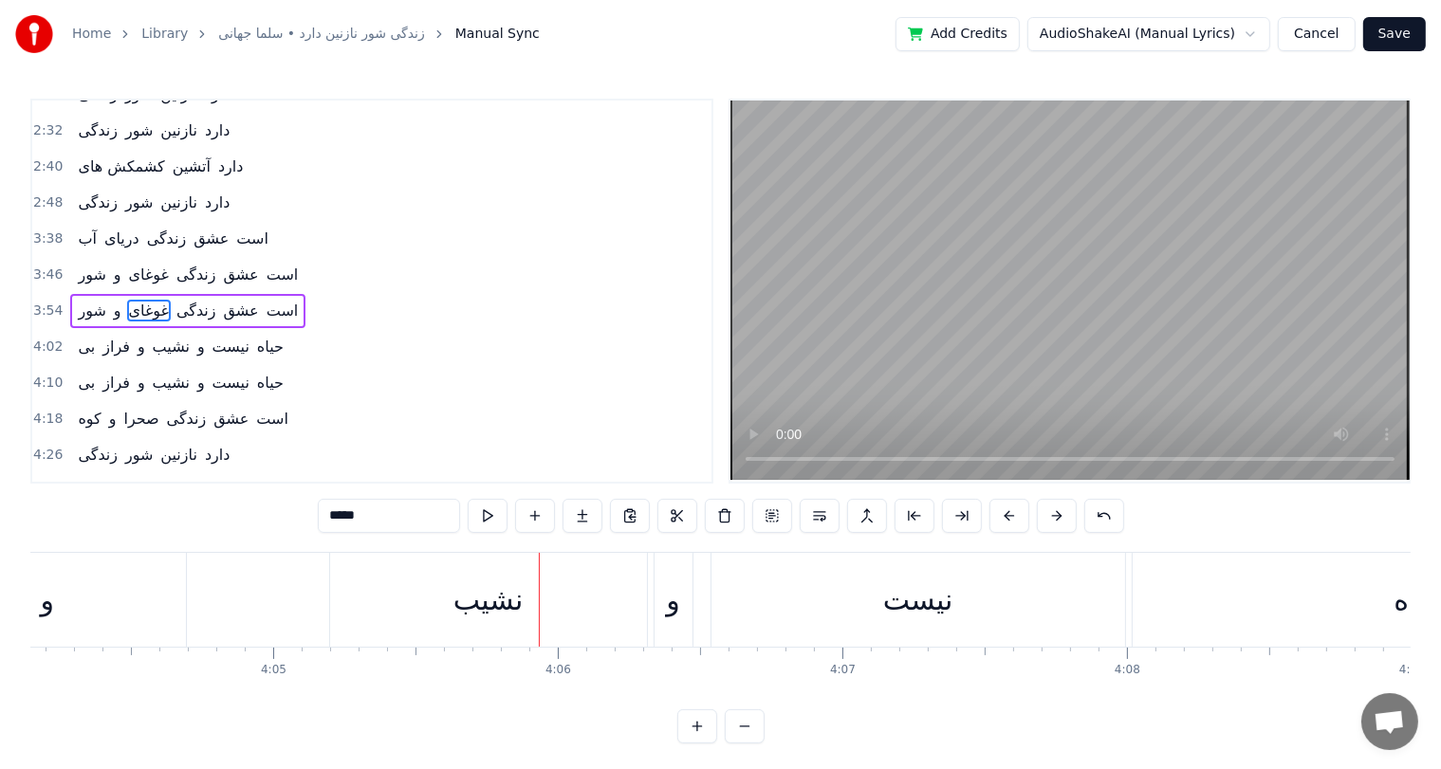
click at [386, 589] on div "نشیب" at bounding box center [488, 600] width 317 height 94
type input "****"
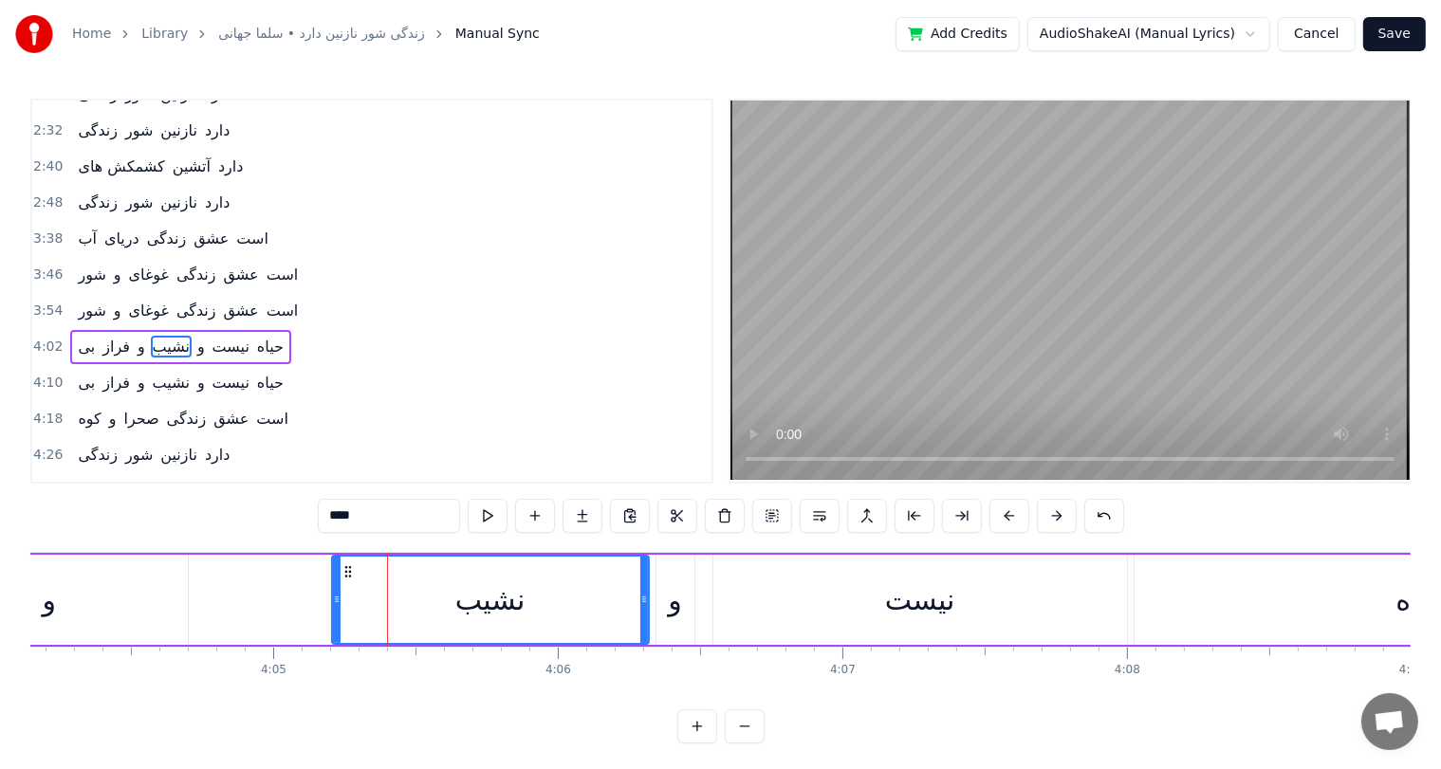
scroll to position [419, 0]
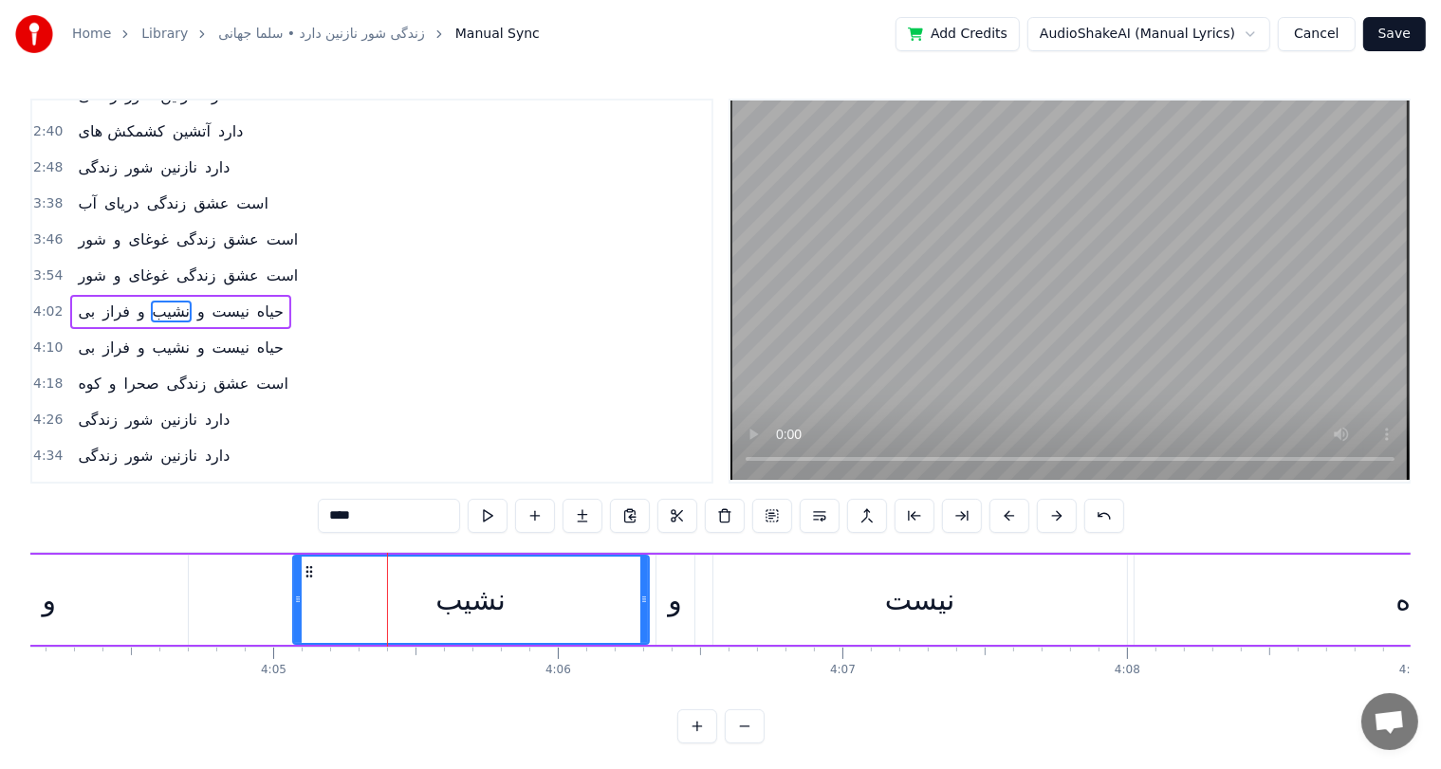
drag, startPoint x: 334, startPoint y: 597, endPoint x: 288, endPoint y: 595, distance: 45.6
click at [294, 595] on icon at bounding box center [298, 599] width 8 height 15
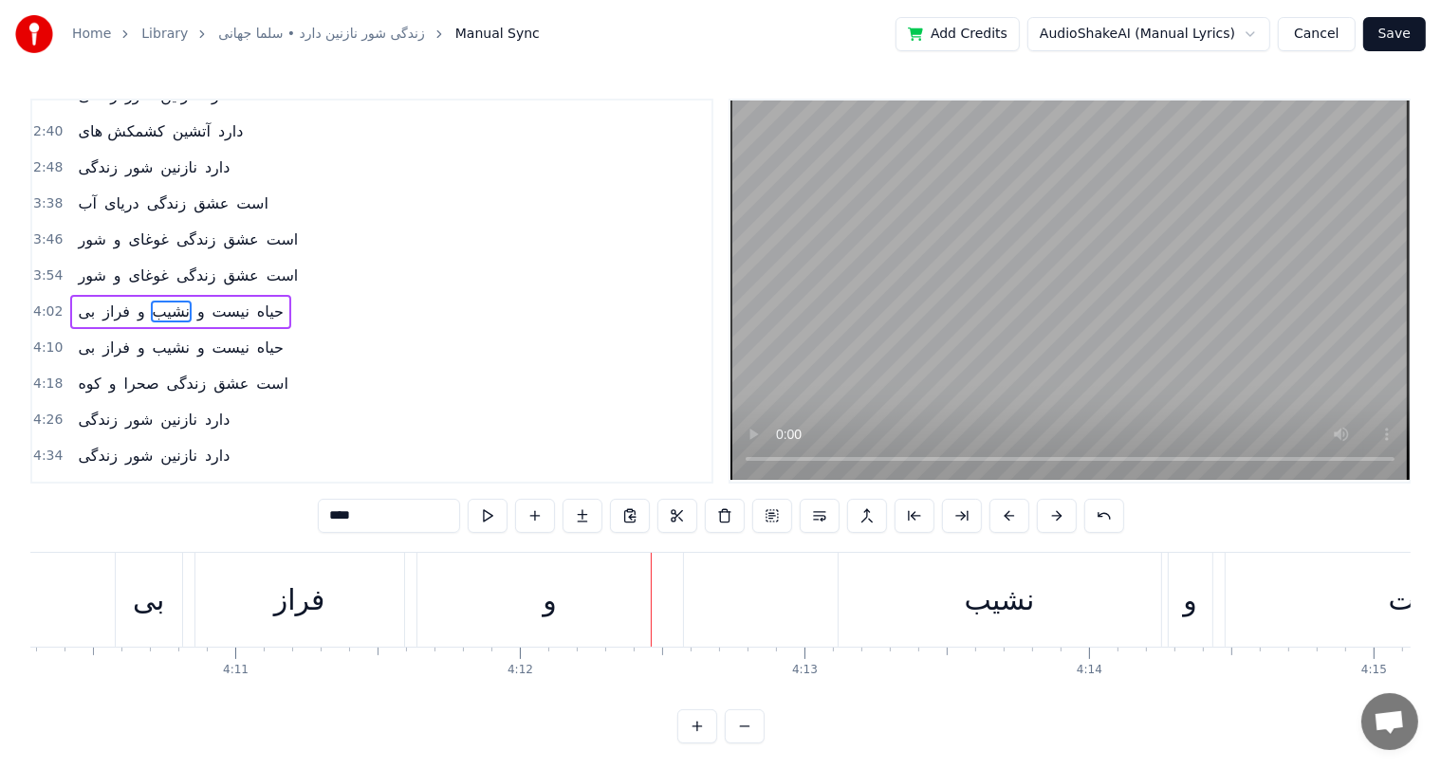
scroll to position [0, 71208]
drag, startPoint x: 914, startPoint y: 613, endPoint x: 896, endPoint y: 593, distance: 26.9
click at [896, 593] on div "نشیب" at bounding box center [997, 600] width 322 height 94
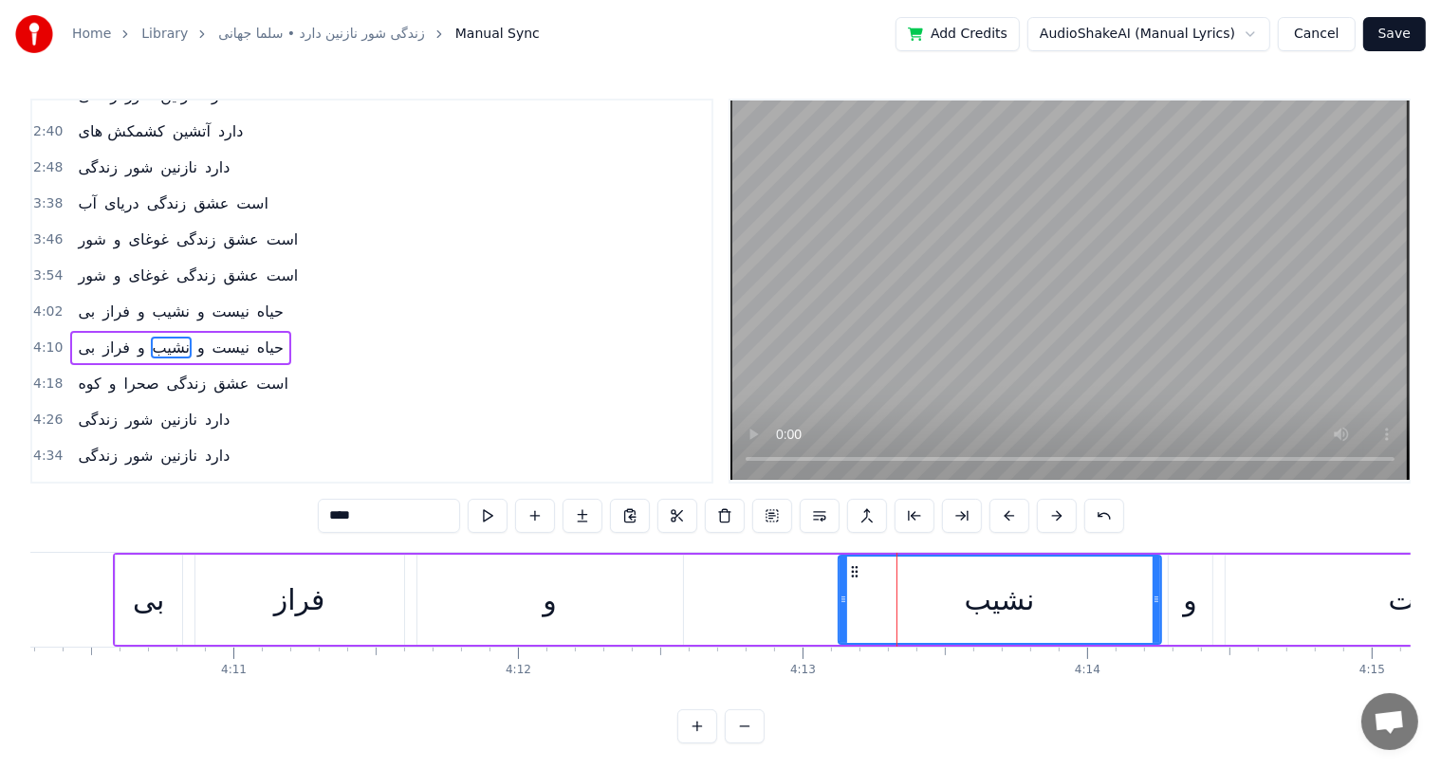
scroll to position [454, 0]
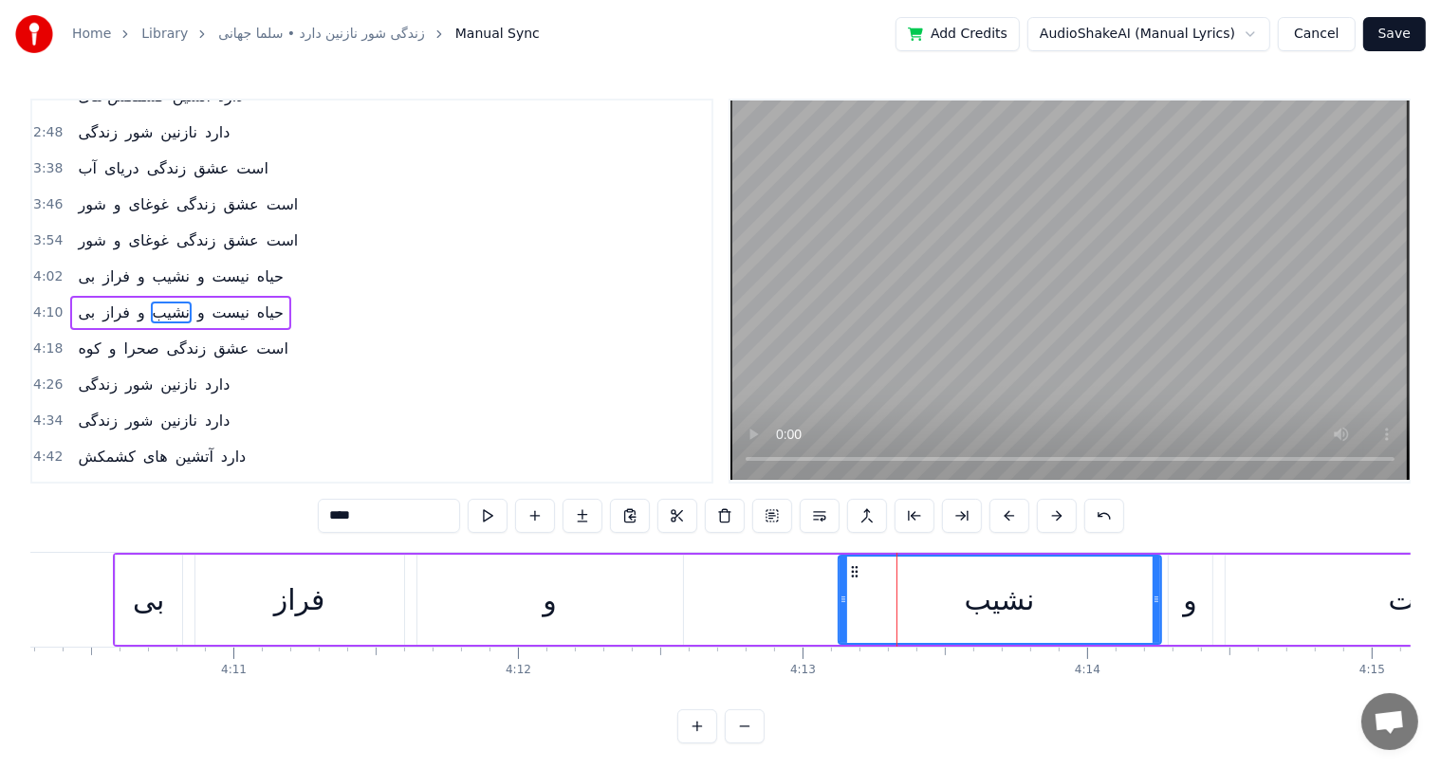
click at [896, 593] on div at bounding box center [896, 600] width 1 height 94
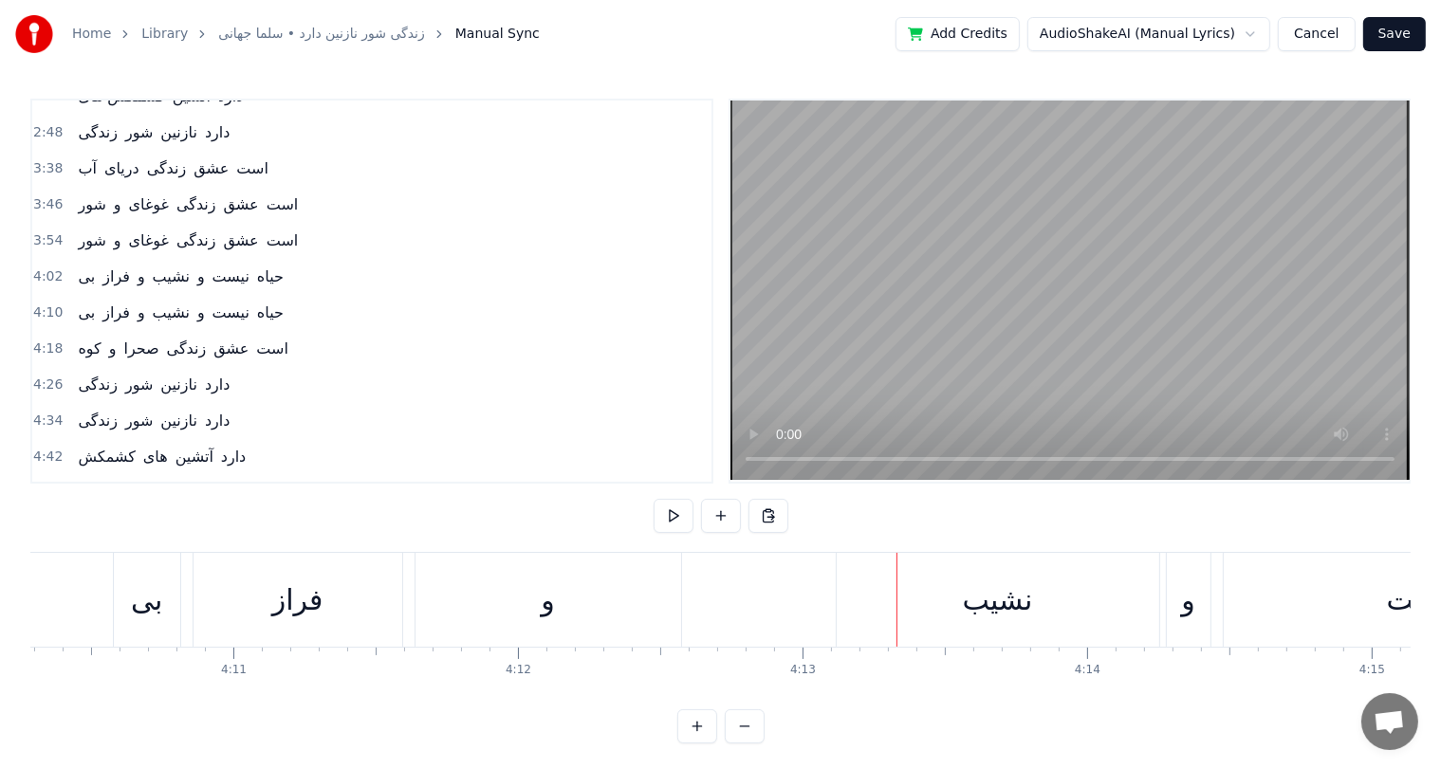
click at [936, 598] on div "نشیب" at bounding box center [997, 600] width 322 height 94
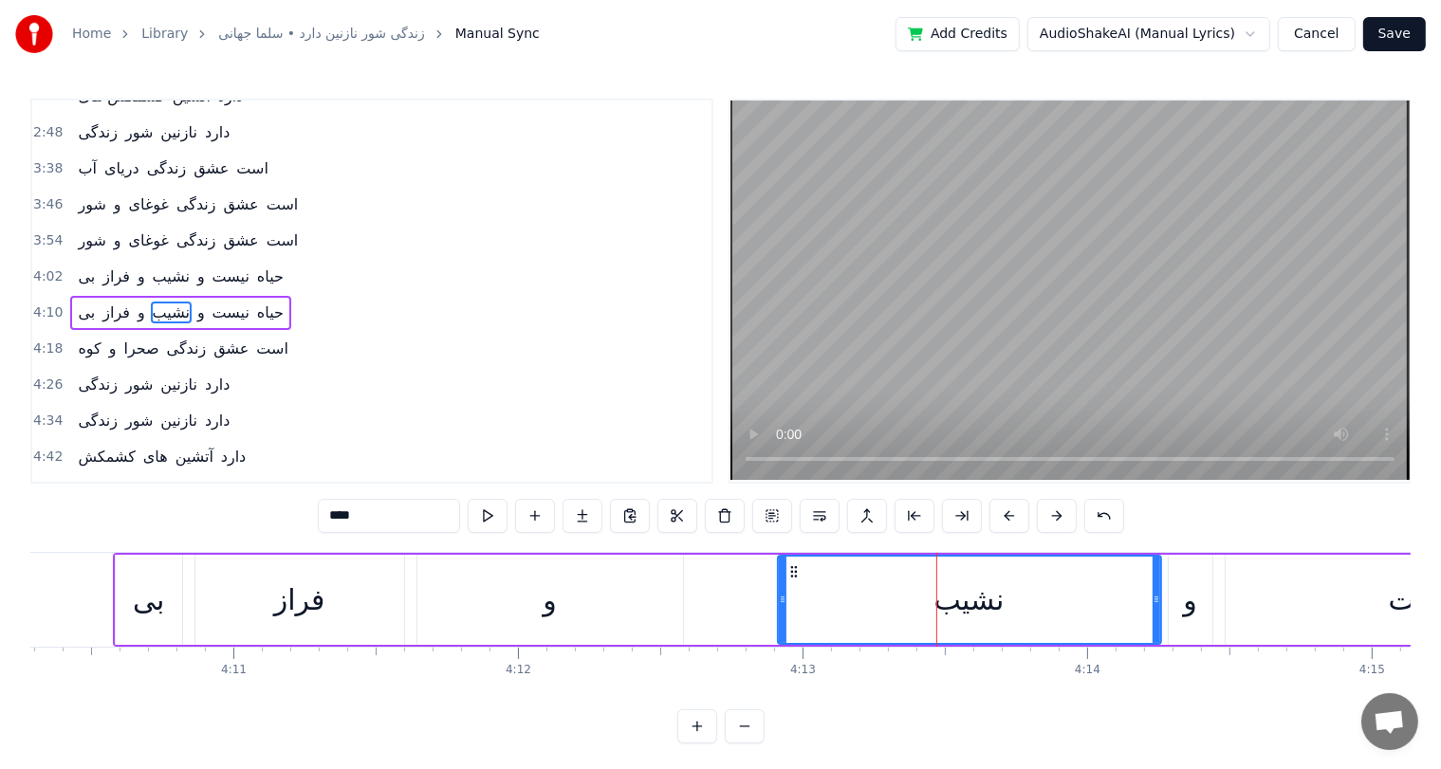
drag, startPoint x: 838, startPoint y: 585, endPoint x: 778, endPoint y: 592, distance: 61.1
click at [779, 592] on div at bounding box center [783, 600] width 8 height 86
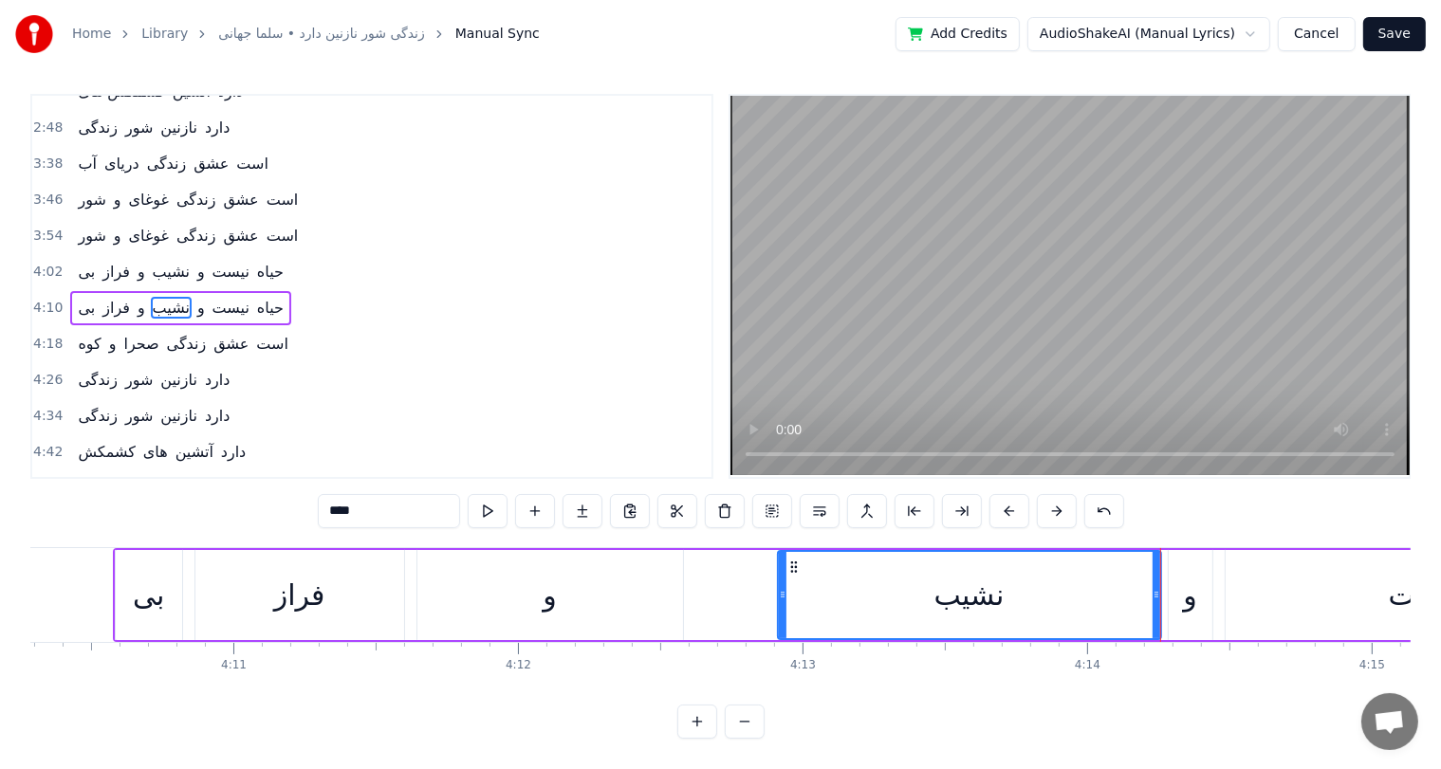
click at [636, 584] on div "و" at bounding box center [550, 595] width 266 height 90
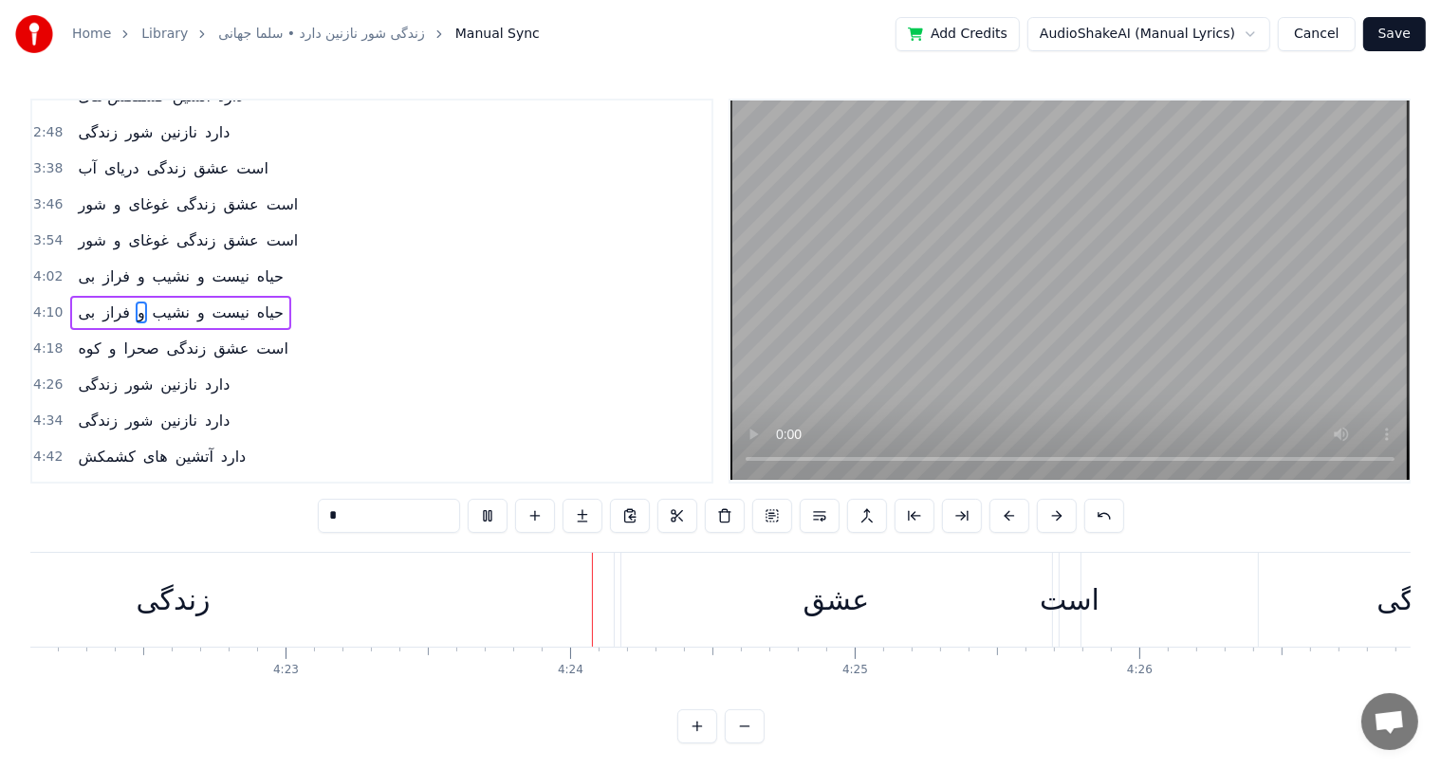
scroll to position [0, 74881]
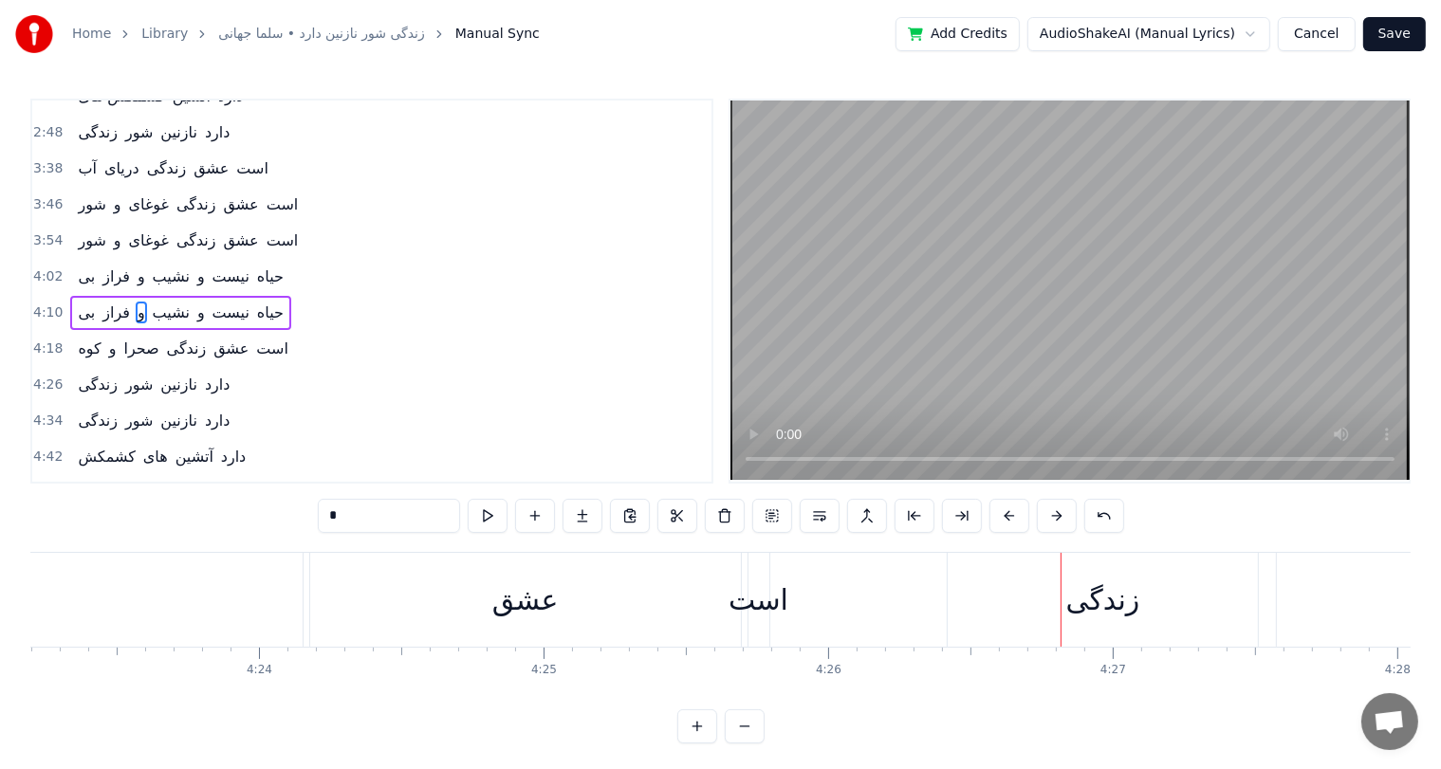
click at [618, 591] on div "عشق" at bounding box center [525, 600] width 431 height 94
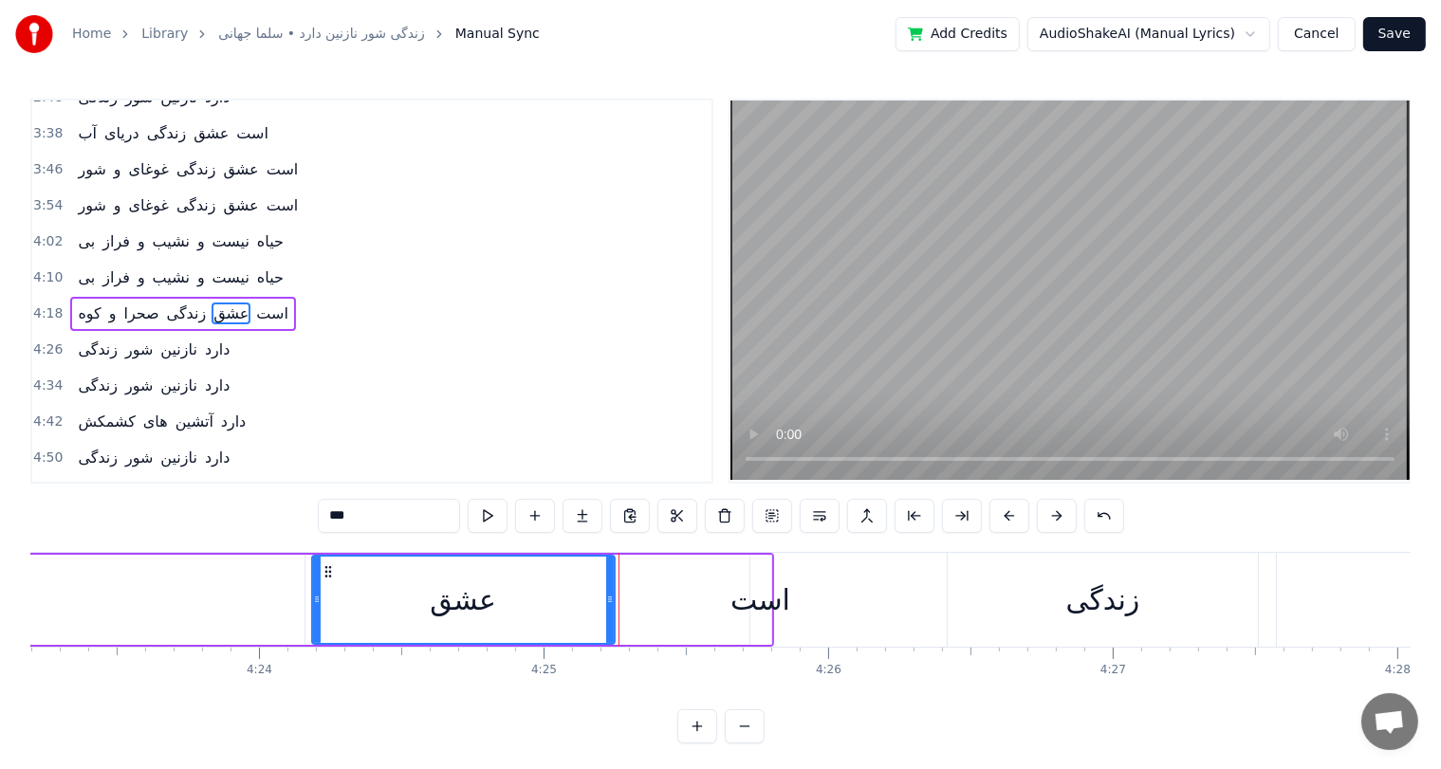
drag, startPoint x: 735, startPoint y: 597, endPoint x: 607, endPoint y: 603, distance: 128.2
click at [607, 603] on icon at bounding box center [610, 599] width 8 height 15
click at [743, 603] on div "است" at bounding box center [760, 599] width 60 height 43
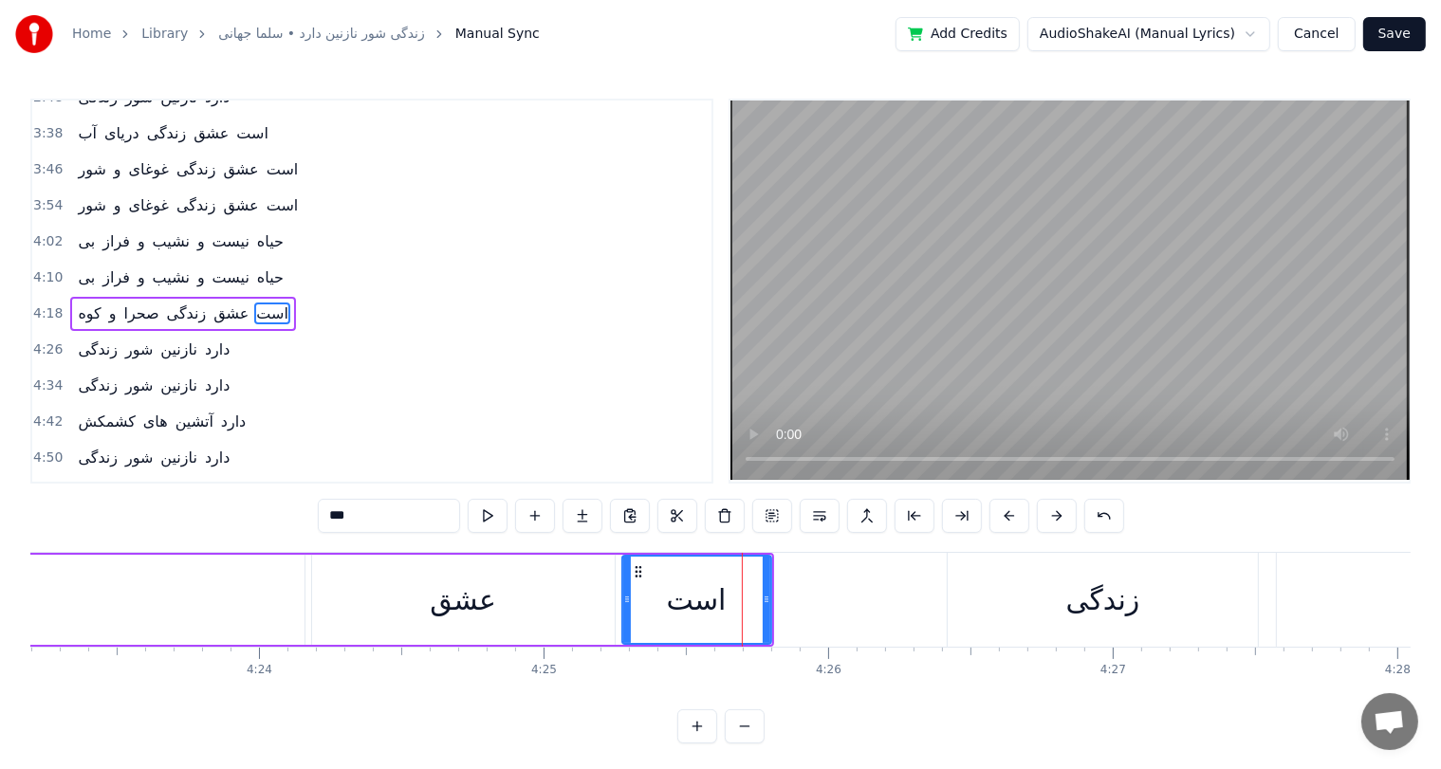
drag, startPoint x: 750, startPoint y: 603, endPoint x: 618, endPoint y: 612, distance: 132.1
click at [623, 612] on div at bounding box center [627, 600] width 8 height 86
drag, startPoint x: 769, startPoint y: 594, endPoint x: 758, endPoint y: 597, distance: 12.0
click at [758, 597] on icon at bounding box center [755, 599] width 8 height 15
drag, startPoint x: 758, startPoint y: 597, endPoint x: 778, endPoint y: 597, distance: 19.9
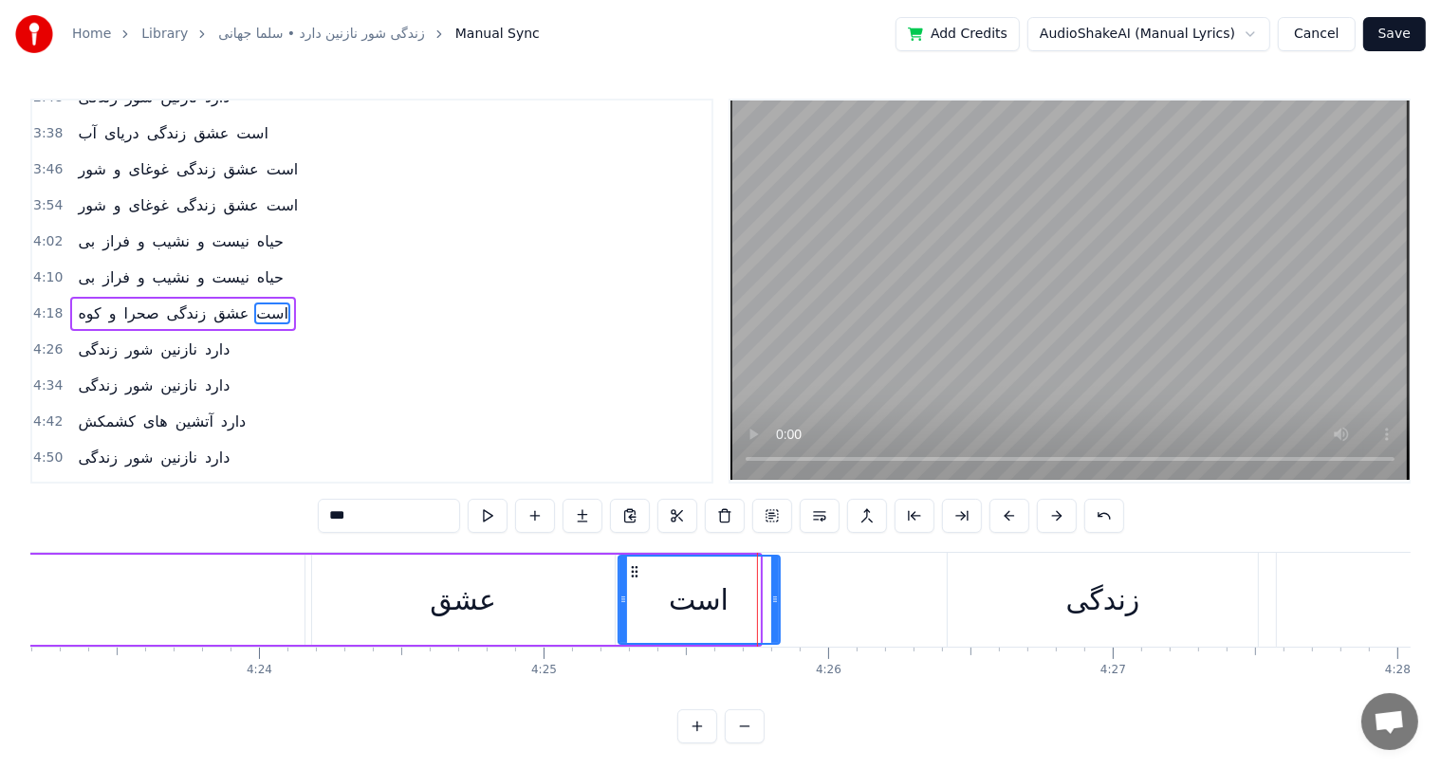
click at [778, 597] on div "است" at bounding box center [698, 600] width 163 height 90
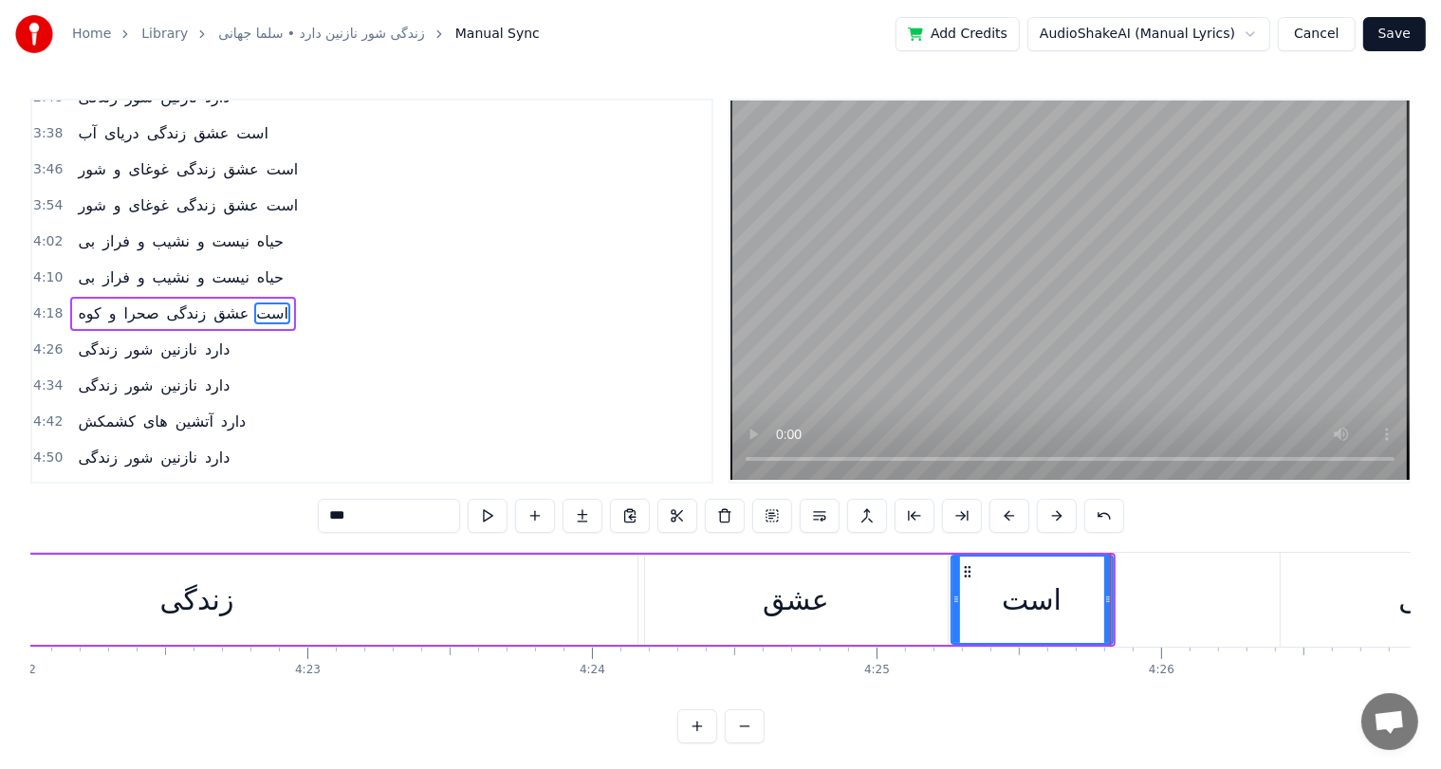
scroll to position [0, 74548]
click at [277, 607] on div "زندگی" at bounding box center [198, 600] width 880 height 90
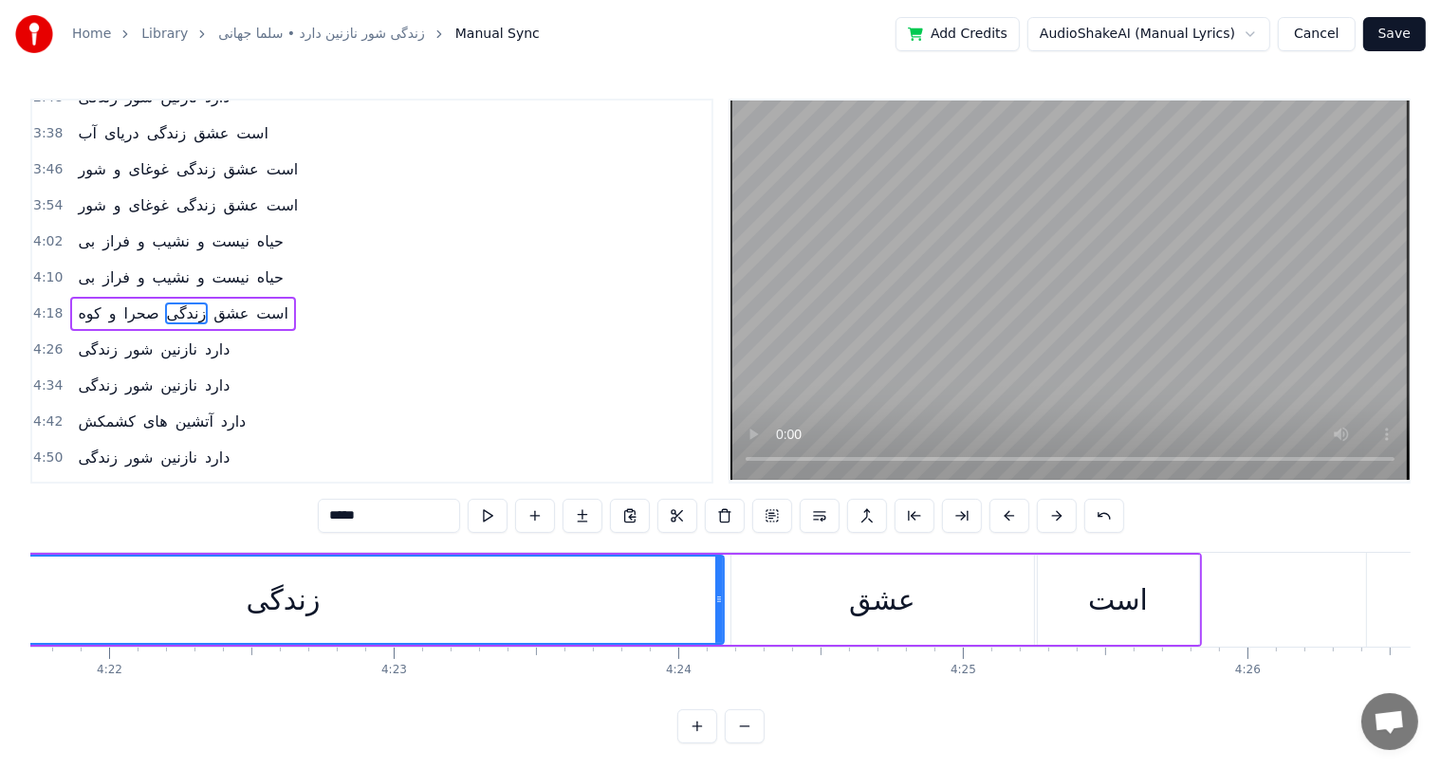
scroll to position [0, 74435]
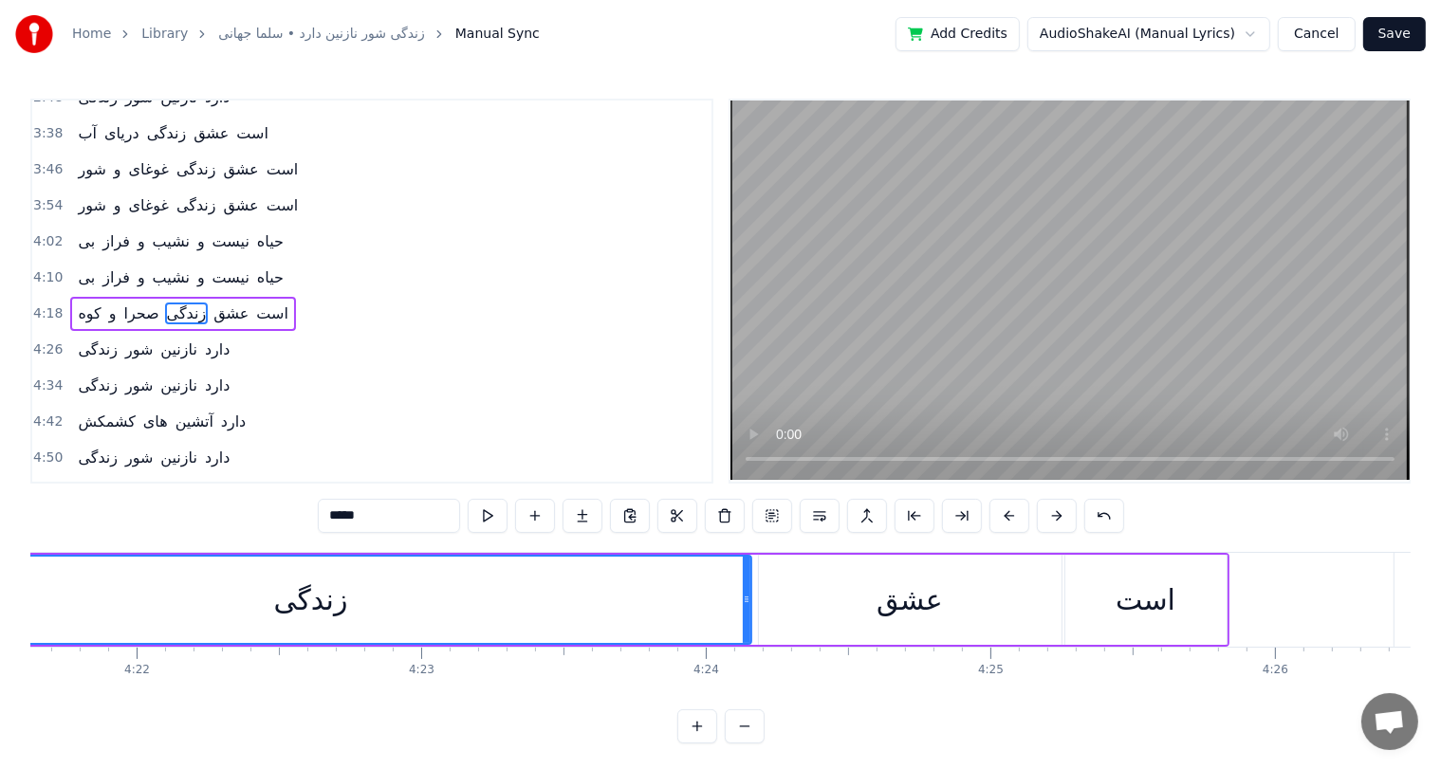
click at [546, 604] on div "زندگی" at bounding box center [311, 600] width 878 height 86
drag, startPoint x: 744, startPoint y: 596, endPoint x: 717, endPoint y: 598, distance: 26.7
click at [718, 598] on icon at bounding box center [722, 599] width 8 height 15
click at [877, 602] on div "عشق" at bounding box center [909, 599] width 66 height 43
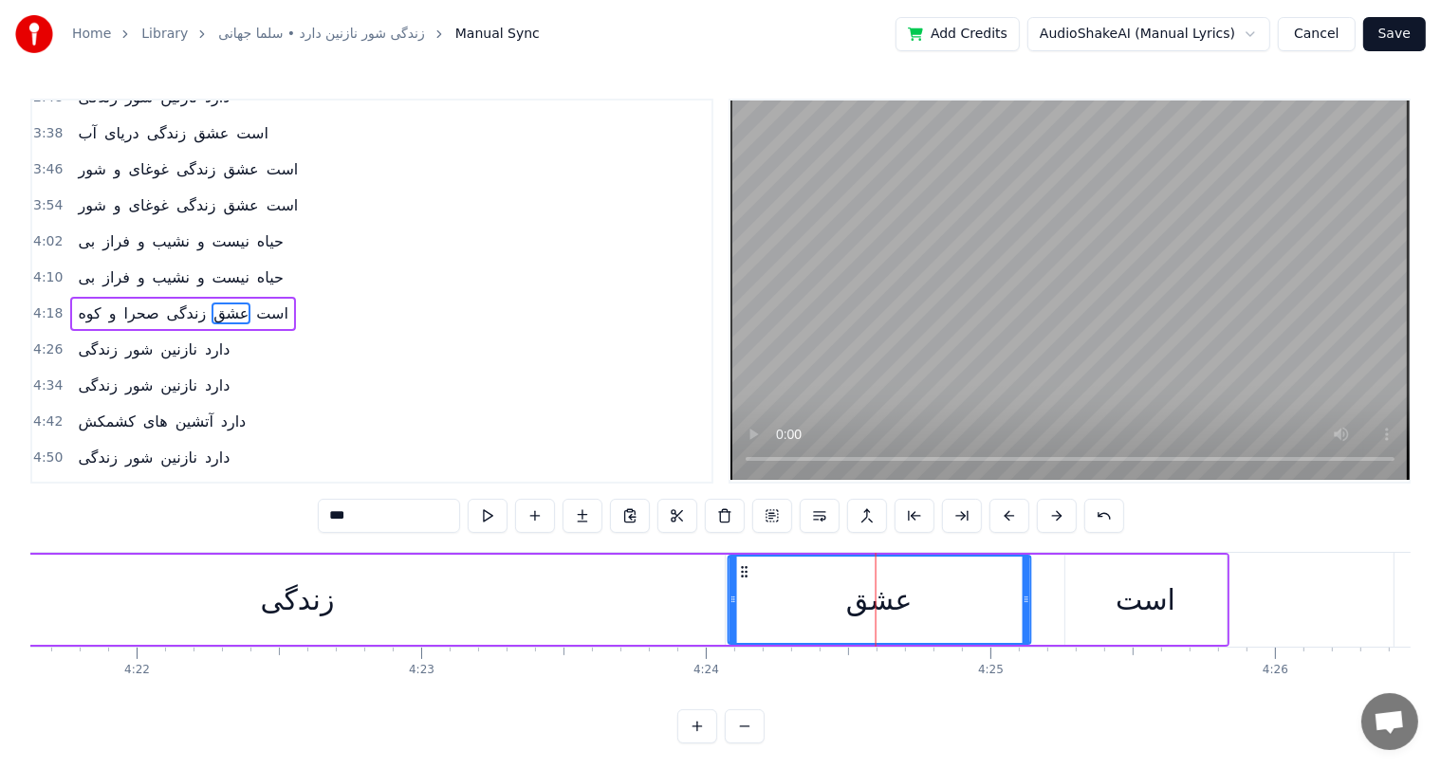
drag, startPoint x: 773, startPoint y: 567, endPoint x: 742, endPoint y: 569, distance: 31.4
click at [742, 569] on icon at bounding box center [744, 571] width 15 height 15
click at [1123, 590] on div "است" at bounding box center [1145, 599] width 60 height 43
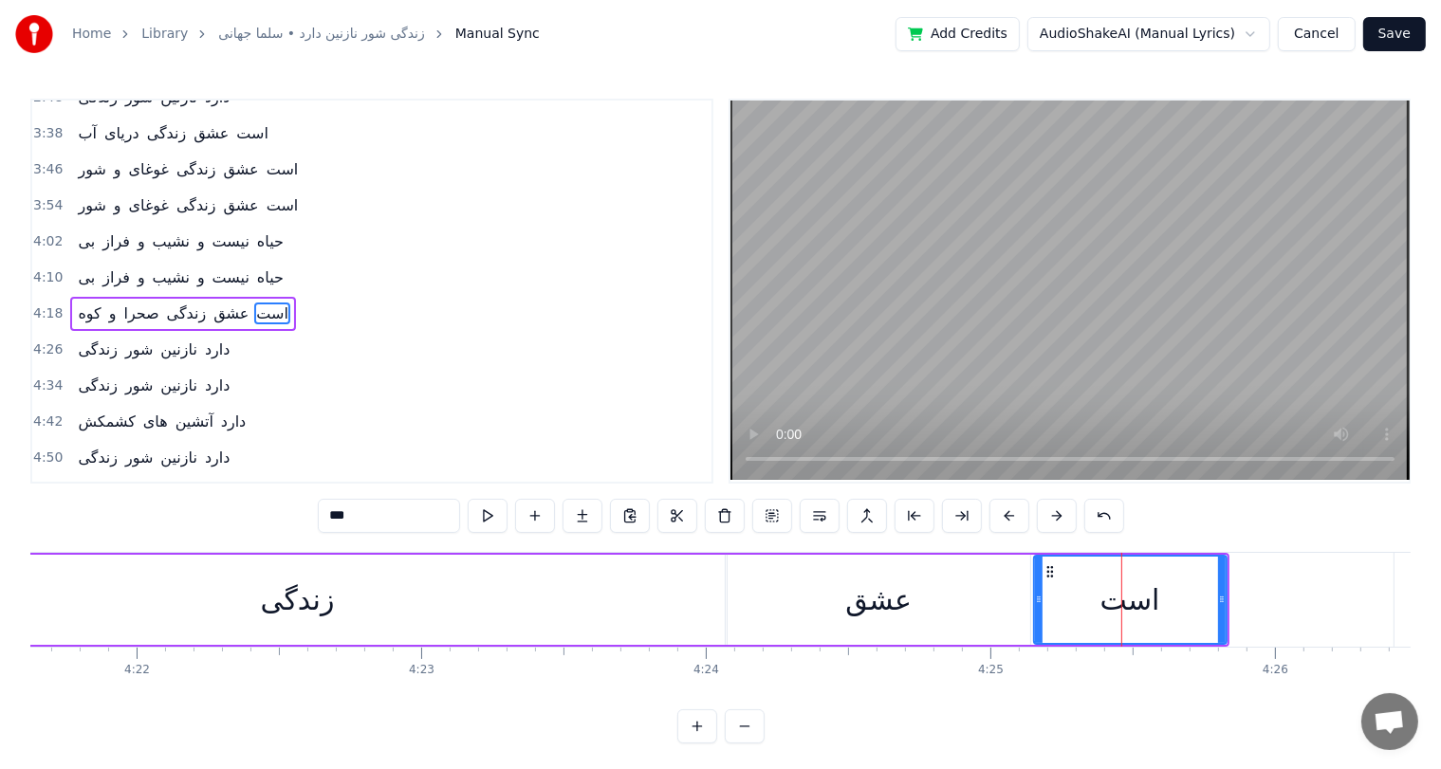
drag, startPoint x: 1064, startPoint y: 594, endPoint x: 1033, endPoint y: 595, distance: 31.3
click at [1035, 595] on icon at bounding box center [1039, 599] width 8 height 15
click at [307, 634] on div "زندگی" at bounding box center [298, 600] width 854 height 90
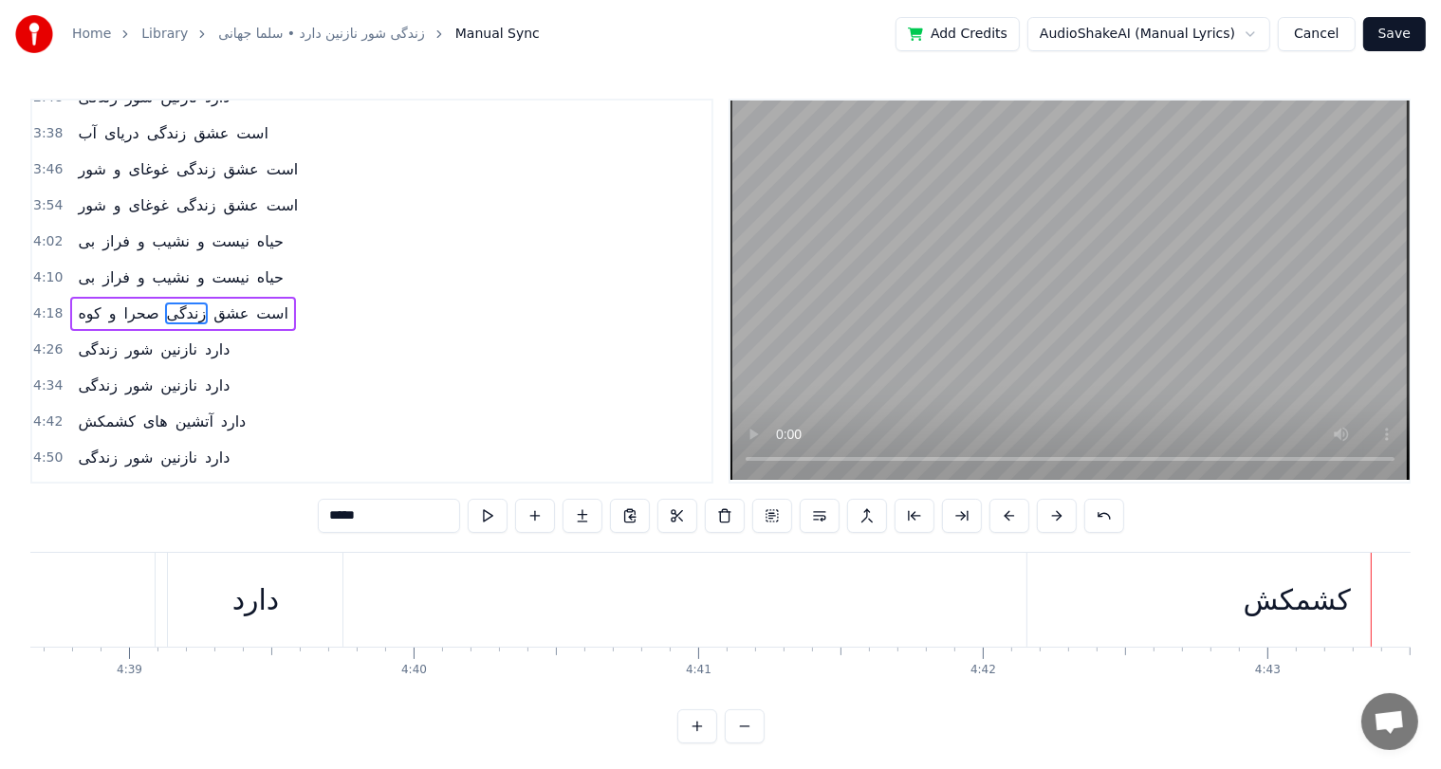
scroll to position [0, 79167]
click at [361, 591] on div "دارد" at bounding box center [367, 599] width 47 height 43
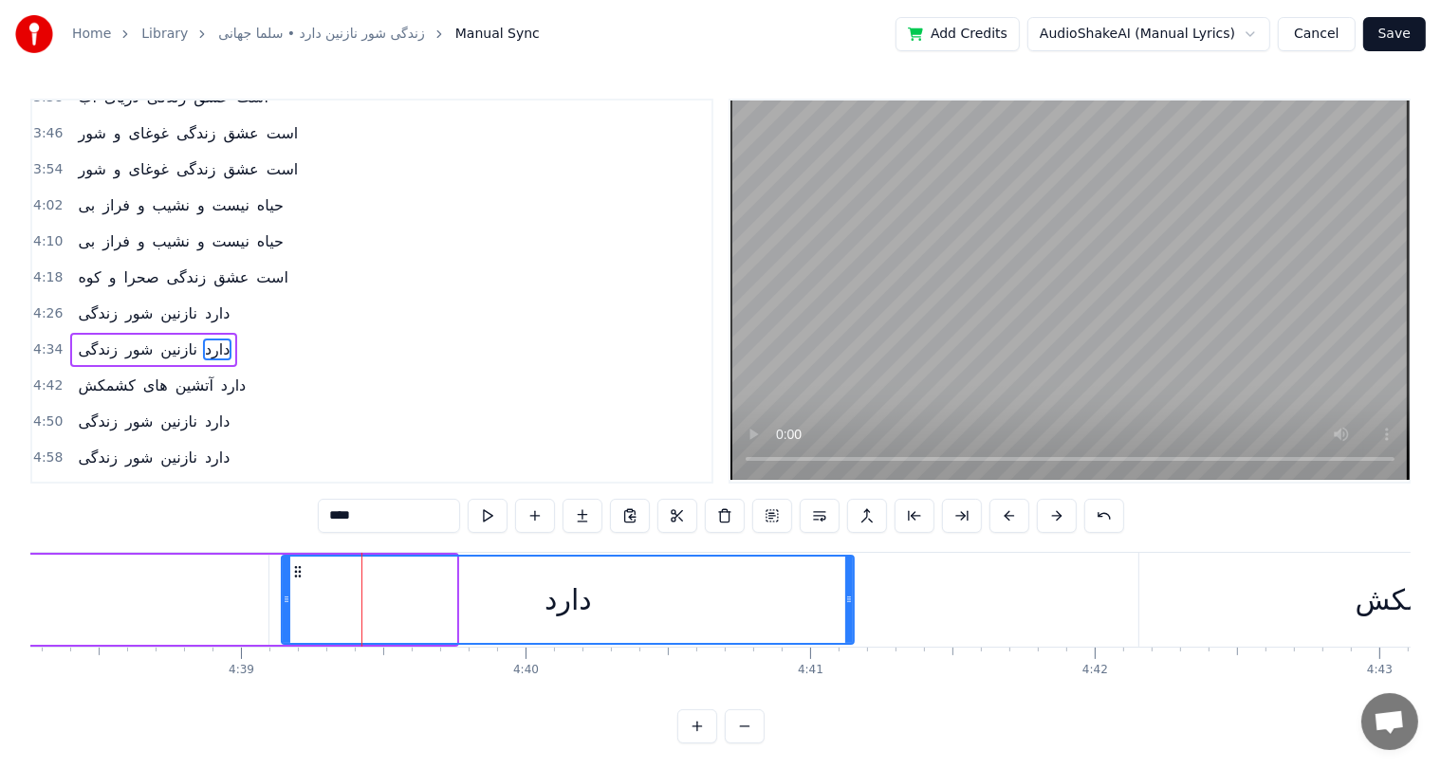
drag, startPoint x: 452, startPoint y: 592, endPoint x: 850, endPoint y: 567, distance: 398.1
click at [850, 567] on div at bounding box center [849, 600] width 8 height 86
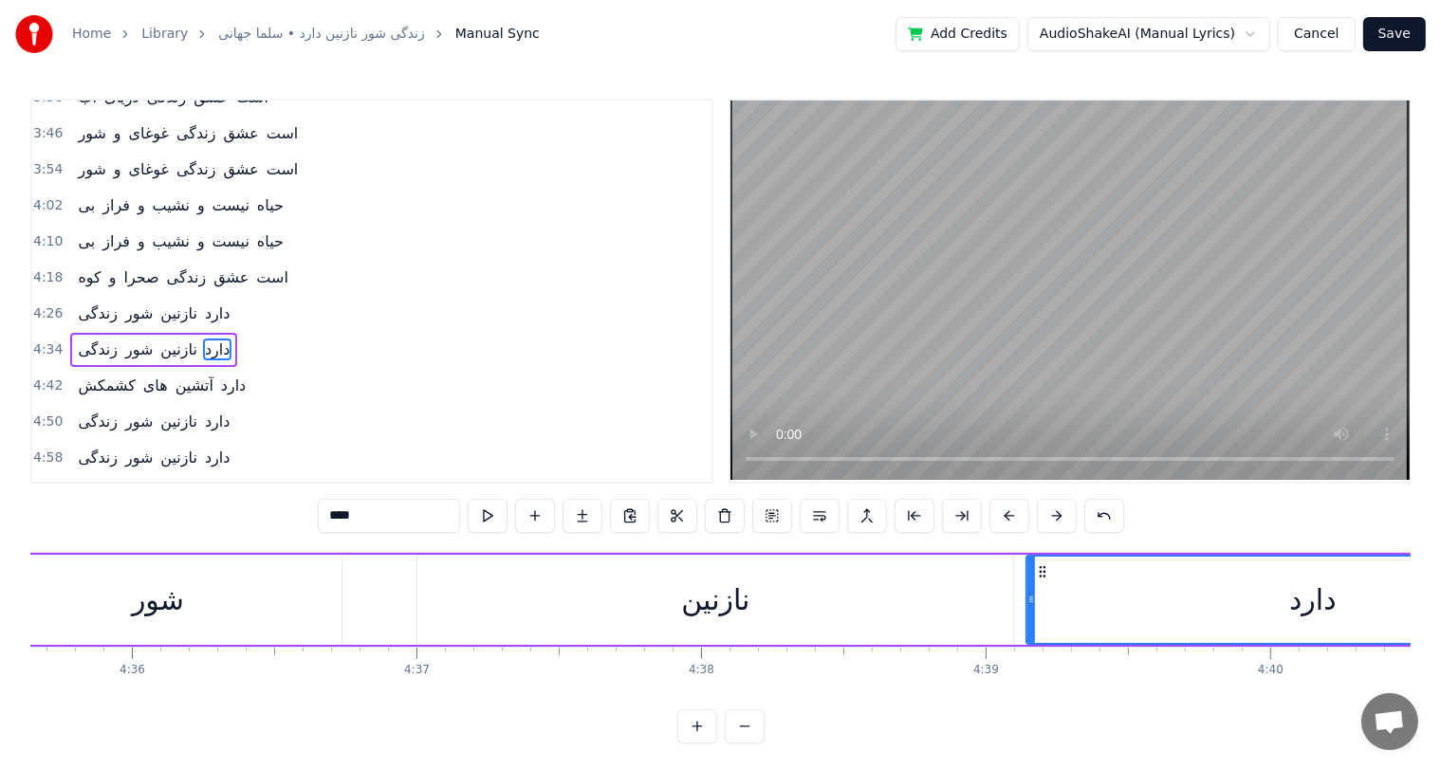
scroll to position [0, 78415]
click at [253, 575] on div "شور" at bounding box center [165, 600] width 368 height 90
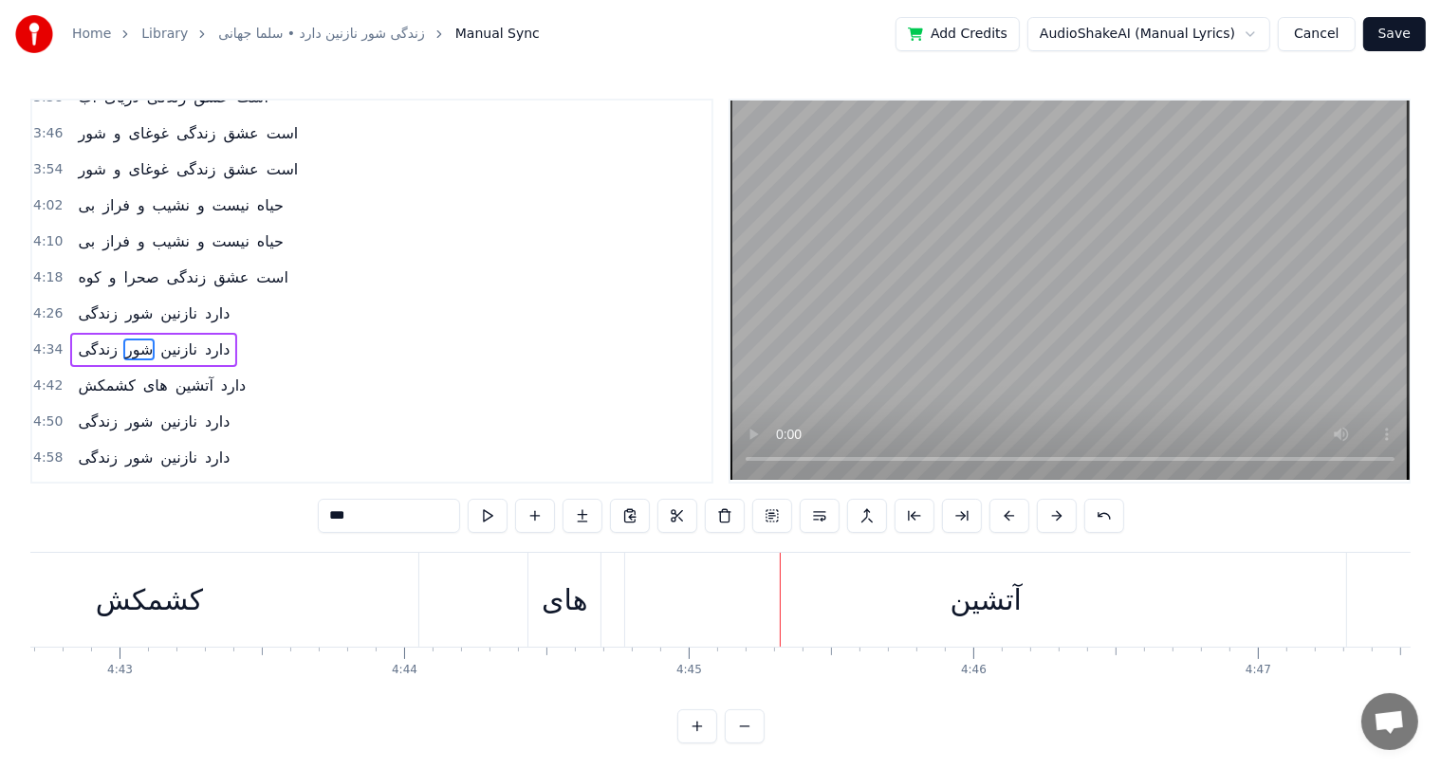
scroll to position [0, 80422]
click at [584, 599] on div "های" at bounding box center [569, 599] width 46 height 43
type input "***"
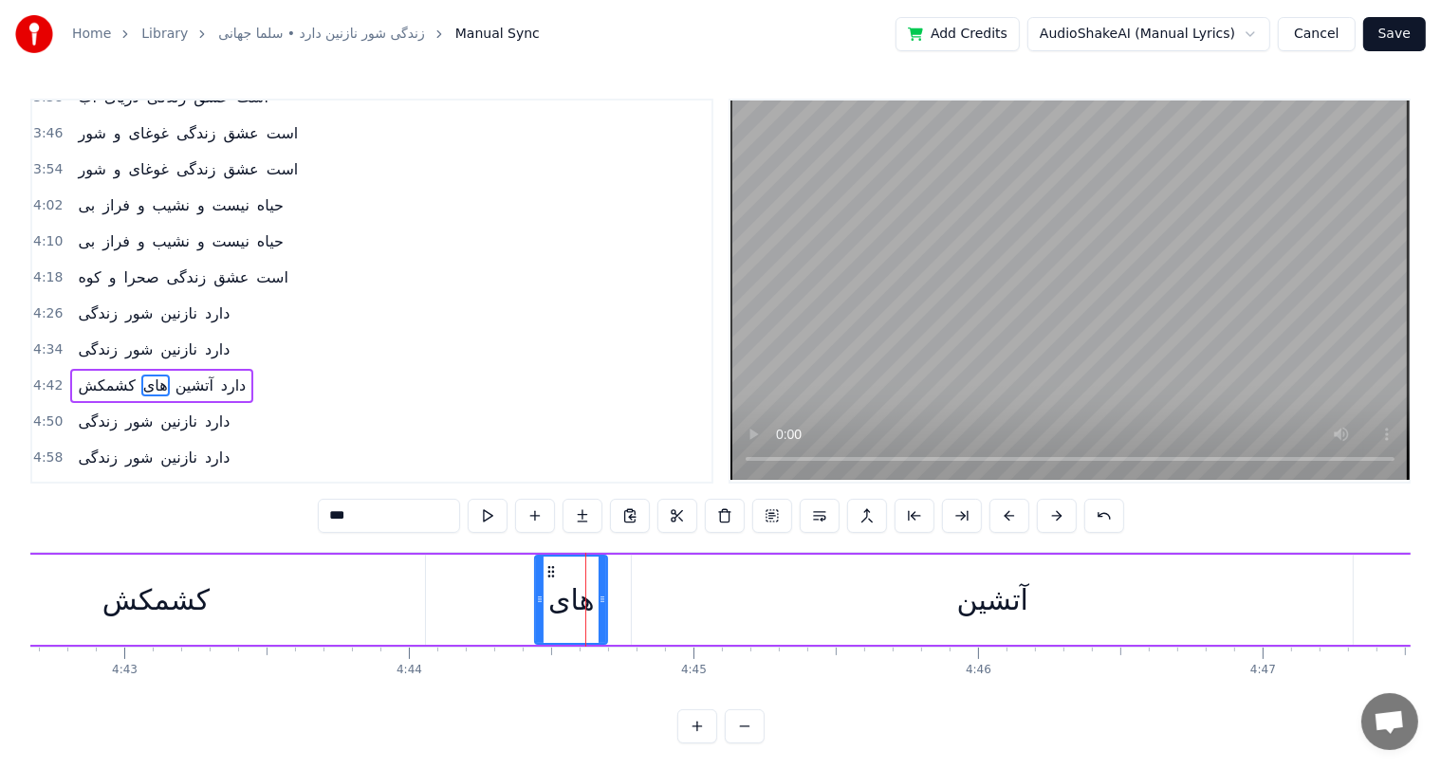
click at [718, 520] on button at bounding box center [725, 516] width 40 height 34
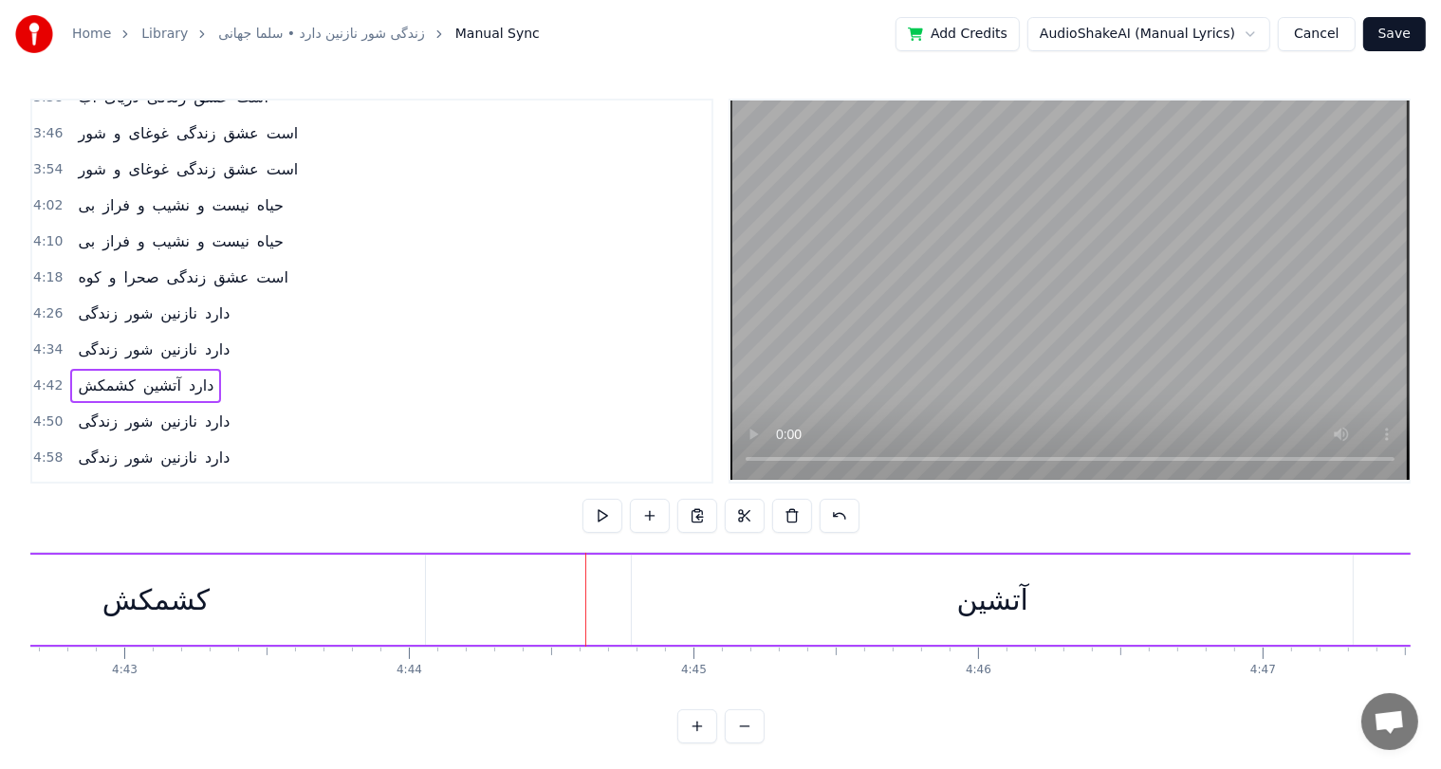
click at [147, 615] on div "کشمکش" at bounding box center [155, 599] width 107 height 43
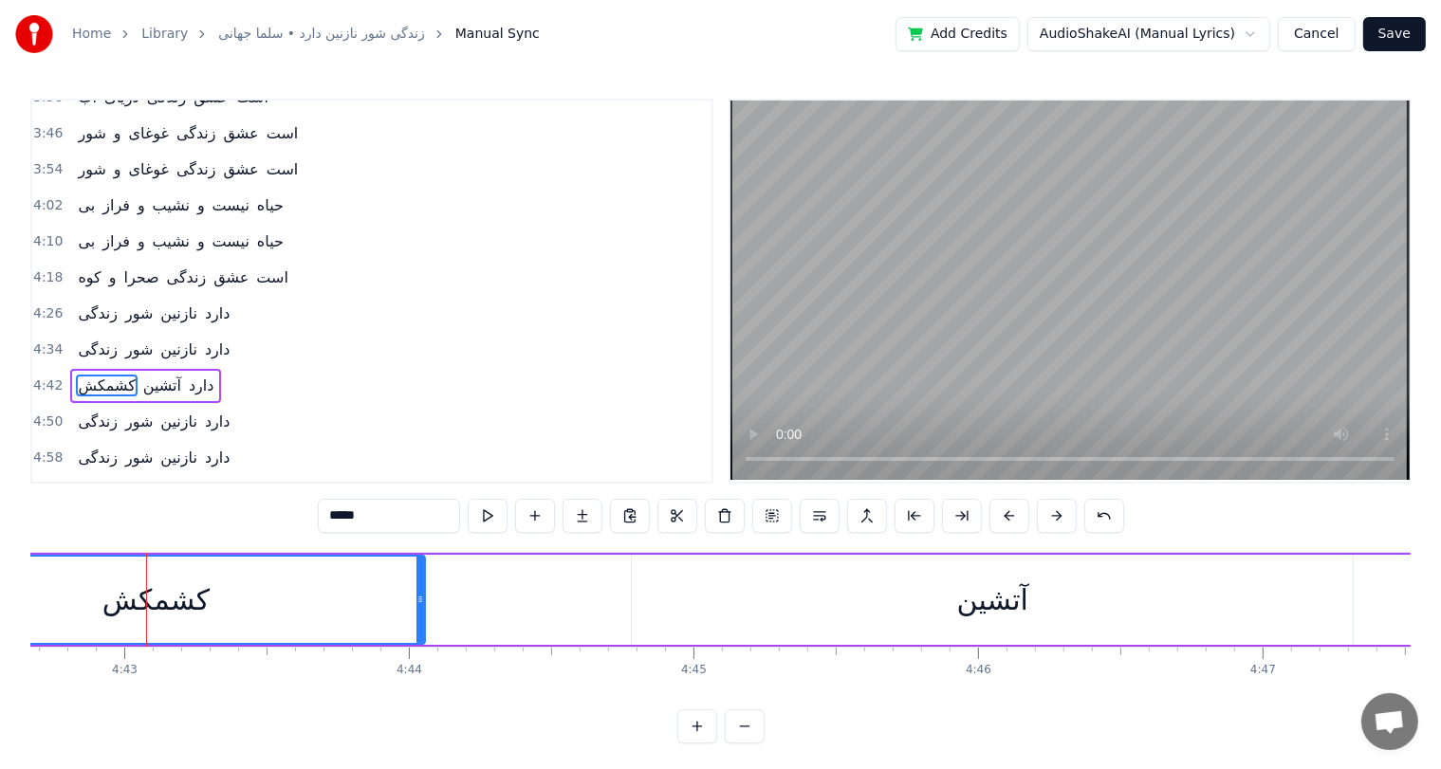
click at [410, 504] on input "*****" at bounding box center [389, 516] width 142 height 34
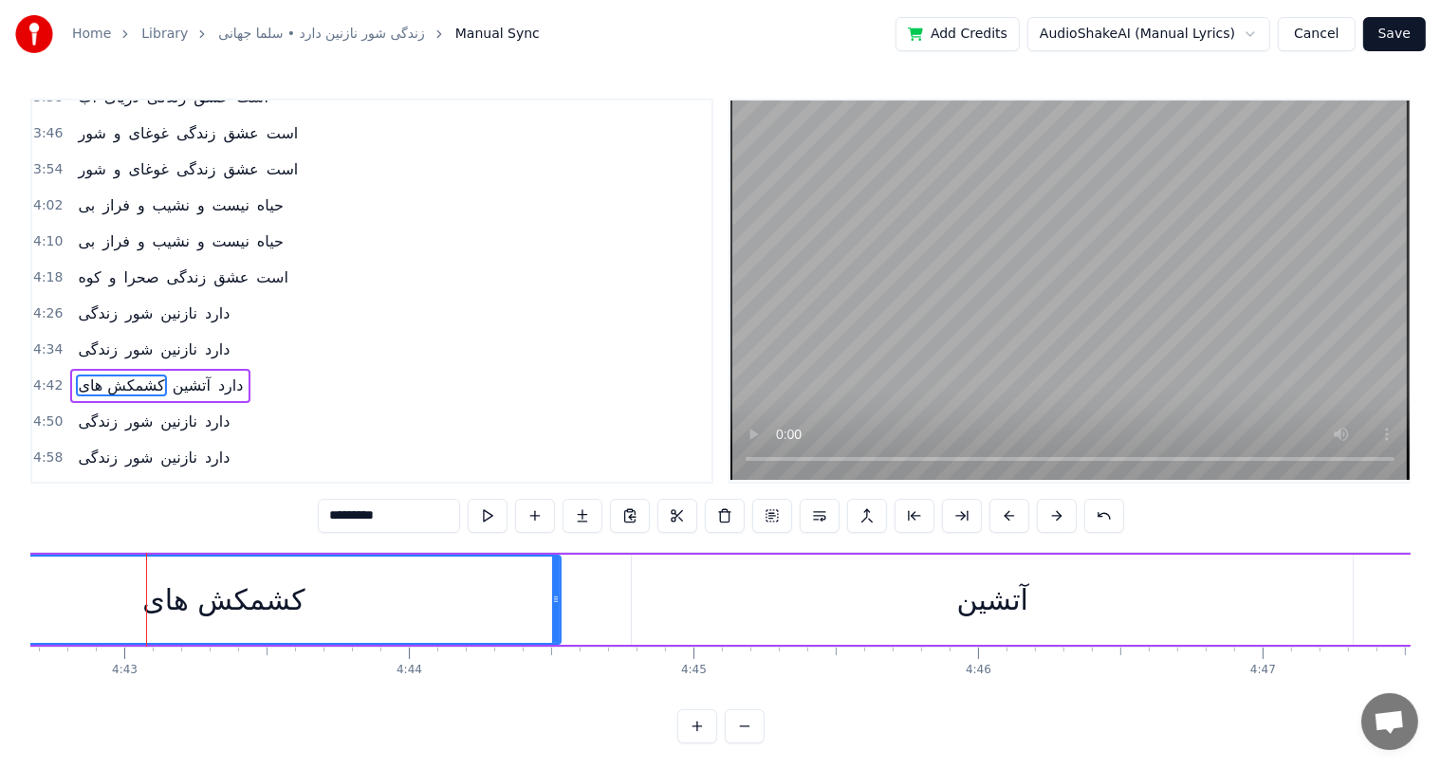
drag, startPoint x: 418, startPoint y: 605, endPoint x: 554, endPoint y: 604, distance: 135.6
click at [554, 604] on icon at bounding box center [556, 599] width 8 height 15
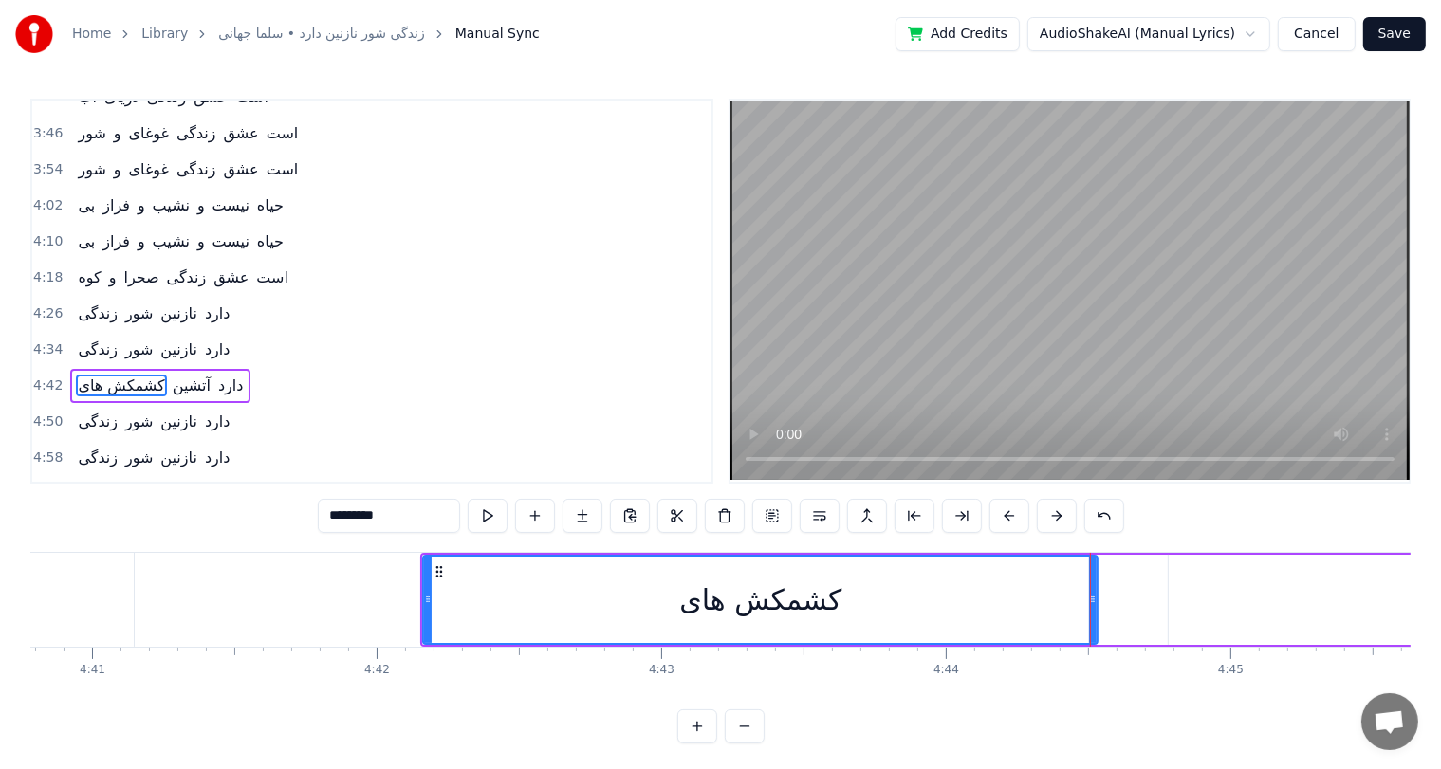
scroll to position [0, 79883]
type input "*********"
click at [554, 604] on div "کشمکش های" at bounding box center [762, 600] width 672 height 86
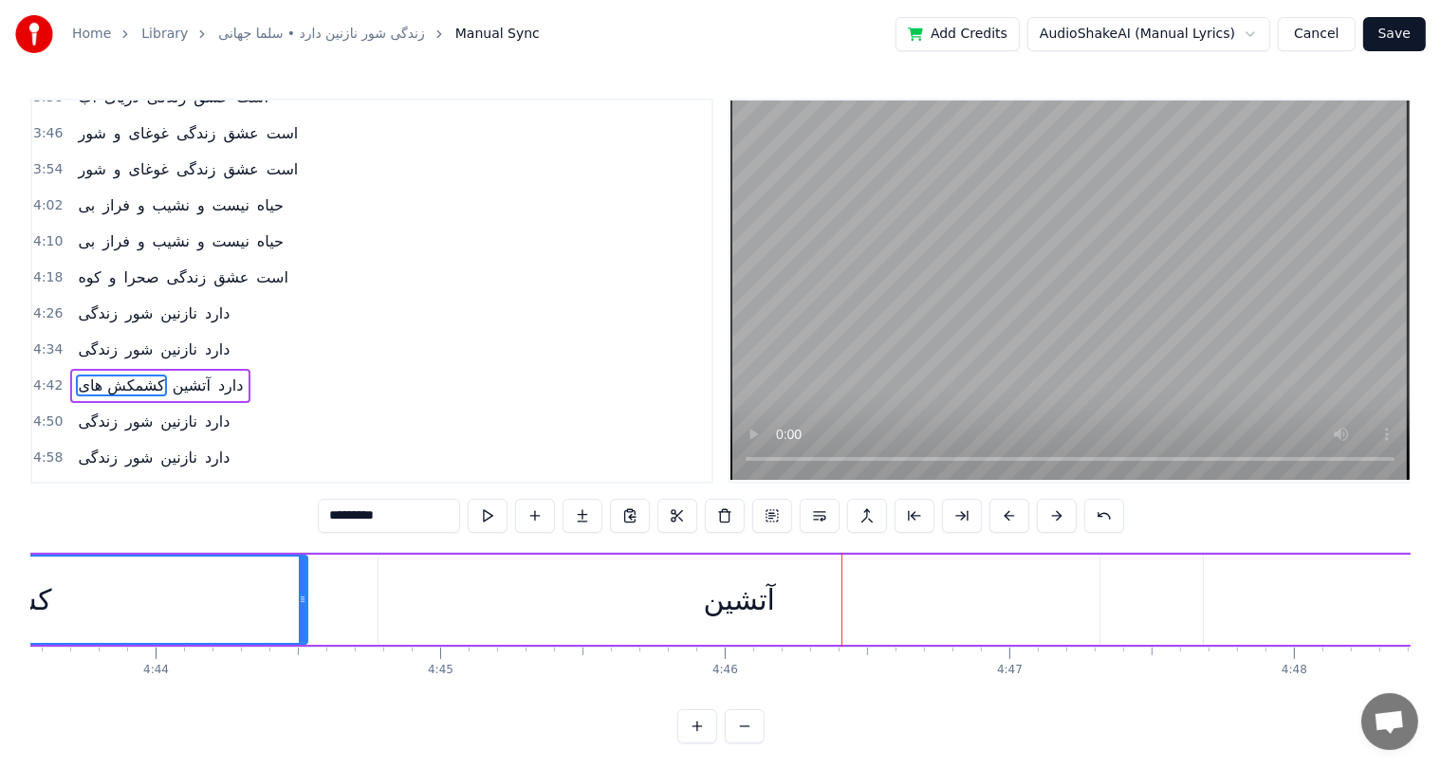
scroll to position [0, 80675]
drag, startPoint x: 303, startPoint y: 593, endPoint x: 338, endPoint y: 596, distance: 35.2
click at [338, 596] on icon at bounding box center [338, 599] width 8 height 15
drag, startPoint x: 338, startPoint y: 596, endPoint x: 351, endPoint y: 598, distance: 13.6
click at [351, 598] on icon at bounding box center [351, 599] width 8 height 15
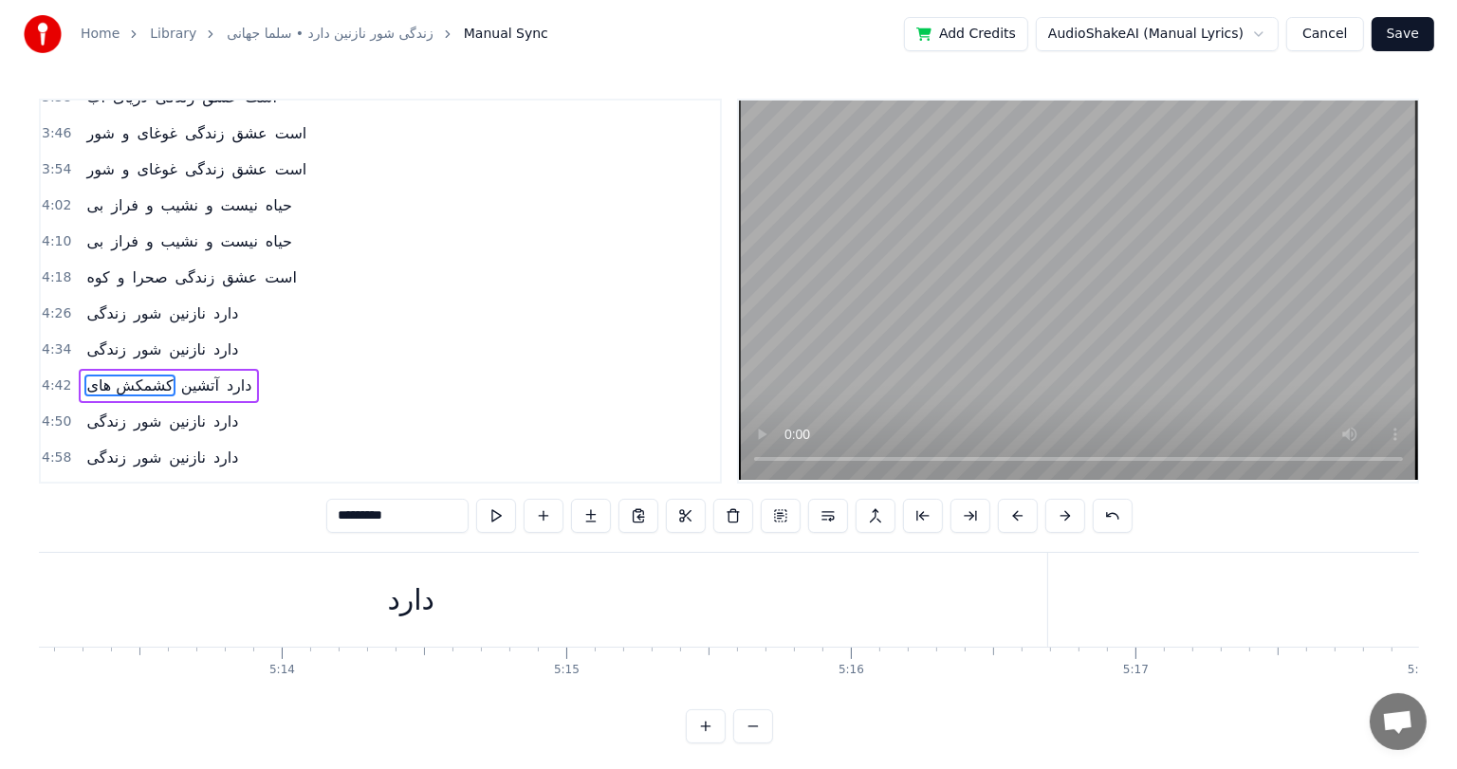
scroll to position [0, 89089]
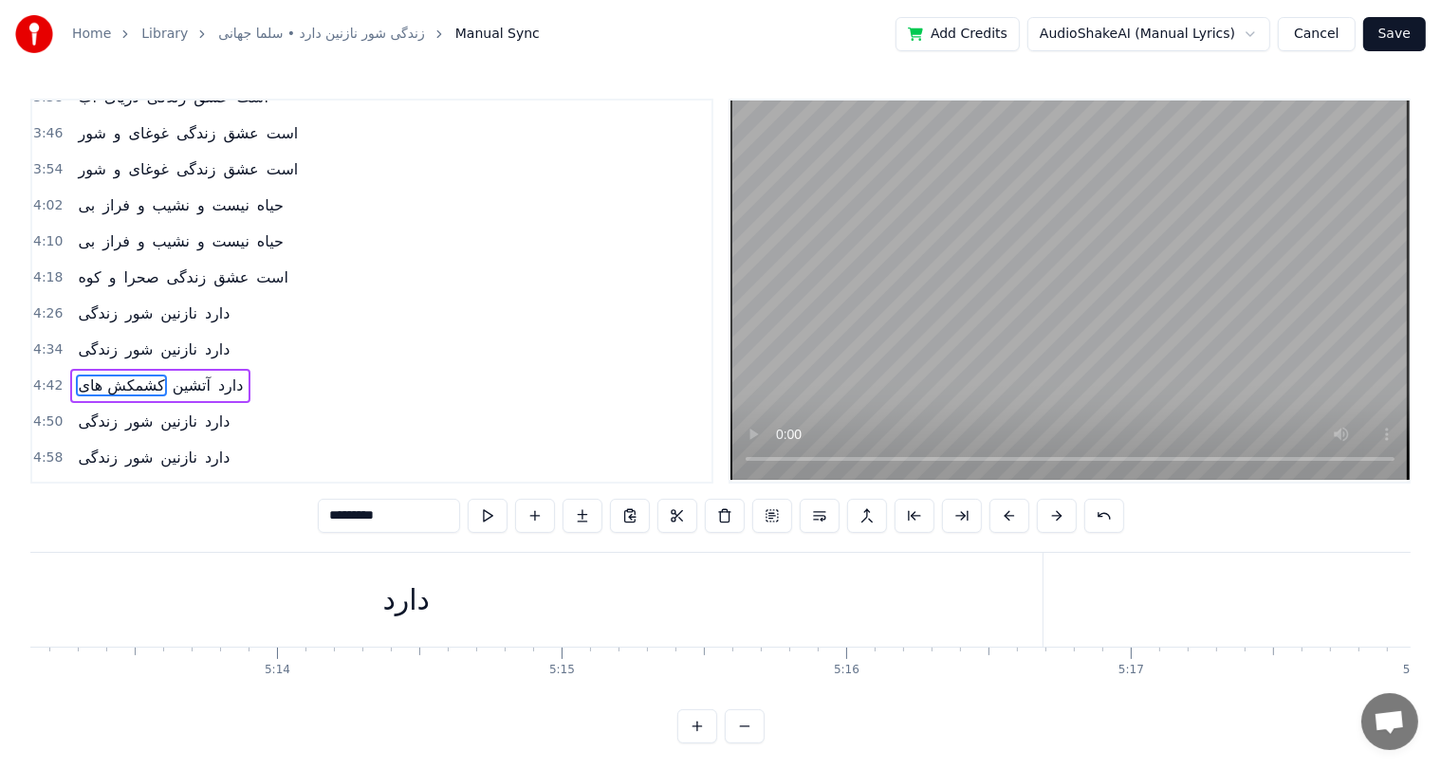
click at [1394, 45] on button "Save" at bounding box center [1394, 34] width 63 height 34
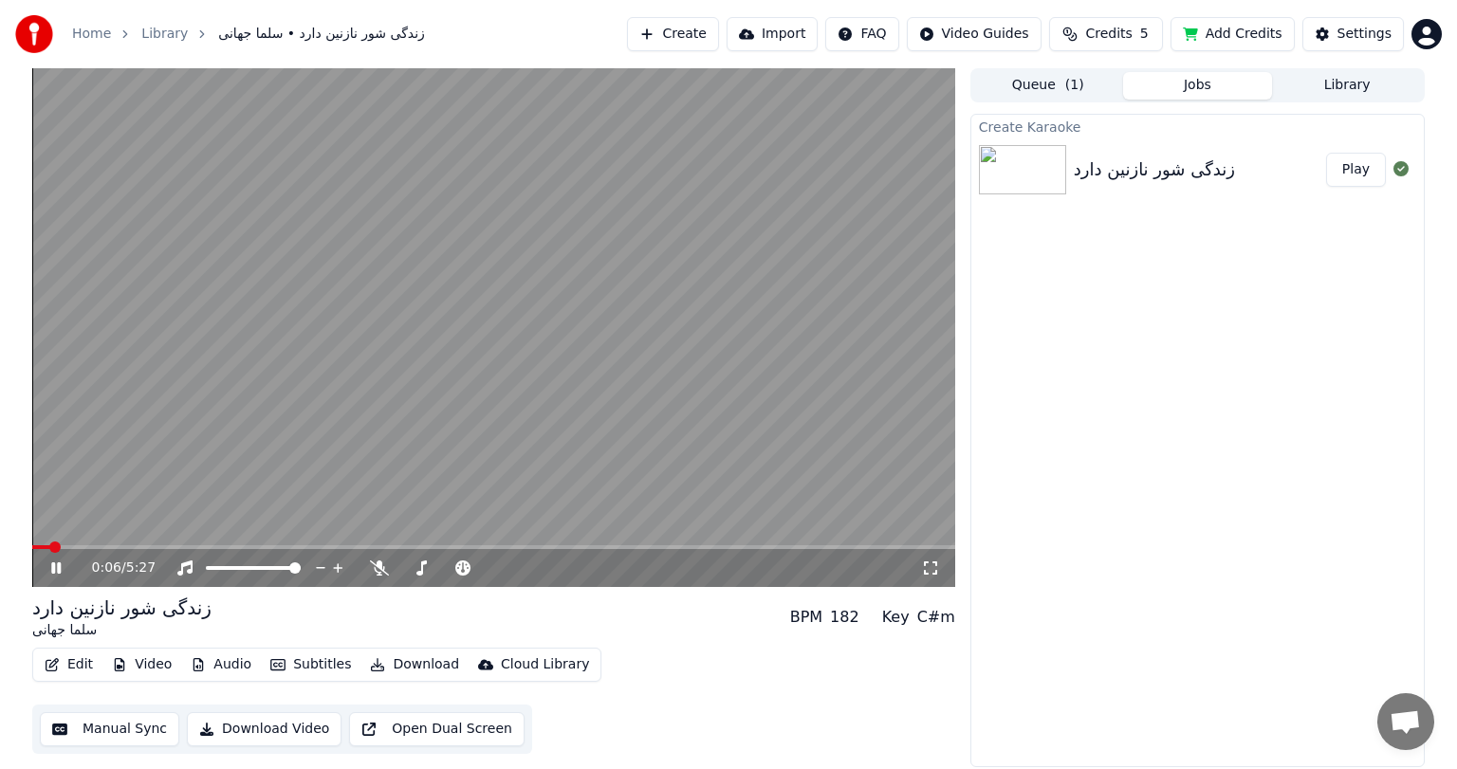
click at [107, 545] on span at bounding box center [493, 547] width 923 height 4
click at [248, 732] on button "Download Video" at bounding box center [264, 729] width 155 height 34
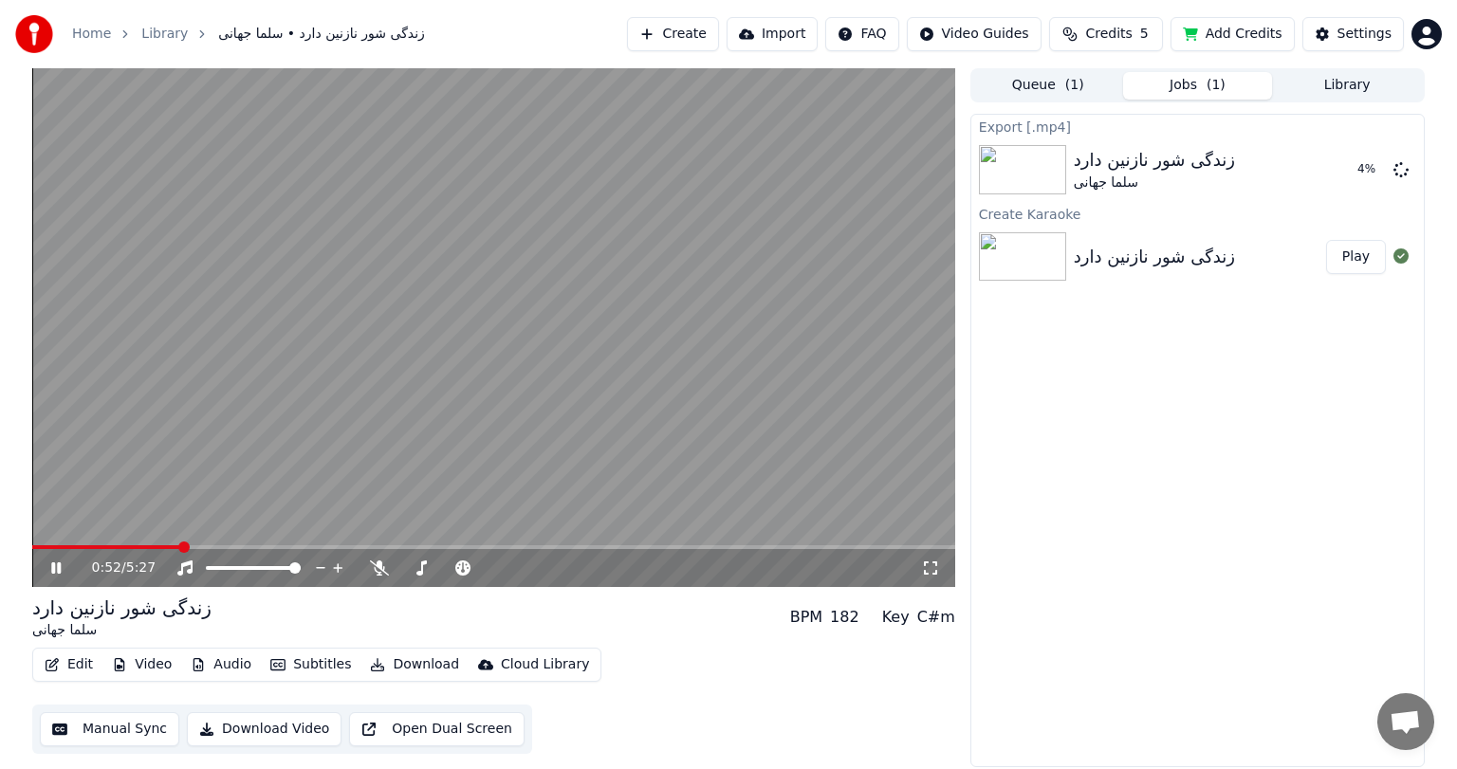
click at [382, 379] on video at bounding box center [493, 327] width 923 height 519
click at [32, 546] on span at bounding box center [37, 547] width 11 height 11
click at [1353, 166] on button "Show" at bounding box center [1351, 170] width 68 height 34
